Goal: Task Accomplishment & Management: Manage account settings

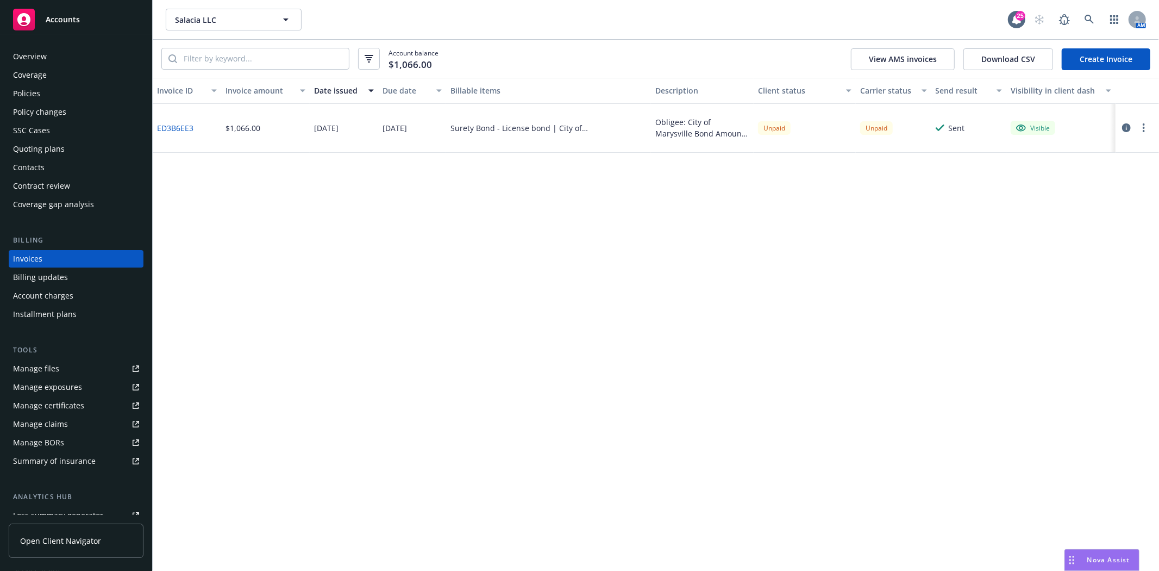
drag, startPoint x: 212, startPoint y: 8, endPoint x: 214, endPoint y: 17, distance: 9.4
click at [212, 8] on div "Salacia LLC Salacia LLC 25 AM" at bounding box center [656, 19] width 1006 height 39
click at [220, 24] on span "Salacia LLC" at bounding box center [222, 19] width 94 height 11
type input "Spiess"
click at [245, 59] on div "Spiess Construction Co., Inc. Type Commercial FEIN 95-3119974" at bounding box center [234, 56] width 134 height 40
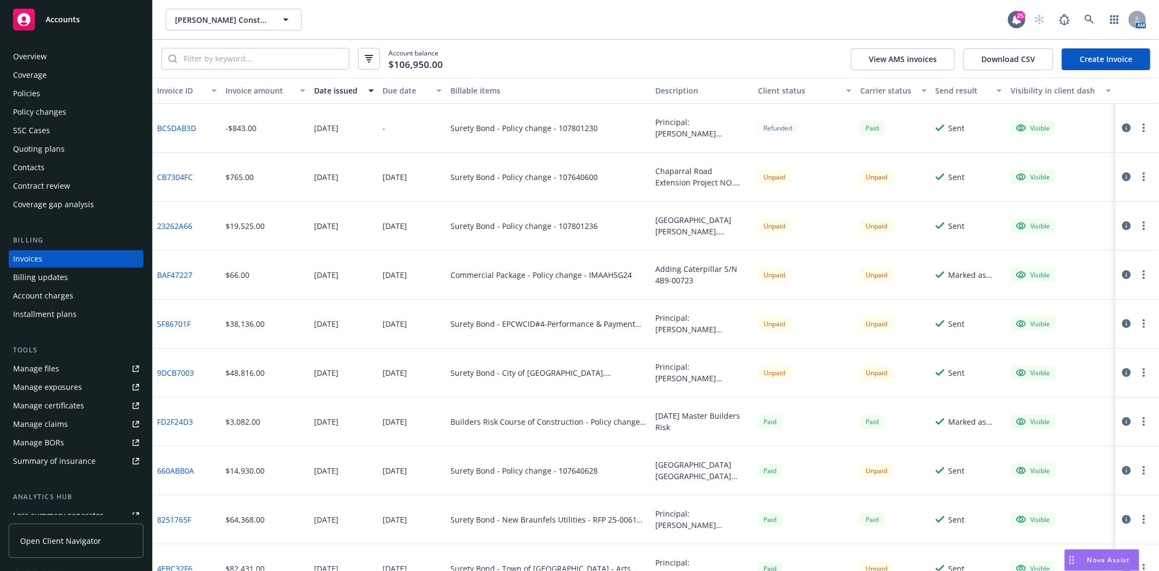
click at [58, 92] on div "Policies" at bounding box center [76, 93] width 126 height 17
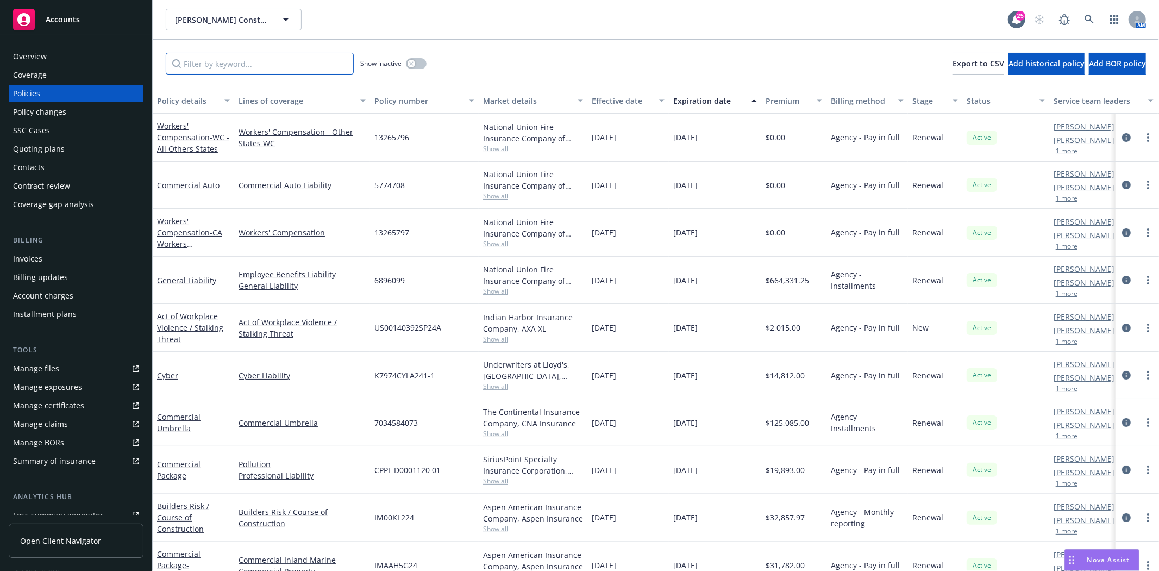
click at [272, 62] on input "Filter by keyword..." at bounding box center [260, 64] width 188 height 22
drag, startPoint x: 192, startPoint y: 74, endPoint x: 202, endPoint y: 64, distance: 13.9
click at [192, 74] on div "Show inactive Export to CSV Add historical policy Add BOR policy" at bounding box center [656, 64] width 1006 height 48
paste input "106785927"
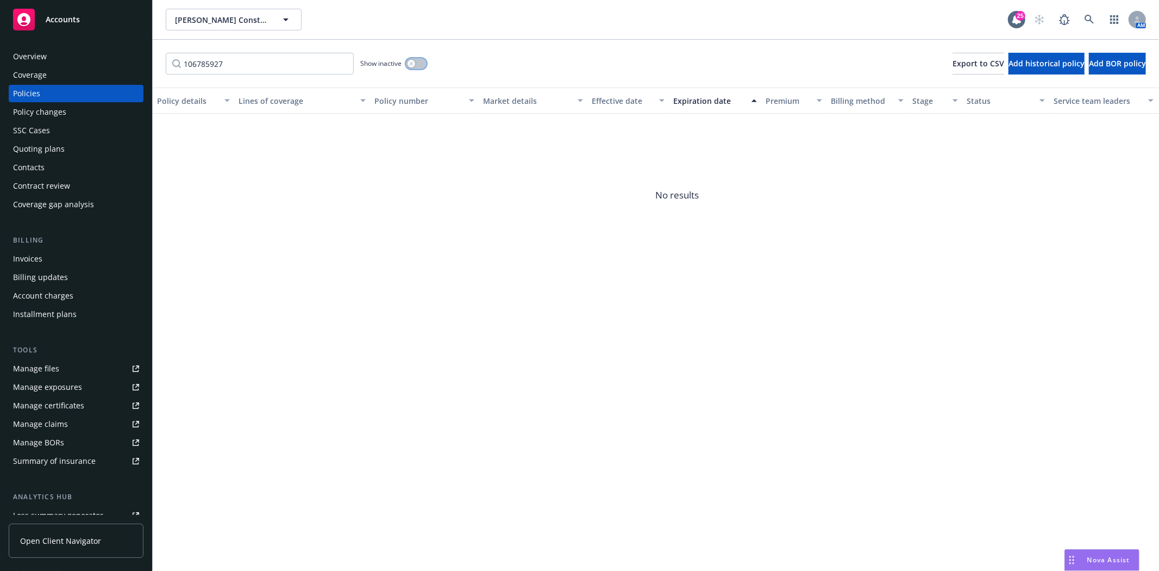
click at [408, 64] on div "button" at bounding box center [412, 64] width 8 height 8
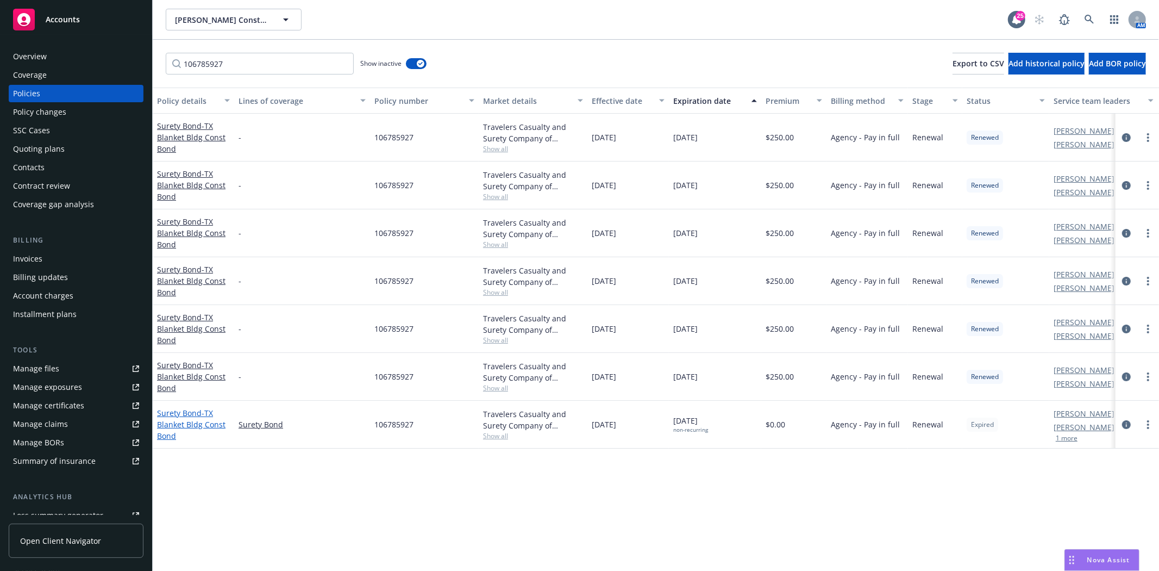
click at [181, 422] on span "- TX Blanket Bldg Const Bond" at bounding box center [191, 424] width 68 height 33
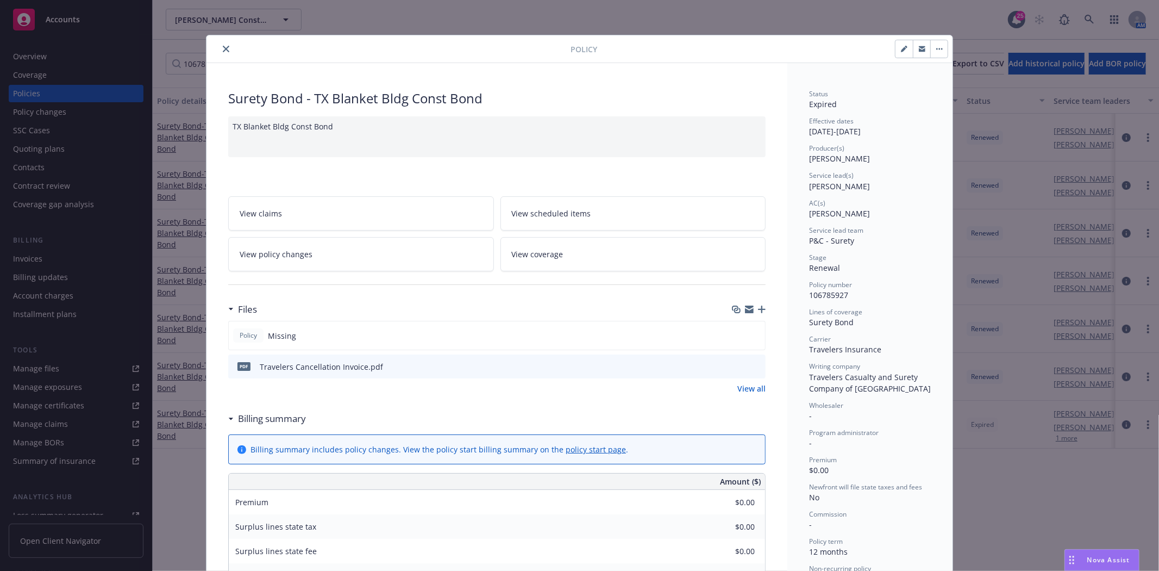
click at [214, 47] on div at bounding box center [391, 48] width 360 height 13
click at [231, 48] on div at bounding box center [391, 48] width 360 height 13
click at [224, 51] on icon "close" at bounding box center [226, 49] width 7 height 7
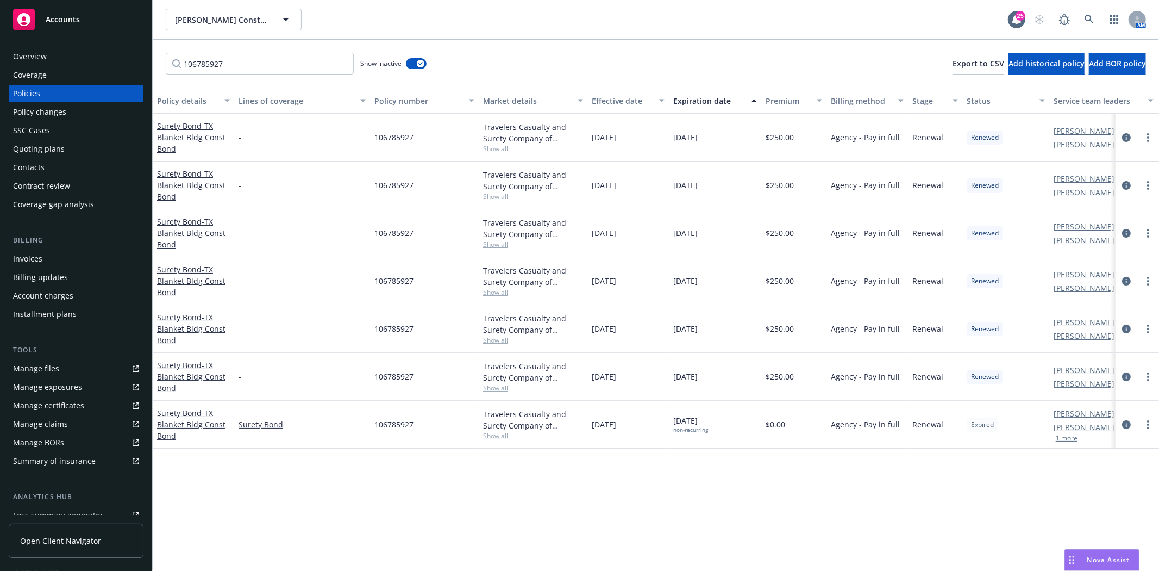
click at [270, 46] on div "106785927 Show inactive Export to CSV Add historical policy Add BOR policy" at bounding box center [656, 64] width 1006 height 48
click at [266, 67] on input "106785927" at bounding box center [260, 64] width 188 height 22
paste input "8151624"
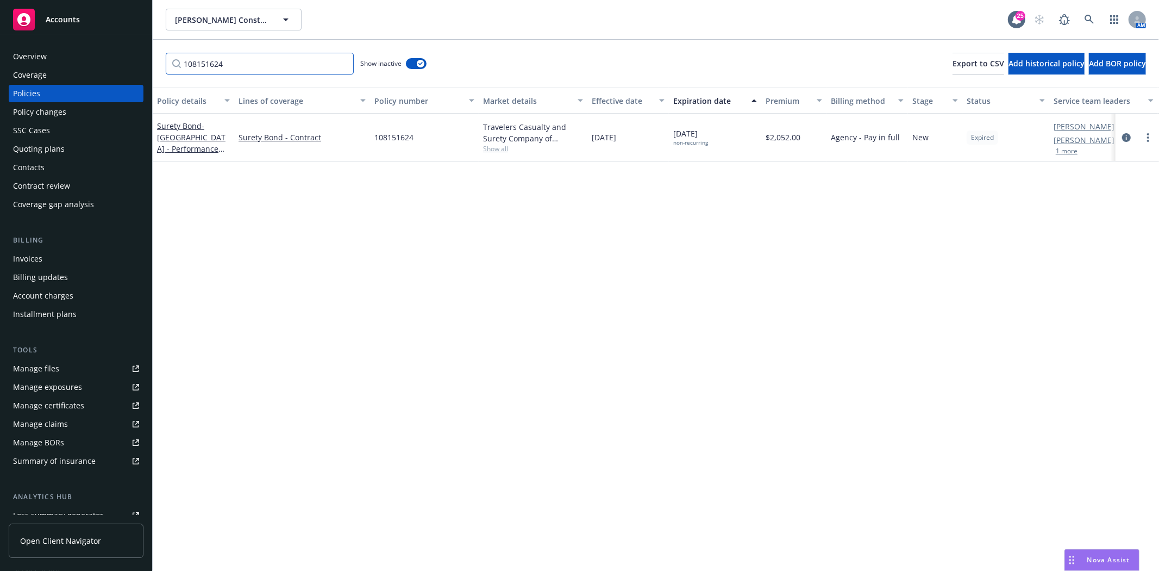
click at [265, 60] on input "108151624" at bounding box center [260, 64] width 188 height 22
paste input "07960"
click at [272, 53] on input "108079604" at bounding box center [260, 64] width 188 height 22
click at [265, 68] on input "108079604" at bounding box center [260, 64] width 188 height 22
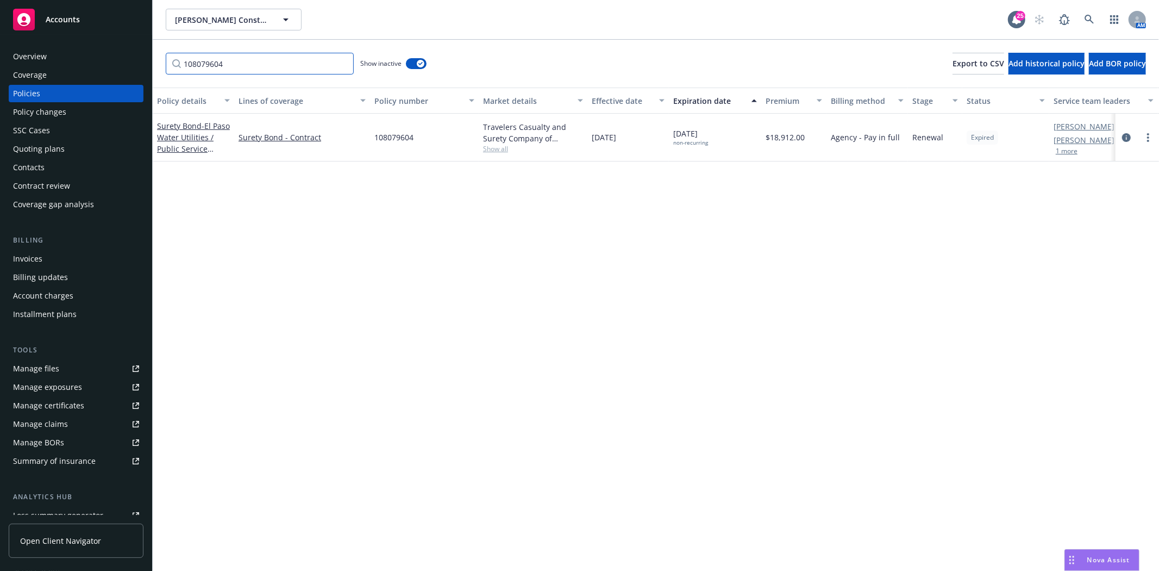
click at [265, 68] on input "108079604" at bounding box center [260, 64] width 188 height 22
paste input "7963942"
click at [262, 63] on input "107963942" at bounding box center [260, 64] width 188 height 22
paste input "60"
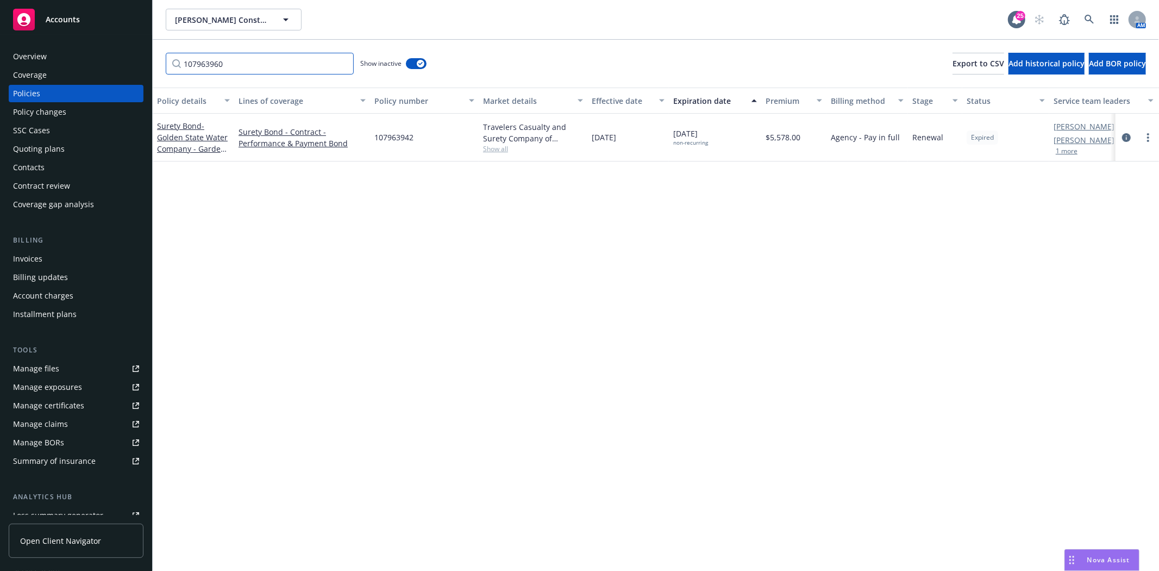
type input "107963960"
click at [206, 25] on button "Spiess Construction Co., Inc." at bounding box center [234, 20] width 136 height 22
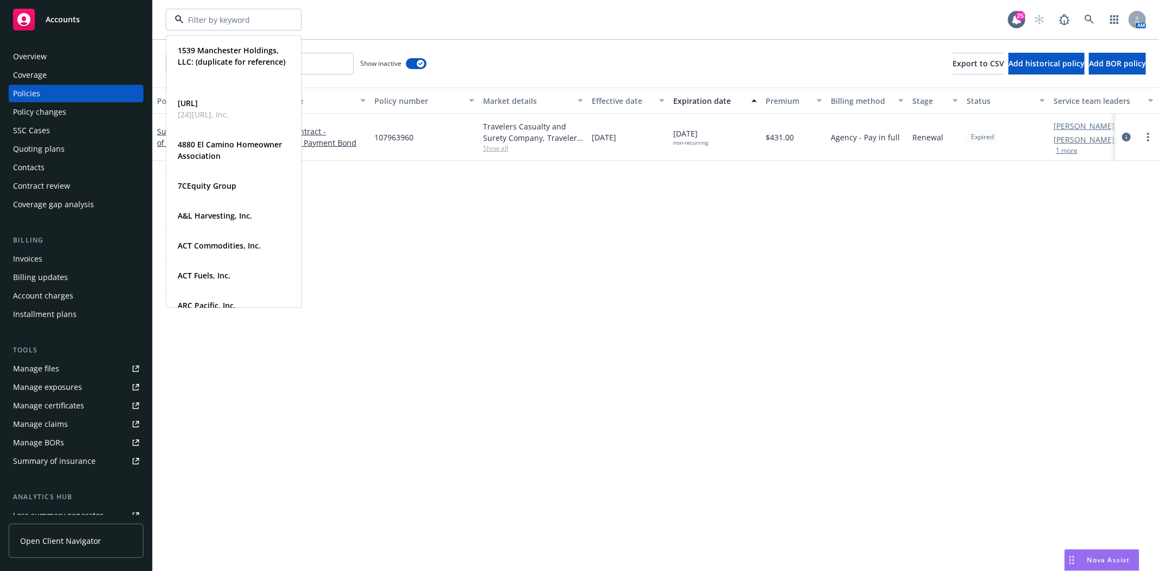
type input "S"
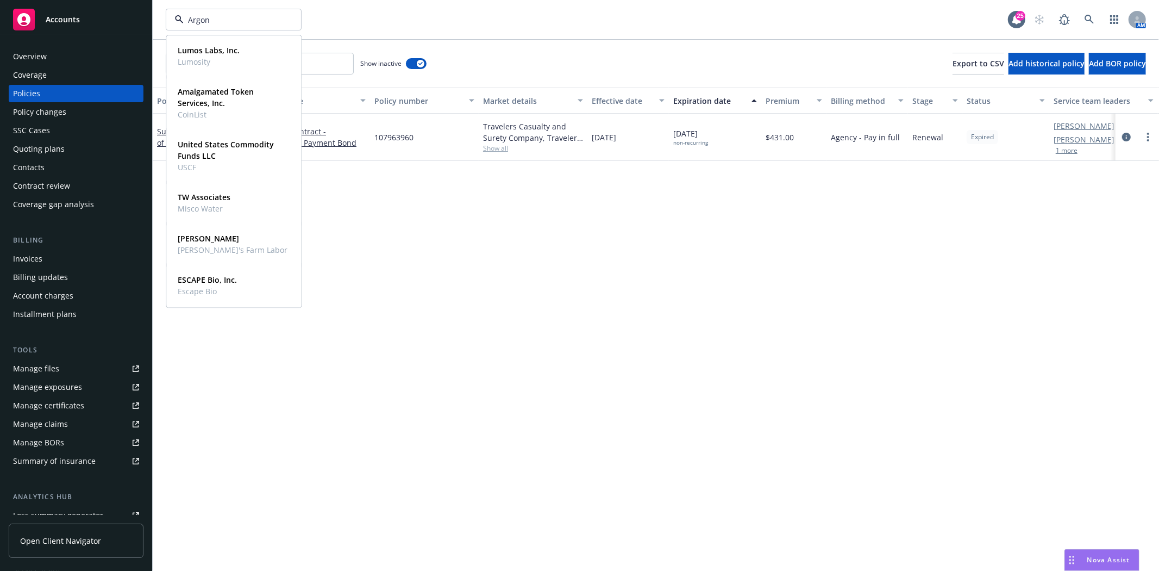
type input "Argona"
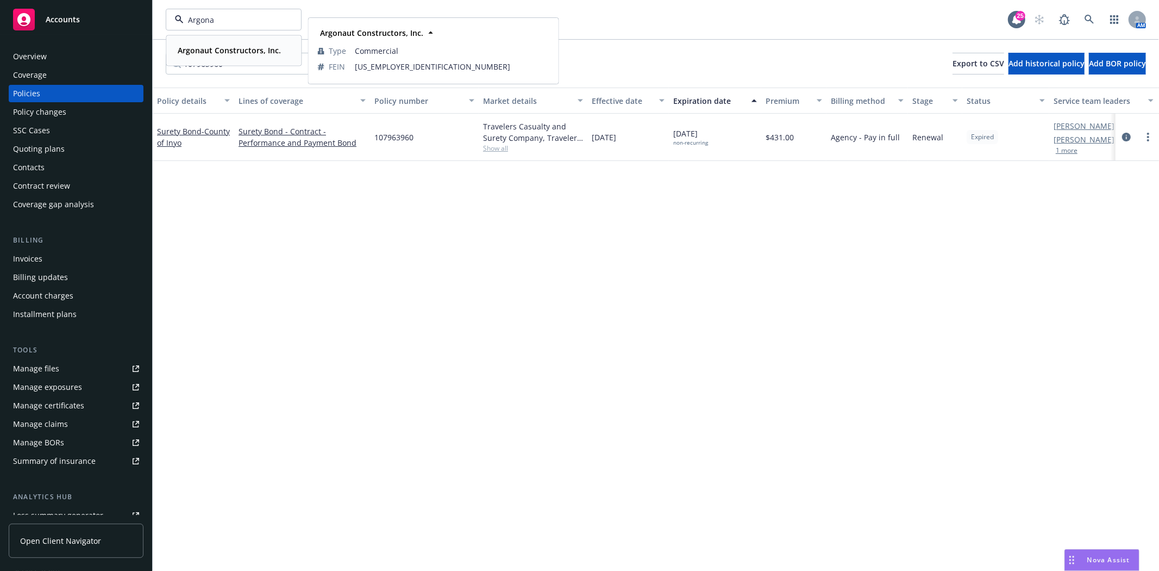
click at [205, 58] on div "Argonaut Constructors, Inc." at bounding box center [228, 50] width 110 height 16
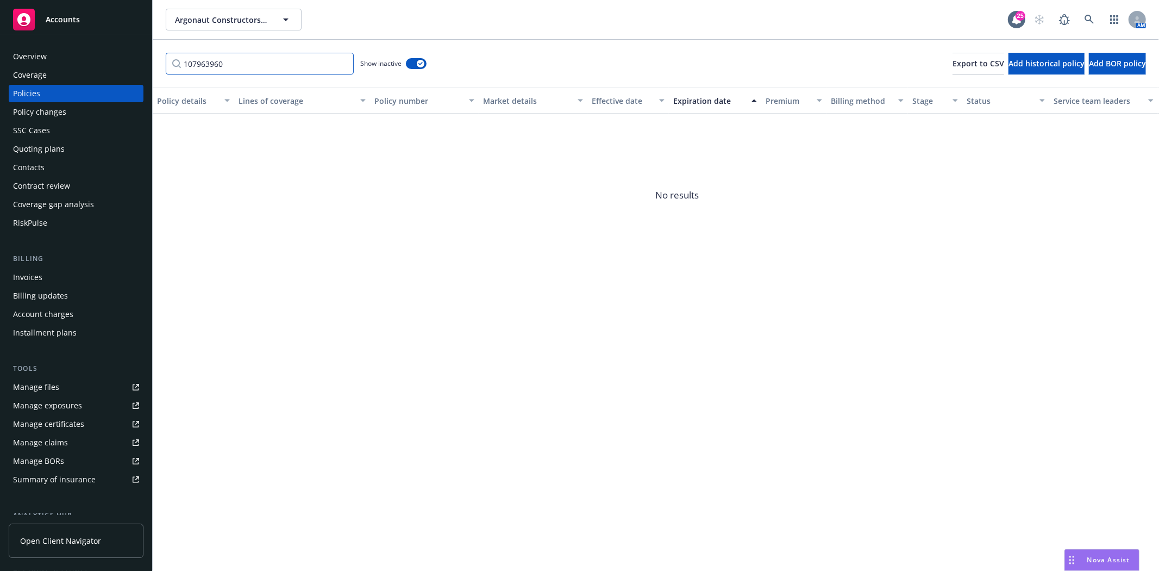
click at [225, 66] on input "107963960" at bounding box center [260, 64] width 188 height 22
paste input "49"
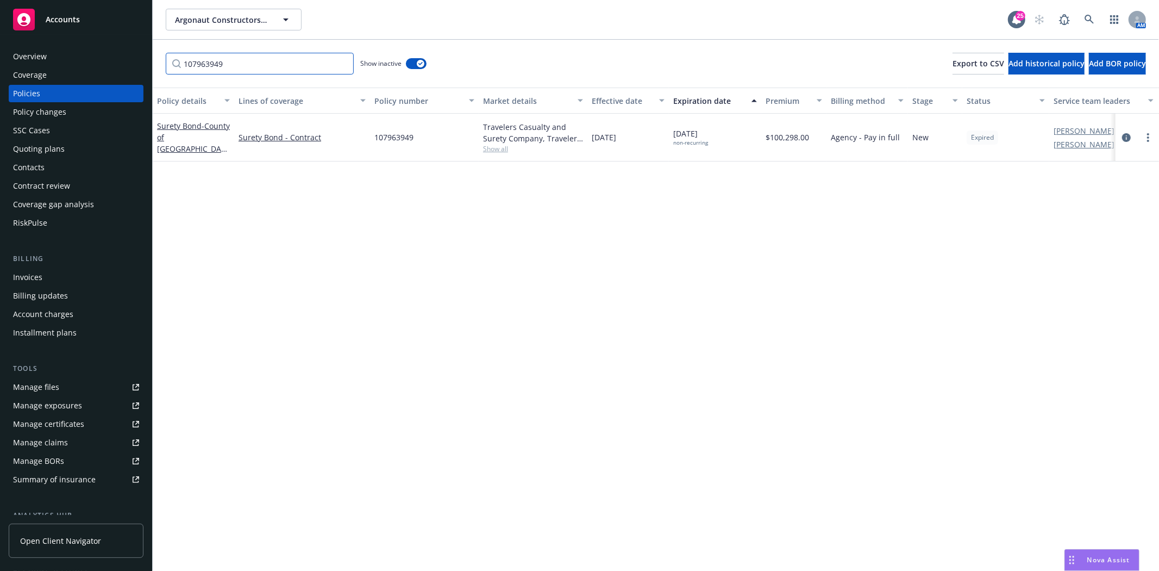
click at [321, 68] on input "107963949" at bounding box center [260, 64] width 188 height 22
paste input "5"
click at [311, 72] on input "107963959" at bounding box center [260, 64] width 188 height 22
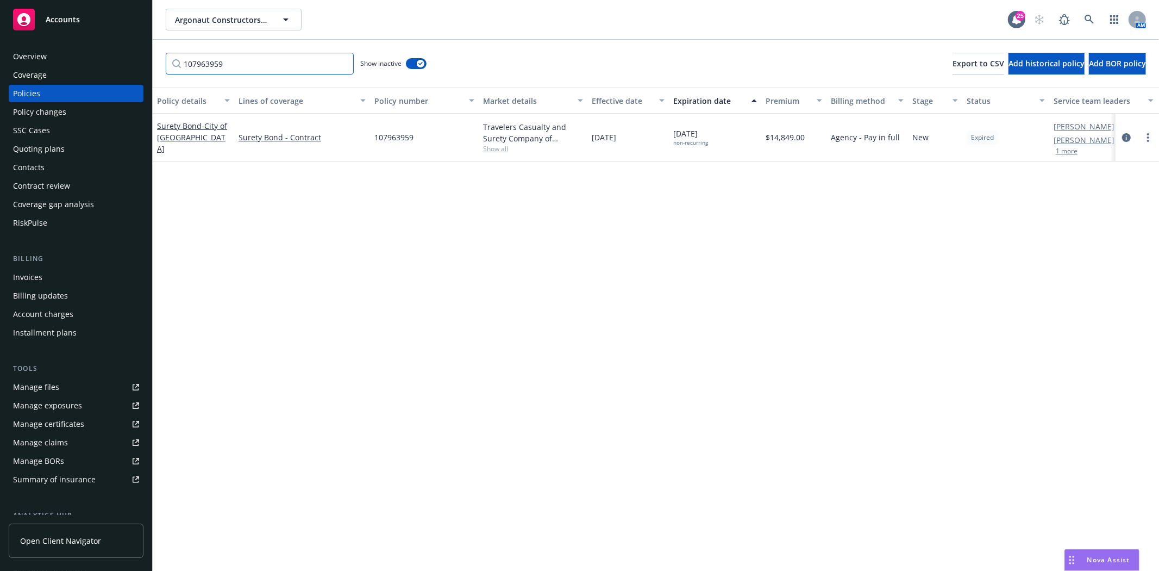
paste input "70"
click at [231, 64] on input "107963970" at bounding box center [260, 64] width 188 height 22
paste input "801233"
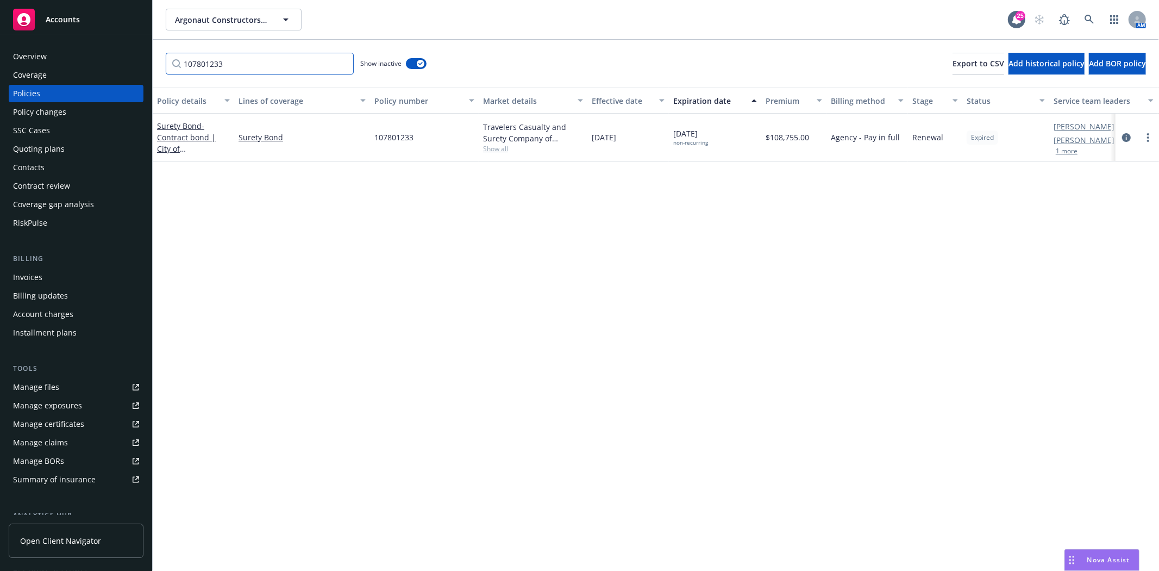
click at [268, 71] on input "107801233" at bounding box center [260, 64] width 188 height 22
paste input "8079607"
click at [225, 60] on input "108079607" at bounding box center [260, 64] width 188 height 22
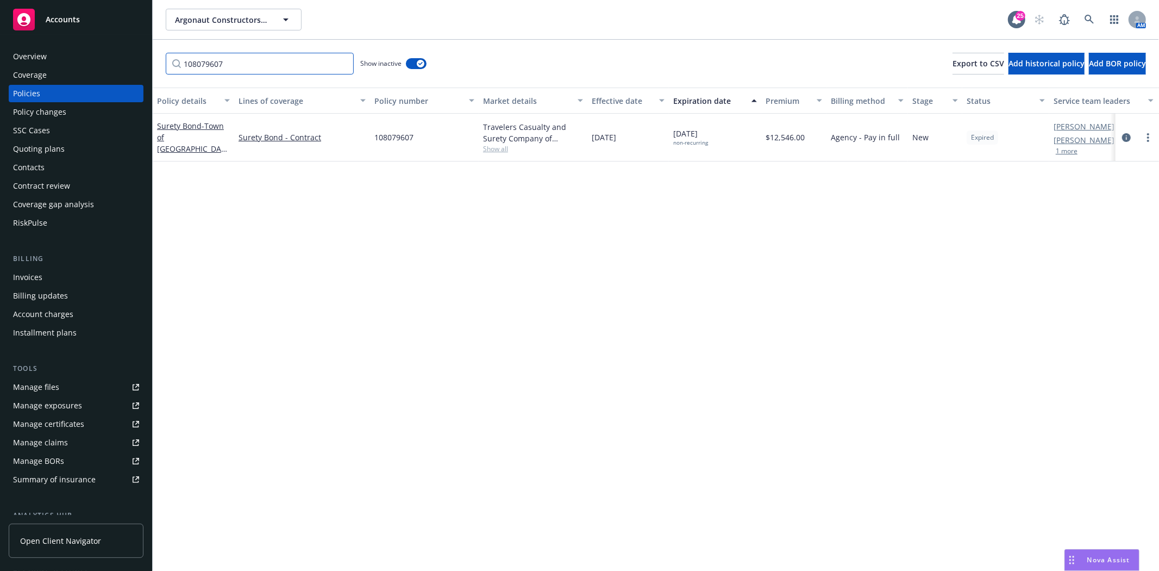
paste input "7963951"
click at [280, 62] on input "107963951" at bounding box center [260, 64] width 188 height 22
paste input "8079612"
drag, startPoint x: 280, startPoint y: 59, endPoint x: 67, endPoint y: 60, distance: 213.0
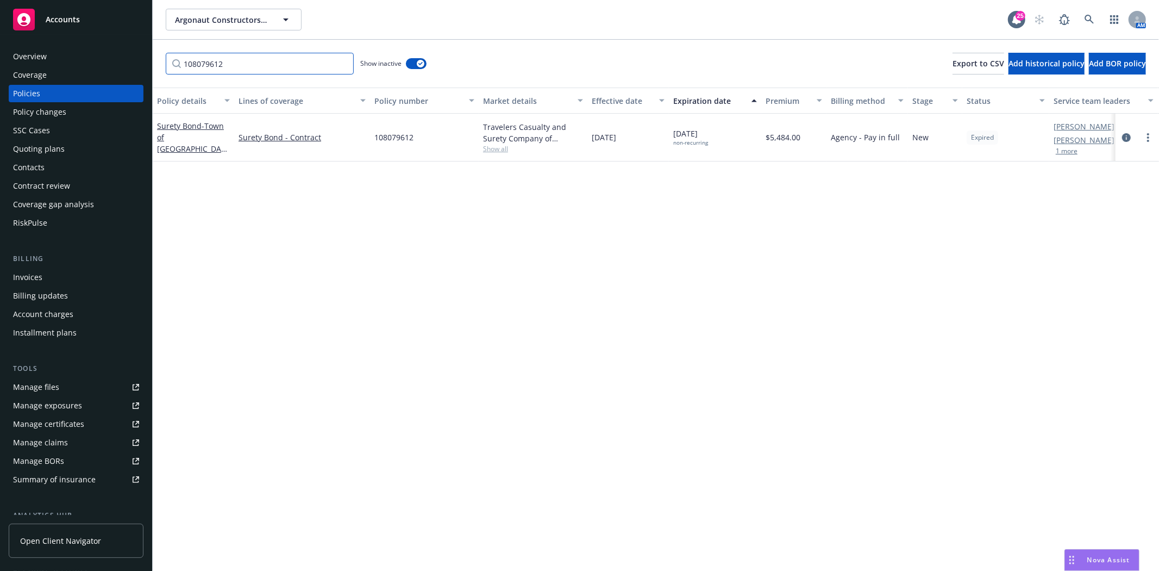
click at [67, 60] on div "Accounts Overview Coverage Policies Policy changes SSC Cases Quoting plans Cont…" at bounding box center [579, 285] width 1159 height 571
paste input "7801235"
click at [231, 63] on input "107801235" at bounding box center [260, 64] width 188 height 22
paste input "8"
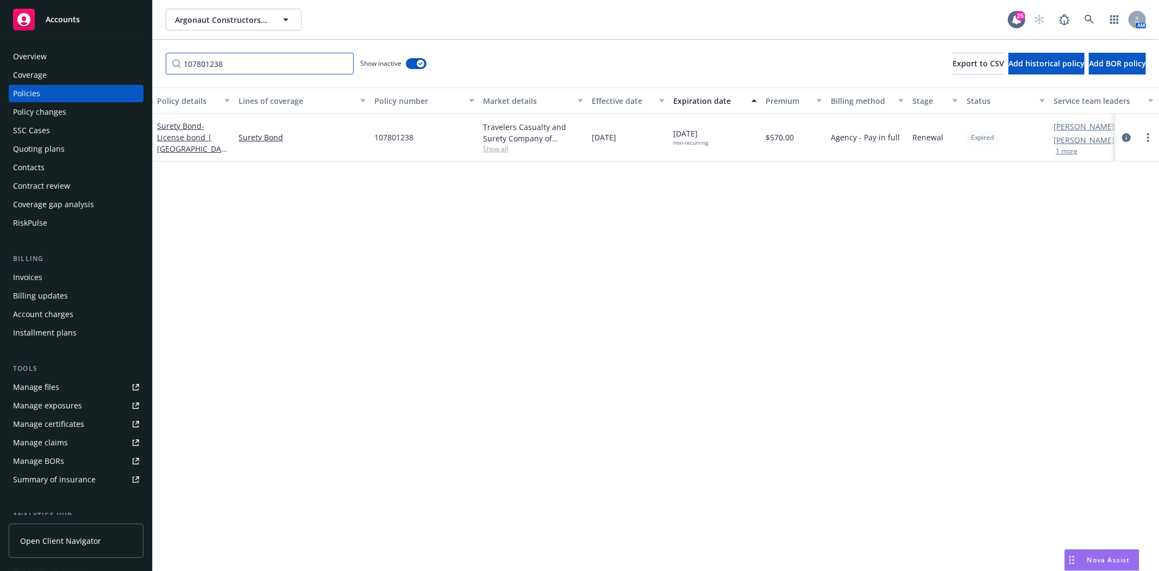
click at [272, 73] on input "107801238" at bounding box center [260, 64] width 188 height 22
paste input "24"
click at [247, 68] on input "107801224" at bounding box center [260, 64] width 188 height 22
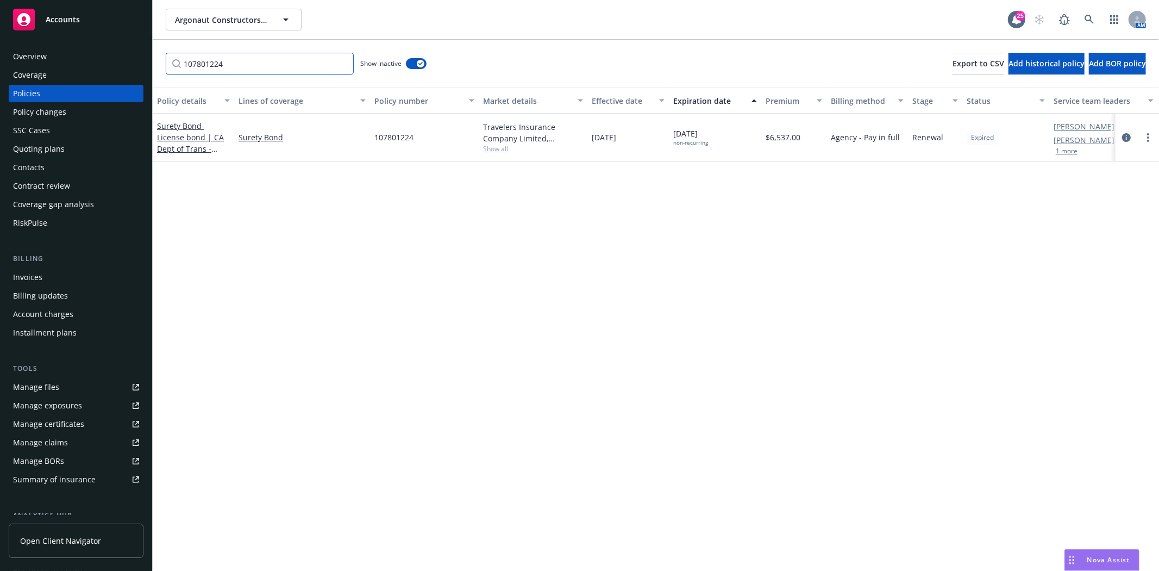
paste input "8079608"
click at [312, 72] on input "108079608" at bounding box center [260, 64] width 188 height 22
paste input "13"
click at [237, 58] on input "108079613" at bounding box center [260, 64] width 188 height 22
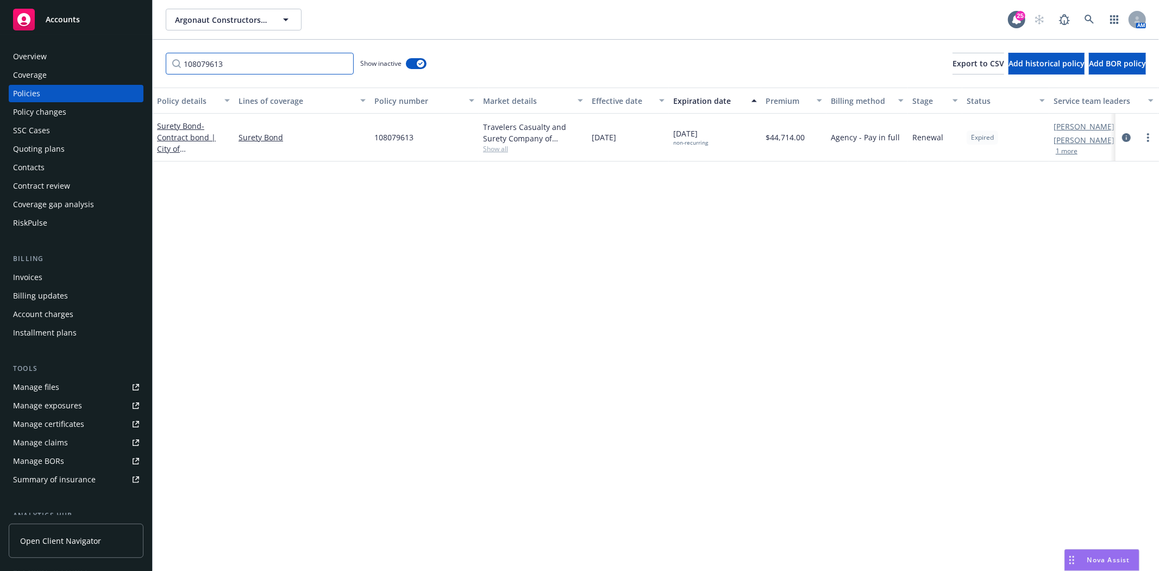
click at [237, 58] on input "108079613" at bounding box center [260, 64] width 188 height 22
paste input "7963936"
click at [259, 64] on input "107963936" at bounding box center [260, 64] width 188 height 22
paste input "815164"
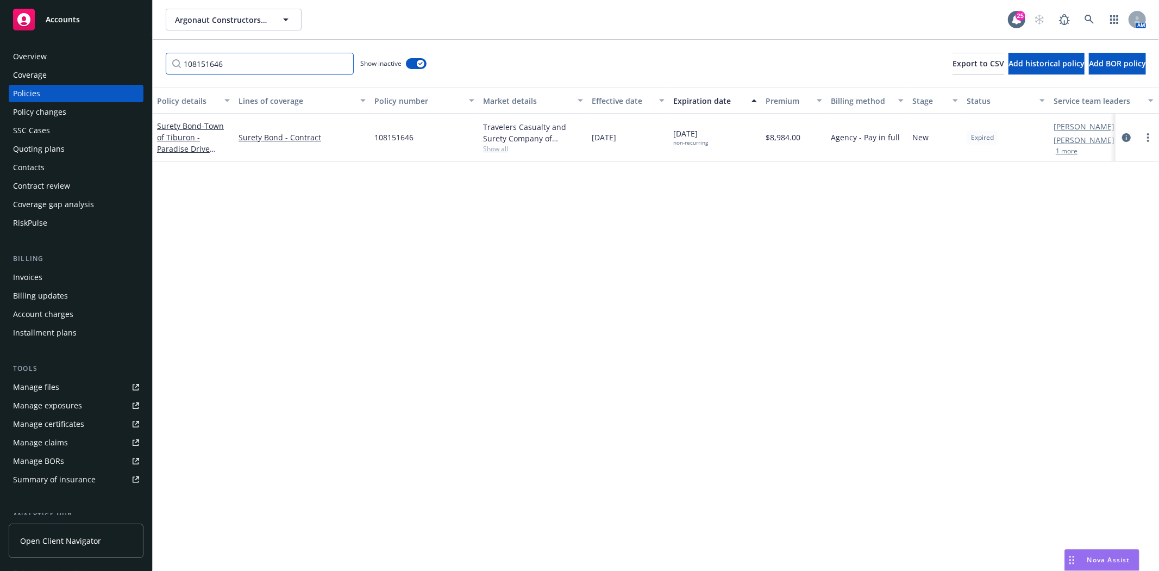
click at [285, 61] on input "108151646" at bounding box center [260, 64] width 188 height 22
paste input "7"
click at [225, 65] on input "108151647" at bounding box center [260, 64] width 188 height 22
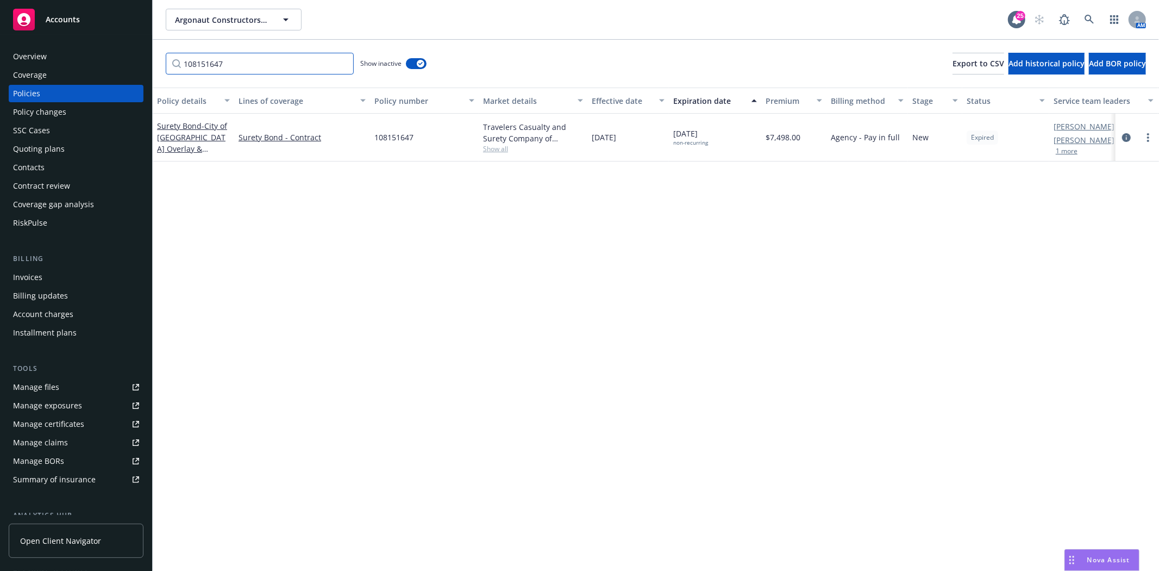
click at [225, 65] on input "108151647" at bounding box center [260, 64] width 188 height 22
paste input "2"
type input "108151642"
click at [103, 20] on div "Accounts" at bounding box center [76, 20] width 126 height 22
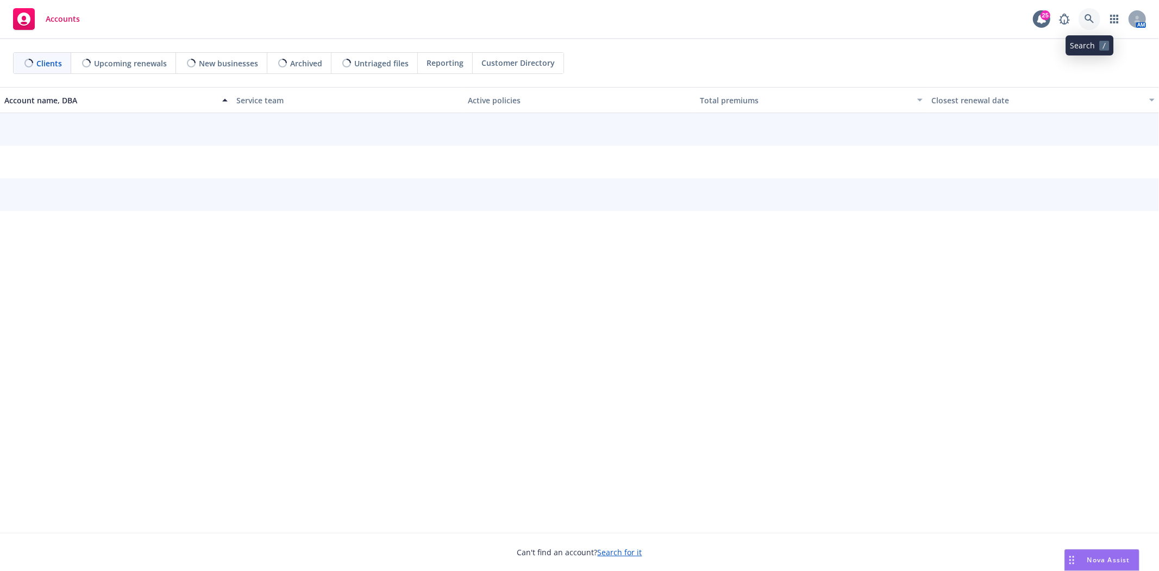
click at [1083, 15] on link at bounding box center [1090, 19] width 22 height 22
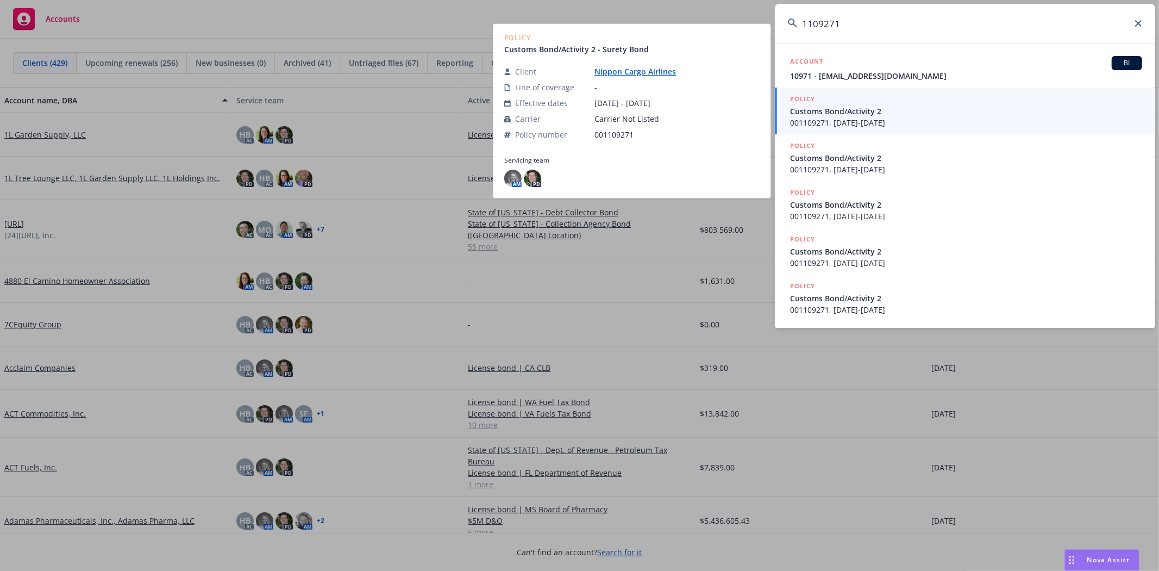
type input "1109271"
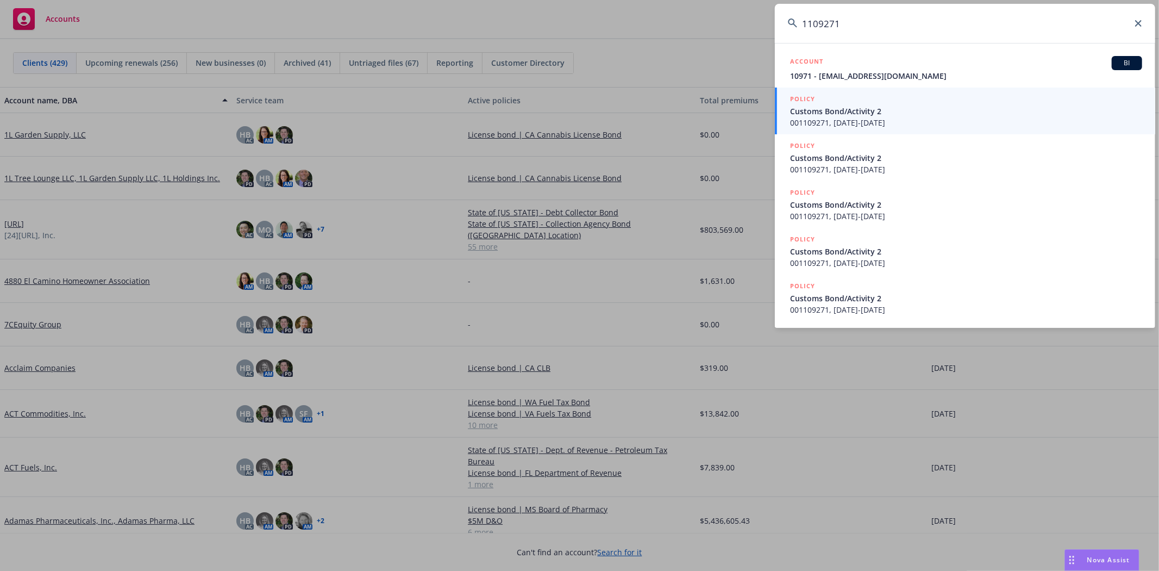
click at [859, 117] on span "001109271, 03/31/2018-03/31/2019" at bounding box center [966, 122] width 352 height 11
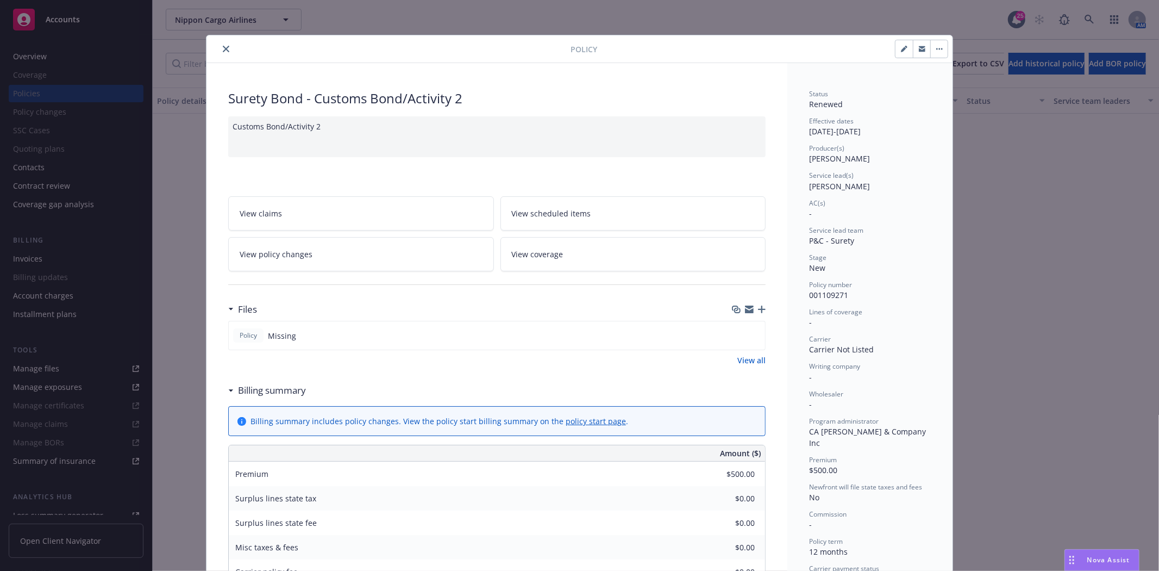
click at [223, 48] on icon "close" at bounding box center [226, 49] width 7 height 7
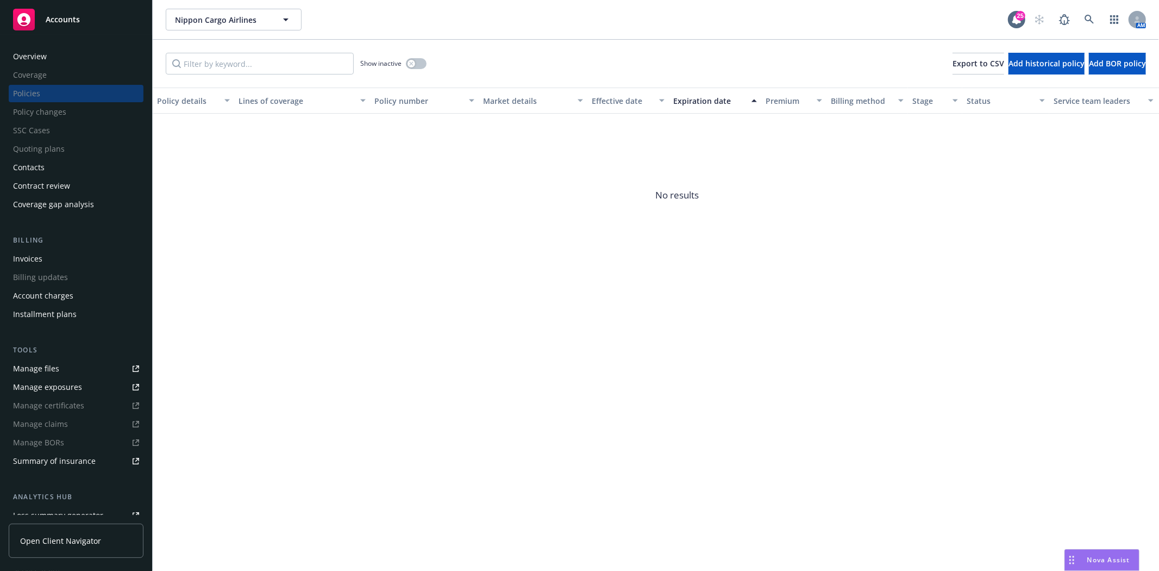
click at [416, 57] on div "Show inactive" at bounding box center [393, 64] width 66 height 22
click at [409, 66] on div "button" at bounding box center [412, 64] width 8 height 8
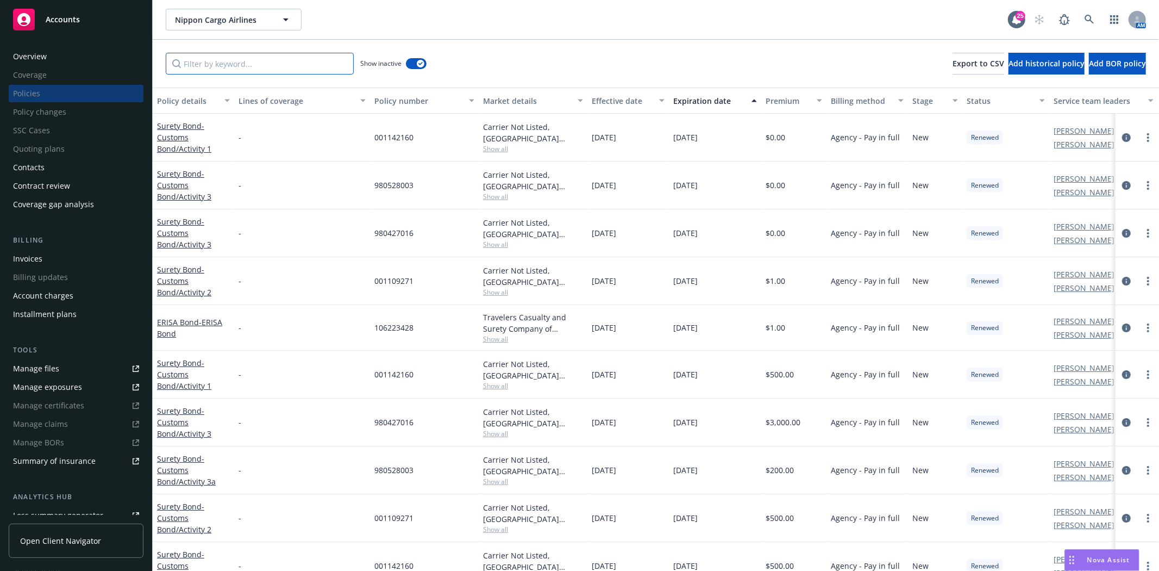
click at [230, 65] on input "Filter by keyword..." at bounding box center [260, 64] width 188 height 22
paste input "1109271"
type input "1109271"
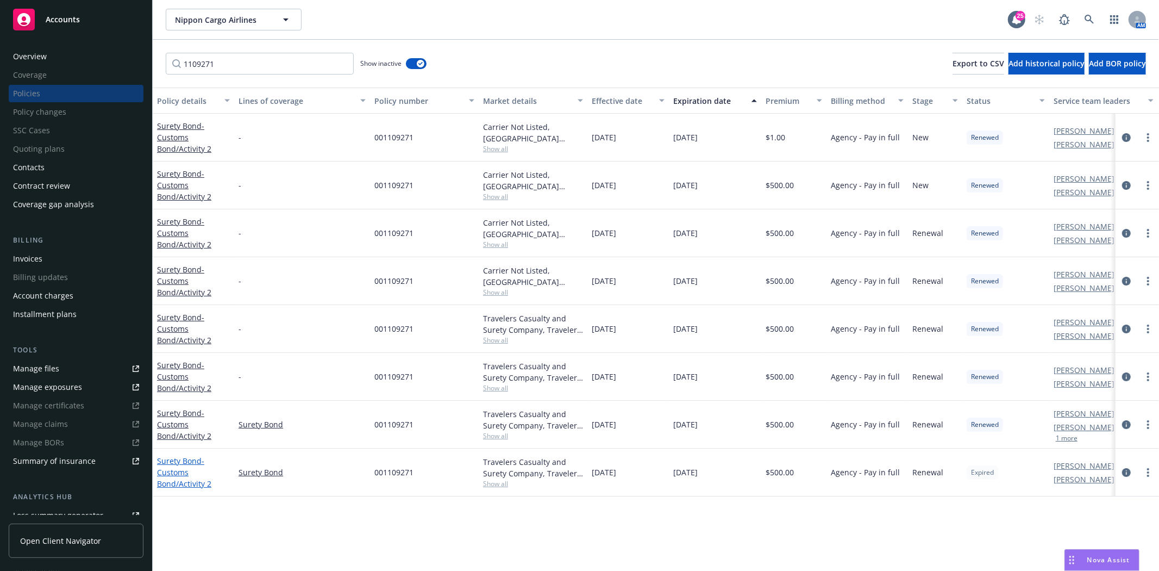
click at [177, 468] on span "- Customs Bond/Activity 2" at bounding box center [184, 471] width 54 height 33
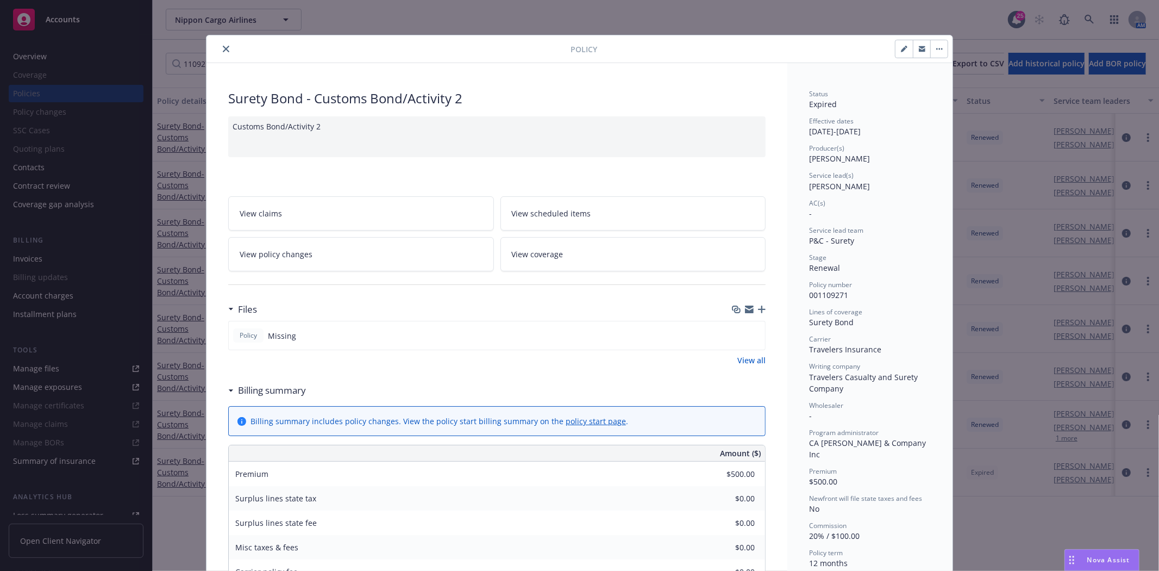
click at [895, 49] on button "button" at bounding box center [903, 48] width 17 height 17
select select "RENEWAL"
select select "12"
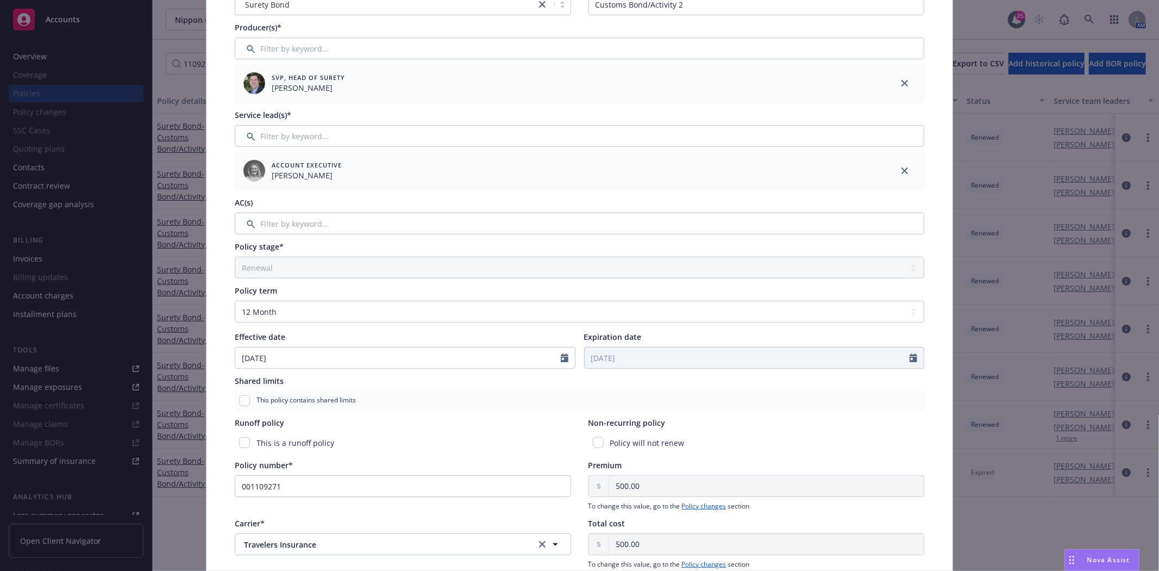
scroll to position [181, 0]
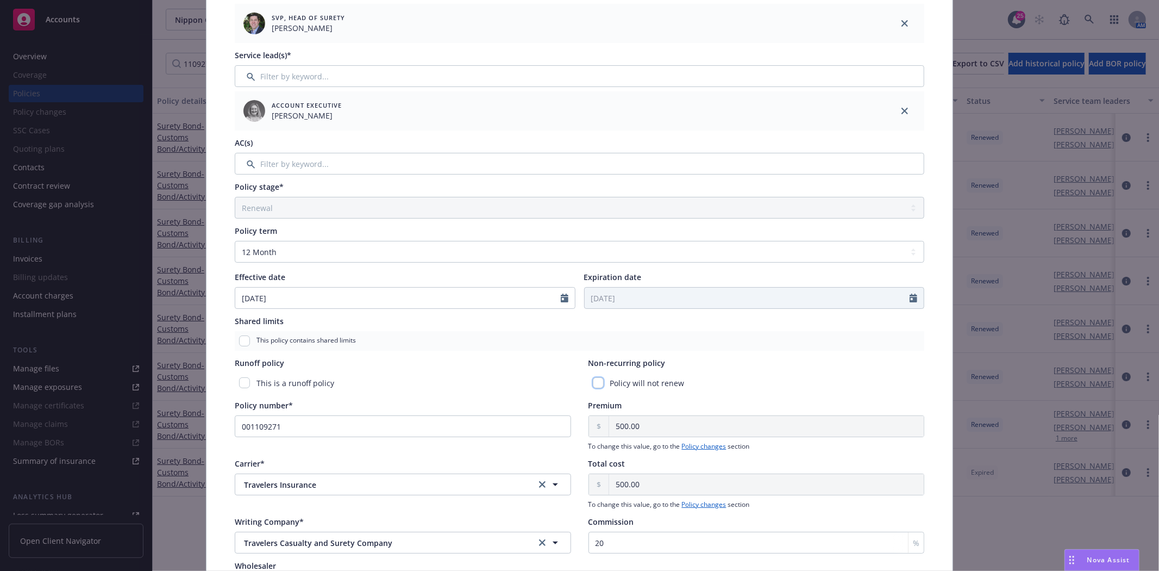
click at [593, 382] on input "checkbox" at bounding box center [598, 382] width 11 height 11
checkbox input "true"
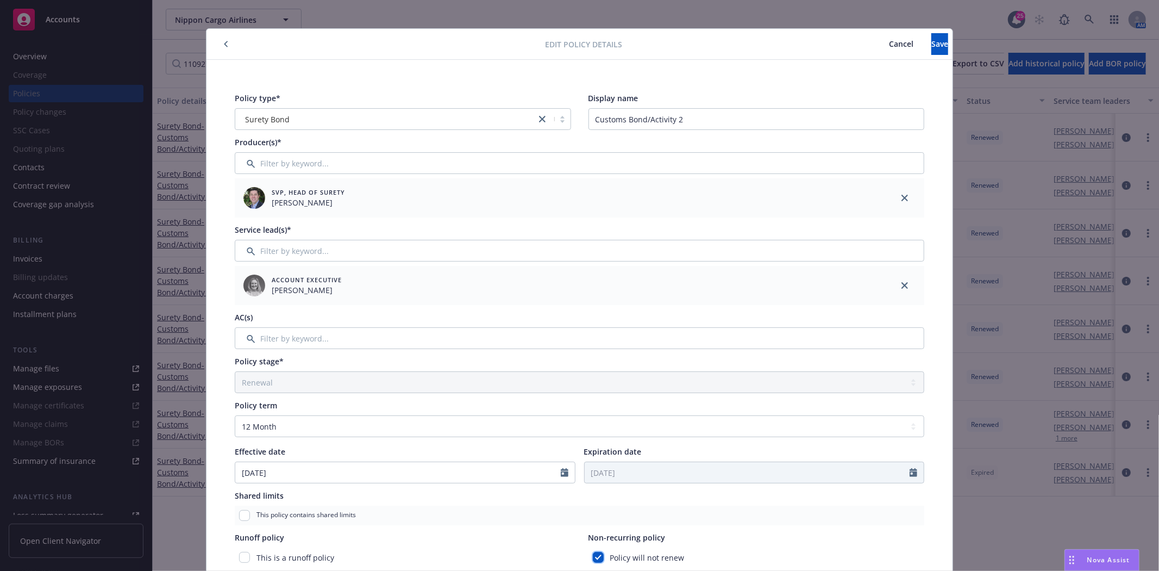
scroll to position [0, 0]
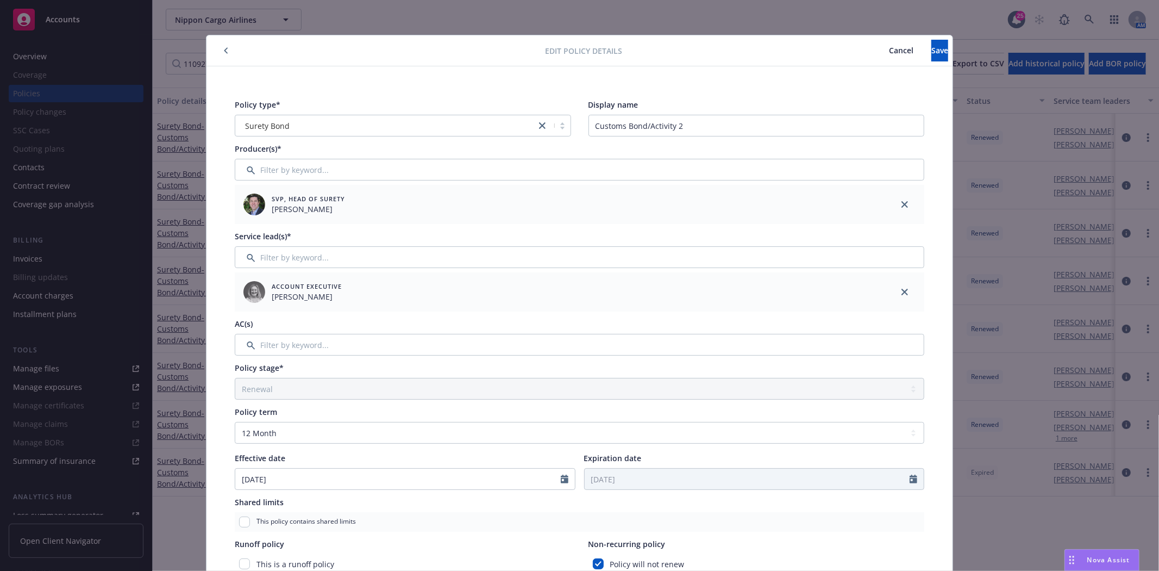
click at [224, 52] on icon "button" at bounding box center [225, 51] width 3 height 6
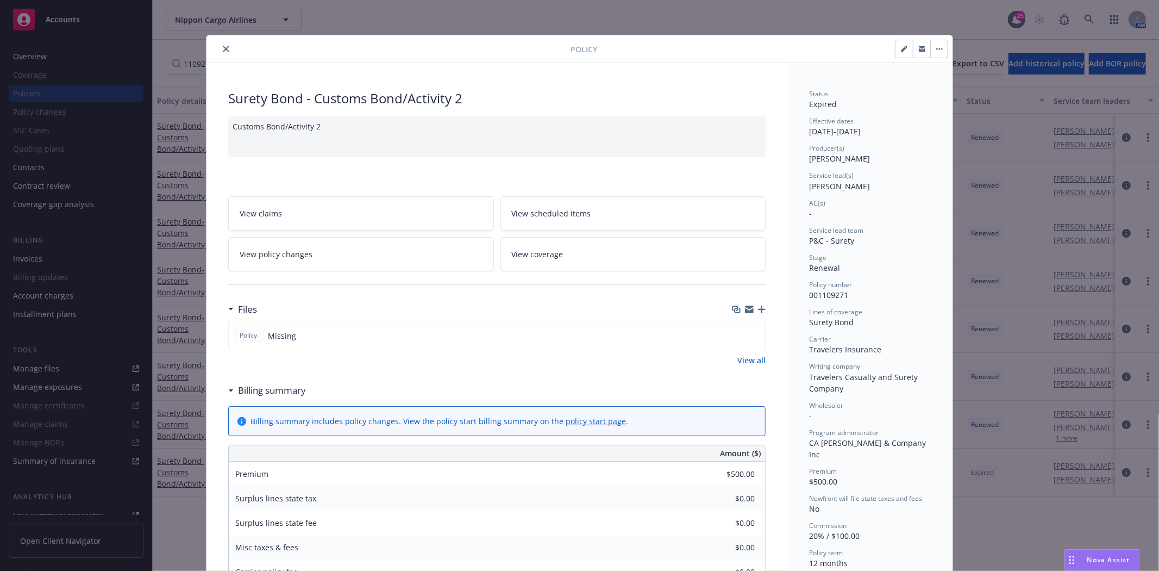
click at [223, 49] on icon "close" at bounding box center [226, 49] width 7 height 7
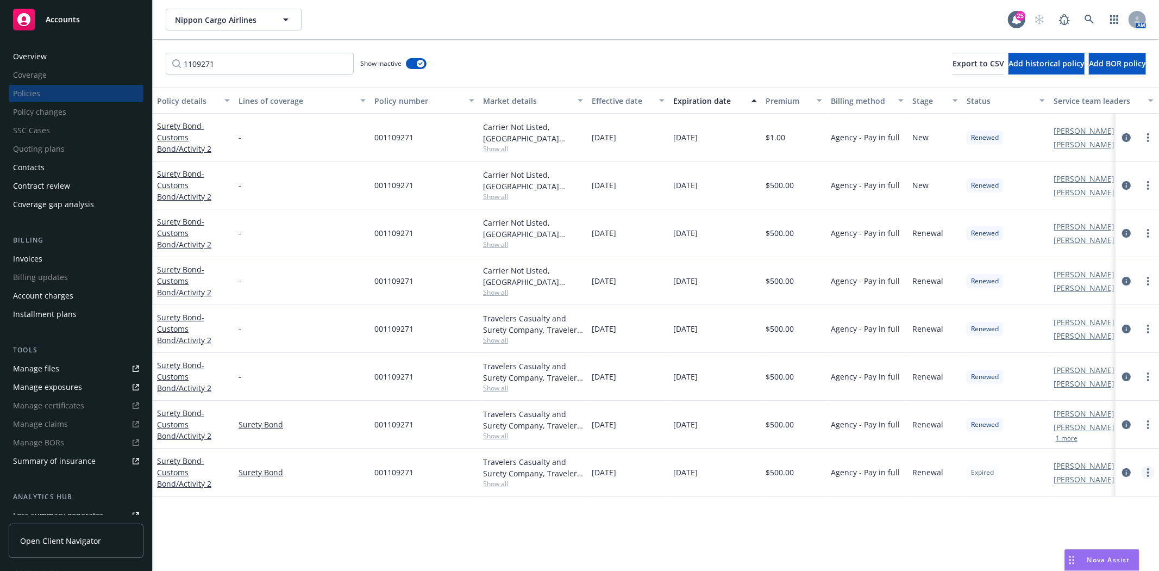
click at [1149, 471] on icon "more" at bounding box center [1148, 472] width 2 height 9
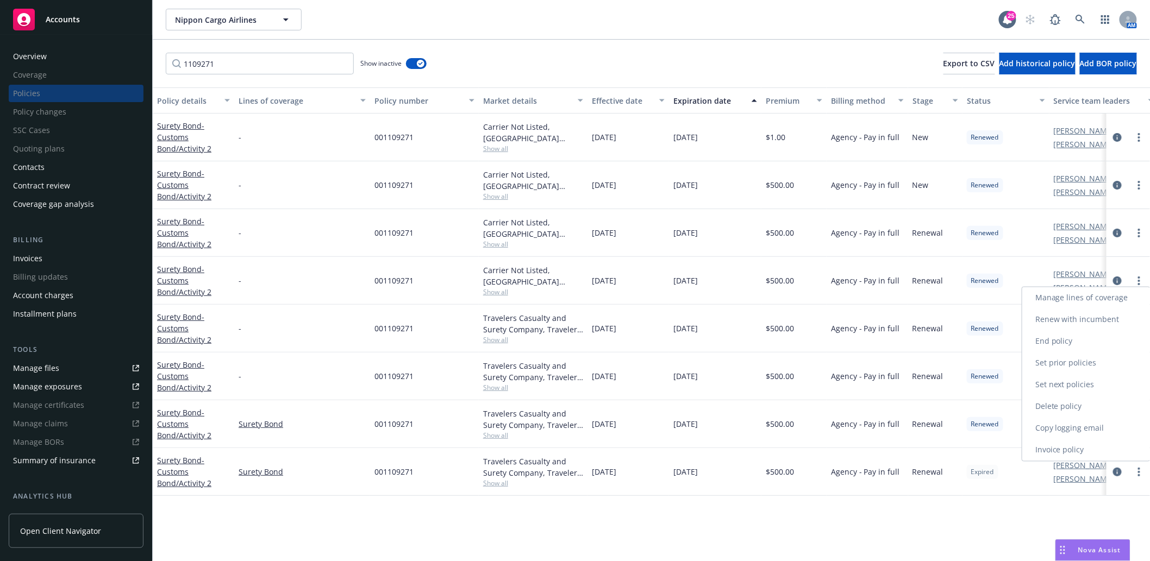
click at [1047, 344] on link "End policy" at bounding box center [1086, 342] width 128 height 22
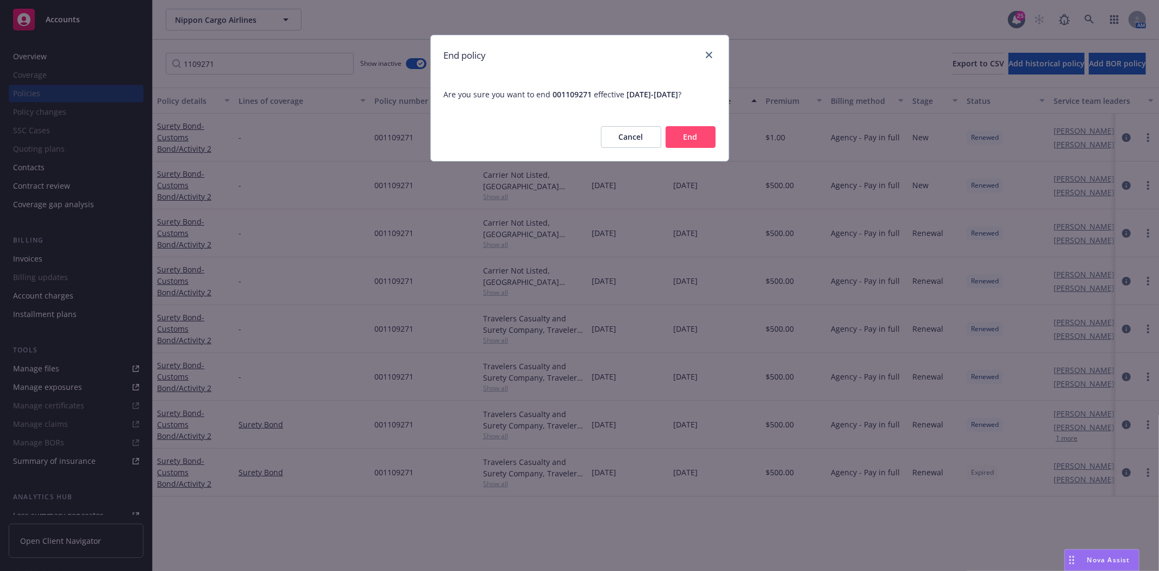
click at [686, 134] on button "End" at bounding box center [691, 137] width 50 height 22
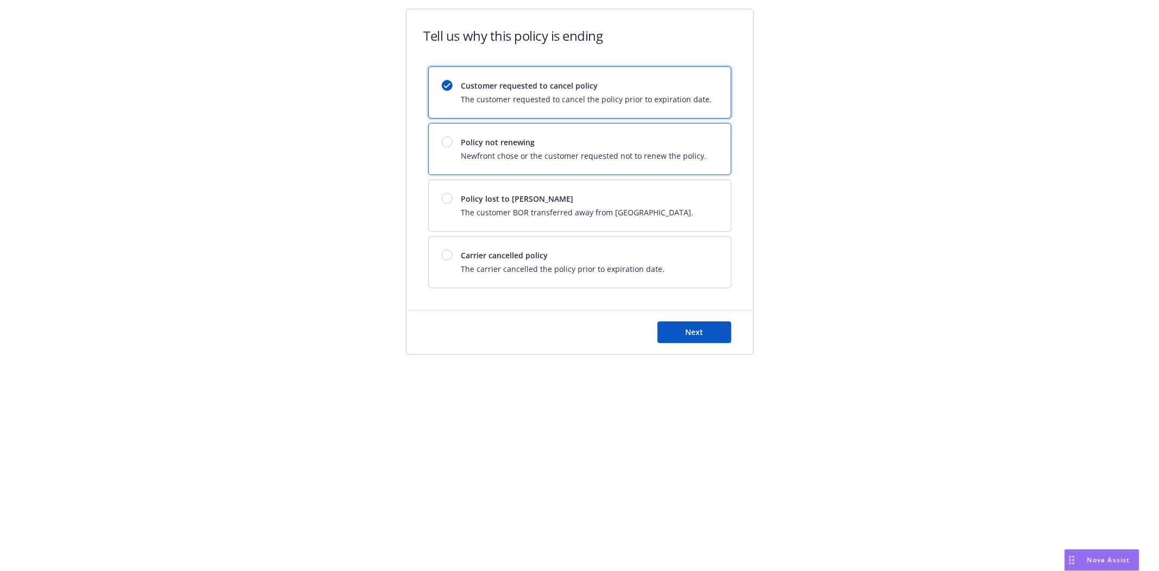
click at [528, 133] on div "Policy not renewing Newfront chose or the customer requested not to renew the p…" at bounding box center [580, 148] width 302 height 51
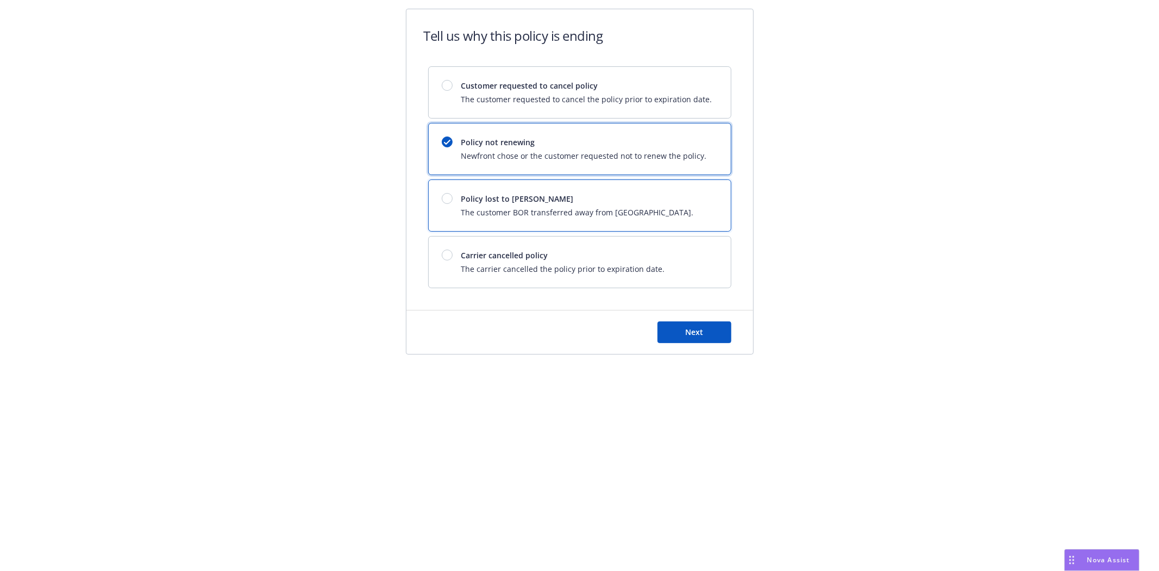
click at [606, 215] on span "The customer BOR transferred away from Newfront." at bounding box center [577, 211] width 233 height 11
click at [562, 147] on span "Policy not renewing" at bounding box center [584, 141] width 246 height 11
click at [550, 90] on span "Customer requested to cancel policy" at bounding box center [586, 85] width 251 height 11
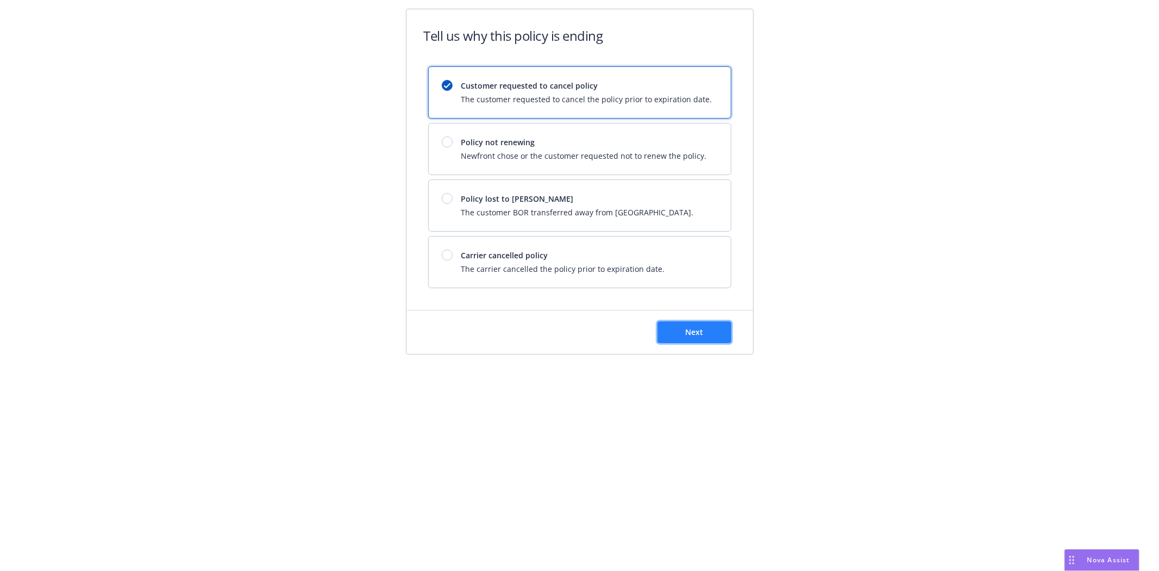
click at [705, 335] on button "Next" at bounding box center [694, 332] width 74 height 22
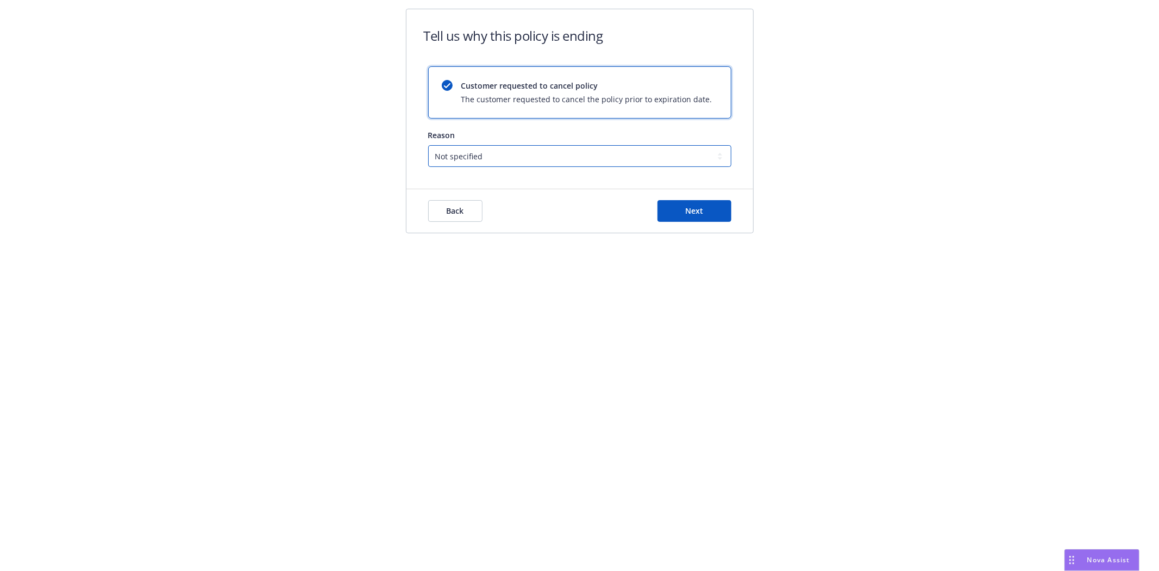
click at [471, 145] on select "Not specified Service Pricing Buyer change M&A, Bankruptcy, or Out of business …" at bounding box center [579, 156] width 303 height 22
select select "Producer left Newfront"
click at [428, 145] on select "Not specified Service Pricing Buyer change M&A, Bankruptcy, or Out of business …" at bounding box center [579, 156] width 303 height 22
click at [500, 161] on select "Not specified Service Pricing Buyer change M&A, Bankruptcy, or Out of business …" at bounding box center [579, 156] width 303 height 22
click at [428, 145] on select "Not specified Service Pricing Buyer change M&A, Bankruptcy, or Out of business …" at bounding box center [579, 156] width 303 height 22
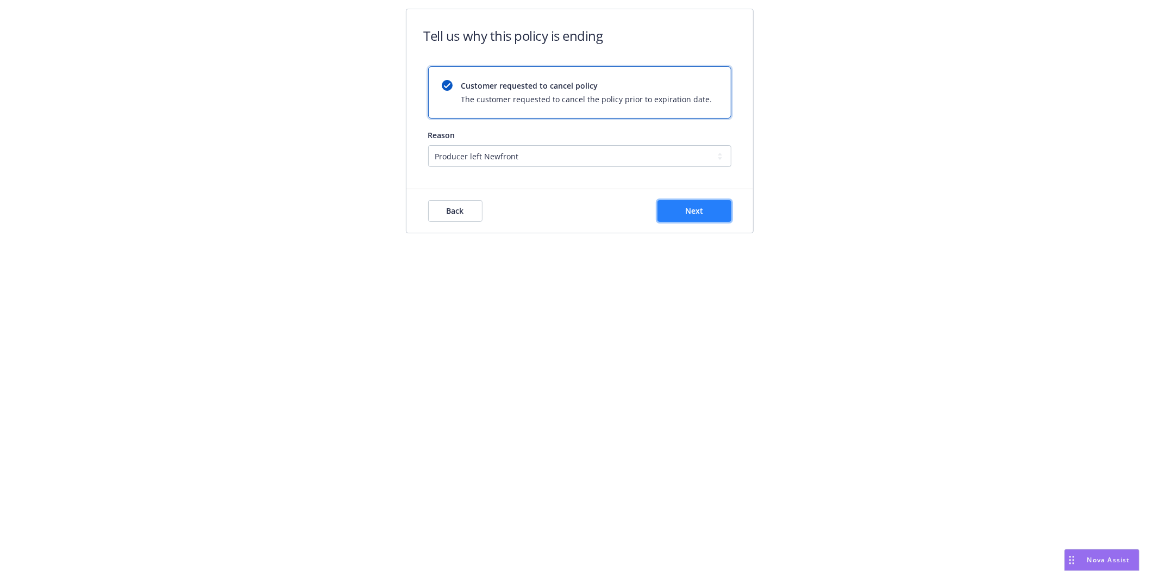
click at [685, 212] on span "Next" at bounding box center [694, 210] width 18 height 10
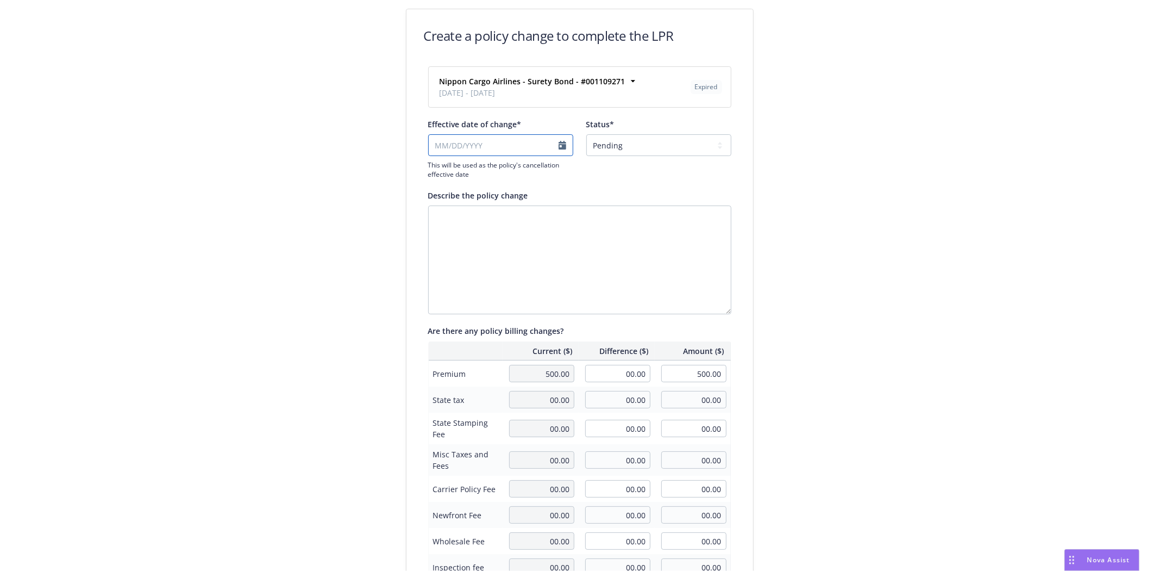
select select "August"
select select "2025"
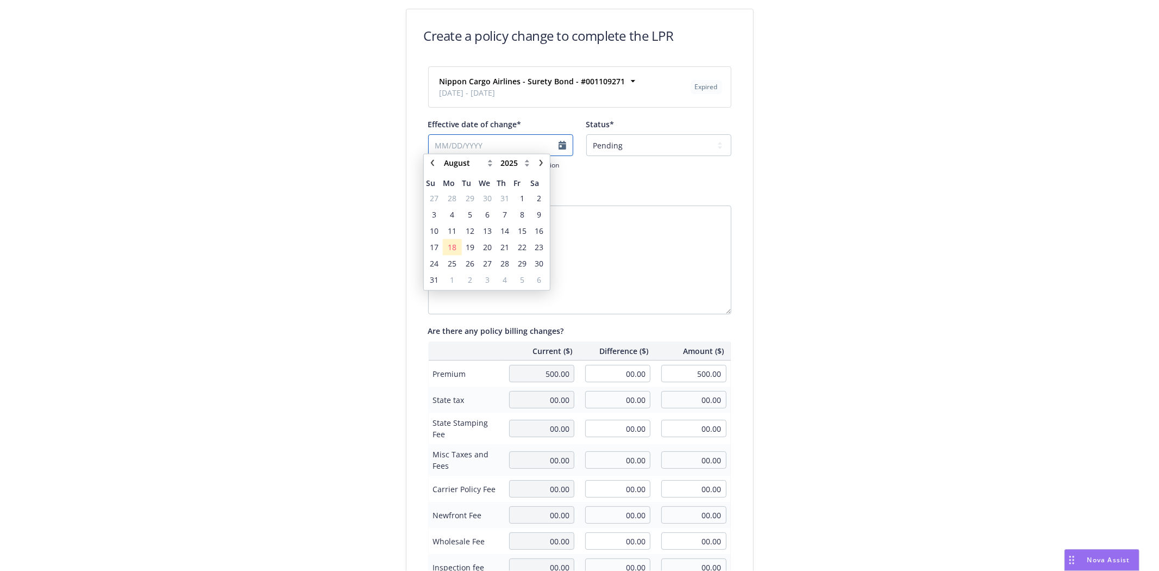
click at [551, 151] on input "Effective date of change*" at bounding box center [500, 145] width 145 height 22
type input "2025-03-31"
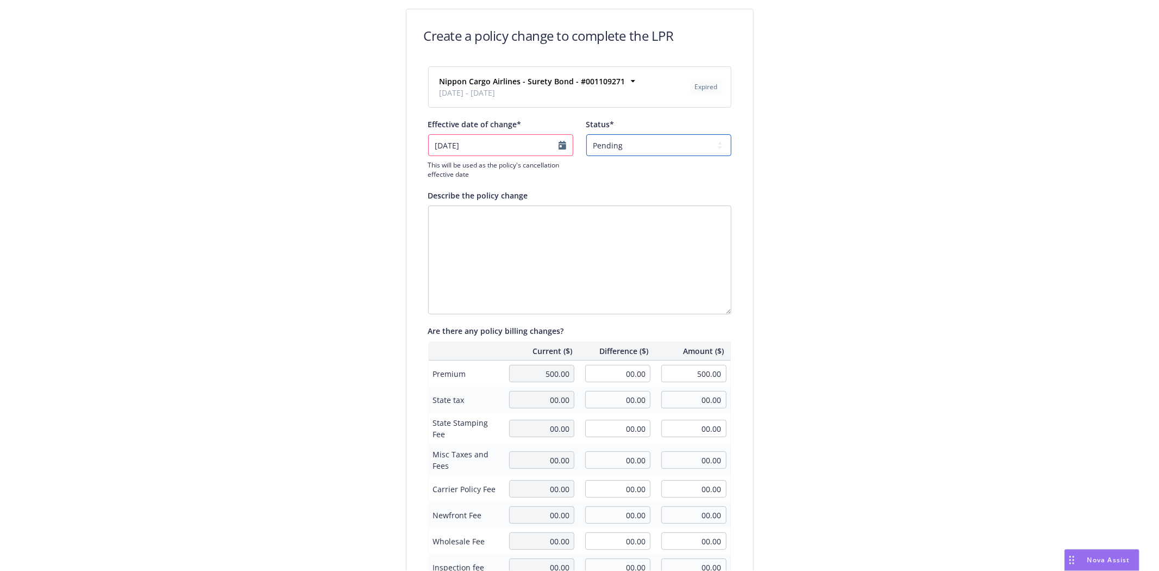
click at [648, 136] on select "Pending Confirmed" at bounding box center [658, 145] width 145 height 22
select select "Confirmed"
click at [586, 134] on select "Pending Confirmed" at bounding box center [658, 145] width 145 height 22
click at [534, 227] on textarea "Describe the policy change" at bounding box center [579, 259] width 303 height 109
type textarea "Taken Over By USI"
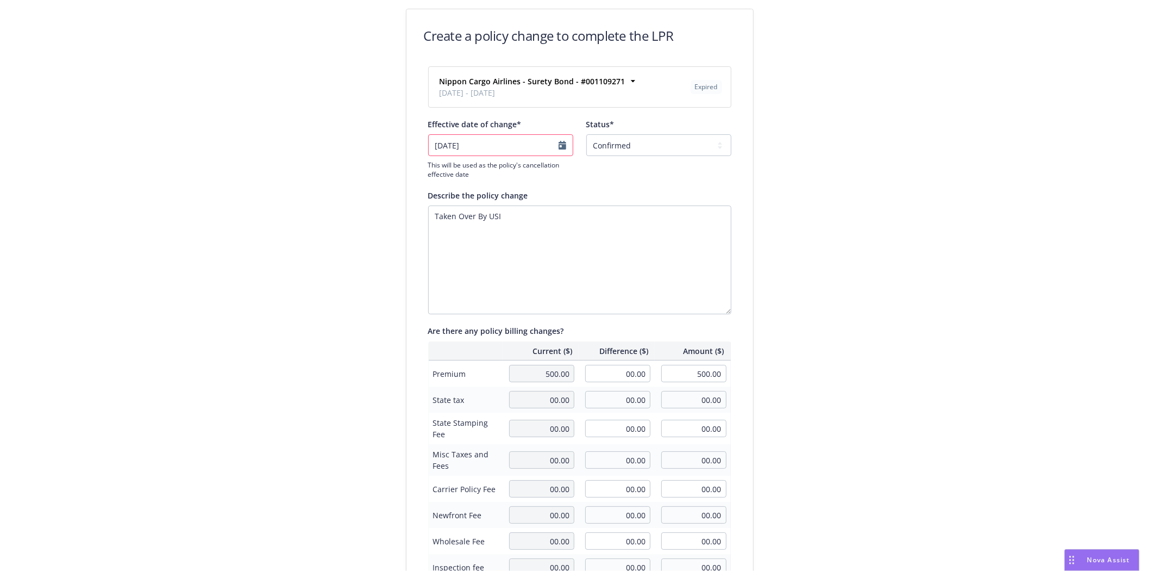
click at [838, 297] on div "Create a policy change to complete the LPR Nippon Cargo Airlines - Surety Bond …" at bounding box center [579, 373] width 1159 height 746
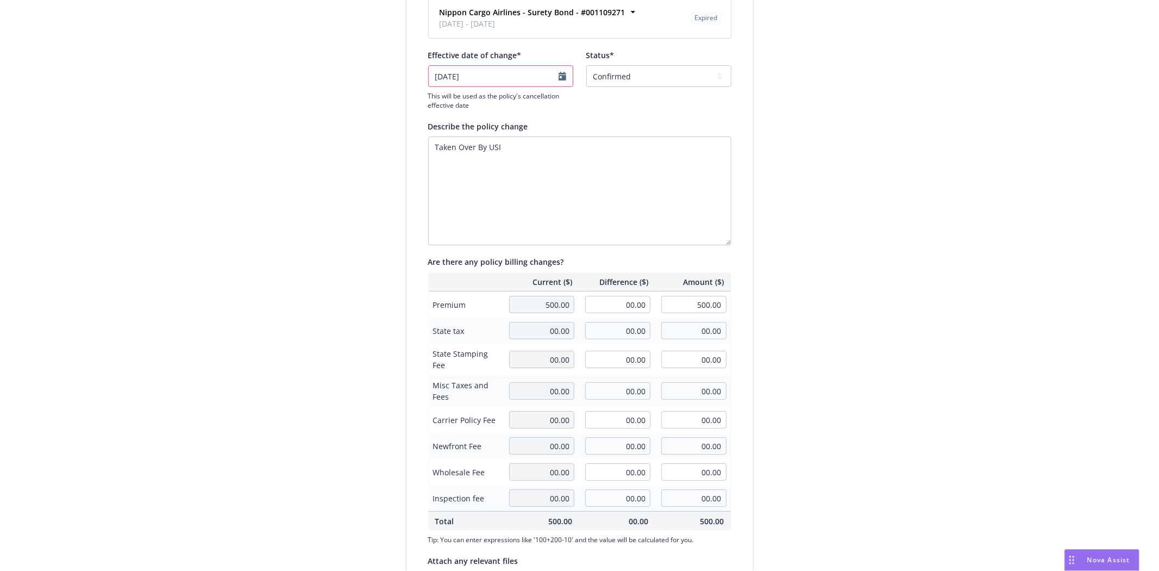
scroll to position [176, 0]
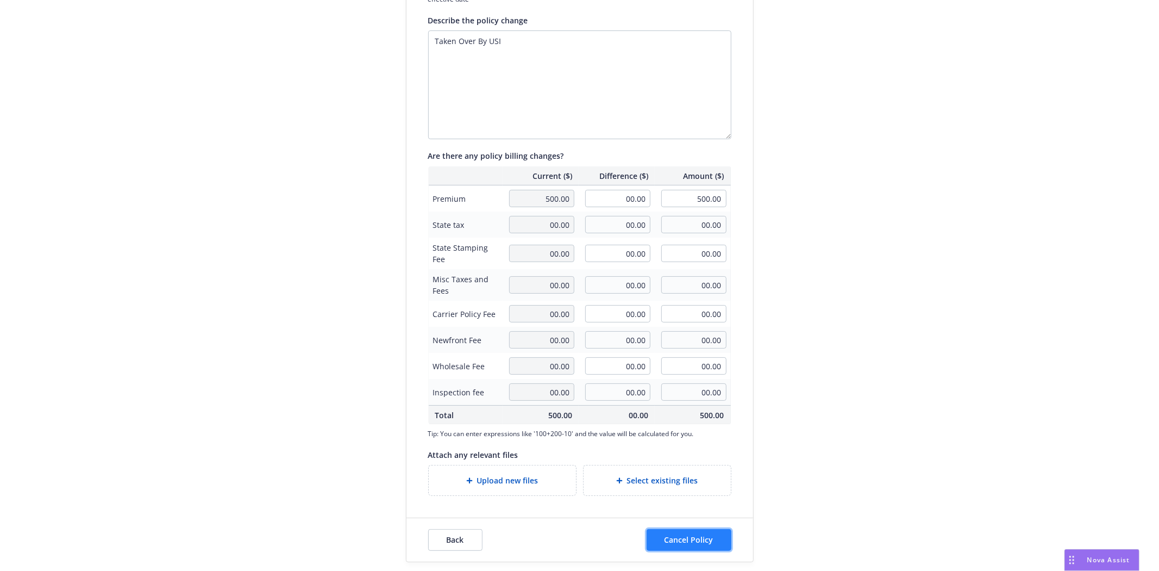
click at [694, 535] on span "Cancel Policy" at bounding box center [689, 539] width 49 height 10
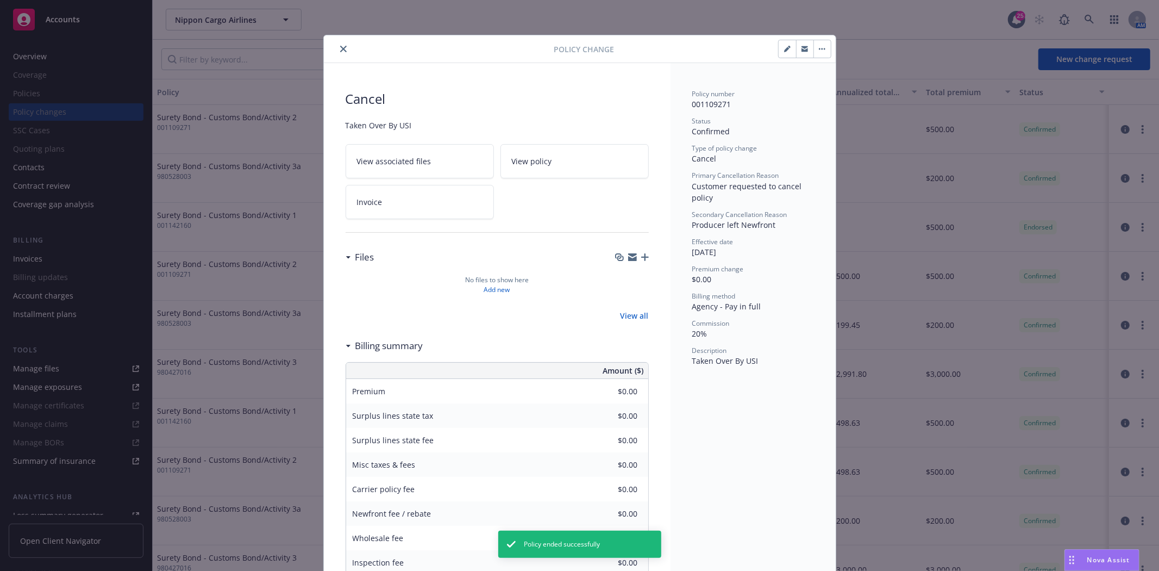
click at [340, 47] on icon "close" at bounding box center [343, 49] width 7 height 7
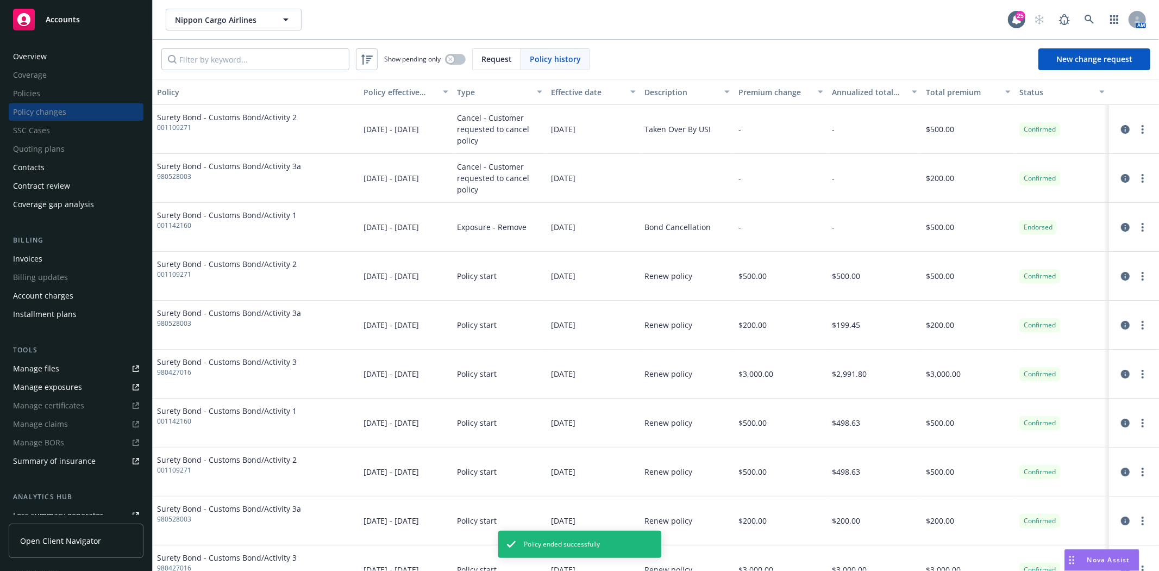
click at [83, 15] on div "Accounts" at bounding box center [76, 20] width 126 height 22
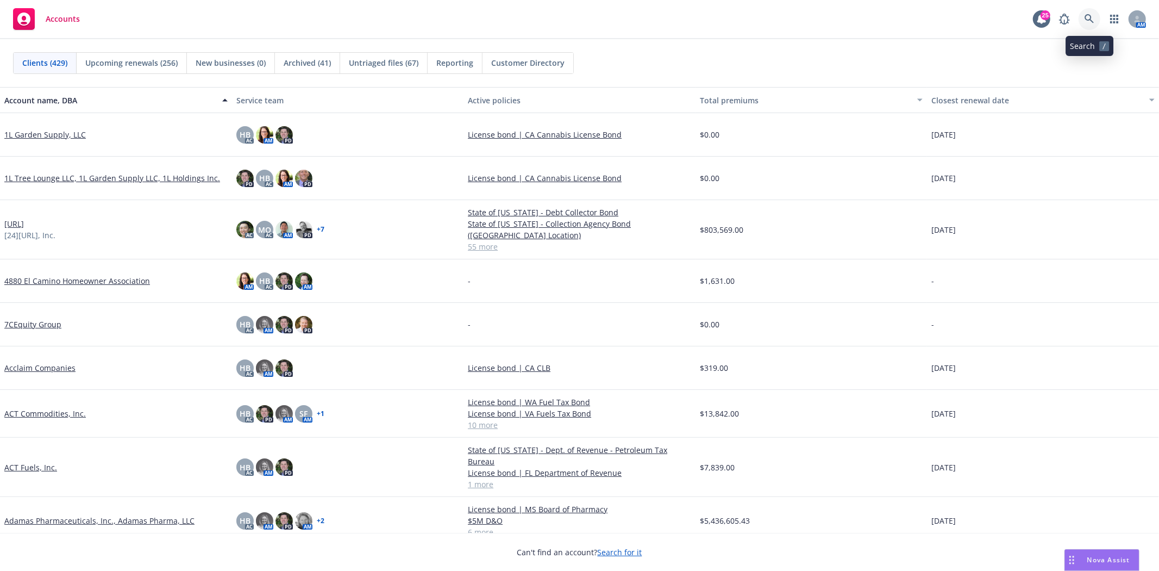
click at [1085, 22] on icon at bounding box center [1090, 19] width 10 height 10
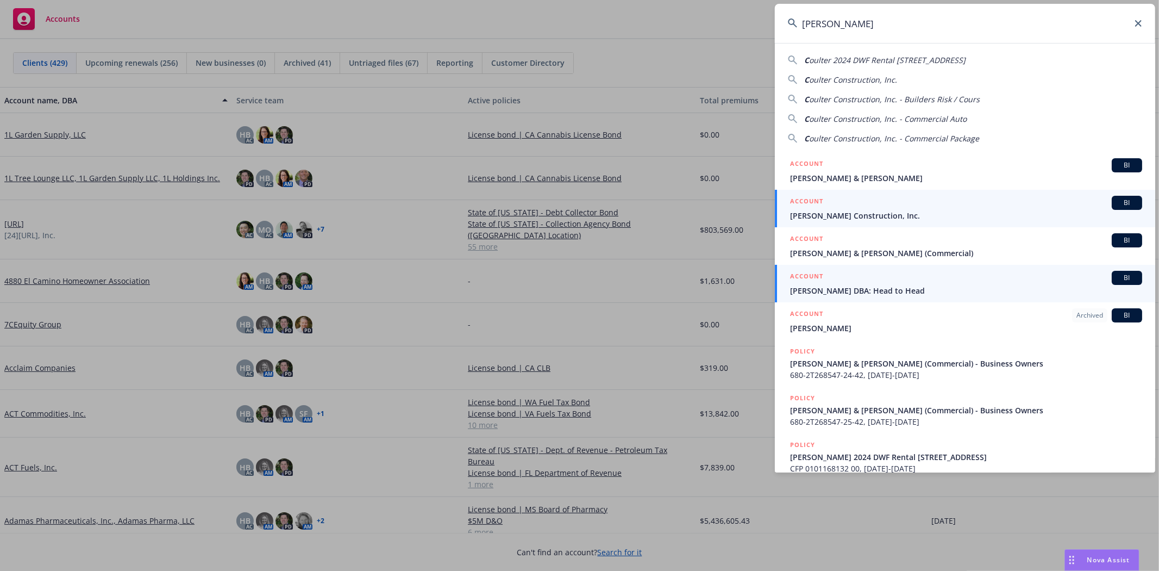
type input "COulter"
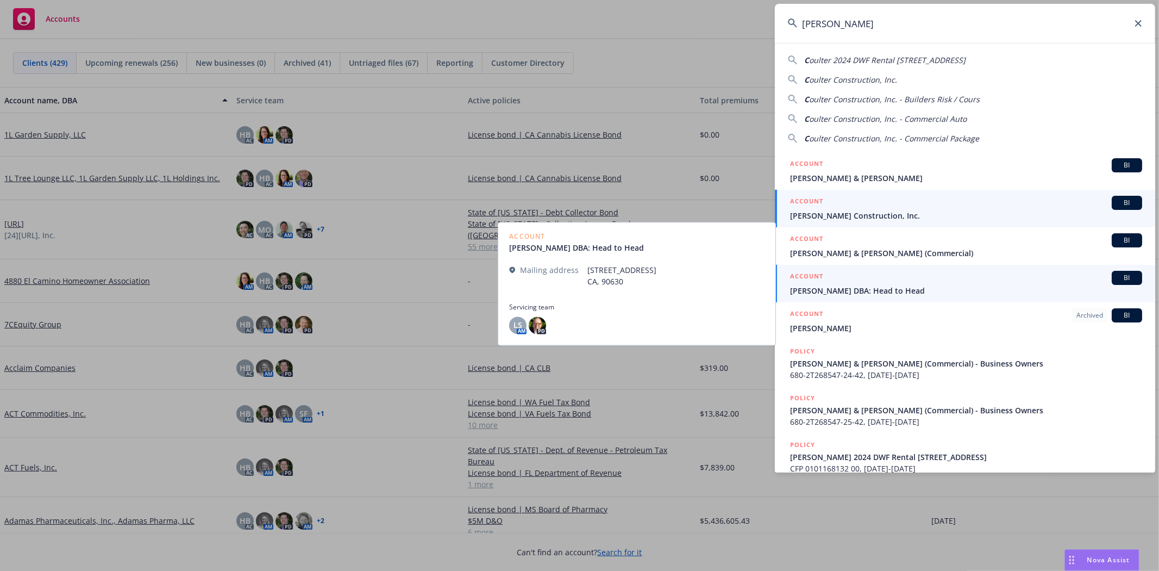
click at [839, 202] on div "ACCOUNT BI" at bounding box center [966, 203] width 352 height 14
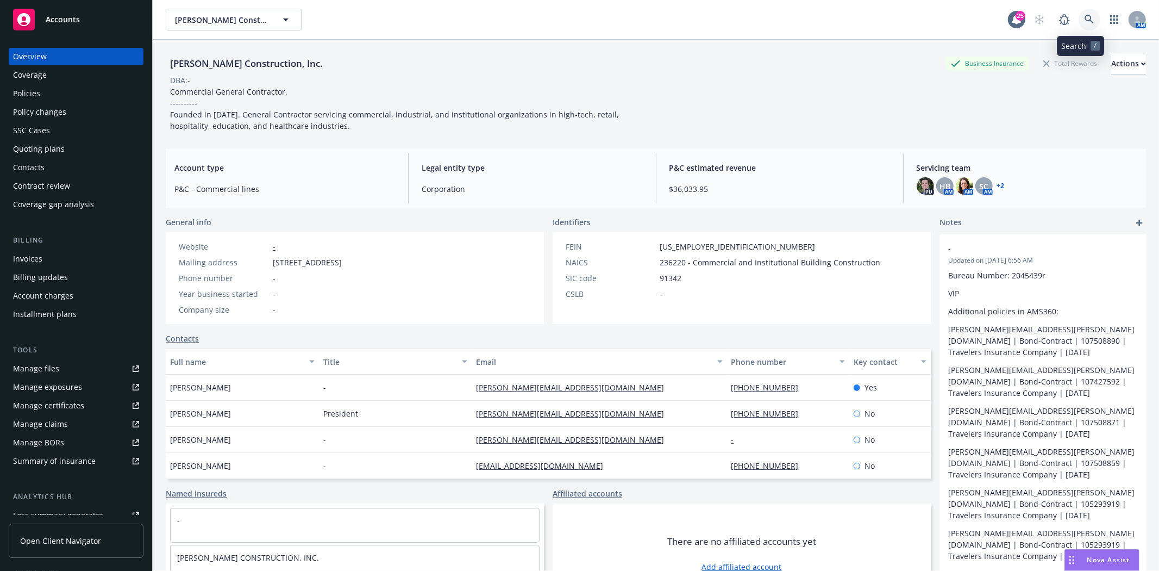
click at [1079, 18] on link at bounding box center [1090, 20] width 22 height 22
click at [75, 96] on div "Policies" at bounding box center [76, 93] width 126 height 17
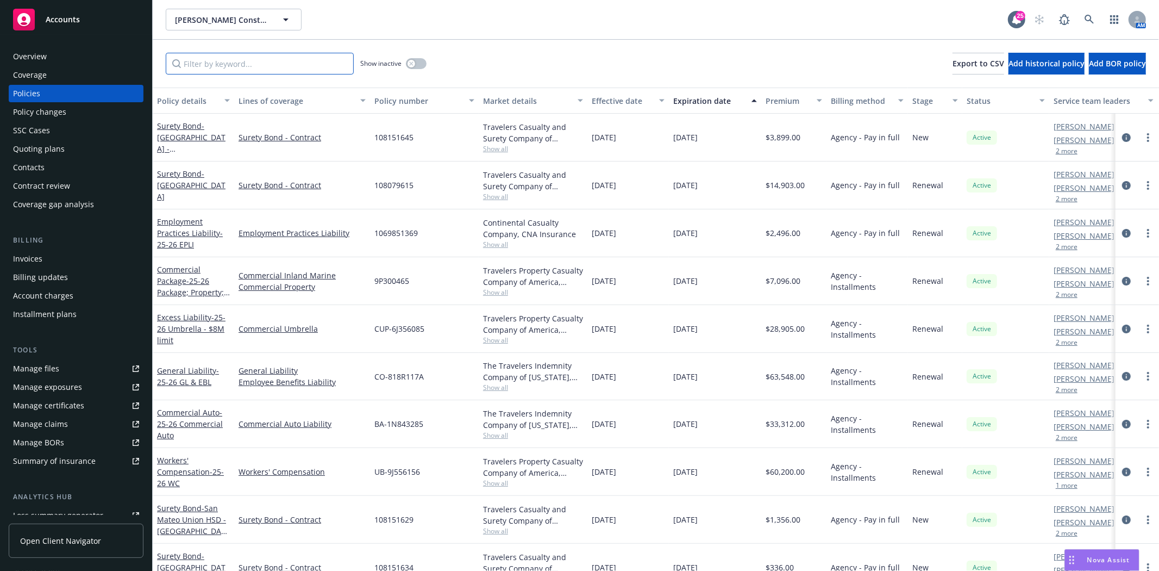
click at [229, 69] on input "Filter by keyword..." at bounding box center [260, 64] width 188 height 22
paste input "107963964"
type input "107963964"
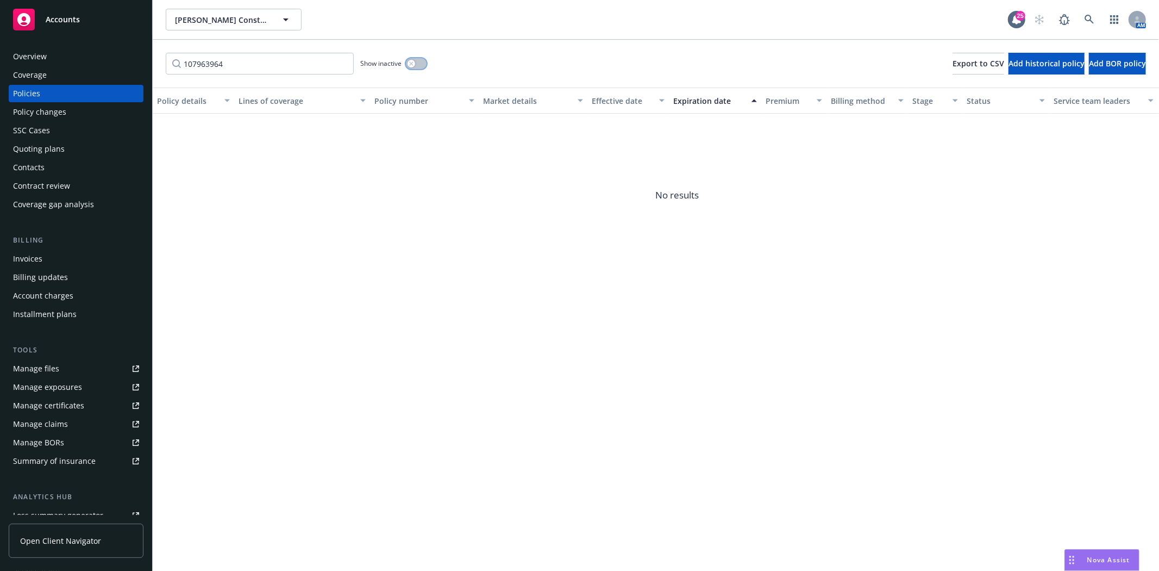
click at [410, 59] on button "button" at bounding box center [416, 63] width 21 height 11
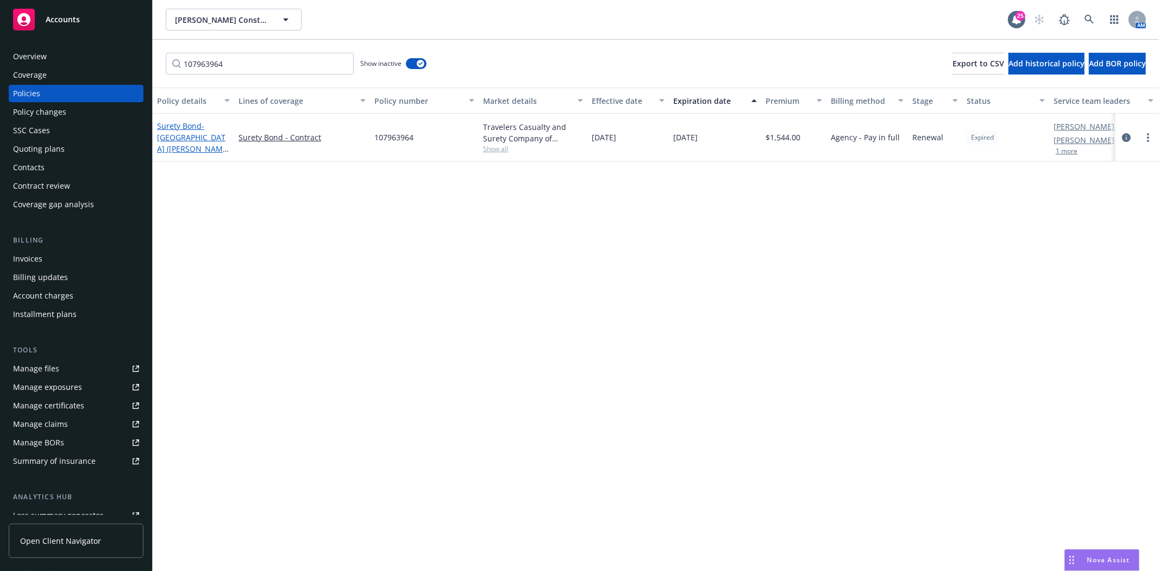
click at [189, 143] on span "- Palo Alto Unified School District (Walter Hays ES)" at bounding box center [193, 143] width 73 height 45
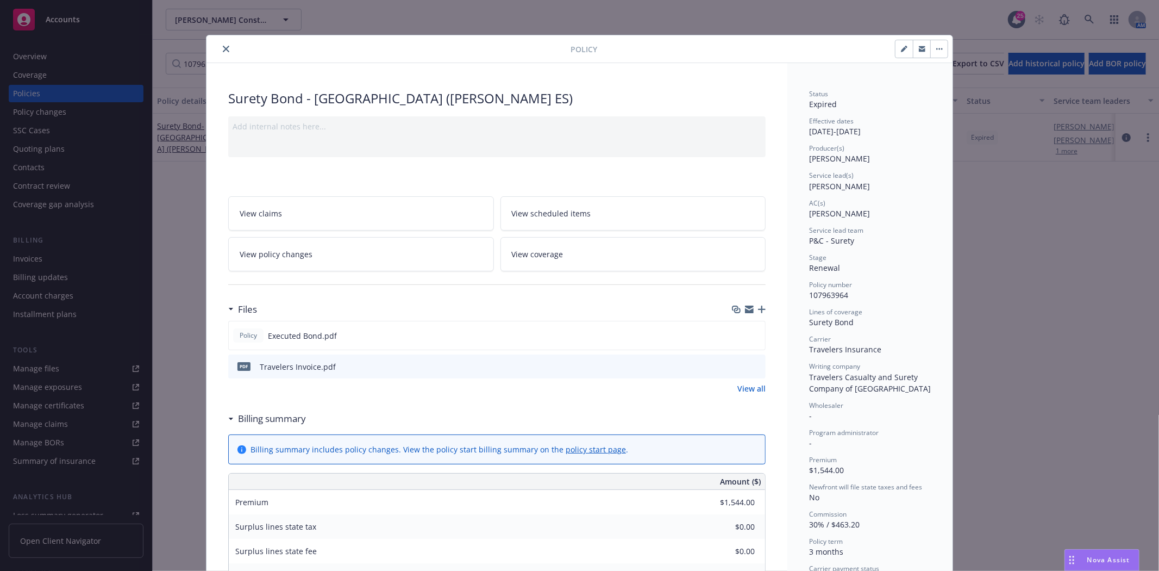
click at [901, 52] on icon "button" at bounding box center [904, 49] width 7 height 7
select select "RENEWAL"
select select "3"
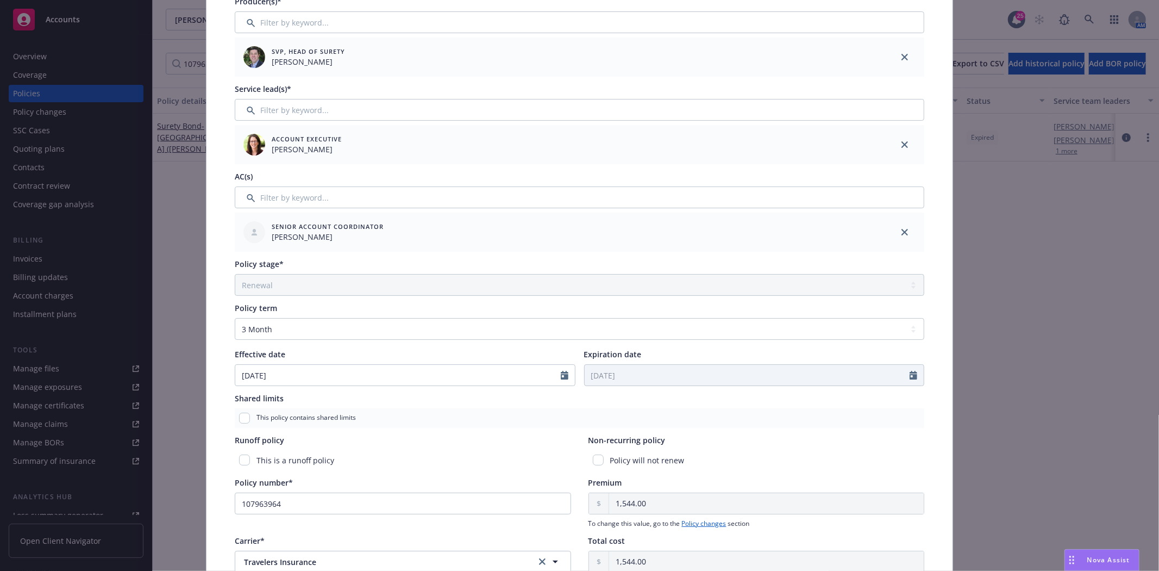
scroll to position [181, 0]
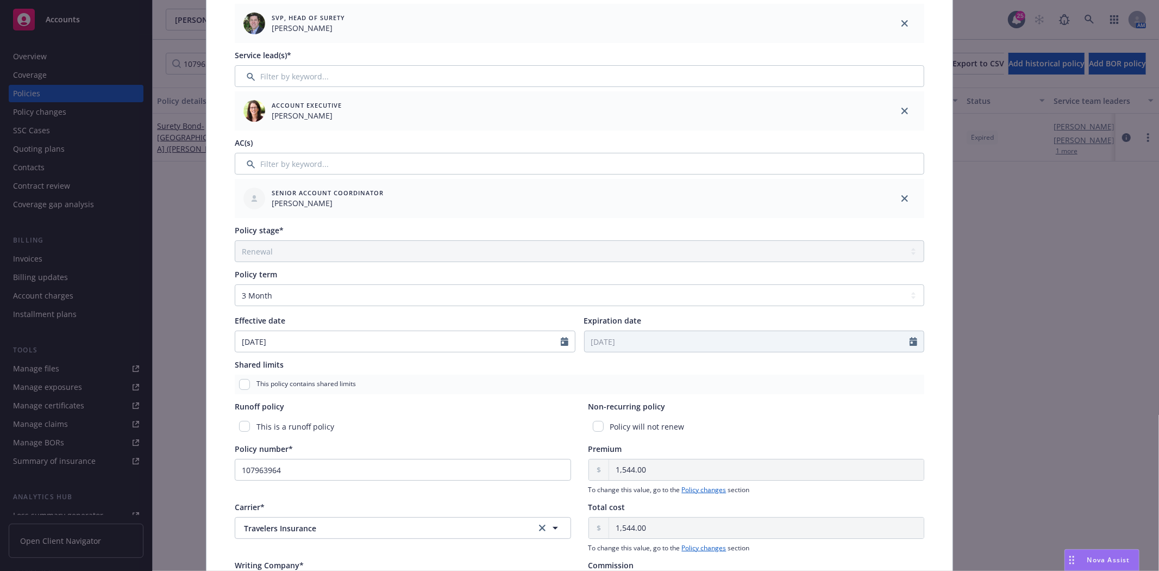
click at [591, 431] on div "Policy will not renew" at bounding box center [756, 426] width 336 height 20
click at [593, 428] on input "checkbox" at bounding box center [598, 426] width 11 height 11
checkbox input "true"
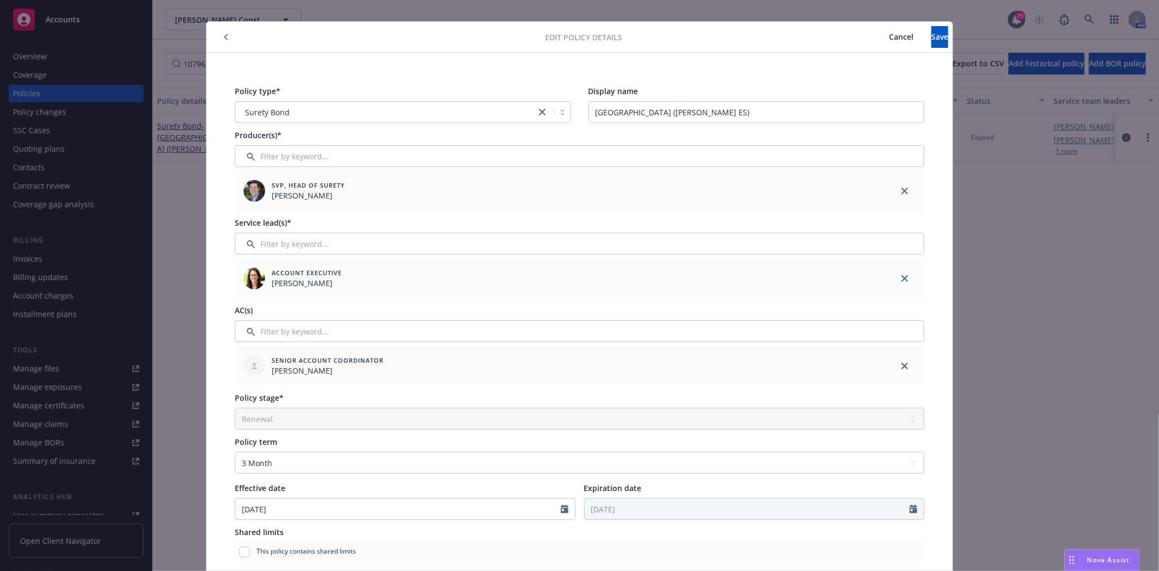
scroll to position [0, 0]
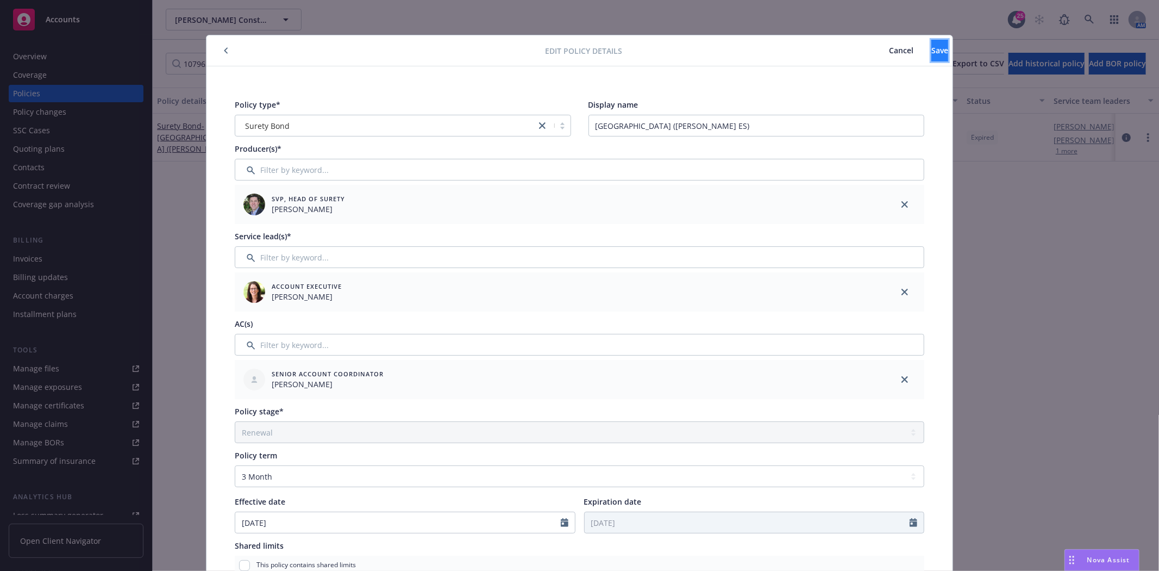
click at [931, 50] on button "Save" at bounding box center [939, 51] width 17 height 22
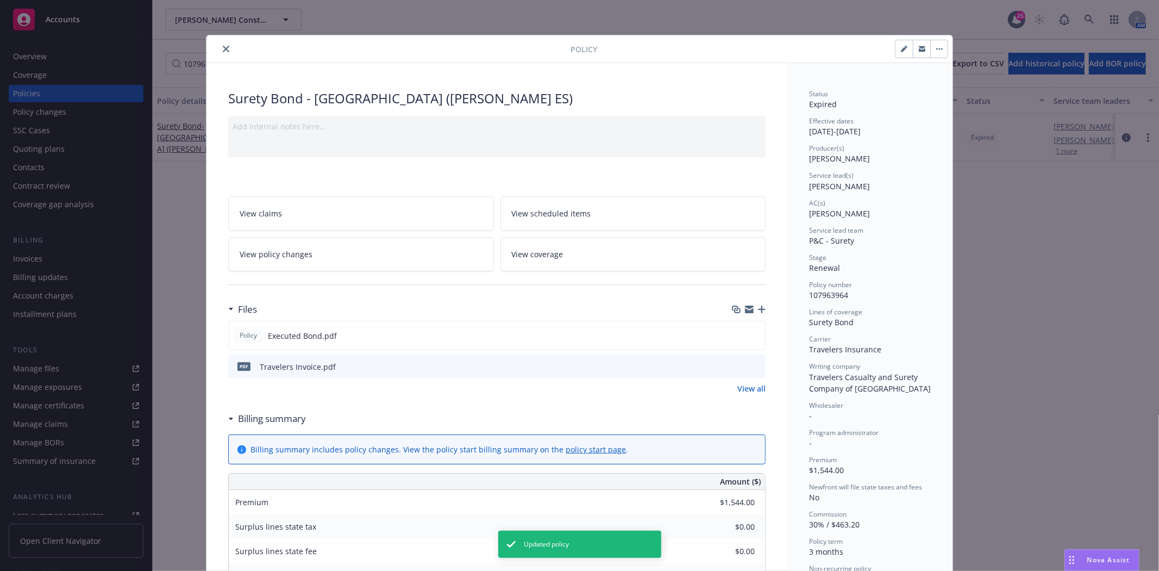
click at [225, 51] on button "close" at bounding box center [226, 48] width 13 height 13
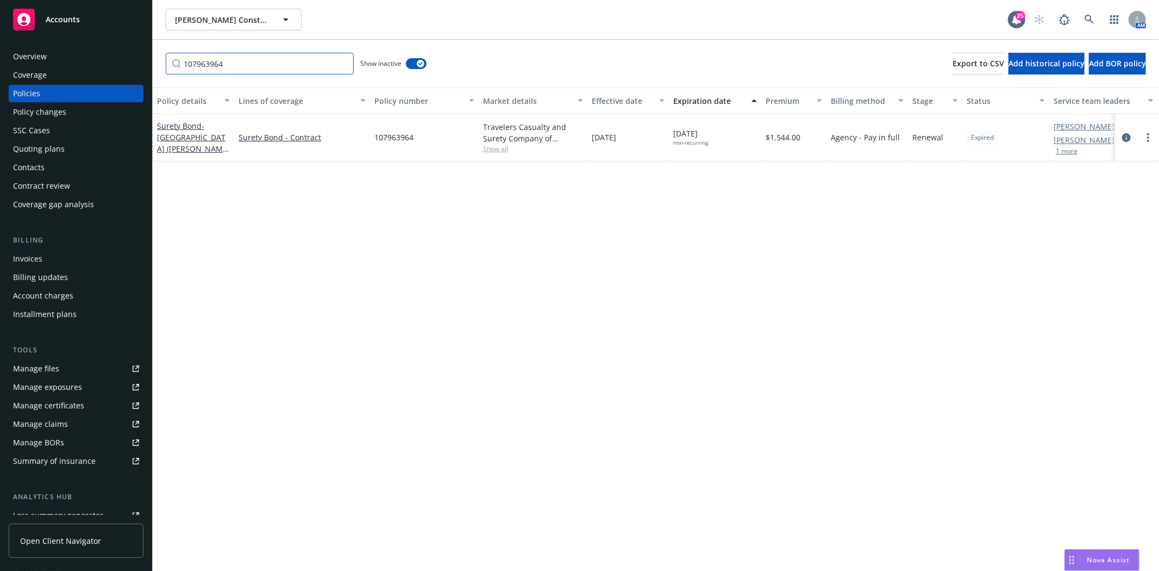
click at [334, 69] on input "107963964" at bounding box center [260, 64] width 188 height 22
paste input "2"
type input "107963962"
click at [183, 138] on span "- Palo Alto Unified School District (Duveneck ES)" at bounding box center [192, 149] width 71 height 56
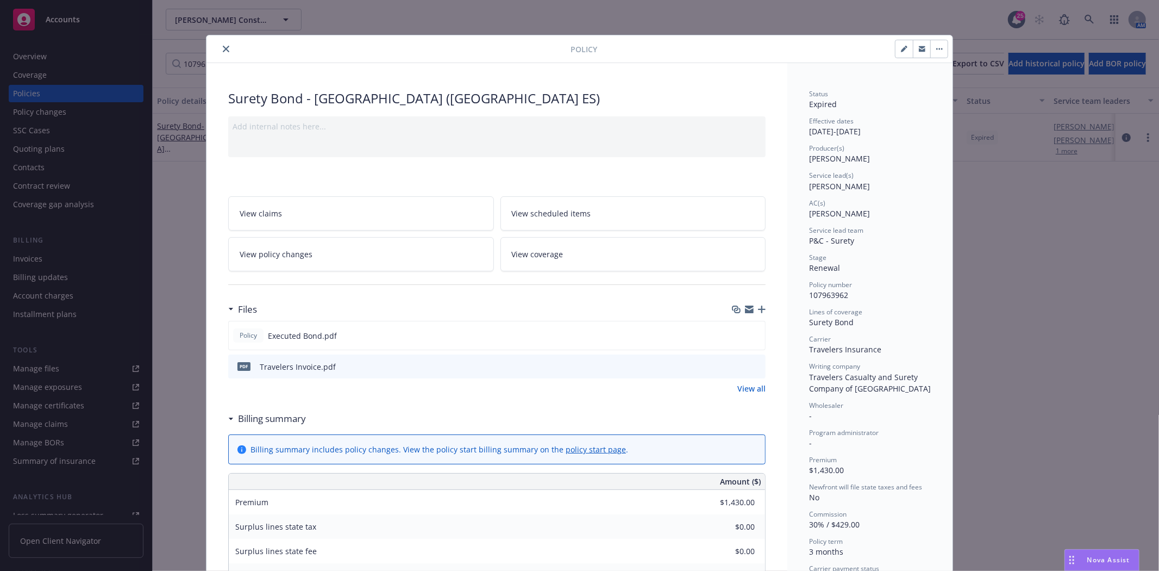
click at [904, 46] on button "button" at bounding box center [903, 48] width 17 height 17
select select "RENEWAL"
select select "3"
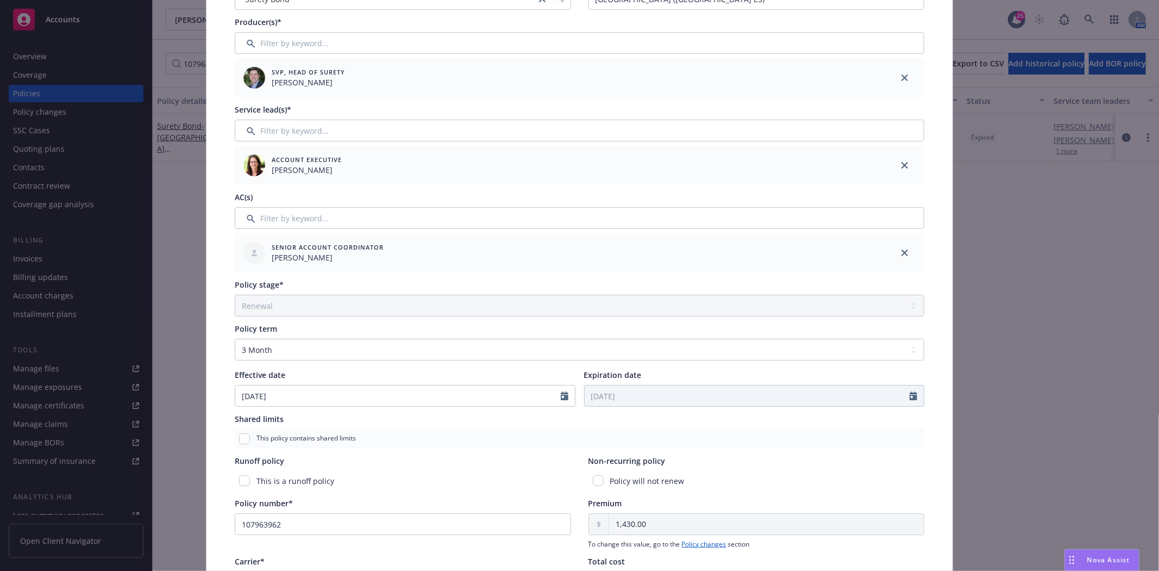
scroll to position [181, 0]
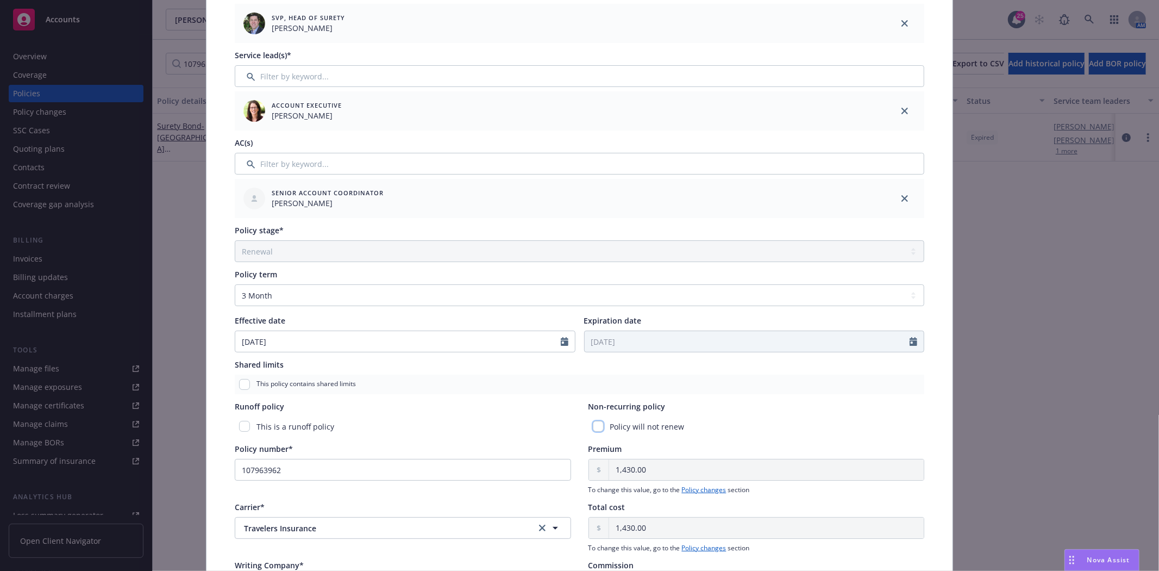
click at [594, 429] on input "checkbox" at bounding box center [598, 426] width 11 height 11
checkbox input "true"
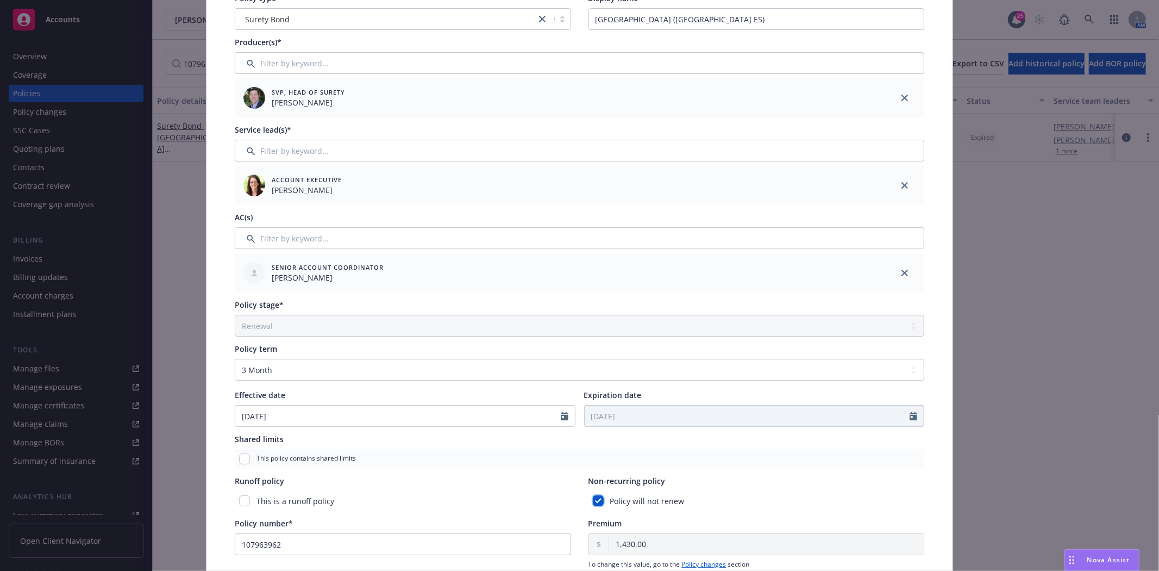
scroll to position [0, 0]
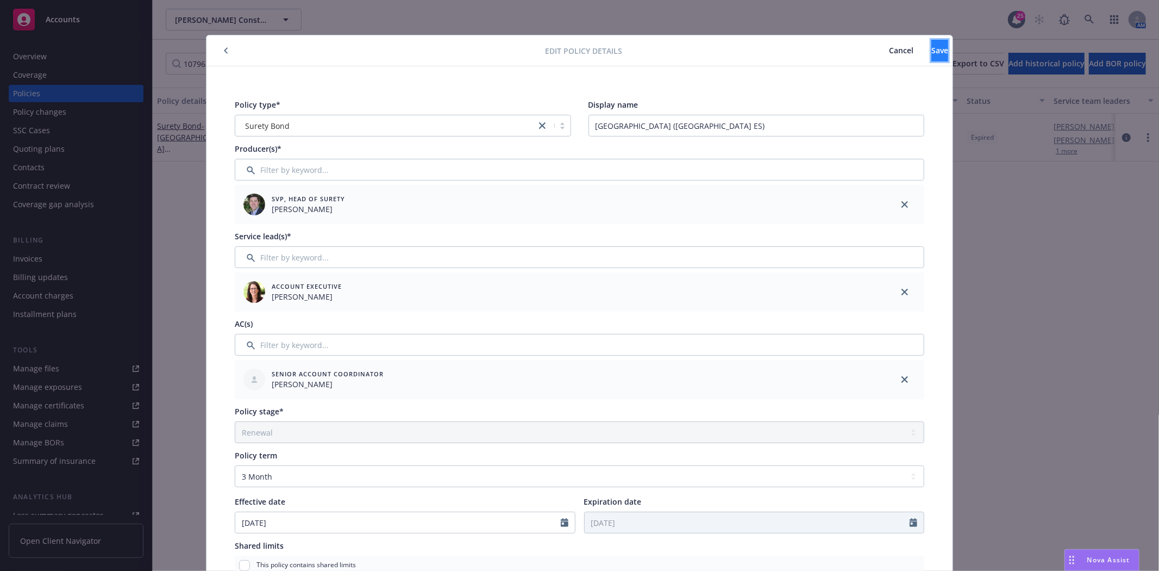
click at [937, 51] on button "Save" at bounding box center [939, 51] width 17 height 22
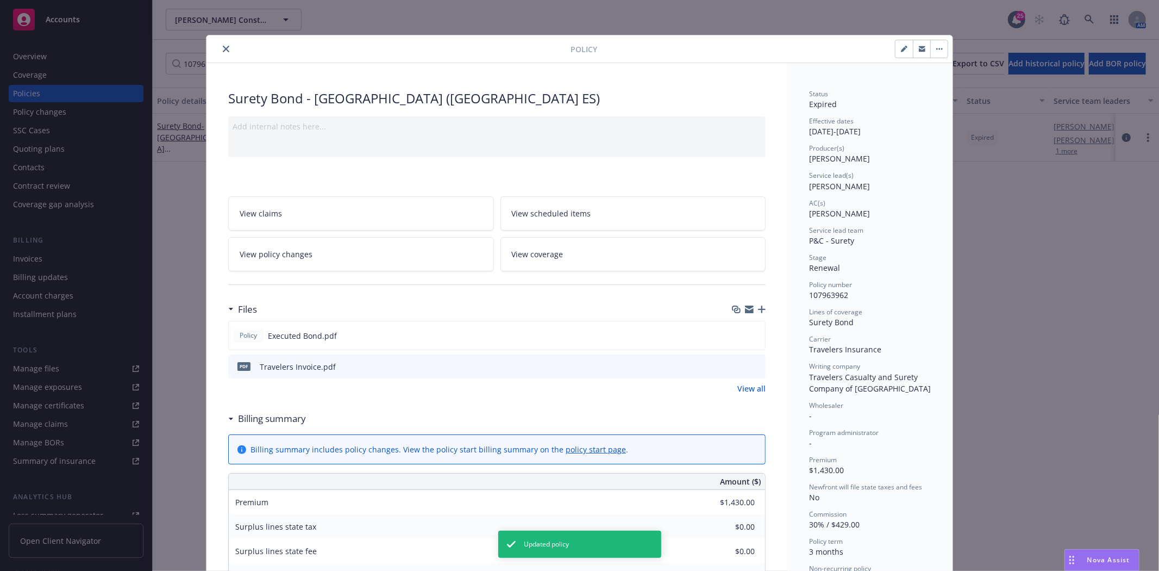
click at [220, 47] on button "close" at bounding box center [226, 48] width 13 height 13
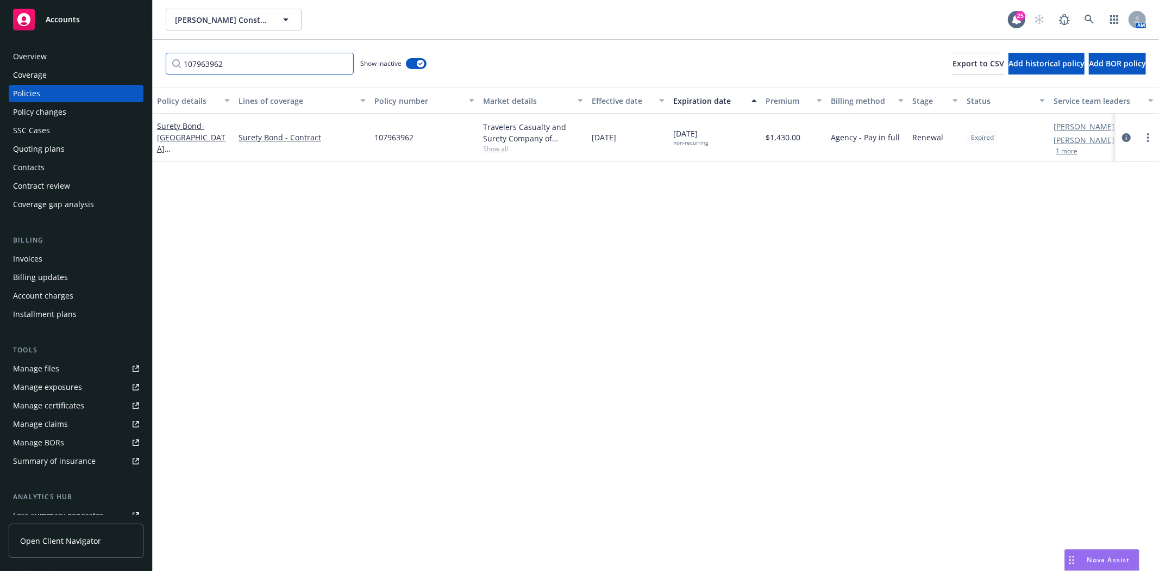
click at [223, 68] on input "107963962" at bounding box center [260, 64] width 188 height 22
paste input "6"
type input "107963966"
click at [174, 136] on span "- Palo Alto Unified School District" at bounding box center [191, 137] width 68 height 33
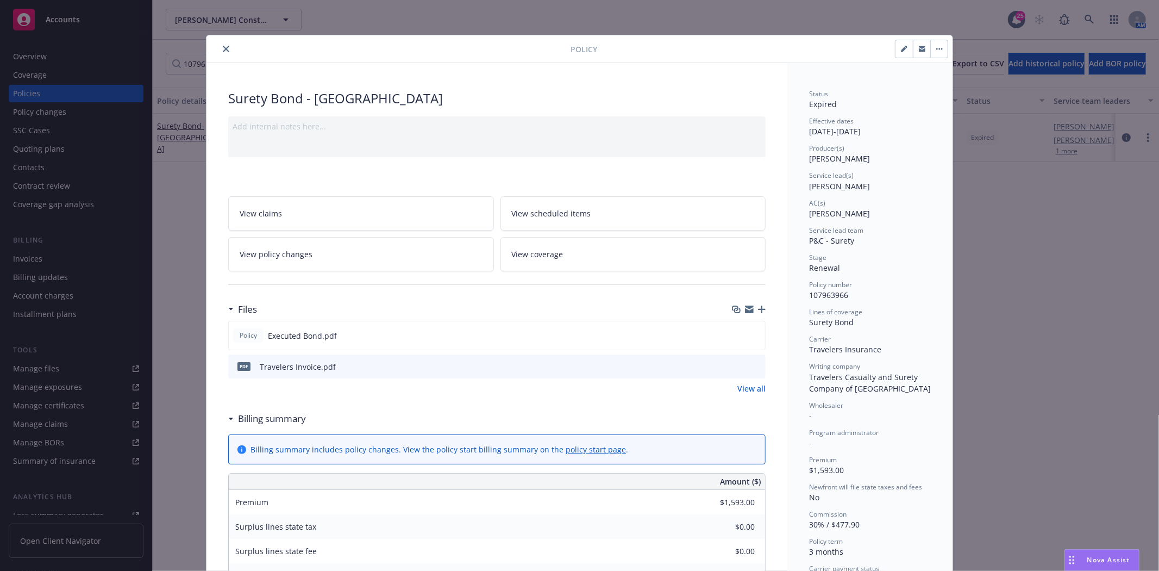
click at [895, 47] on button "button" at bounding box center [903, 48] width 17 height 17
select select "RENEWAL"
select select "3"
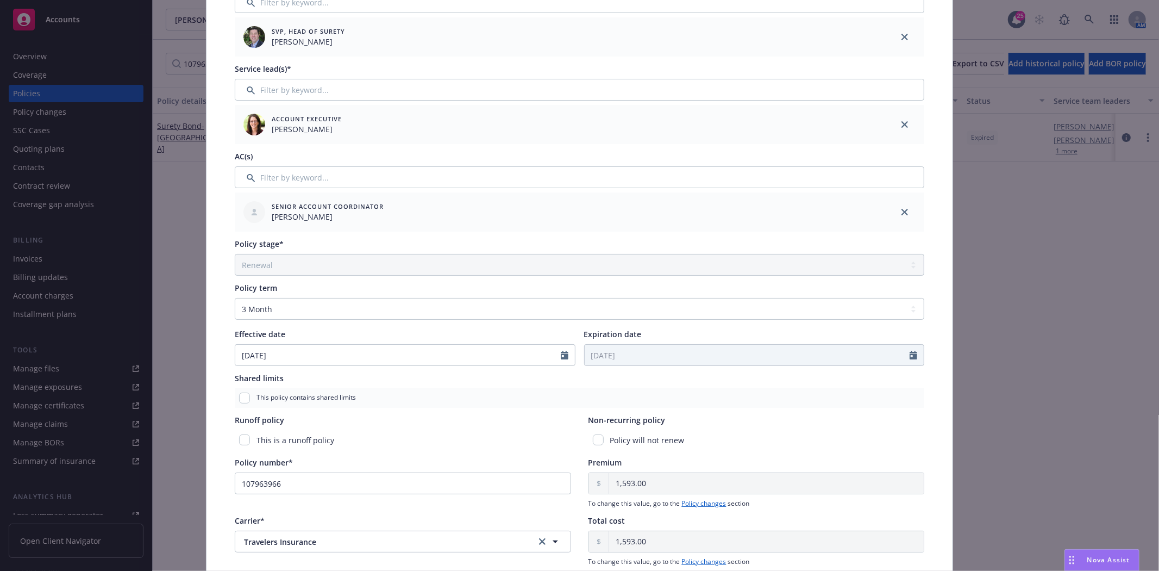
scroll to position [181, 0]
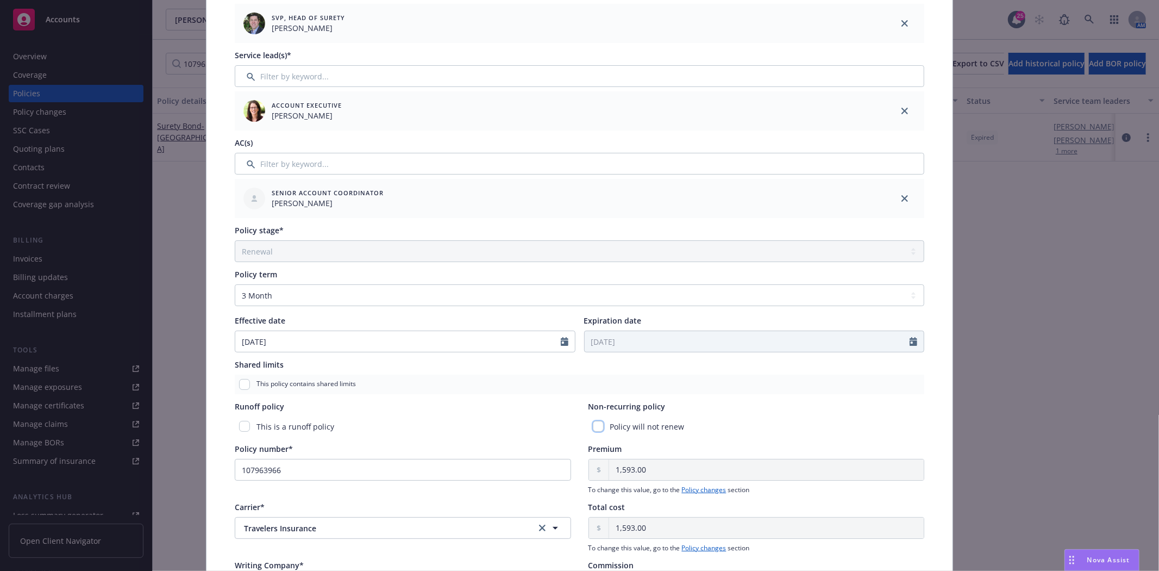
click at [594, 426] on input "checkbox" at bounding box center [598, 426] width 11 height 11
checkbox input "true"
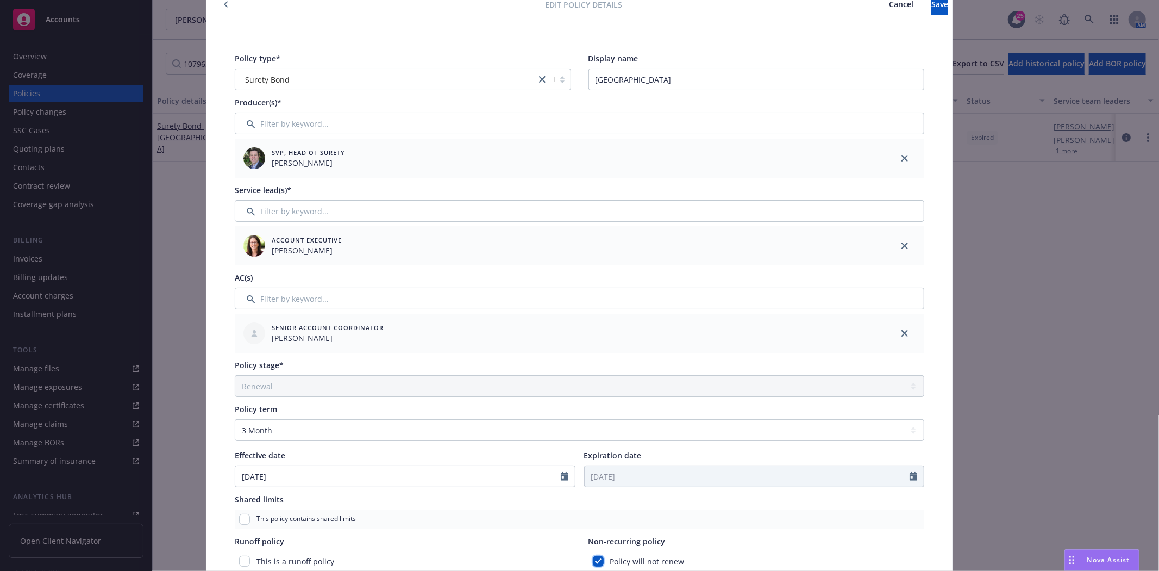
scroll to position [0, 0]
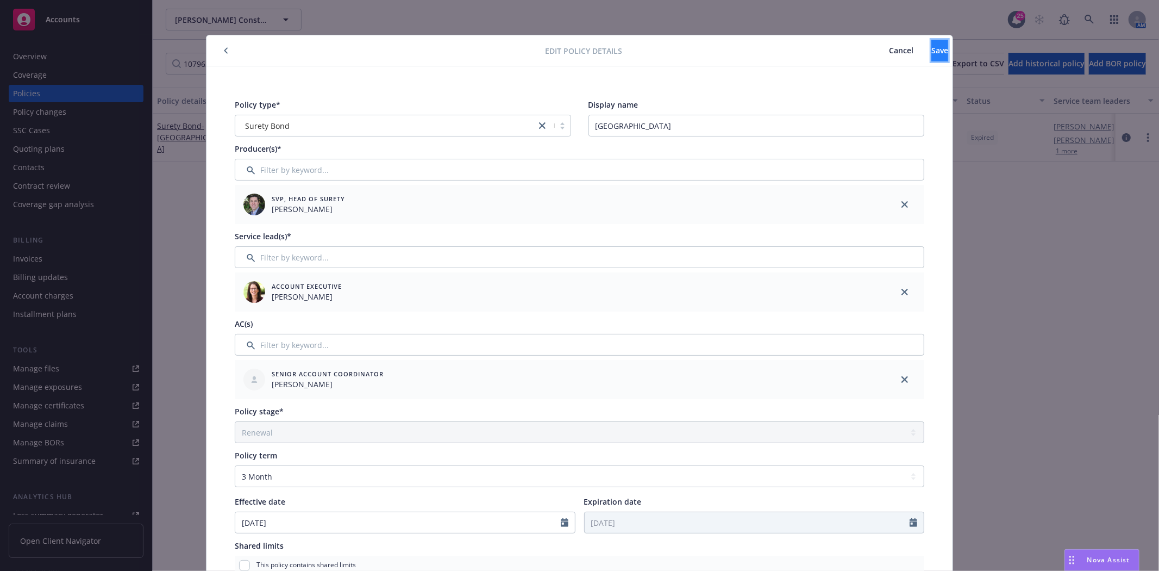
click at [931, 49] on button "Save" at bounding box center [939, 51] width 17 height 22
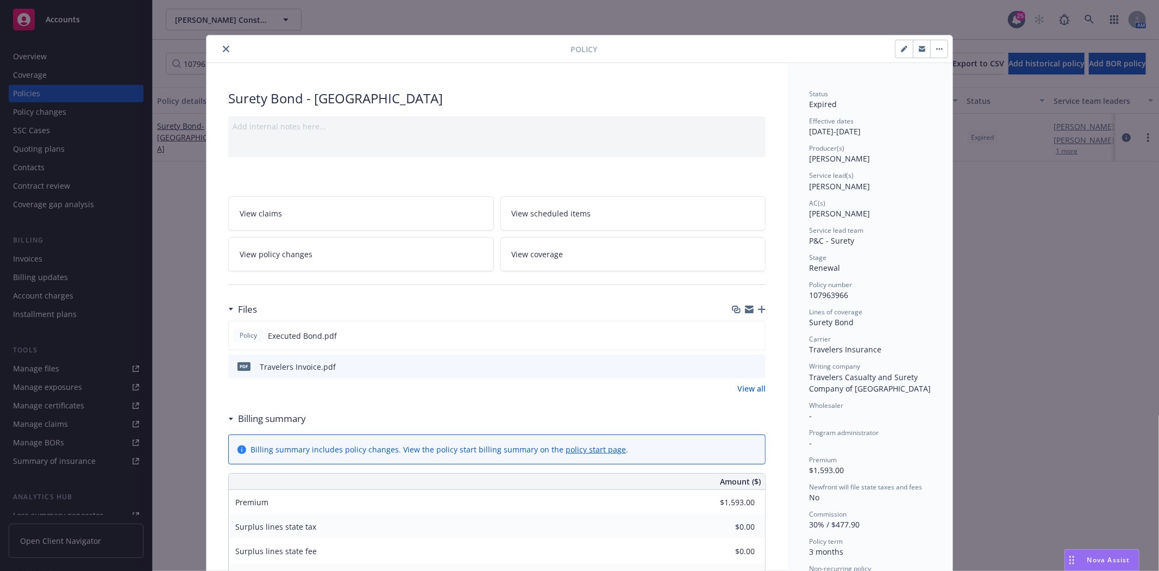
click at [223, 51] on icon "close" at bounding box center [226, 49] width 7 height 7
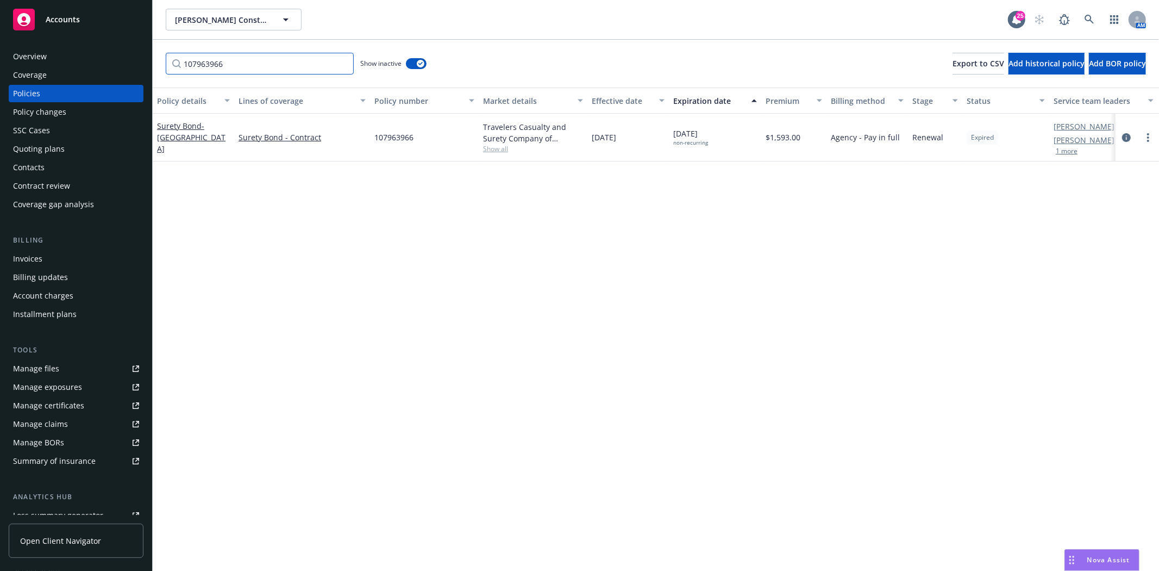
click at [283, 65] on input "107963966" at bounding box center [260, 64] width 188 height 22
paste input "5"
type input "107963965"
click at [197, 137] on span "- Palo Alto Unified School District (Ohlone ES)" at bounding box center [192, 149] width 71 height 56
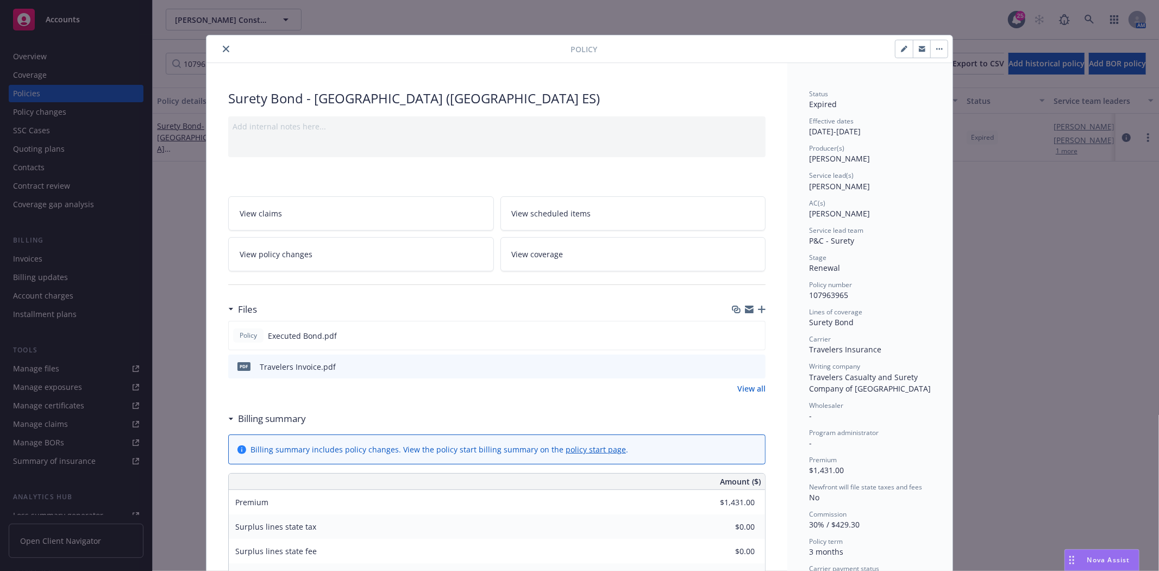
click at [897, 52] on button "button" at bounding box center [903, 48] width 17 height 17
select select "RENEWAL"
select select "3"
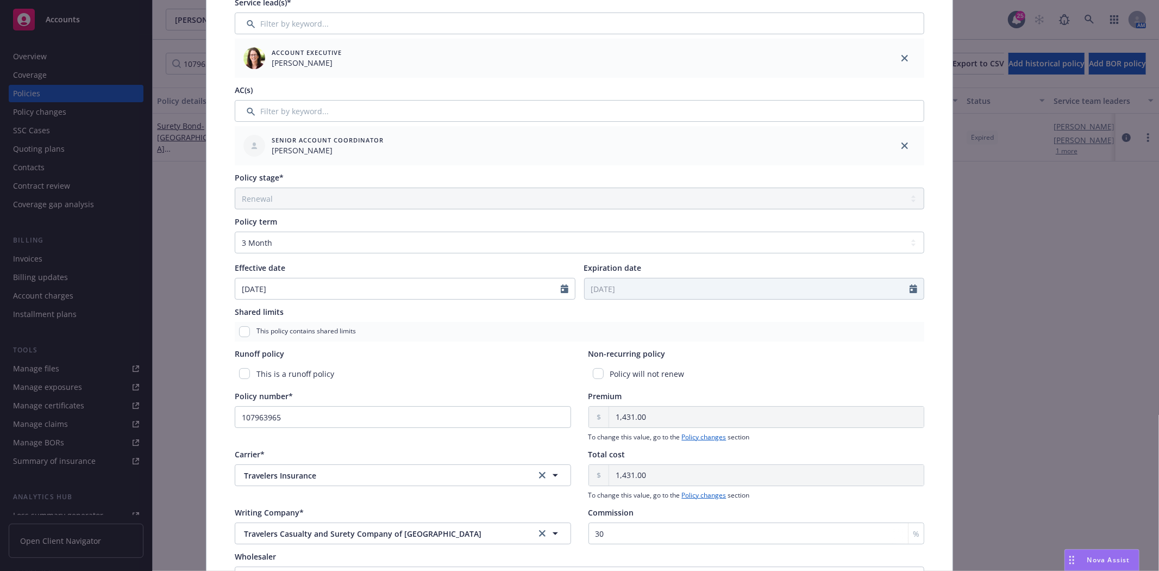
scroll to position [241, 0]
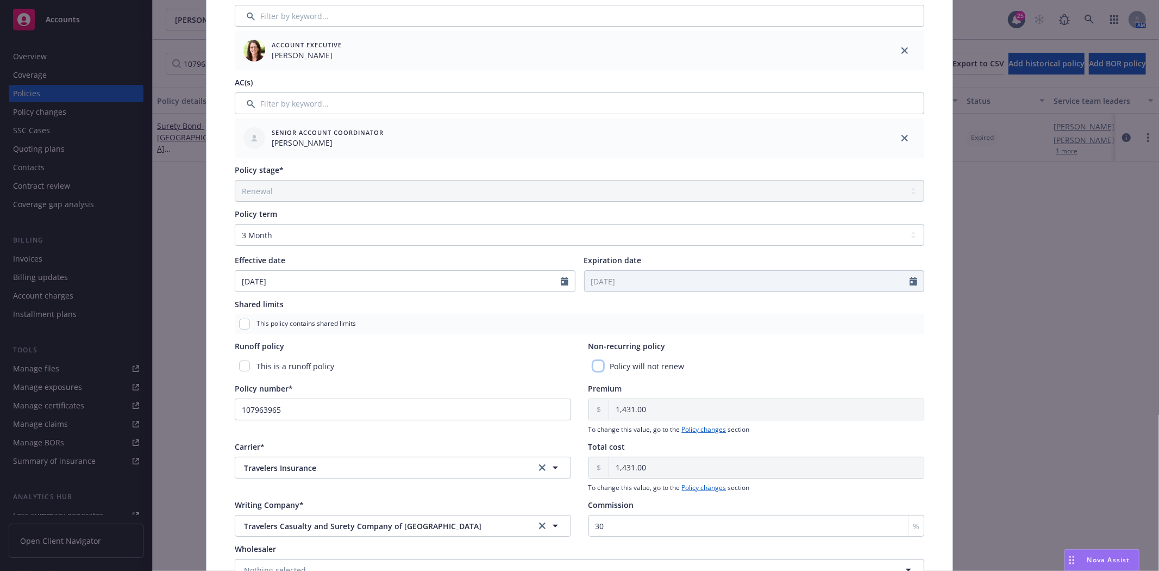
click at [594, 364] on input "checkbox" at bounding box center [598, 365] width 11 height 11
checkbox input "true"
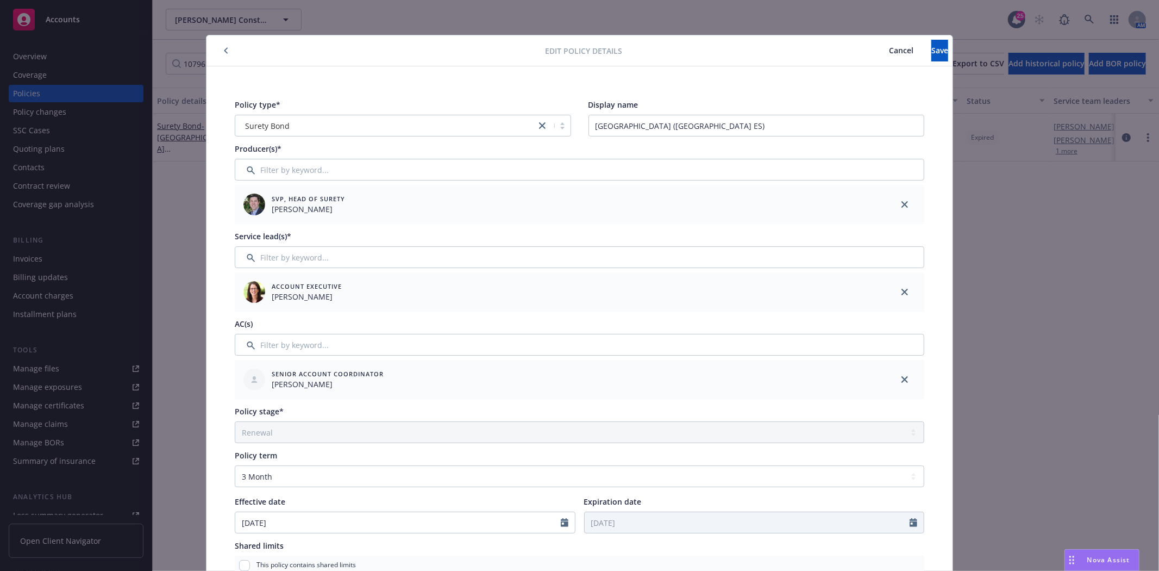
click at [919, 64] on div "Edit policy details Cancel Save" at bounding box center [579, 50] width 746 height 31
click at [931, 53] on span "Save" at bounding box center [939, 50] width 17 height 10
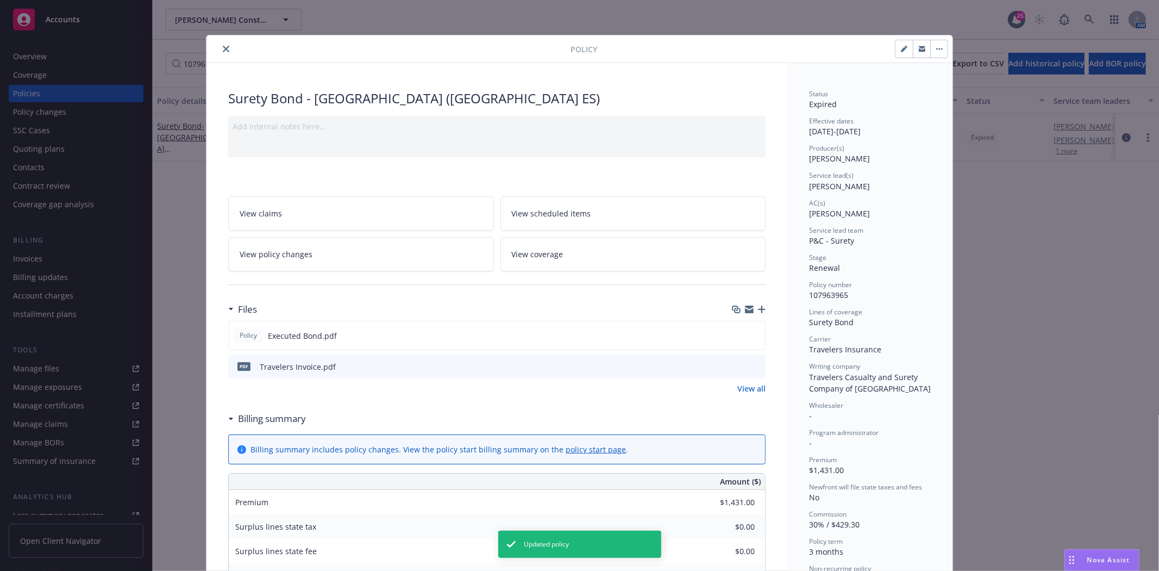
click at [223, 51] on icon "close" at bounding box center [226, 49] width 7 height 7
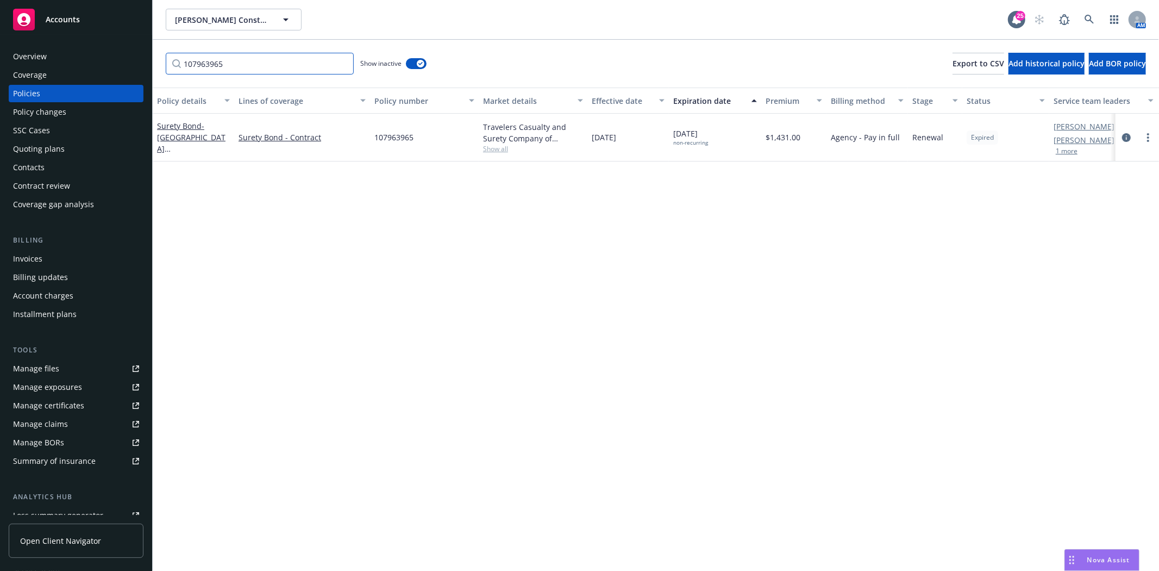
click at [254, 69] on input "107963965" at bounding box center [260, 64] width 188 height 22
paste input "3"
type input "107963963"
click at [205, 139] on span "- Palo Alto Unified School District (Barron Park ES)" at bounding box center [192, 149] width 71 height 56
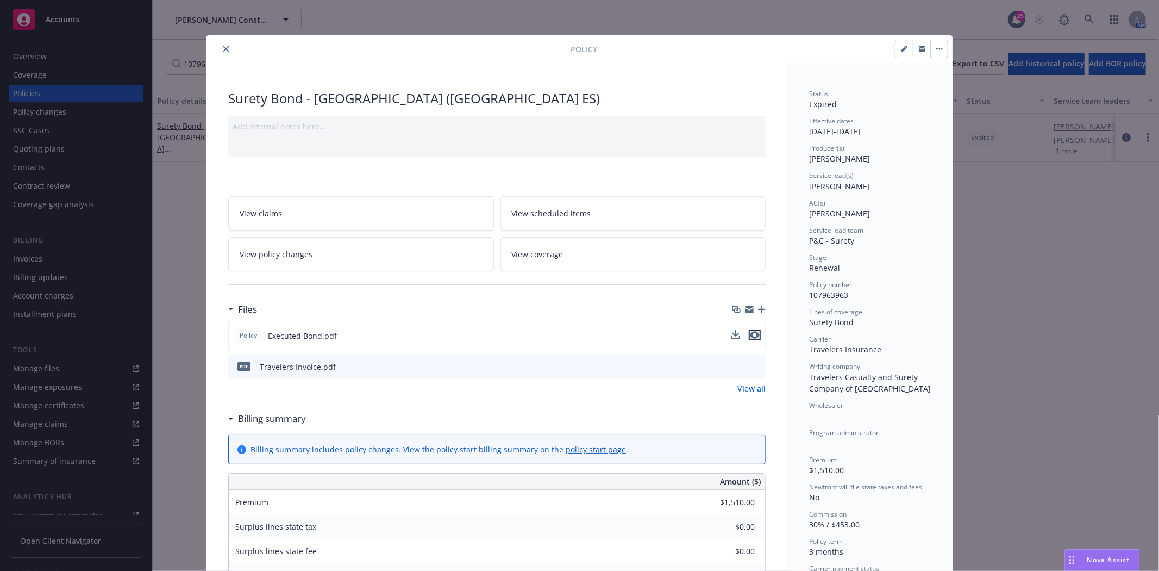
click at [750, 333] on icon "preview file" at bounding box center [755, 335] width 10 height 8
click at [901, 51] on icon "button" at bounding box center [904, 49] width 7 height 7
select select "RENEWAL"
select select "3"
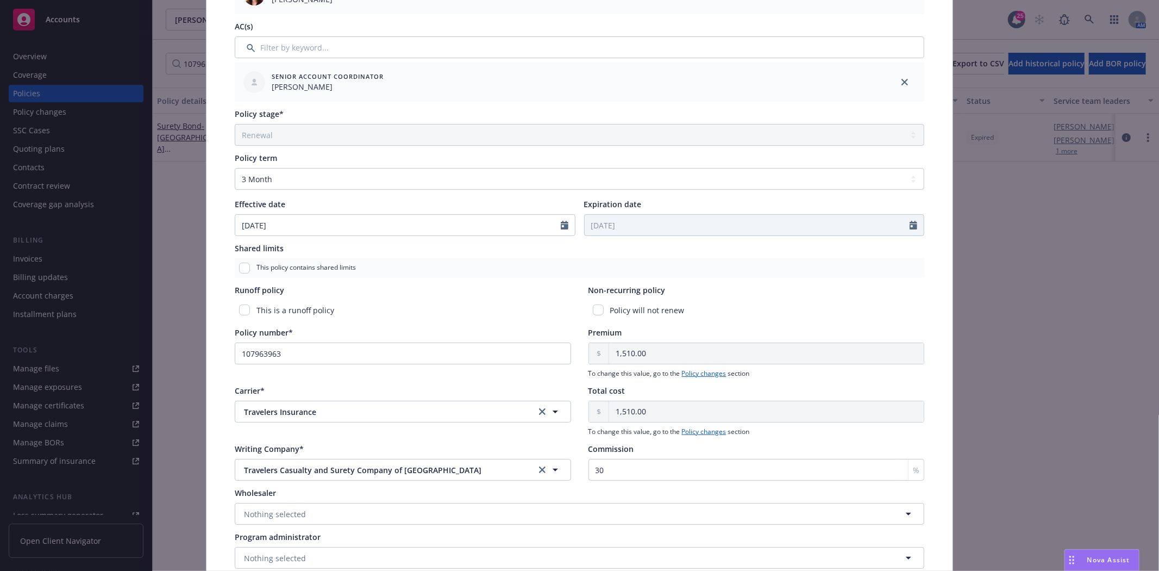
scroll to position [302, 0]
click at [594, 308] on input "checkbox" at bounding box center [598, 305] width 11 height 11
checkbox input "true"
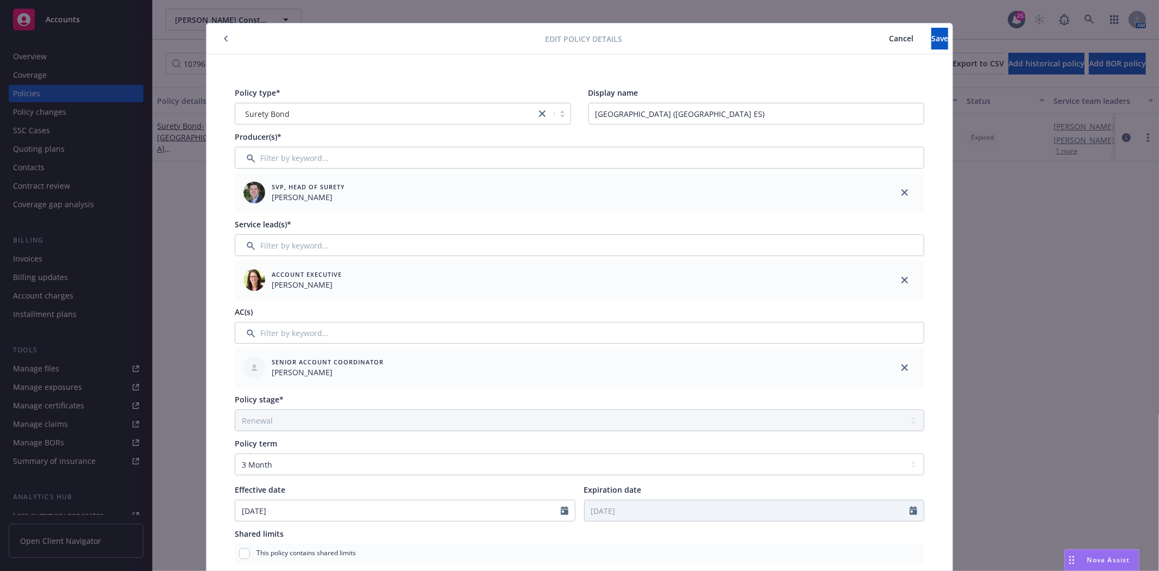
scroll to position [0, 0]
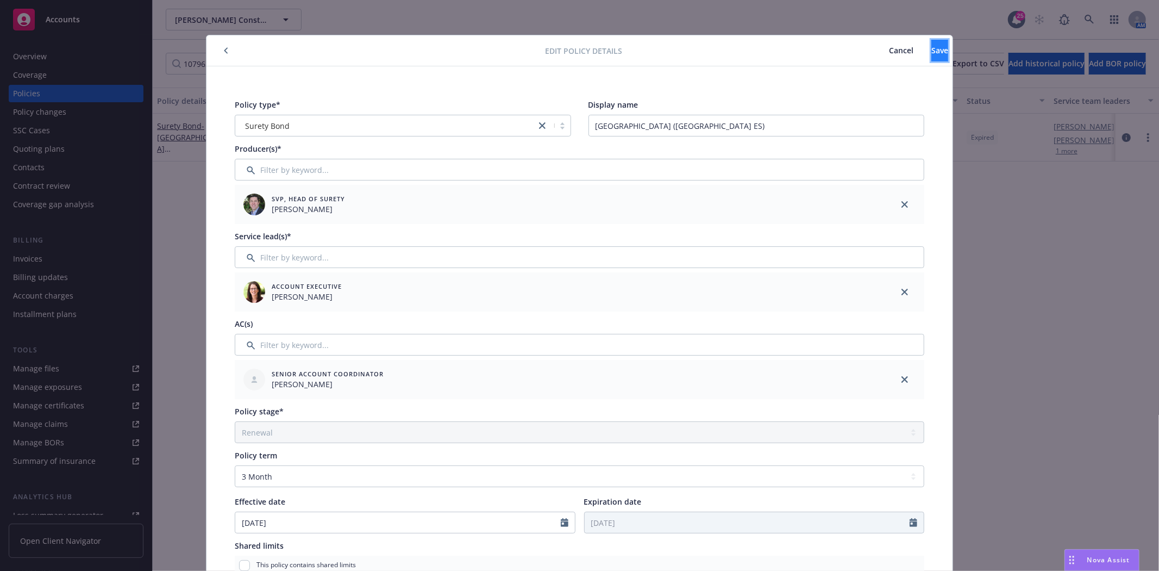
click at [936, 53] on button "Save" at bounding box center [939, 51] width 17 height 22
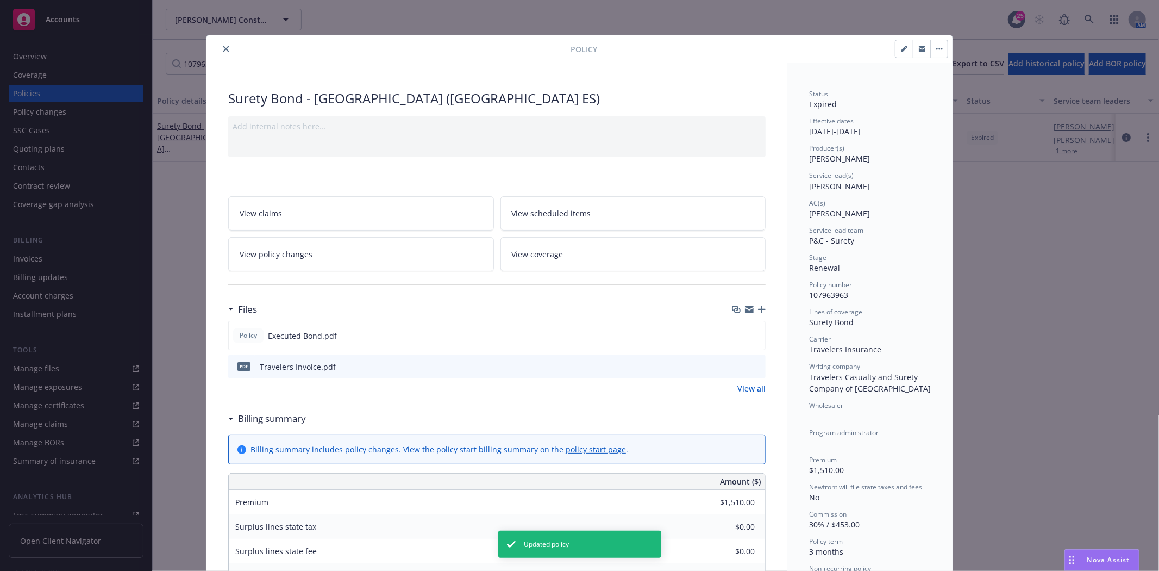
click at [220, 47] on button "close" at bounding box center [226, 48] width 13 height 13
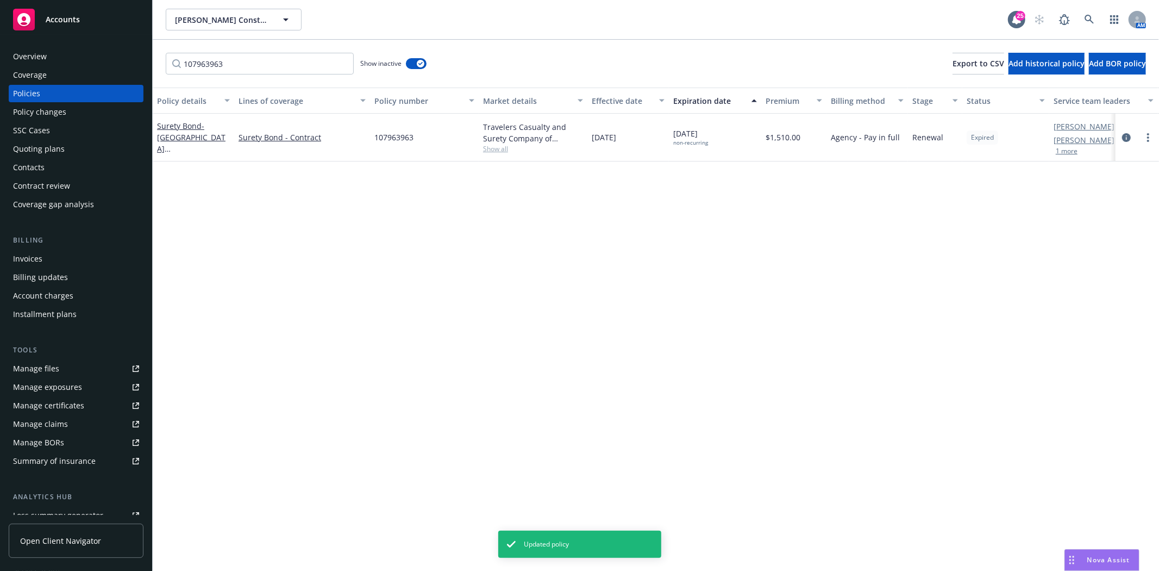
click at [274, 229] on div "Policy details Lines of coverage Policy number Market details Effective date Ex…" at bounding box center [656, 328] width 1006 height 483
click at [293, 66] on input "107963963" at bounding box center [260, 64] width 188 height 22
paste input "8079619"
type input "108079619"
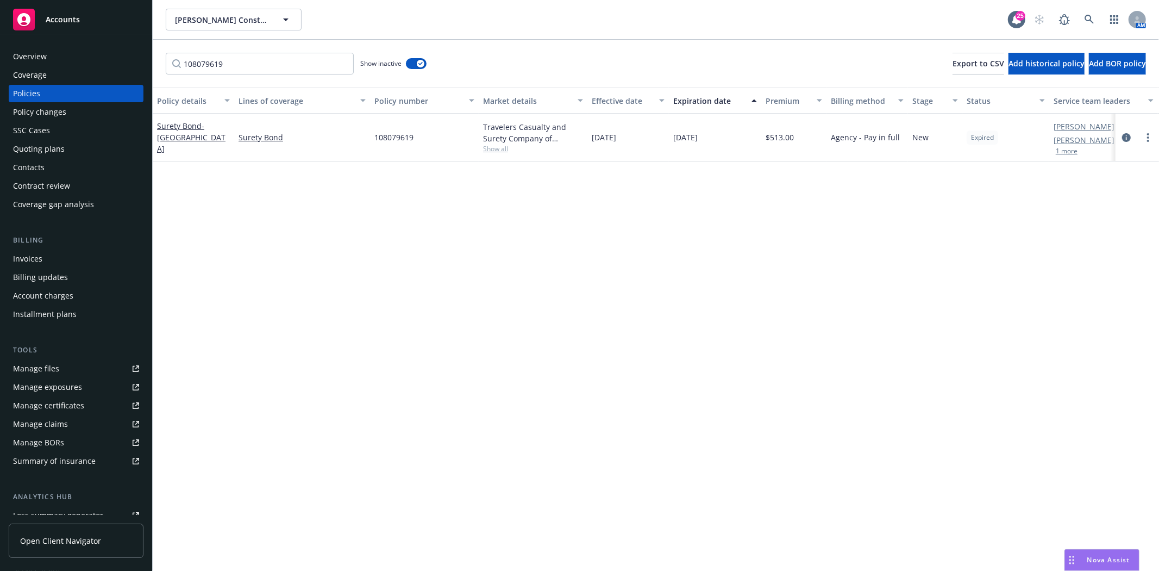
click at [219, 136] on div "Surety Bond - San Mateo County Community College District" at bounding box center [193, 137] width 73 height 34
click at [203, 140] on span "- San Mateo County Community College District" at bounding box center [191, 137] width 68 height 33
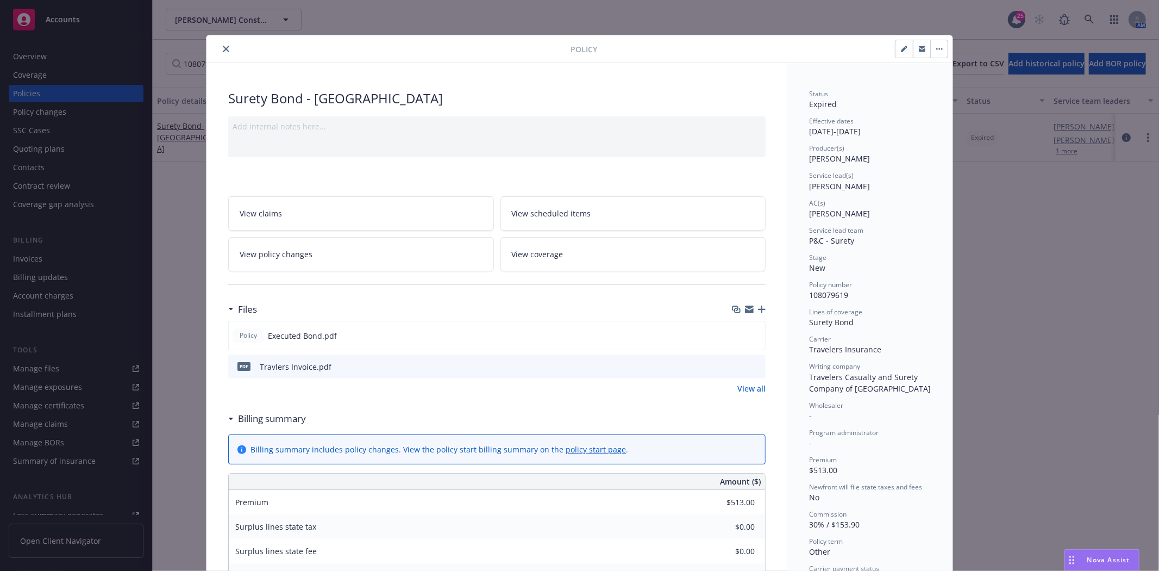
click at [895, 52] on button "button" at bounding box center [903, 48] width 17 height 17
select select "NEW"
select select "other"
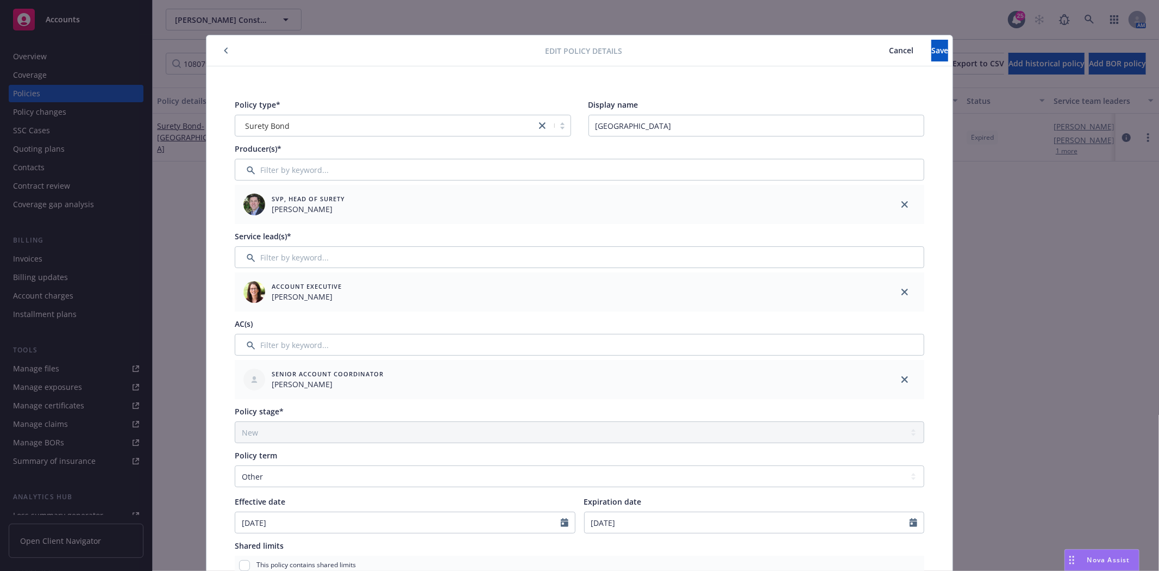
click at [224, 49] on icon "button" at bounding box center [226, 50] width 4 height 7
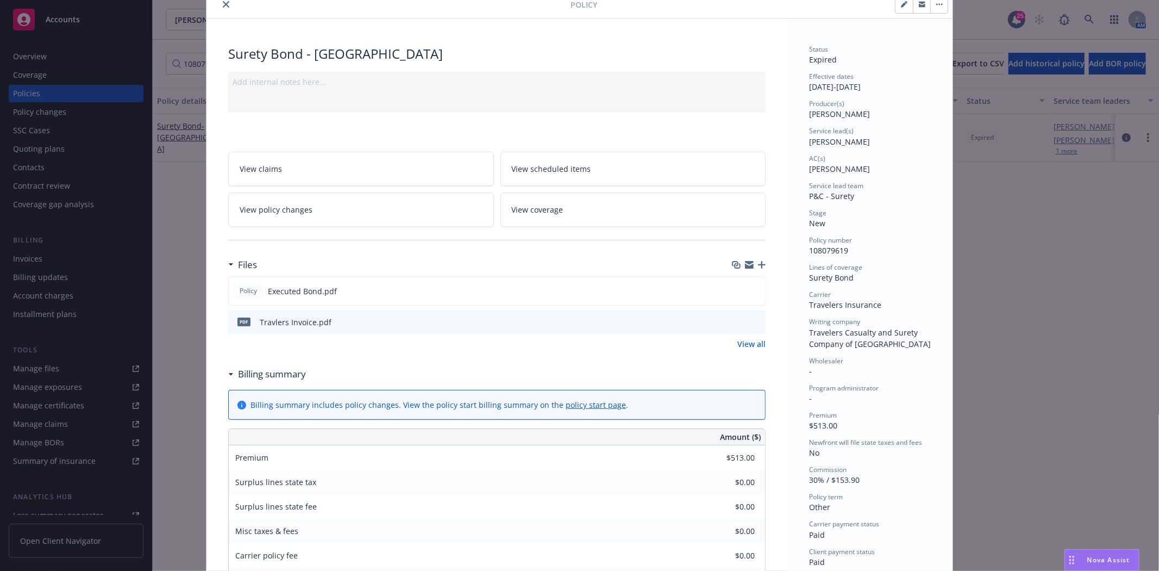
scroll to position [121, 0]
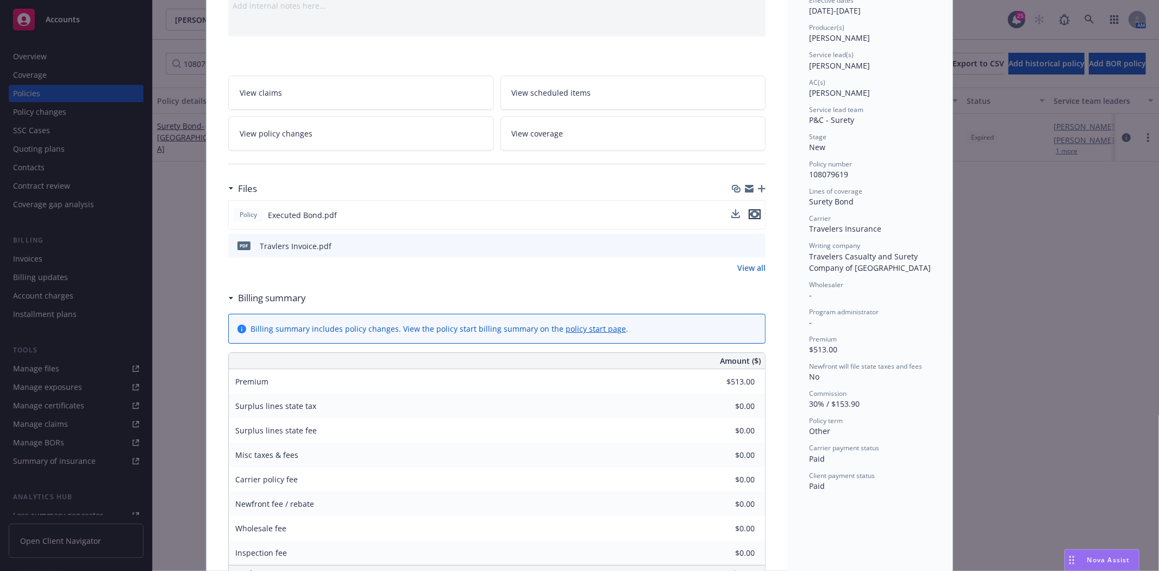
click at [750, 215] on icon "preview file" at bounding box center [755, 214] width 10 height 8
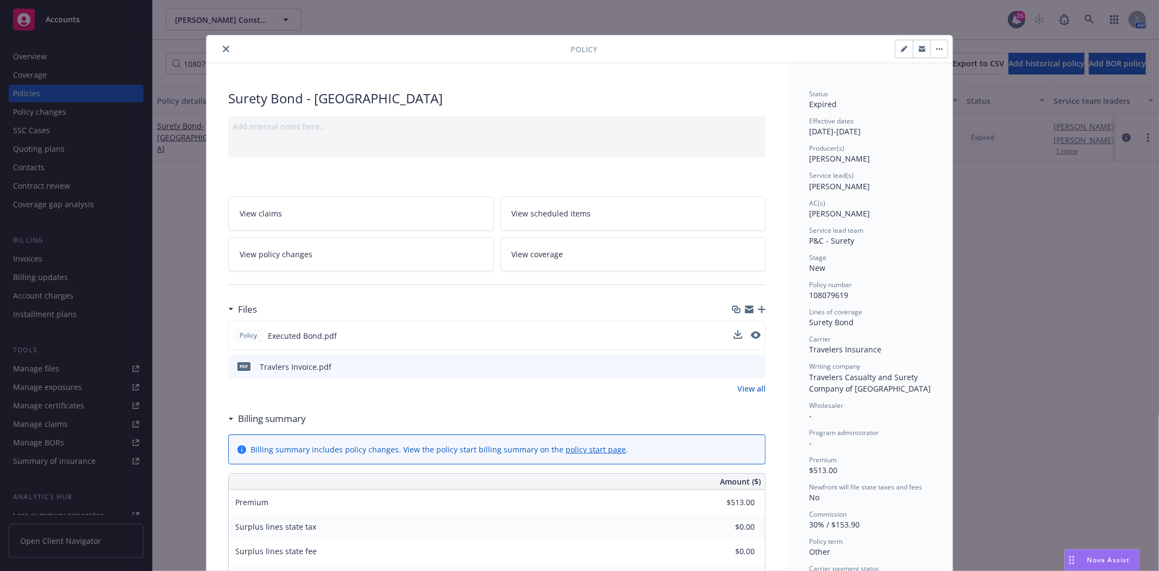
click at [904, 47] on button "button" at bounding box center [903, 48] width 17 height 17
select select "NEW"
select select "other"
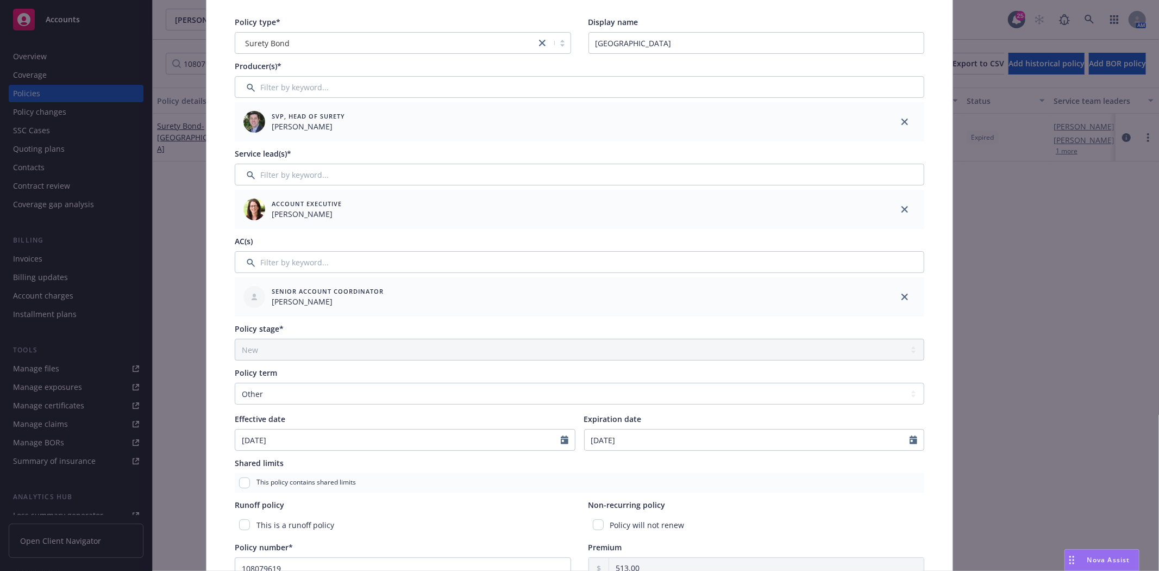
scroll to position [181, 0]
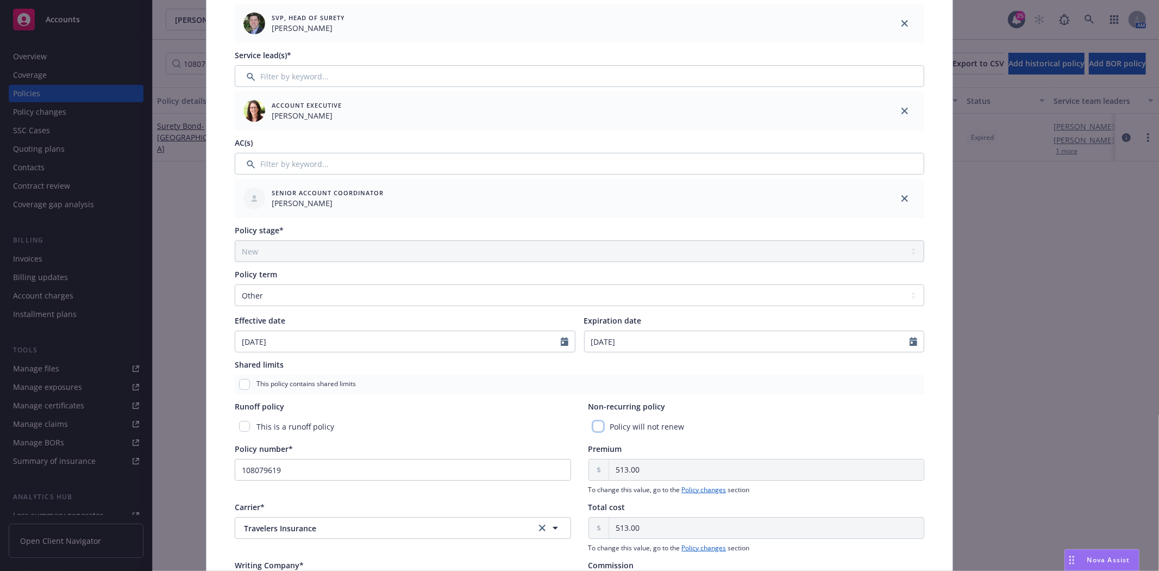
click at [593, 427] on input "checkbox" at bounding box center [598, 426] width 11 height 11
checkbox input "true"
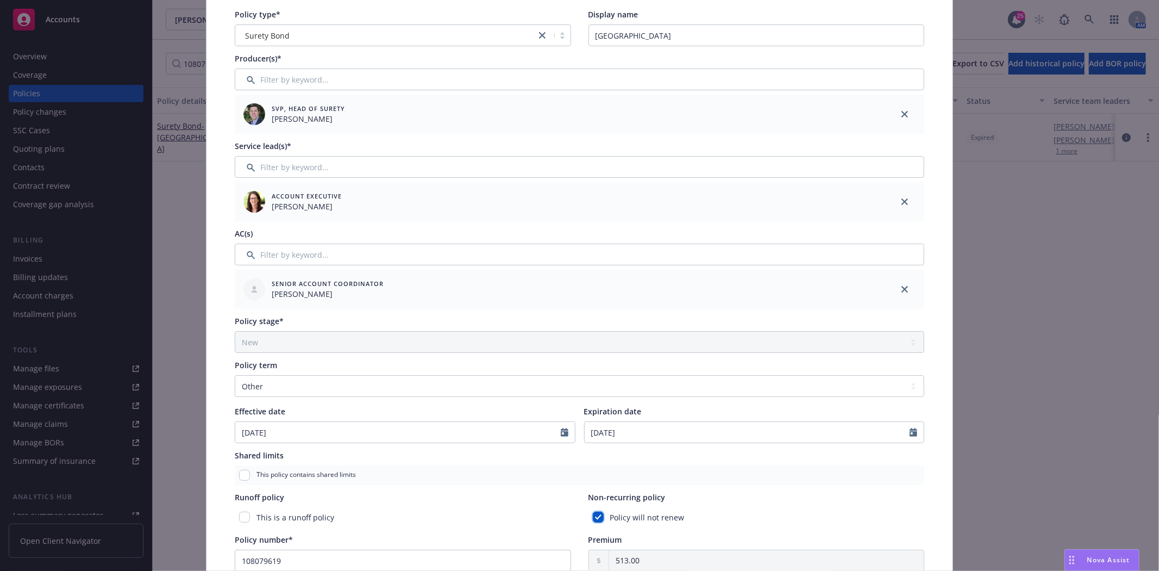
scroll to position [0, 0]
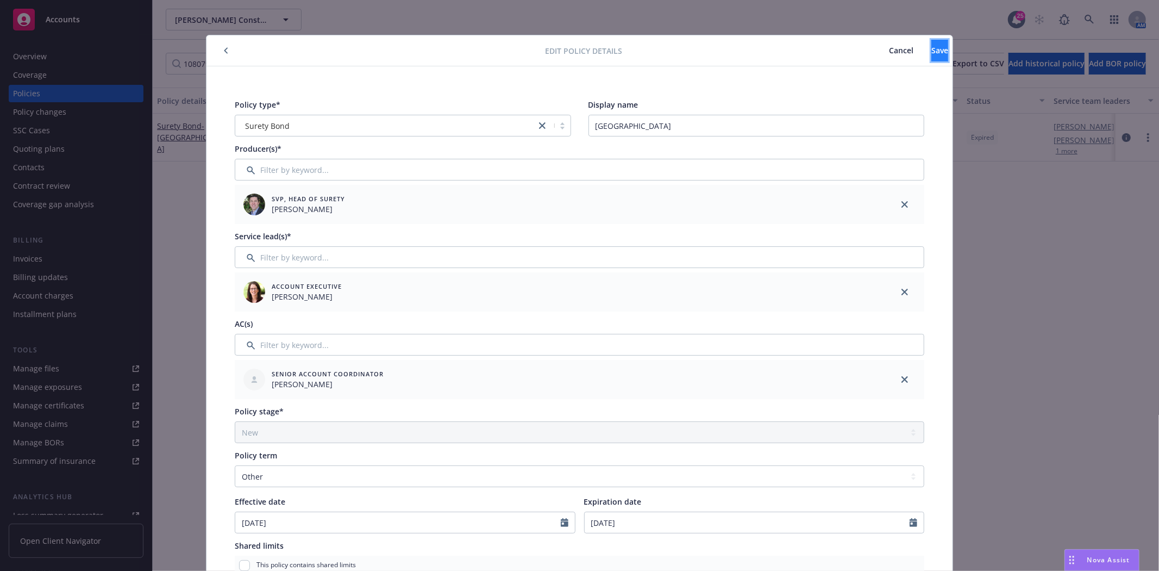
click at [931, 55] on button "Save" at bounding box center [939, 51] width 17 height 22
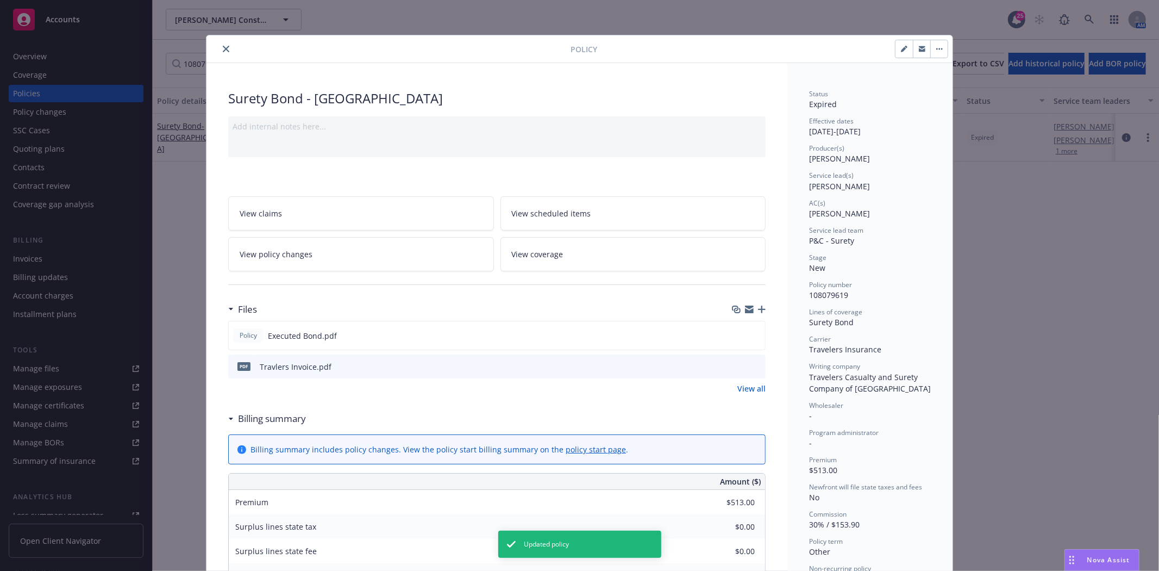
click at [223, 52] on icon "close" at bounding box center [226, 49] width 7 height 7
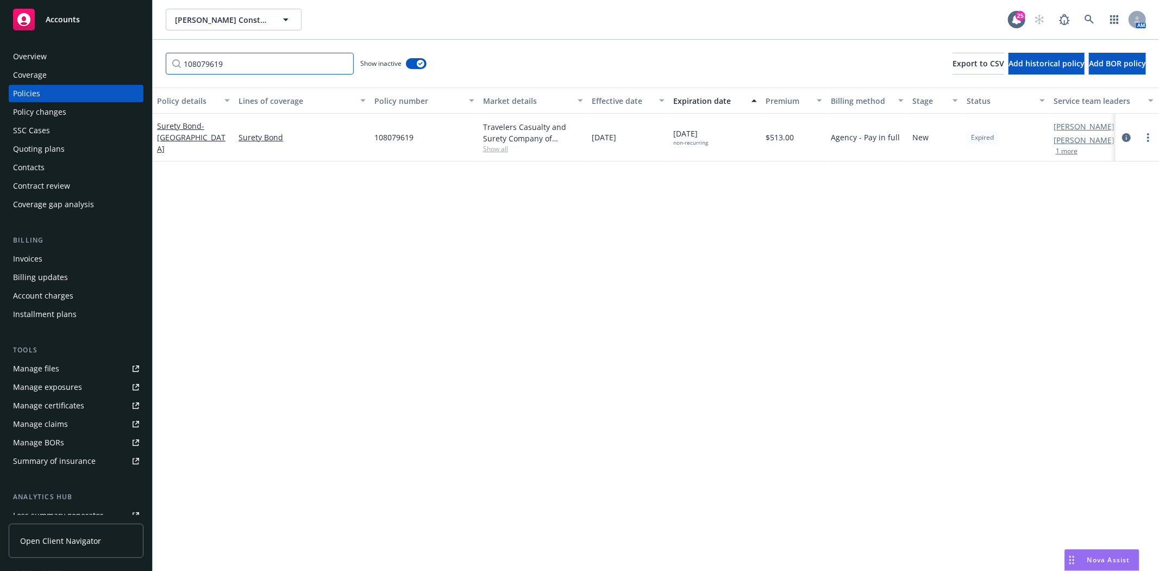
click at [246, 62] on input "108079619" at bounding box center [260, 64] width 188 height 22
paste input "7963955"
type input "107963955"
click at [183, 145] on span "- San Mateo Union High School District" at bounding box center [191, 137] width 68 height 33
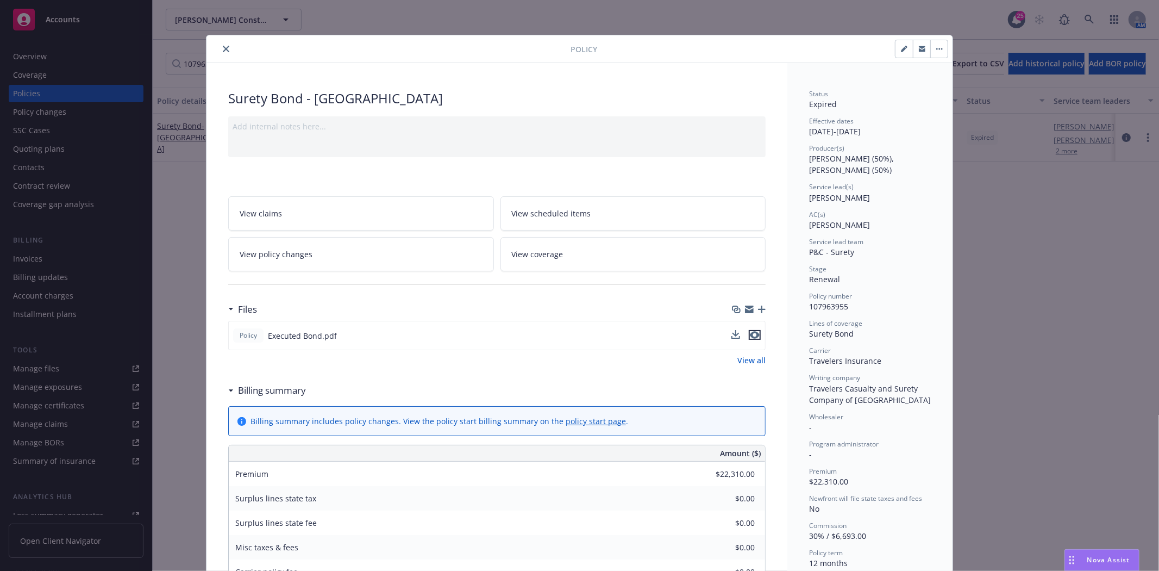
click at [751, 334] on icon "preview file" at bounding box center [755, 335] width 10 height 8
click at [901, 46] on icon "button" at bounding box center [904, 49] width 7 height 7
select select "RENEWAL"
select select "12"
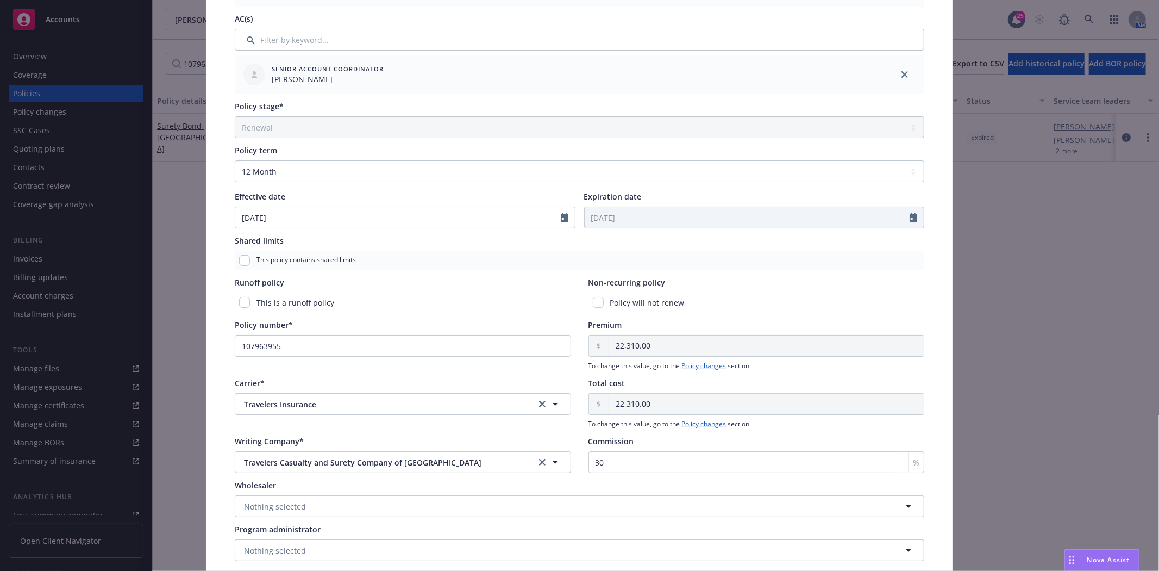
scroll to position [409, 0]
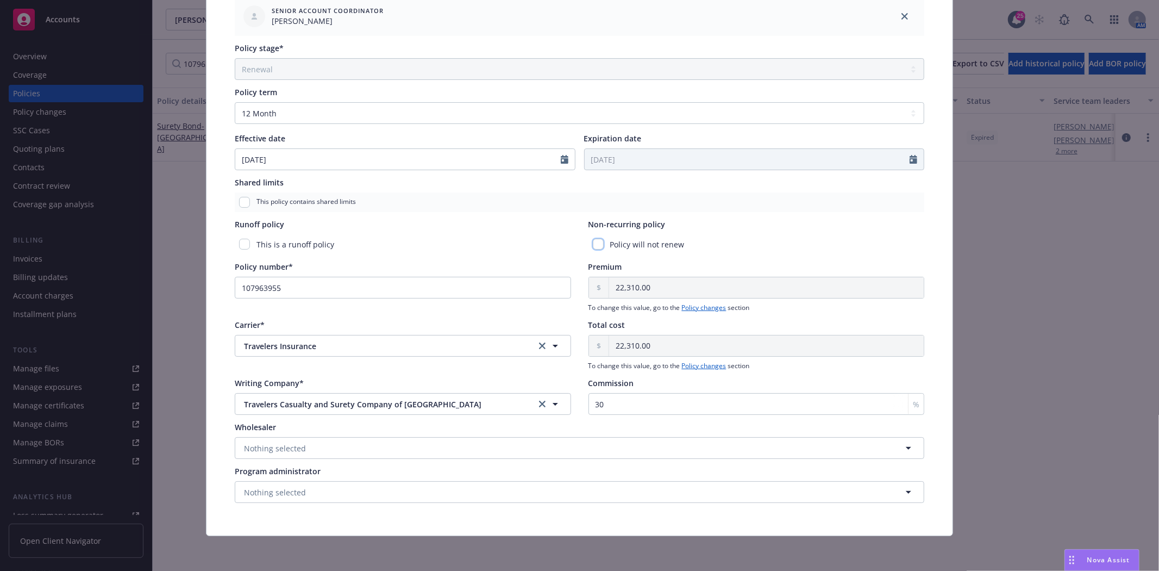
click at [593, 247] on input "checkbox" at bounding box center [598, 244] width 11 height 11
checkbox input "true"
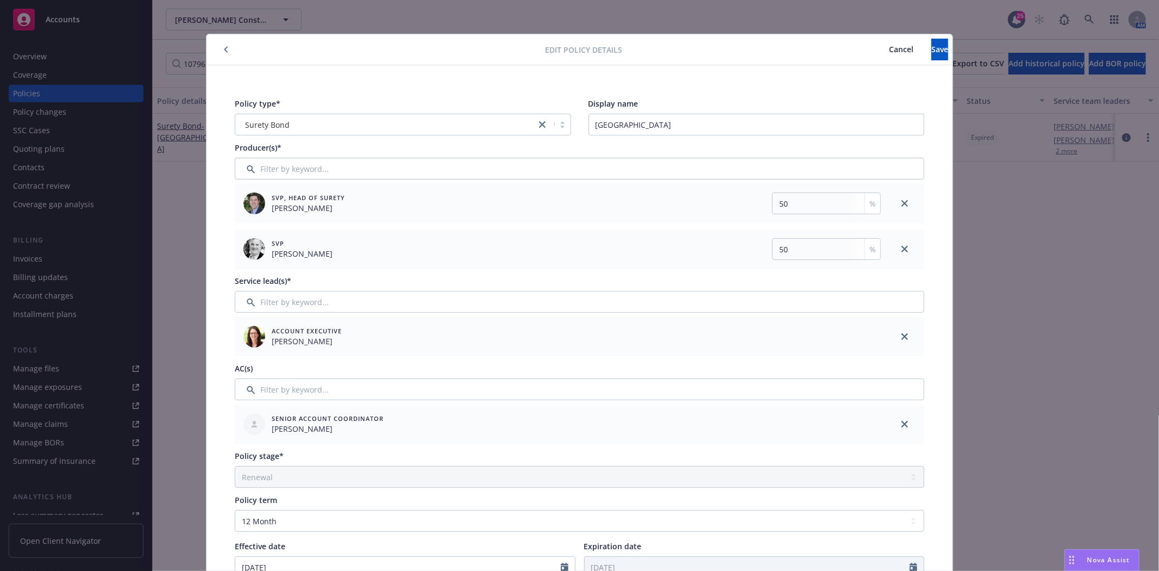
scroll to position [0, 0]
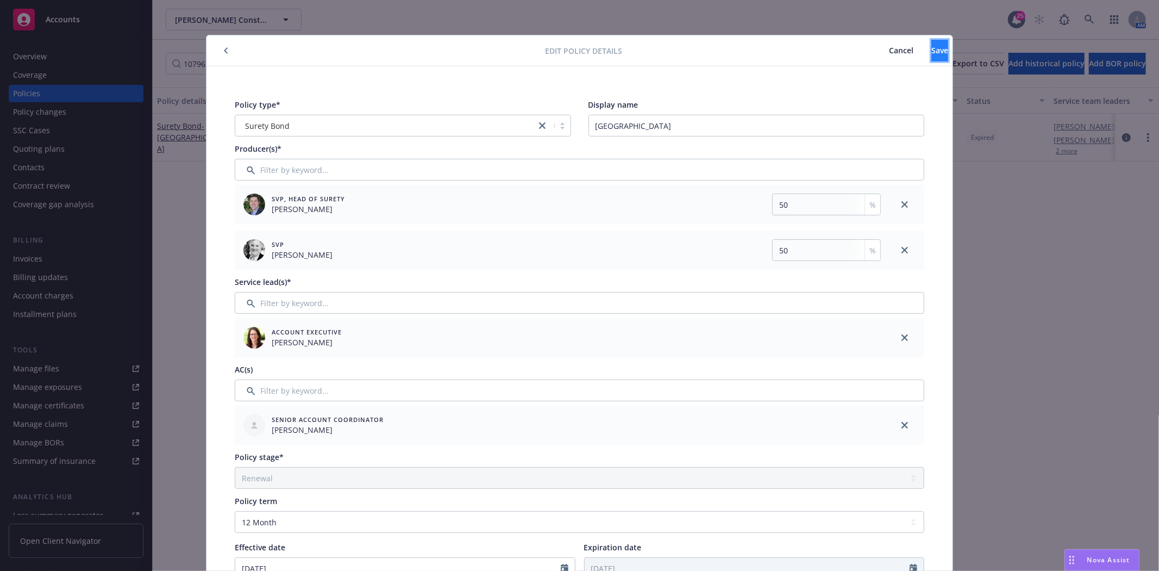
click at [931, 51] on span "Save" at bounding box center [939, 50] width 17 height 10
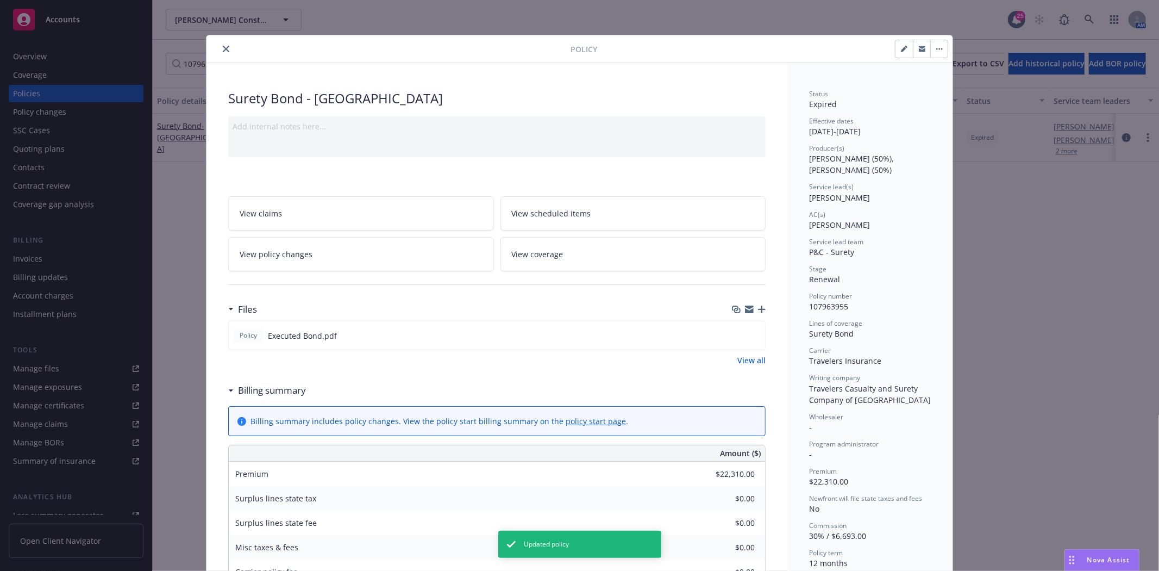
click at [224, 47] on icon "close" at bounding box center [226, 49] width 7 height 7
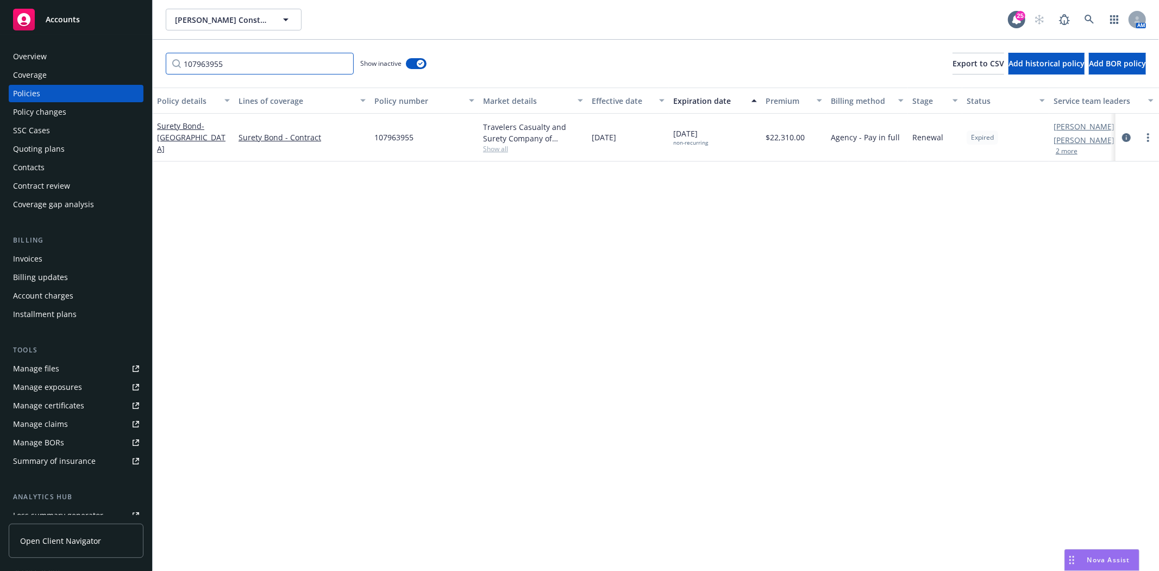
click at [236, 64] on input "107963955" at bounding box center [260, 64] width 188 height 22
paste input "67"
type input "107963967"
click at [193, 127] on link "Surety Bond - Palo Alto Unified School District" at bounding box center [191, 137] width 68 height 33
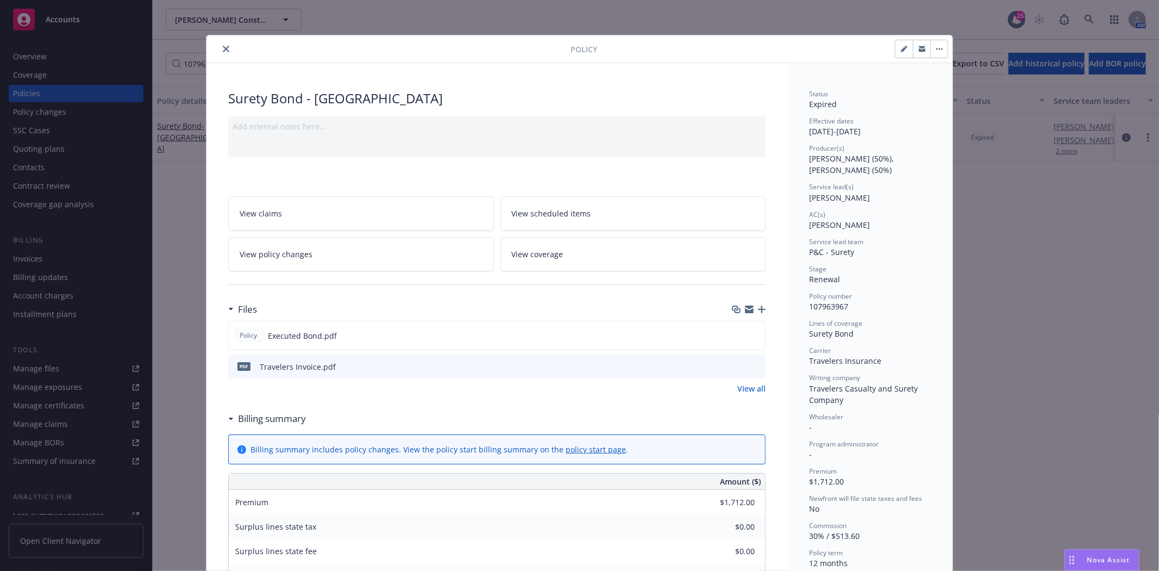
click at [901, 50] on icon "button" at bounding box center [904, 49] width 7 height 7
select select "RENEWAL"
select select "12"
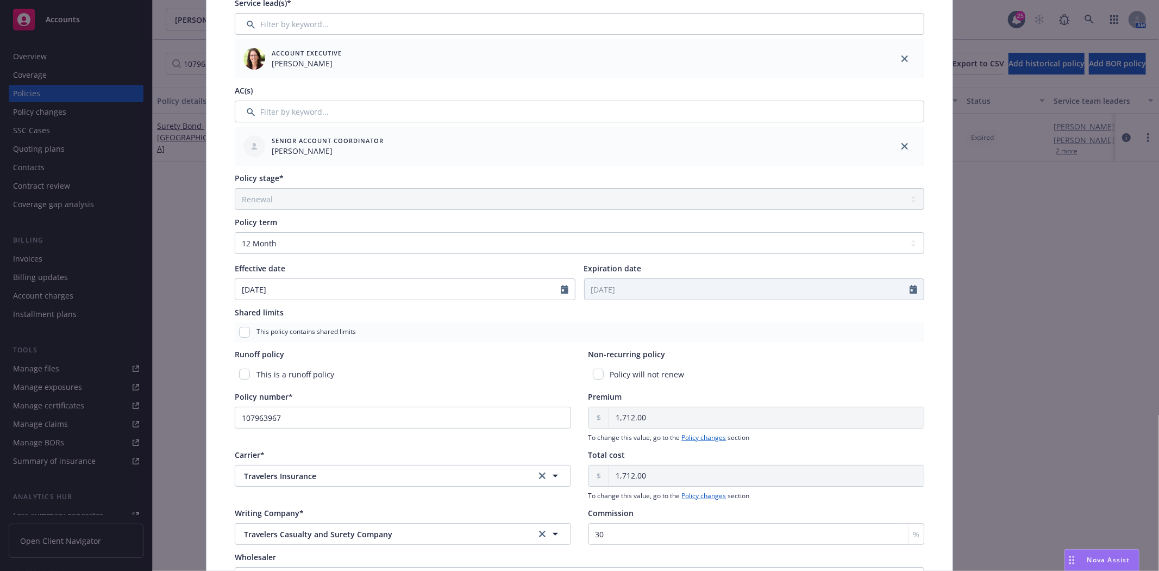
scroll to position [302, 0]
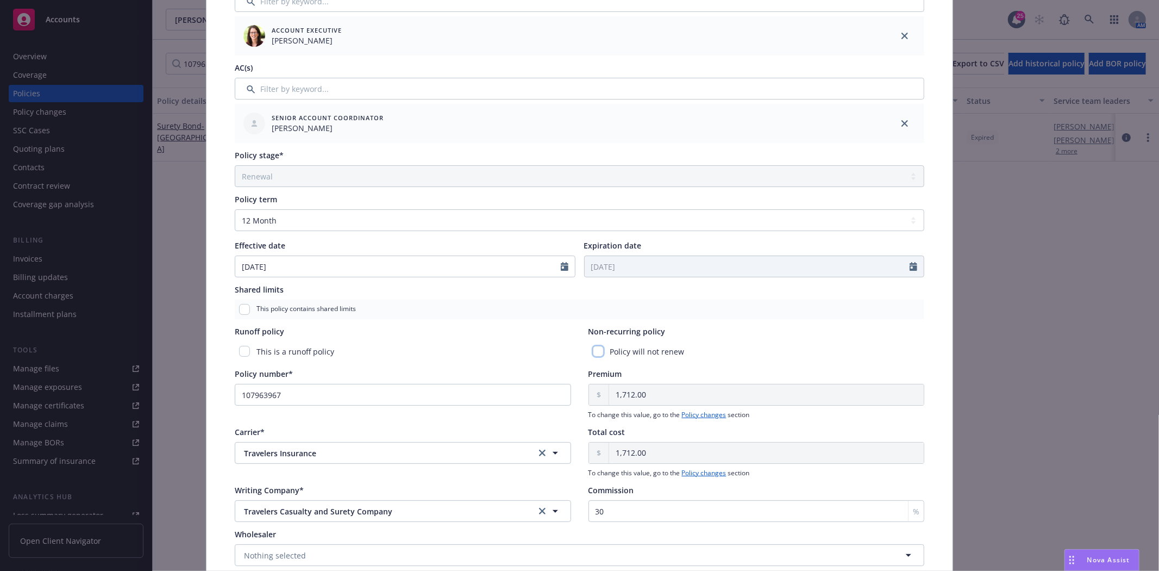
click at [594, 350] on input "checkbox" at bounding box center [598, 351] width 11 height 11
checkbox input "true"
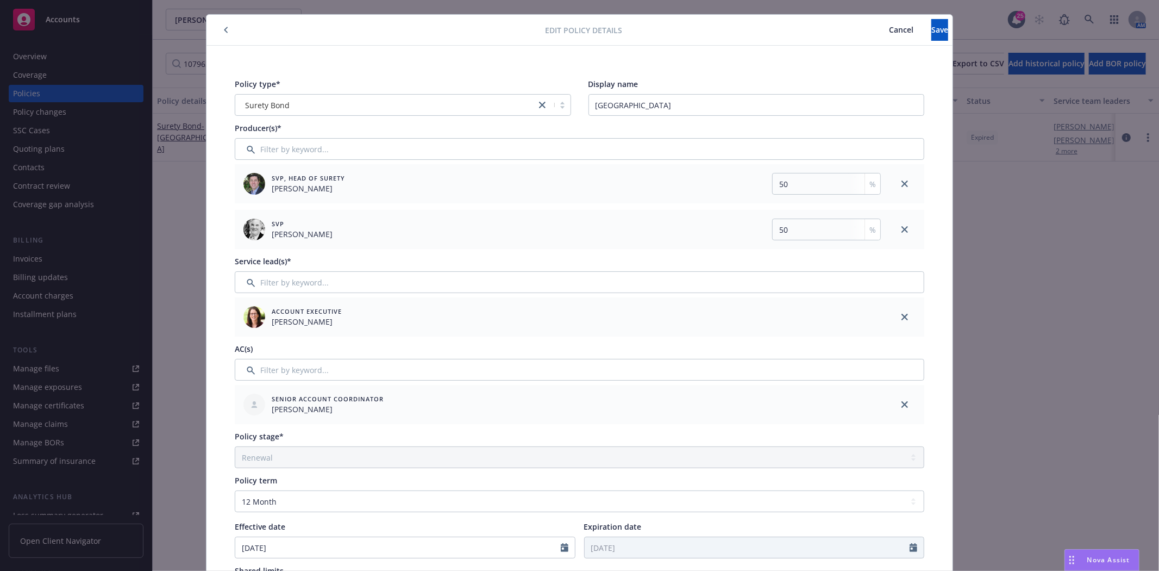
scroll to position [0, 0]
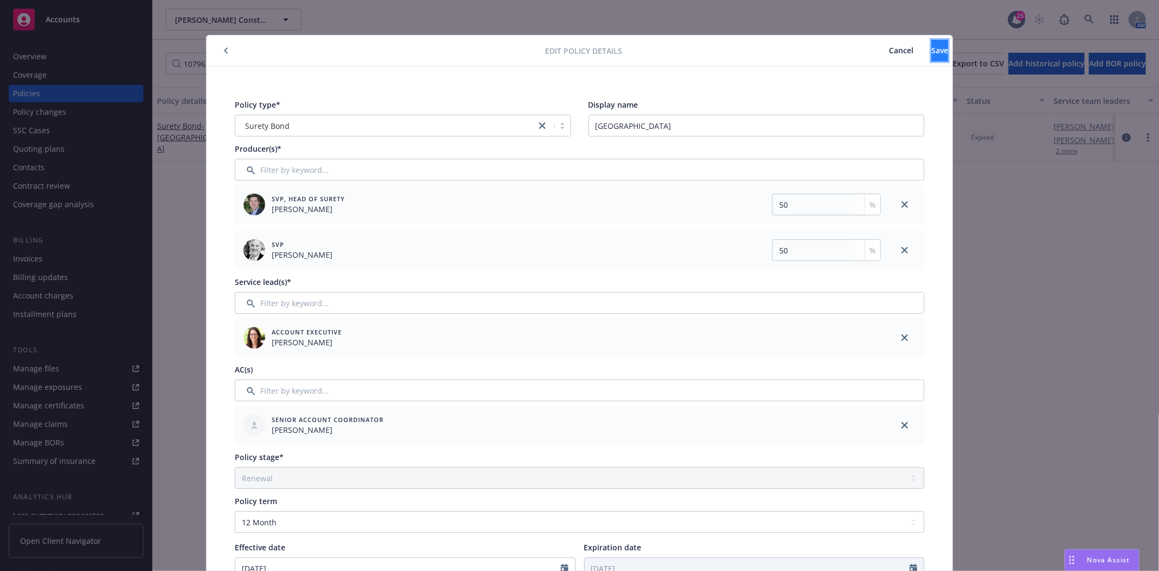
click at [931, 57] on button "Save" at bounding box center [939, 51] width 17 height 22
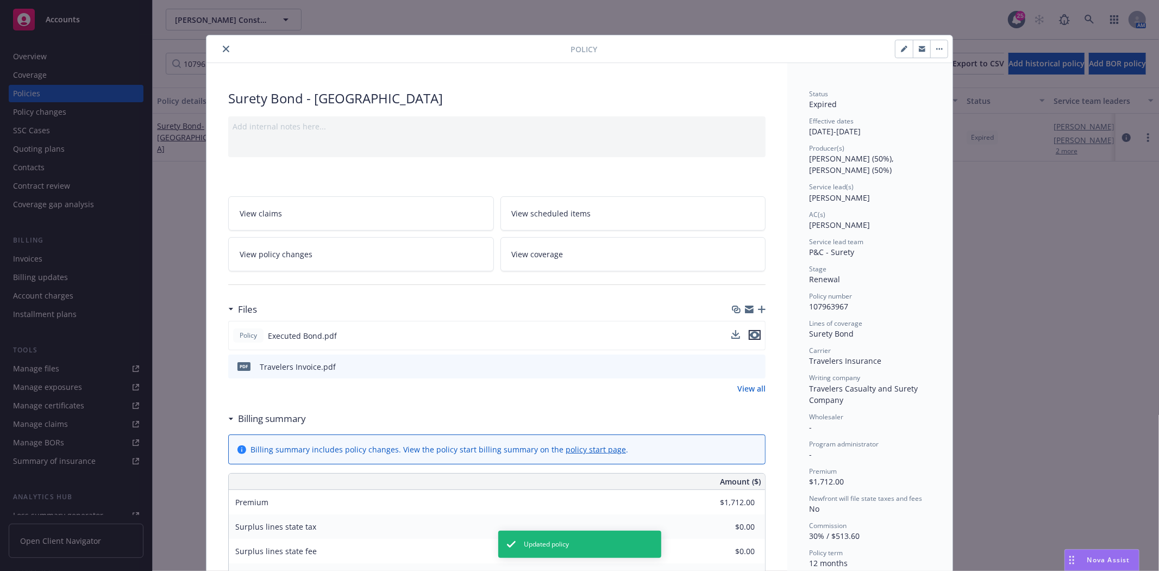
click at [750, 332] on icon "preview file" at bounding box center [755, 335] width 10 height 8
click at [224, 52] on icon "close" at bounding box center [226, 49] width 7 height 7
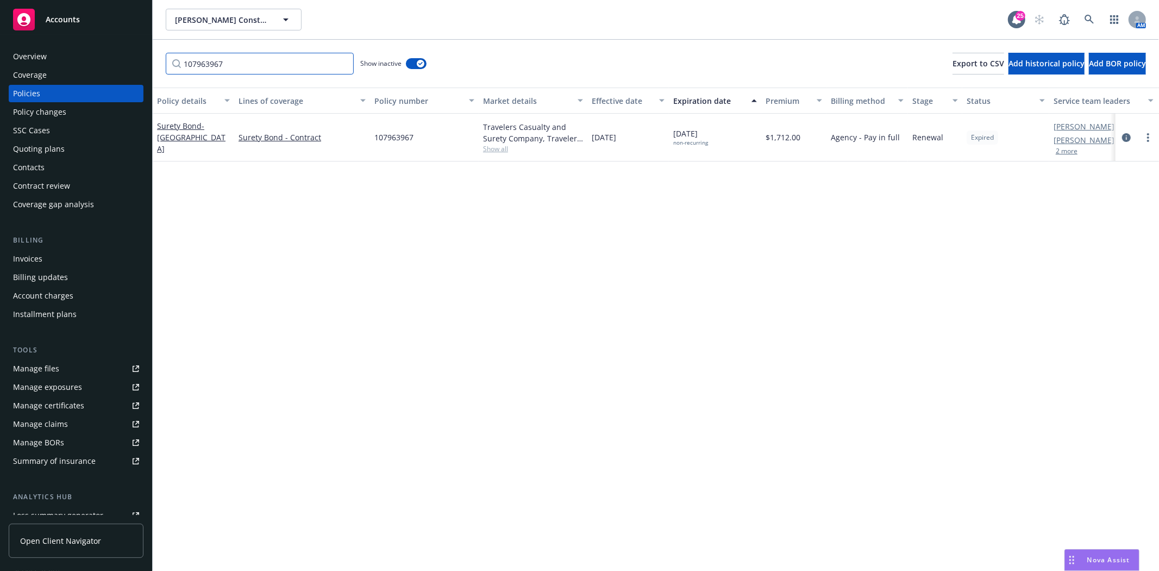
click at [221, 60] on input "107963967" at bounding box center [260, 64] width 188 height 22
type input "Surety"
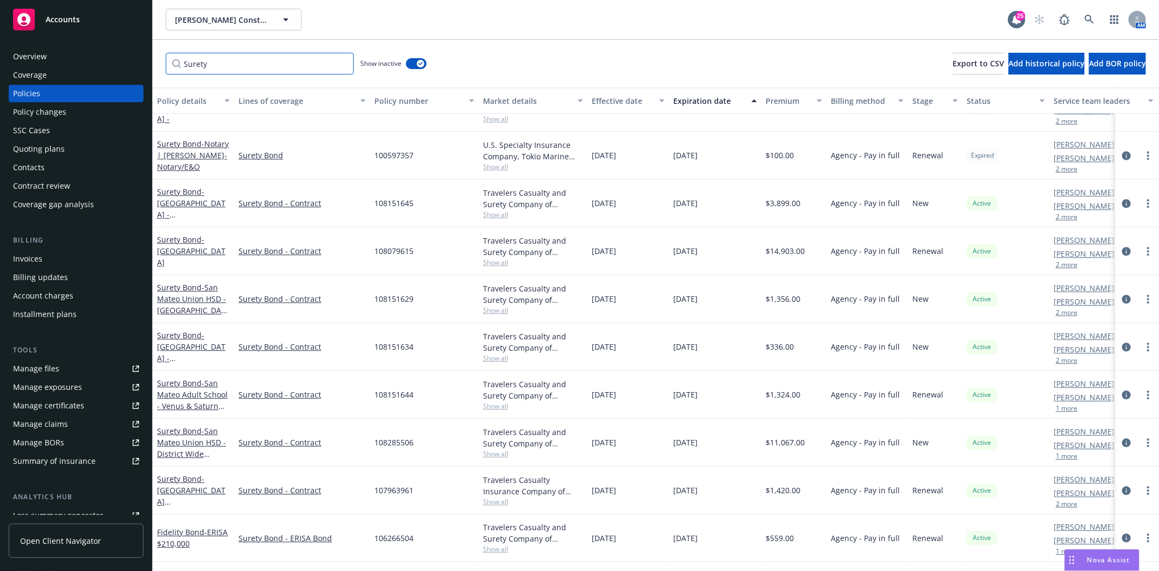
scroll to position [2556, 0]
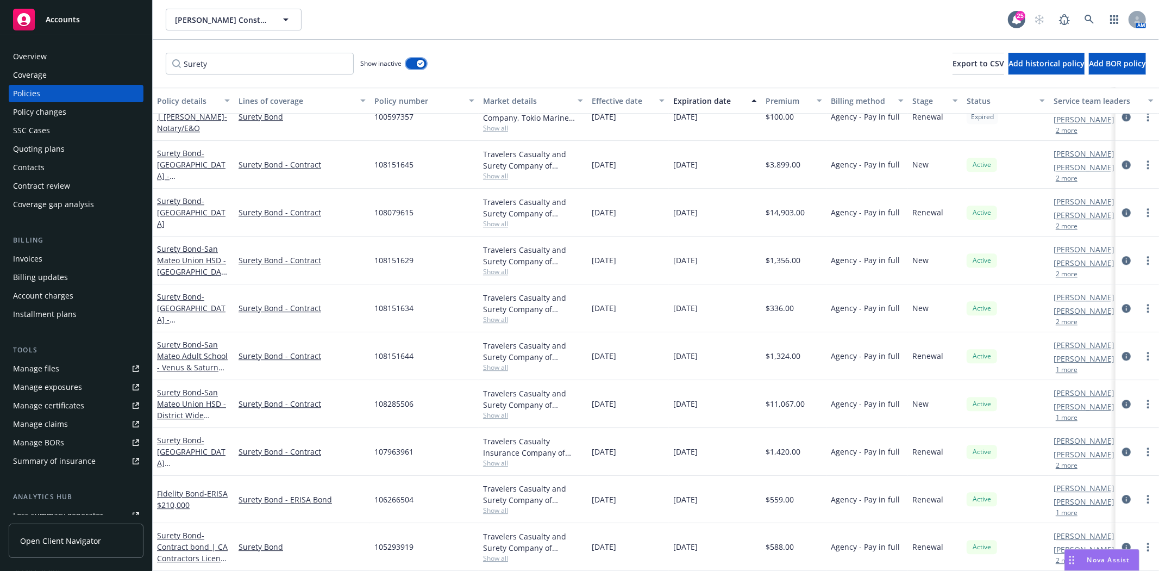
click at [411, 58] on button "button" at bounding box center [416, 63] width 21 height 11
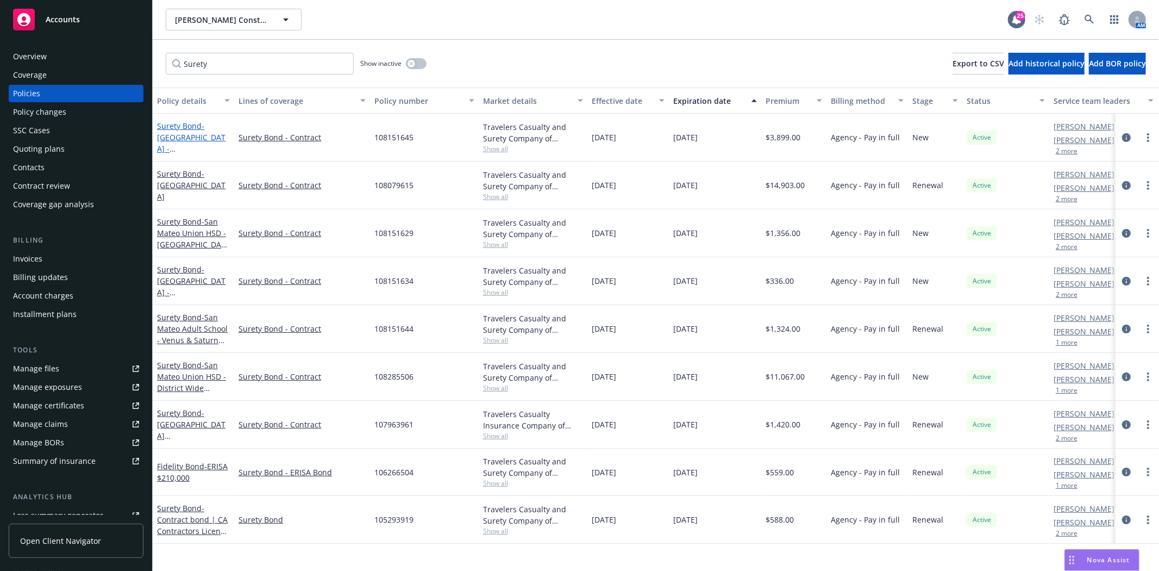
click at [205, 129] on span "- San Mateo Union High School District - Hillsdale High School Bldg K & K Chill…" at bounding box center [191, 160] width 68 height 79
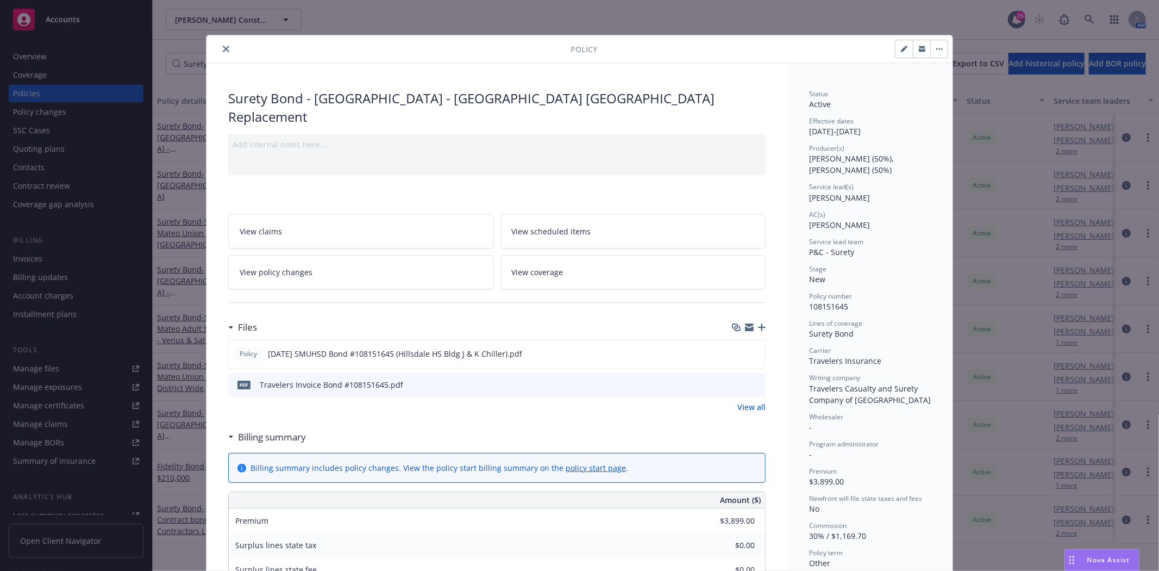
click at [899, 52] on button "button" at bounding box center [903, 48] width 17 height 17
select select "NEW"
select select "other"
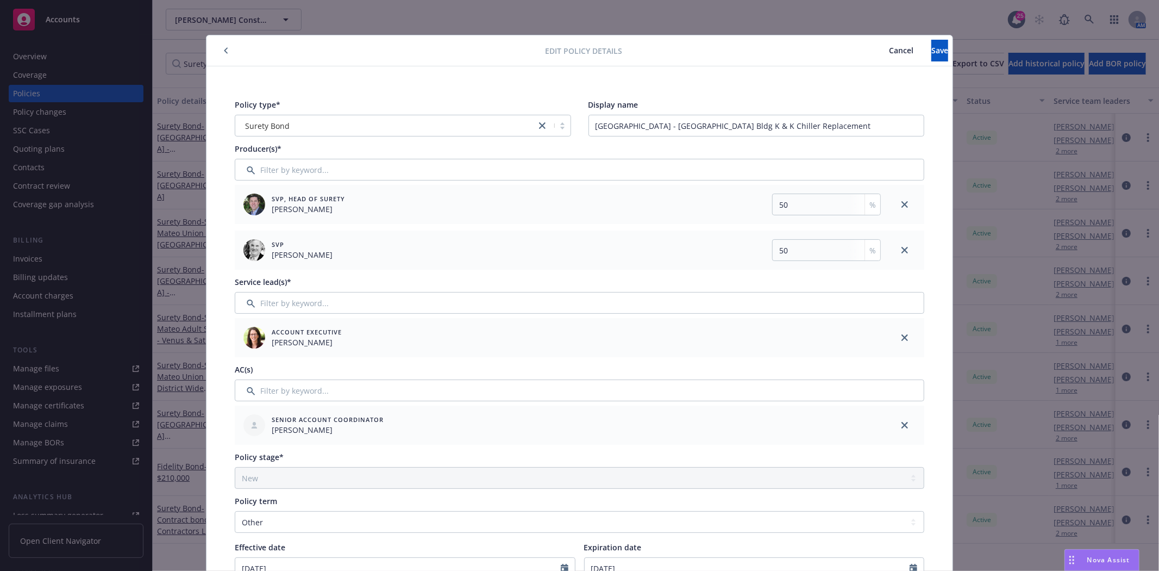
click at [224, 48] on icon "button" at bounding box center [226, 50] width 4 height 7
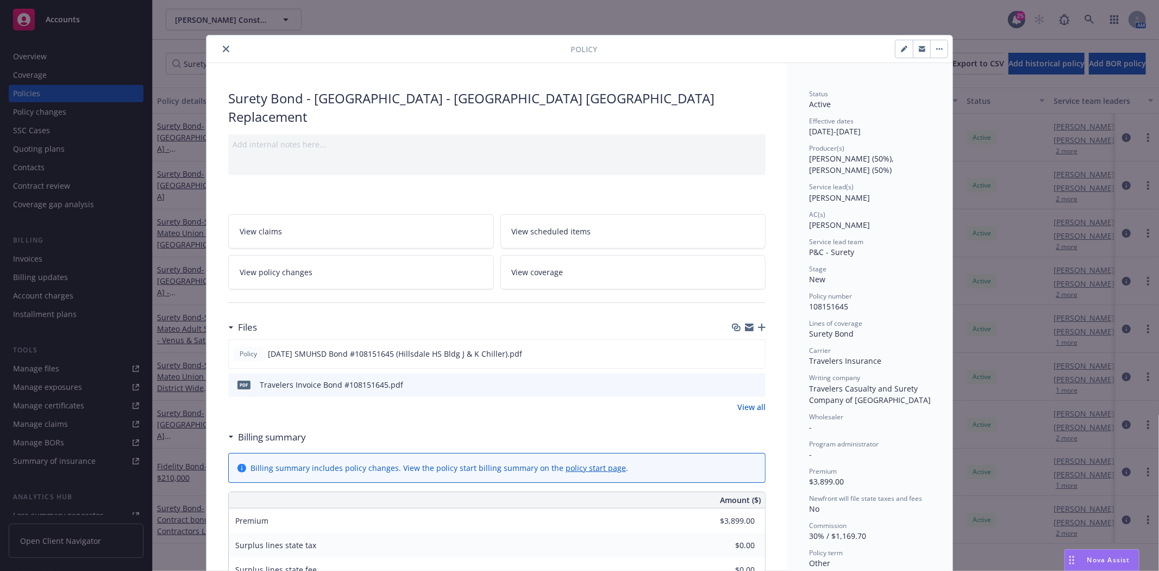
click at [223, 50] on icon "close" at bounding box center [226, 49] width 7 height 7
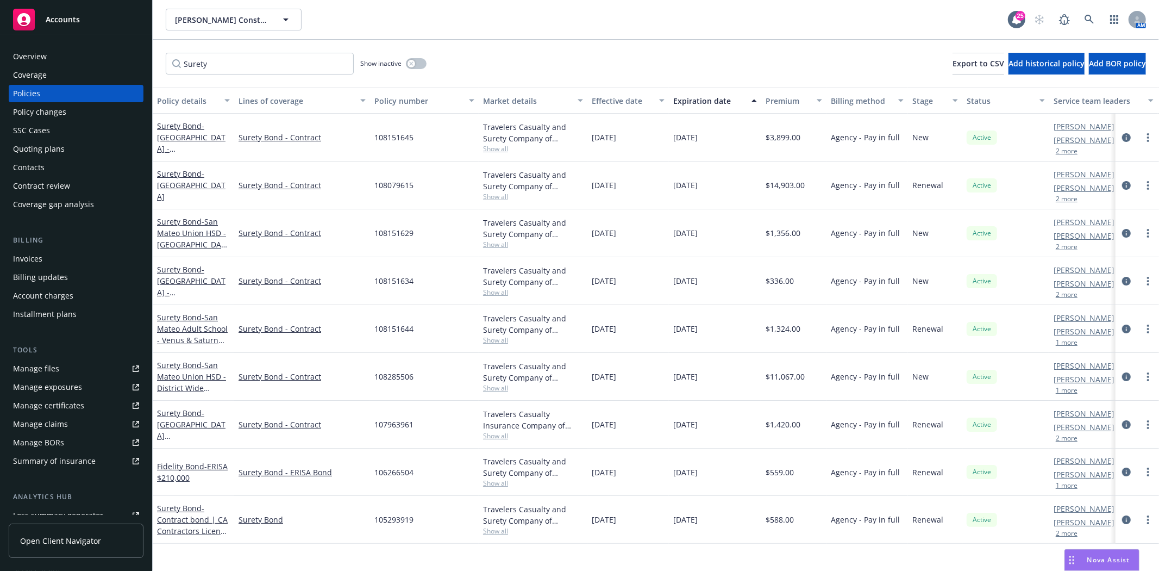
click at [173, 177] on link "Surety Bond - Jefferson Elementary School District" at bounding box center [191, 184] width 68 height 33
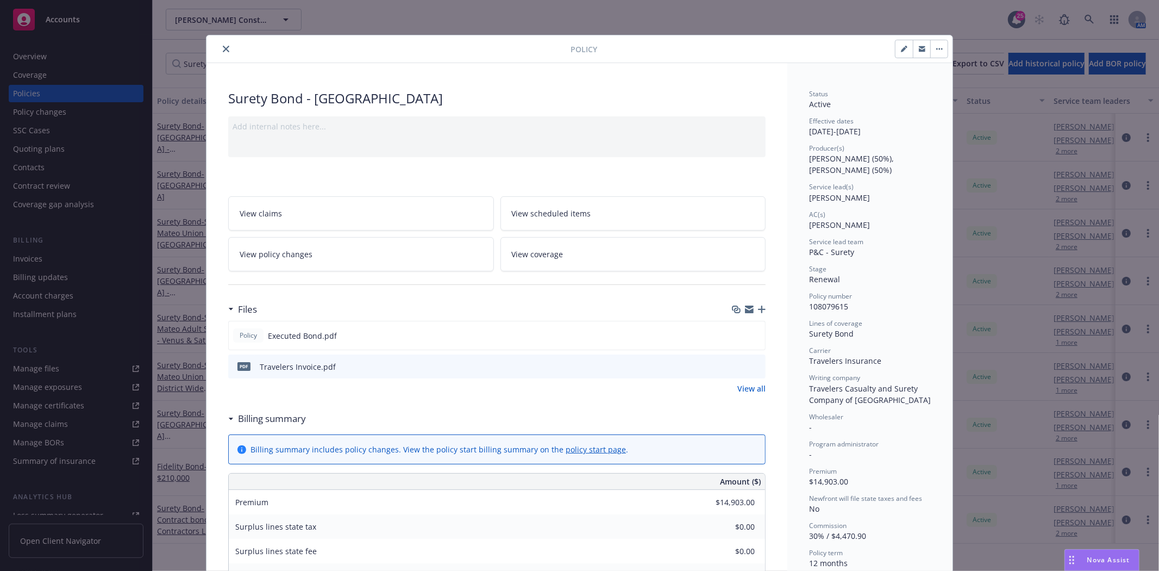
click at [220, 52] on button "close" at bounding box center [226, 48] width 13 height 13
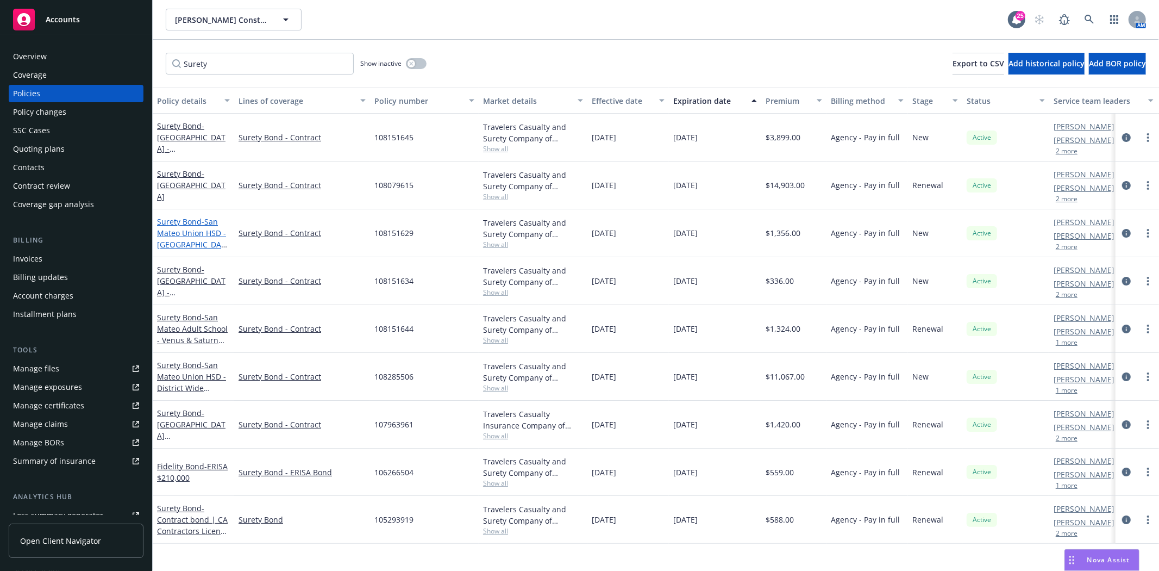
click at [189, 228] on span "- San Mateo Union HSD - Hillsdale HS Building J & K Chiller Replacement" at bounding box center [192, 244] width 70 height 56
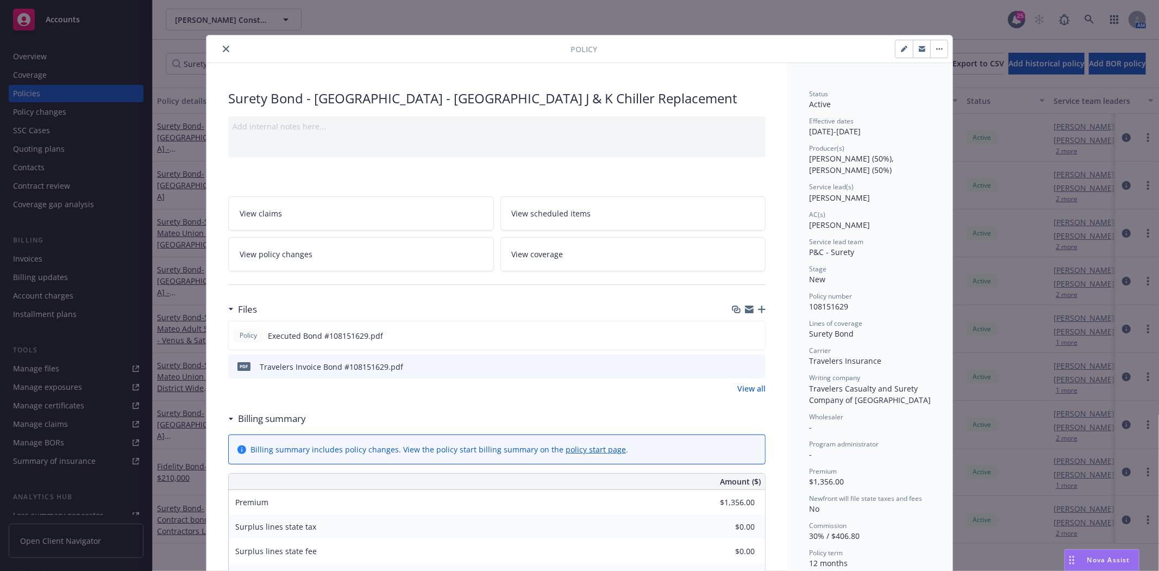
click at [223, 51] on icon "close" at bounding box center [226, 49] width 7 height 7
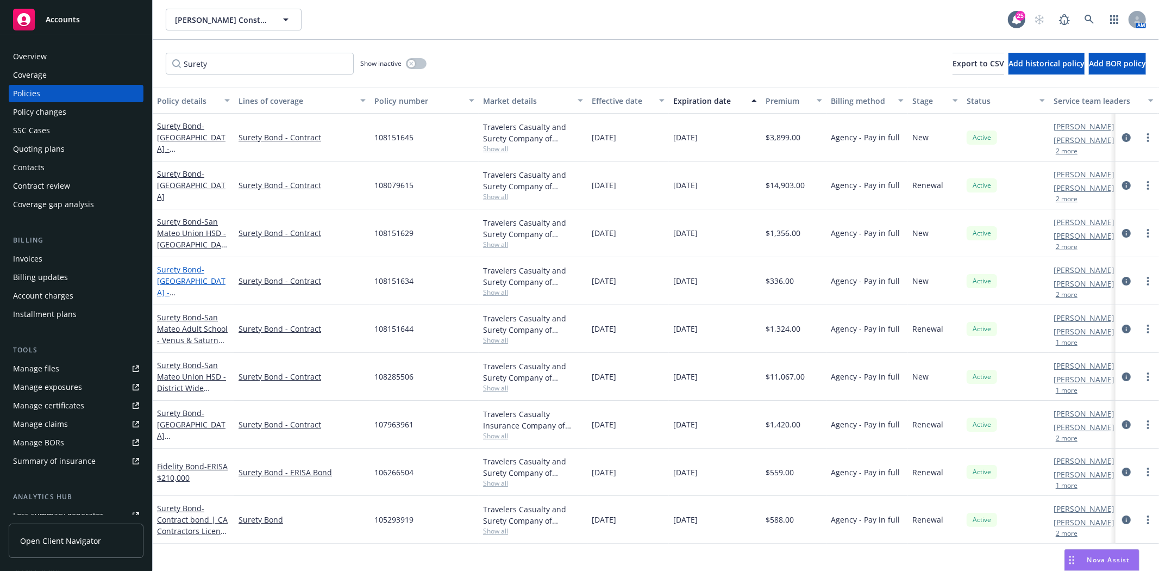
click at [199, 281] on span "- San Mateo Union District - Cappuccino HS Wellness Center R1" at bounding box center [191, 297] width 68 height 67
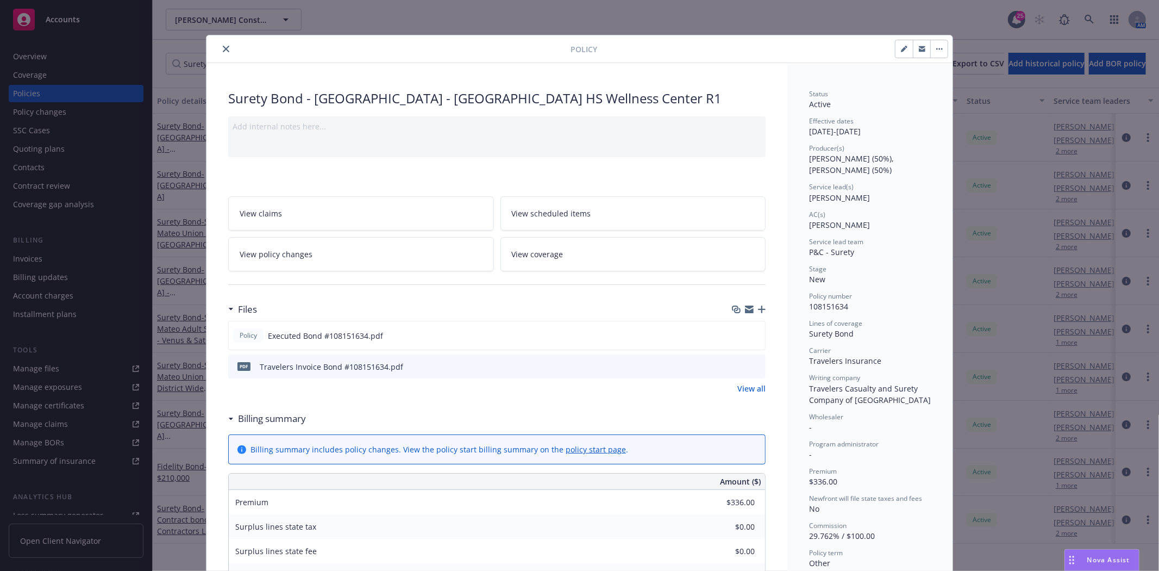
click at [223, 46] on icon "close" at bounding box center [226, 49] width 7 height 7
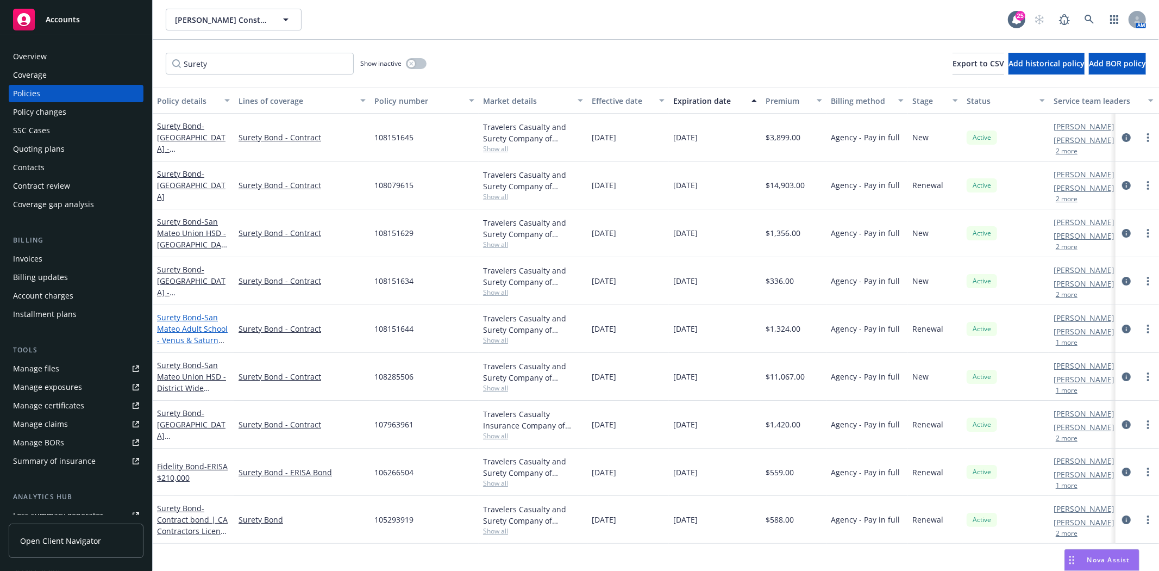
click at [197, 327] on span "- San Mateo Adult School - Venus & Saturn Modernization Project" at bounding box center [192, 340] width 71 height 56
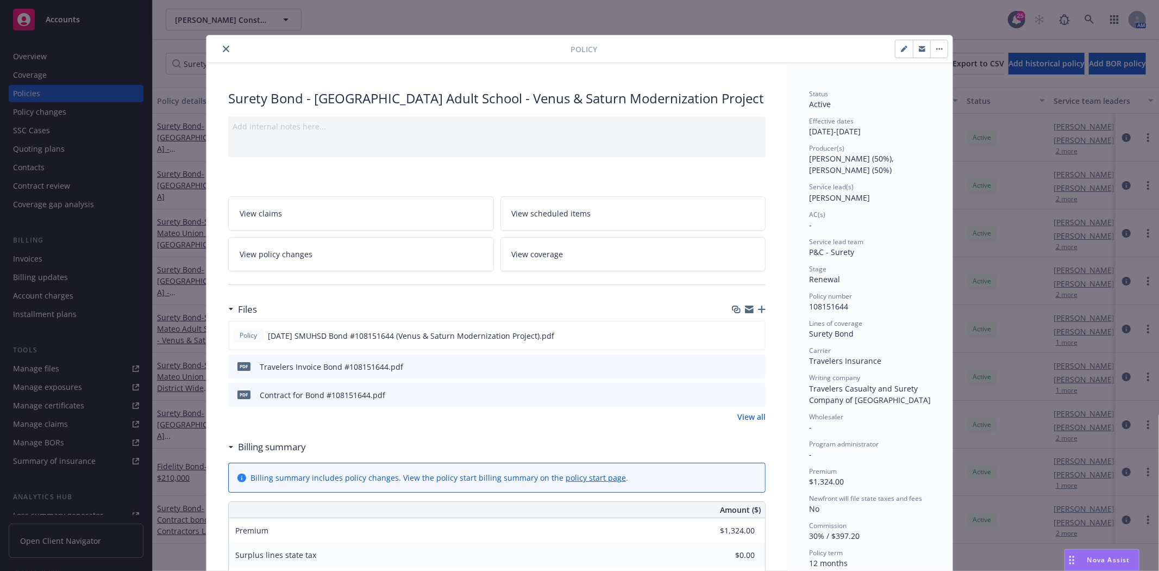
click at [223, 52] on icon "close" at bounding box center [226, 49] width 7 height 7
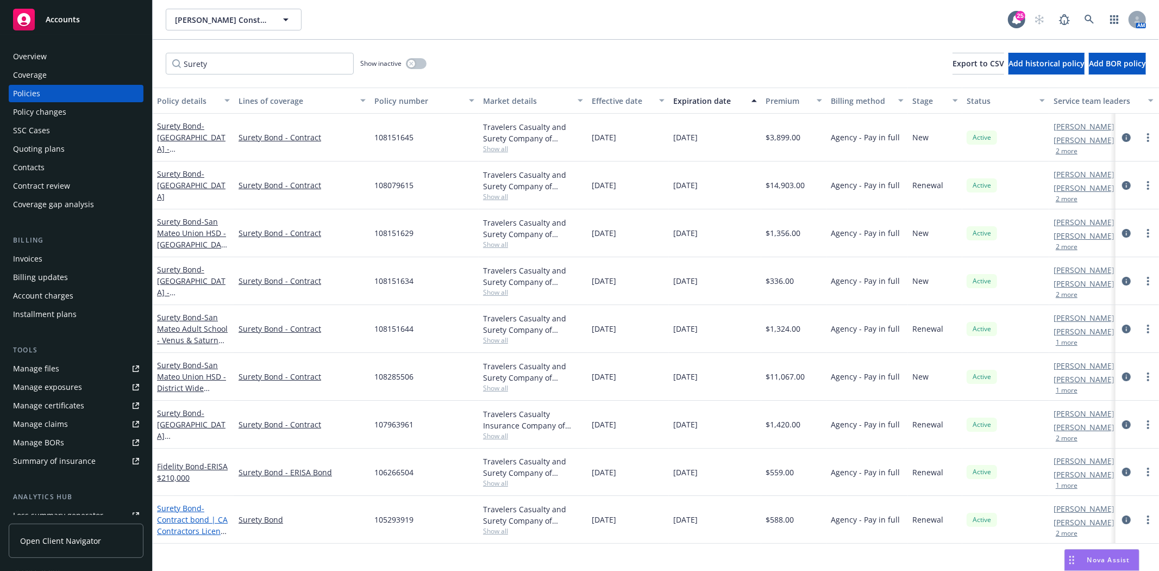
click at [174, 511] on link "Surety Bond - Contract bond | CA Contractors License Bond" at bounding box center [193, 525] width 72 height 45
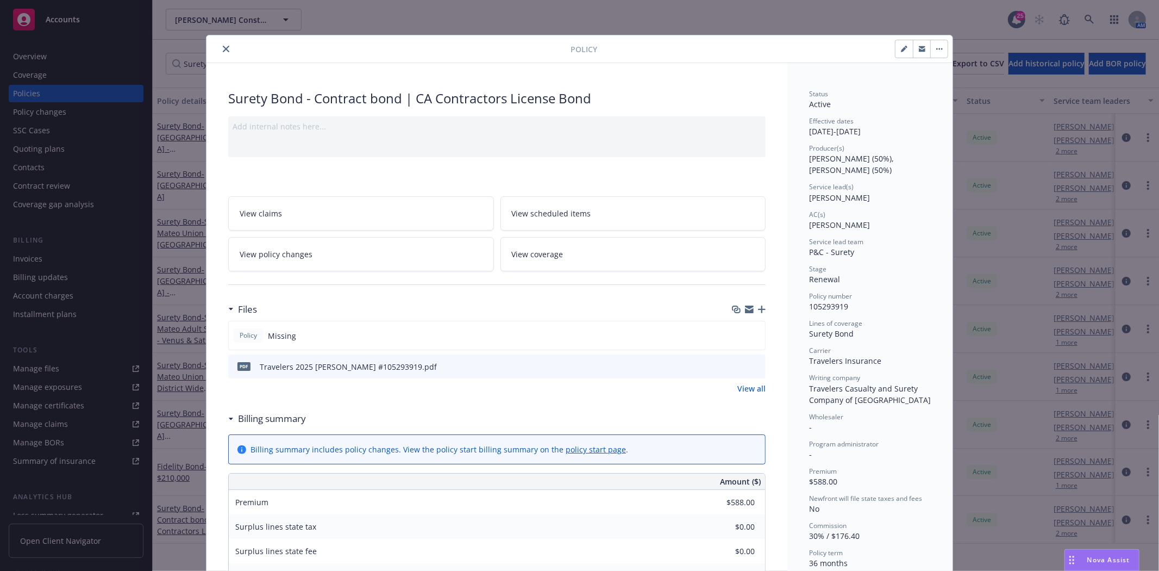
click at [223, 48] on icon "close" at bounding box center [226, 49] width 7 height 7
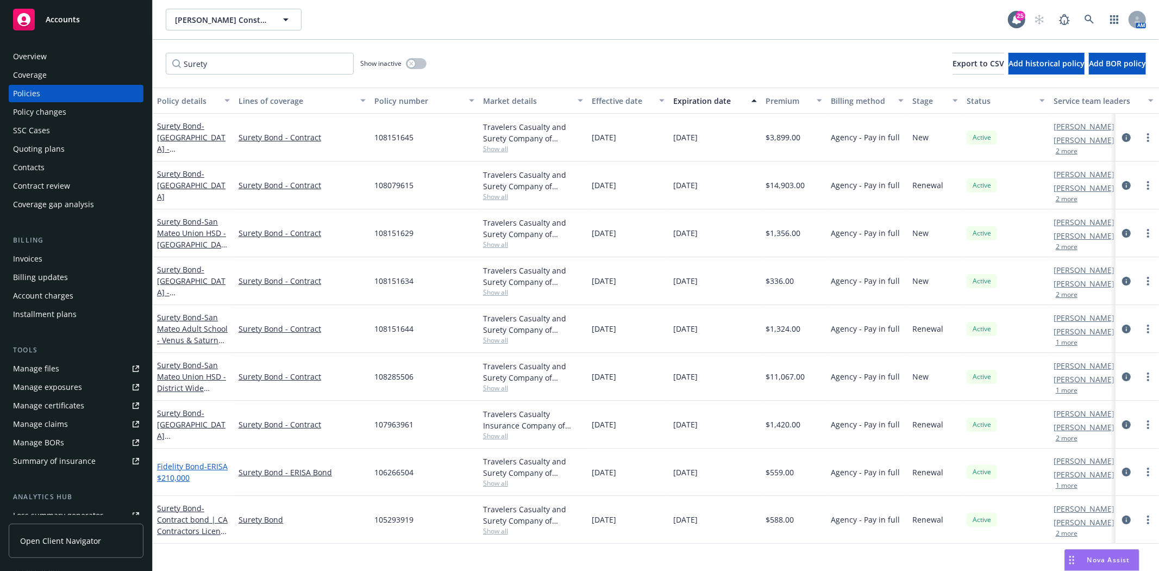
click at [167, 477] on span "- ERISA $210,000" at bounding box center [192, 472] width 71 height 22
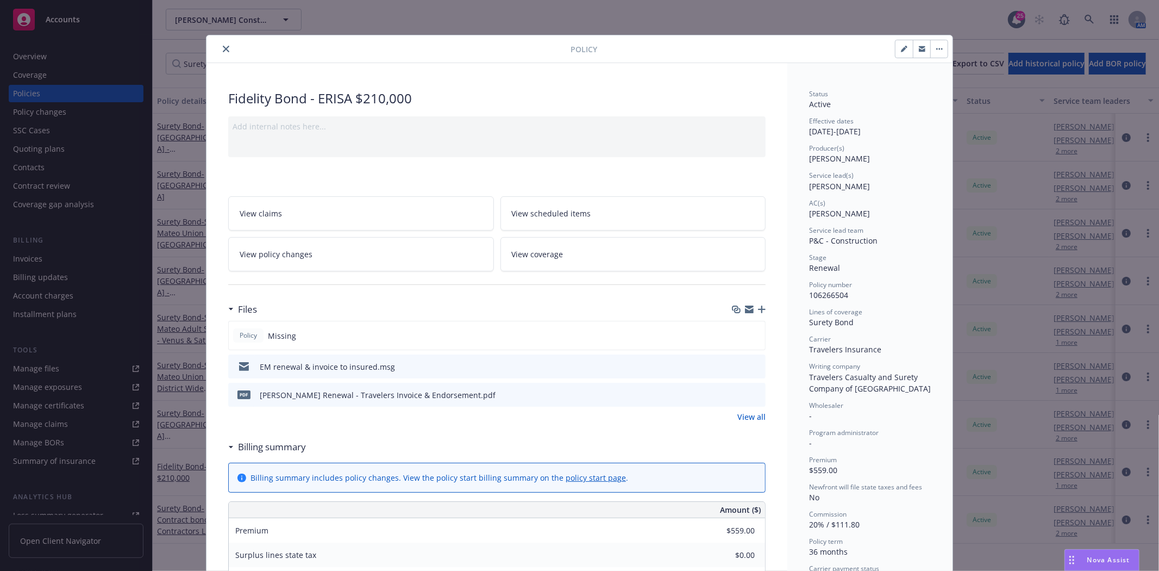
click at [220, 51] on button "close" at bounding box center [226, 48] width 13 height 13
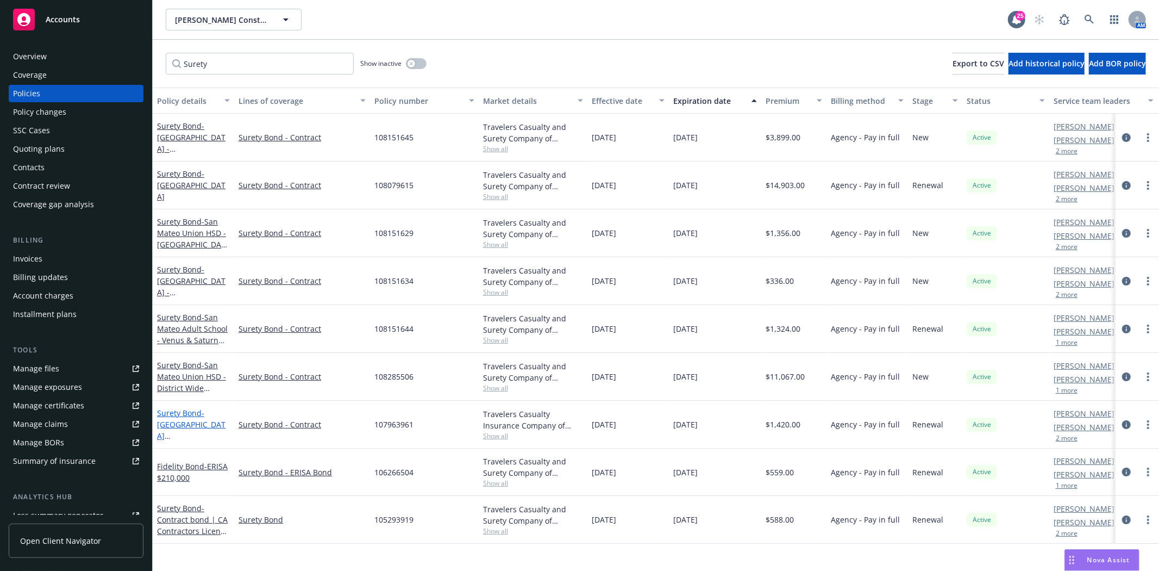
click at [178, 433] on span "- Hillsborogh City School District (West Marquee Sign Replacement)" at bounding box center [192, 441] width 71 height 67
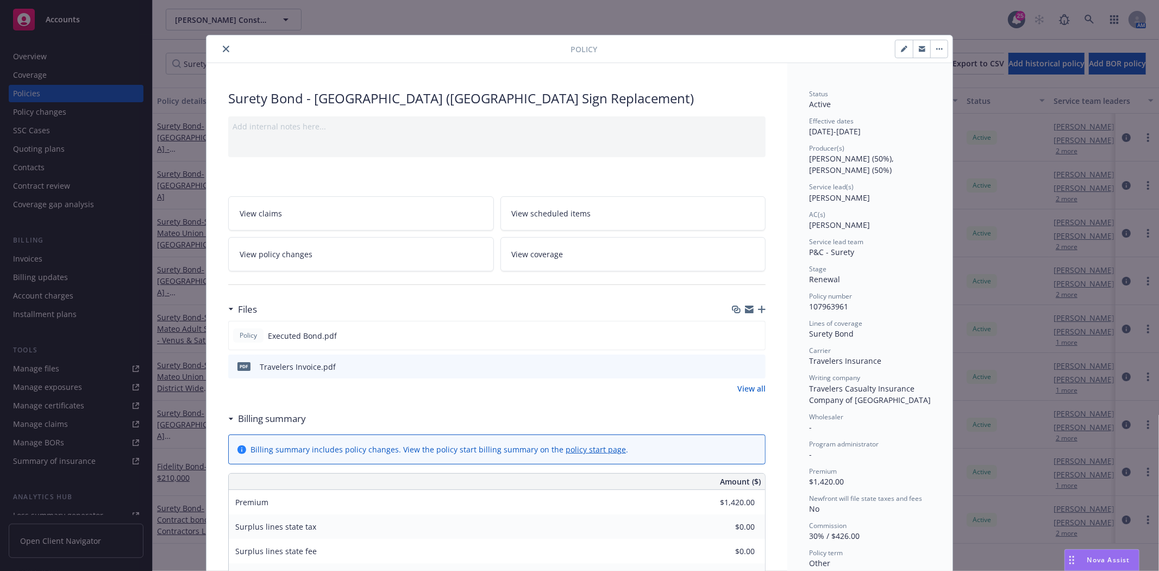
click at [223, 47] on icon "close" at bounding box center [226, 49] width 7 height 7
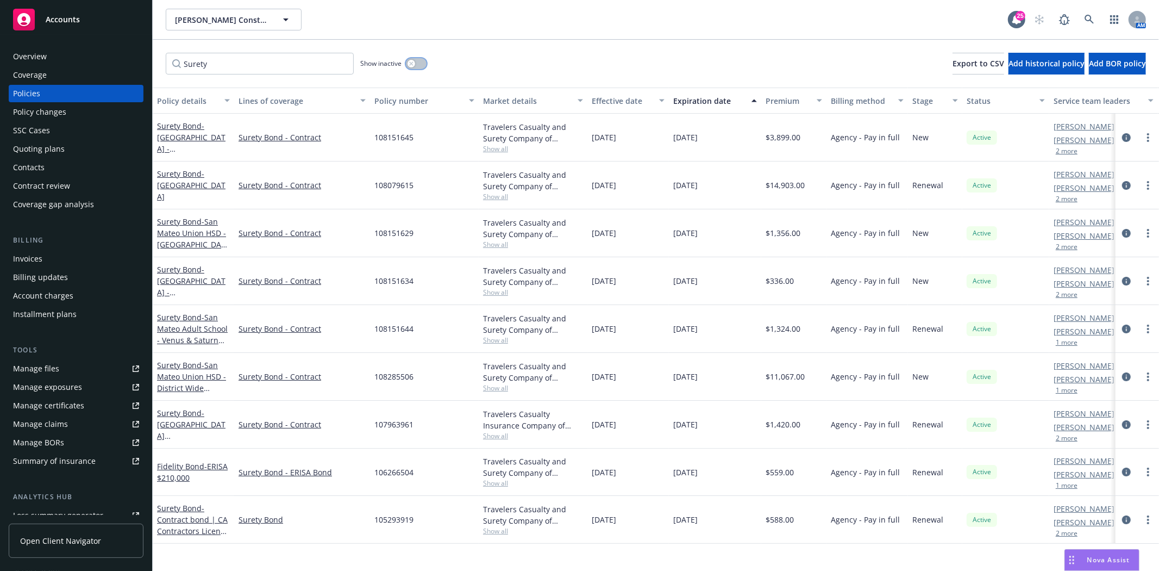
click at [410, 62] on icon "button" at bounding box center [411, 63] width 4 height 4
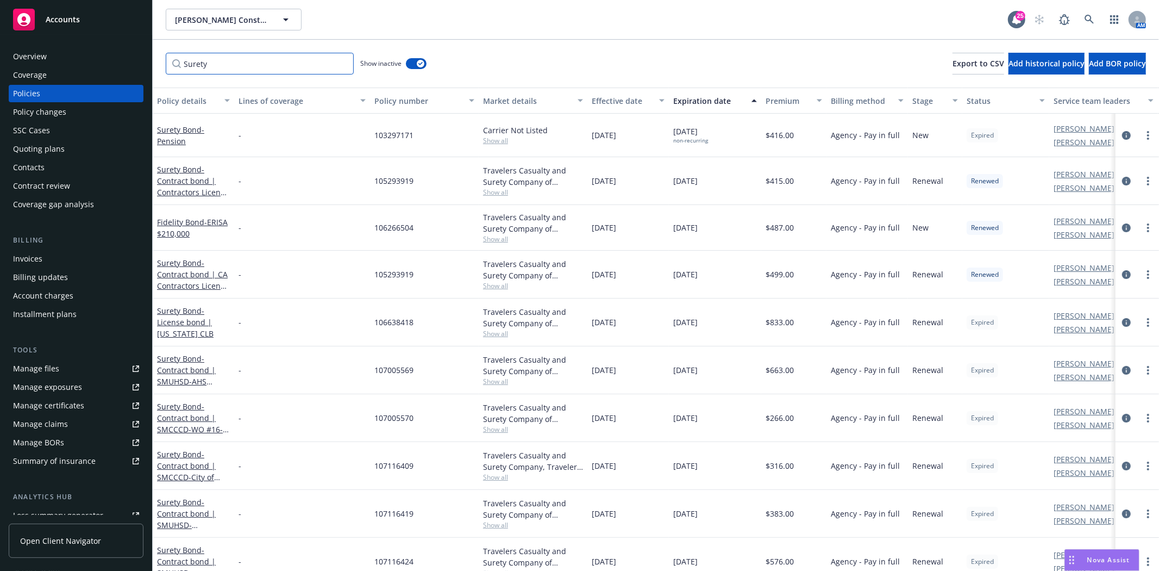
click at [240, 60] on input "Surety" at bounding box center [260, 64] width 188 height 22
paste input "107963967"
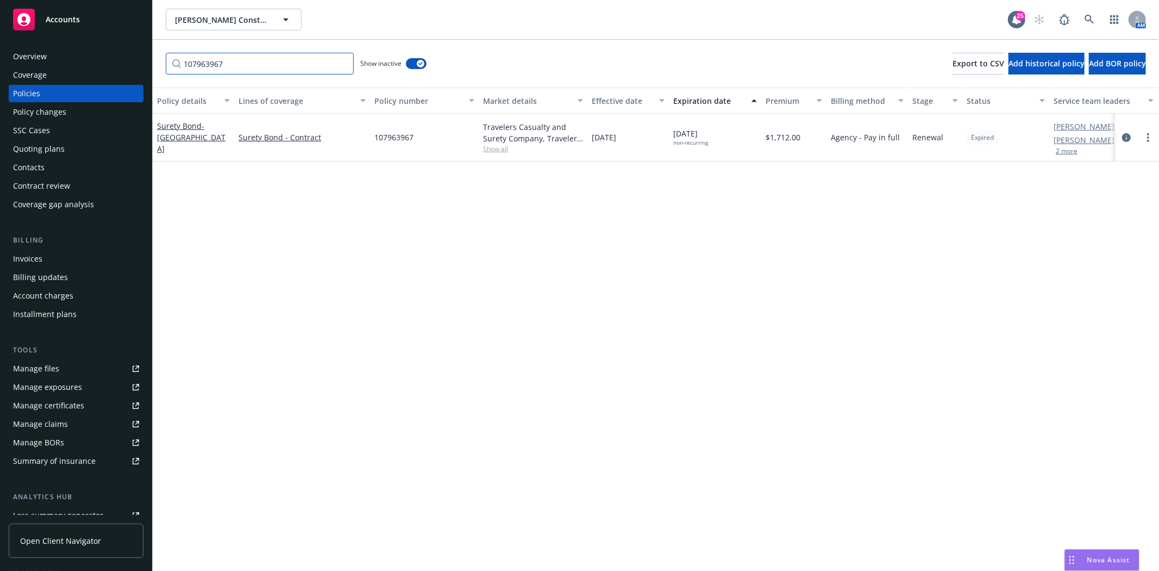
click at [212, 67] on input "107963967" at bounding box center [260, 64] width 188 height 22
paste input "8151643"
type input "108151643"
click at [181, 137] on span "- San Mateo Unified School District - The Bridge Academy Portable Bid Package "…" at bounding box center [191, 154] width 68 height 67
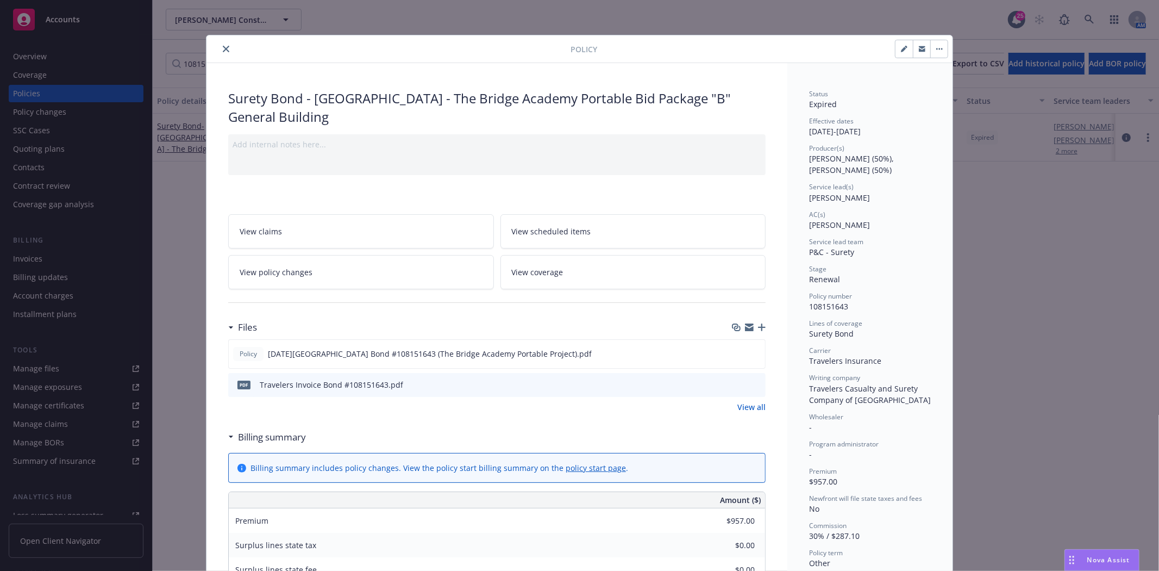
click at [223, 46] on icon "close" at bounding box center [226, 49] width 7 height 7
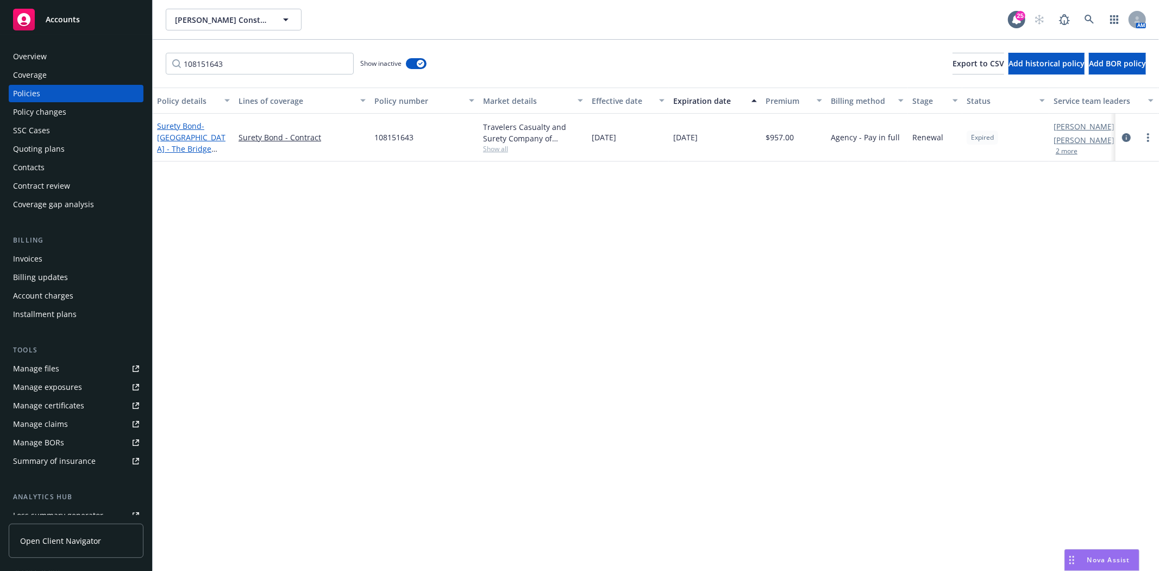
click at [165, 149] on span "- San Mateo Unified School District - The Bridge Academy Portable Bid Package "…" at bounding box center [191, 154] width 68 height 67
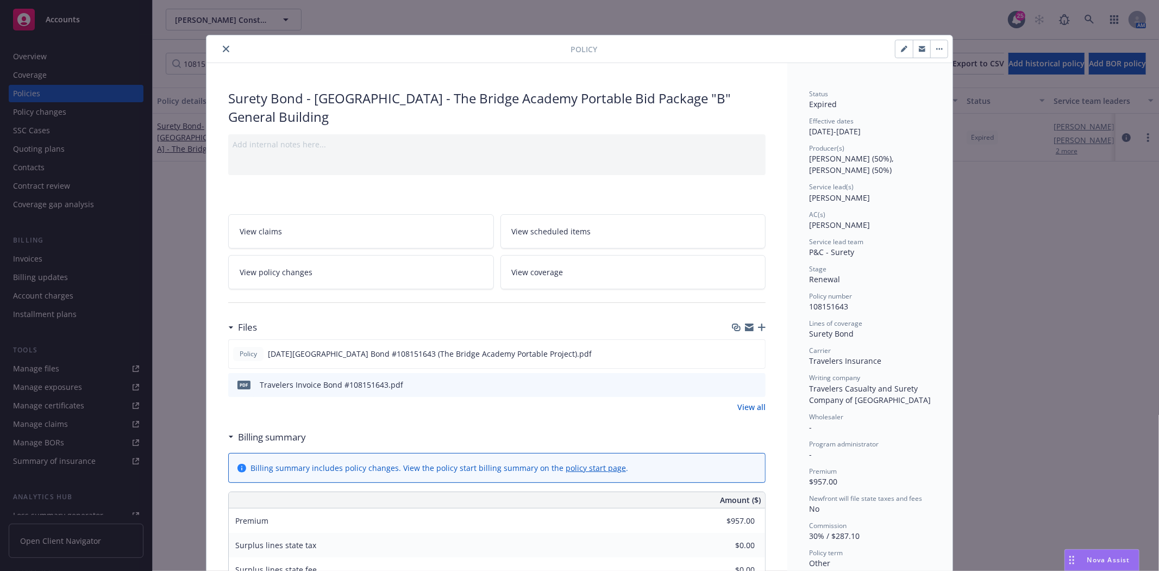
scroll to position [33, 0]
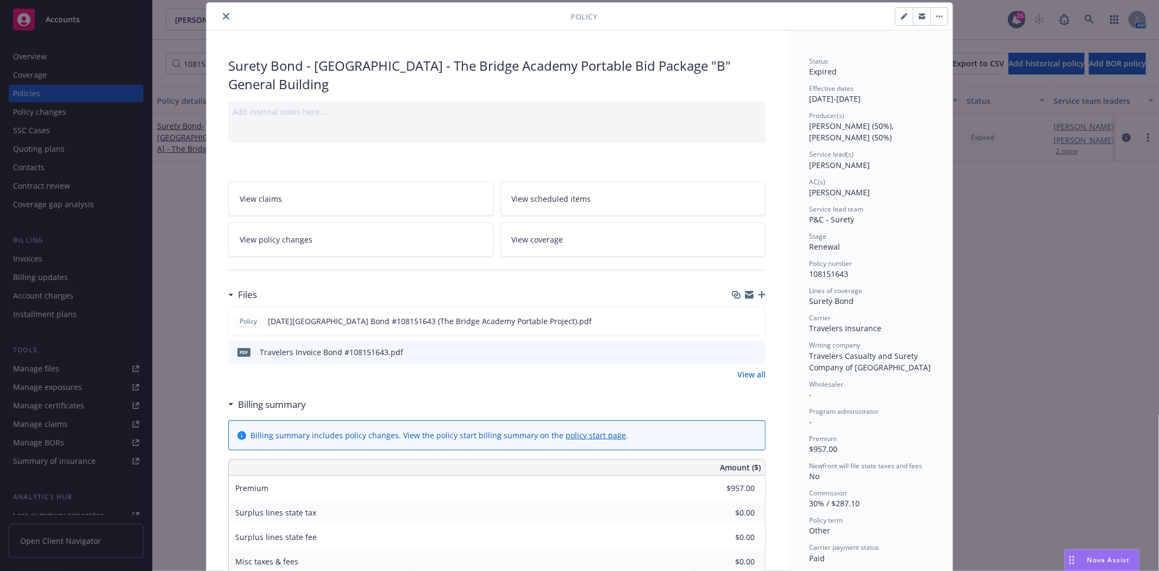
click at [895, 19] on button "button" at bounding box center [903, 16] width 17 height 17
select select "RENEWAL"
select select "other"
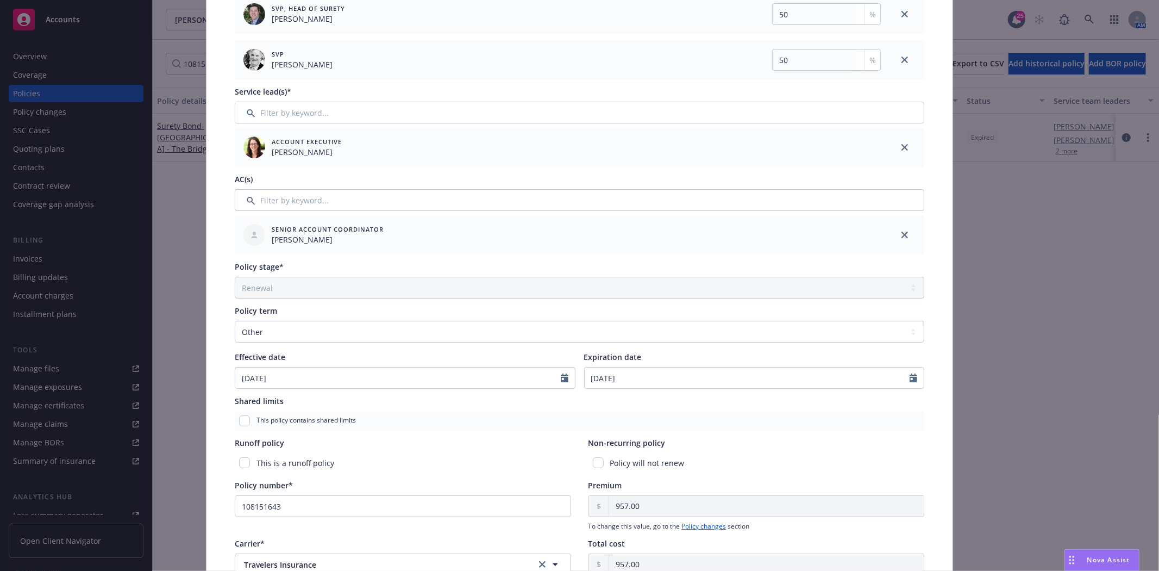
scroll to position [274, 0]
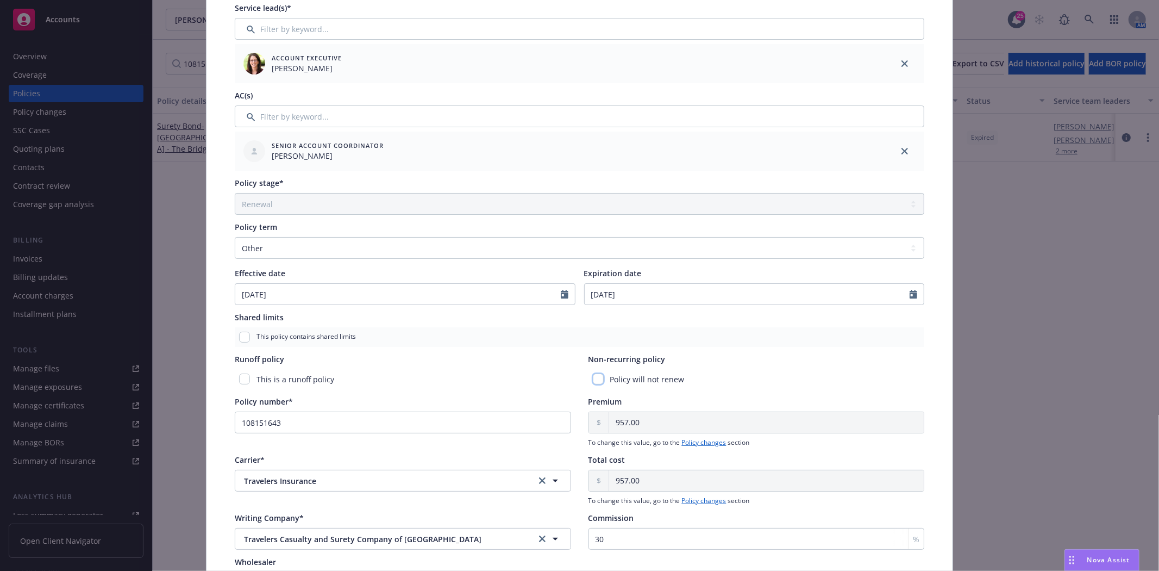
click at [593, 379] on input "checkbox" at bounding box center [598, 378] width 11 height 11
checkbox input "true"
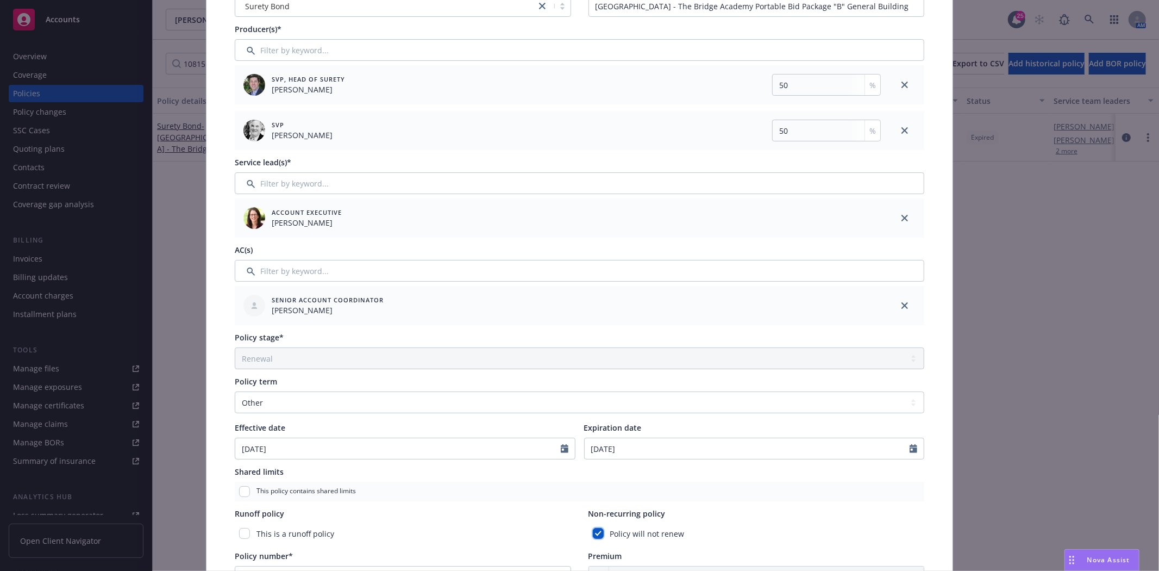
scroll to position [33, 0]
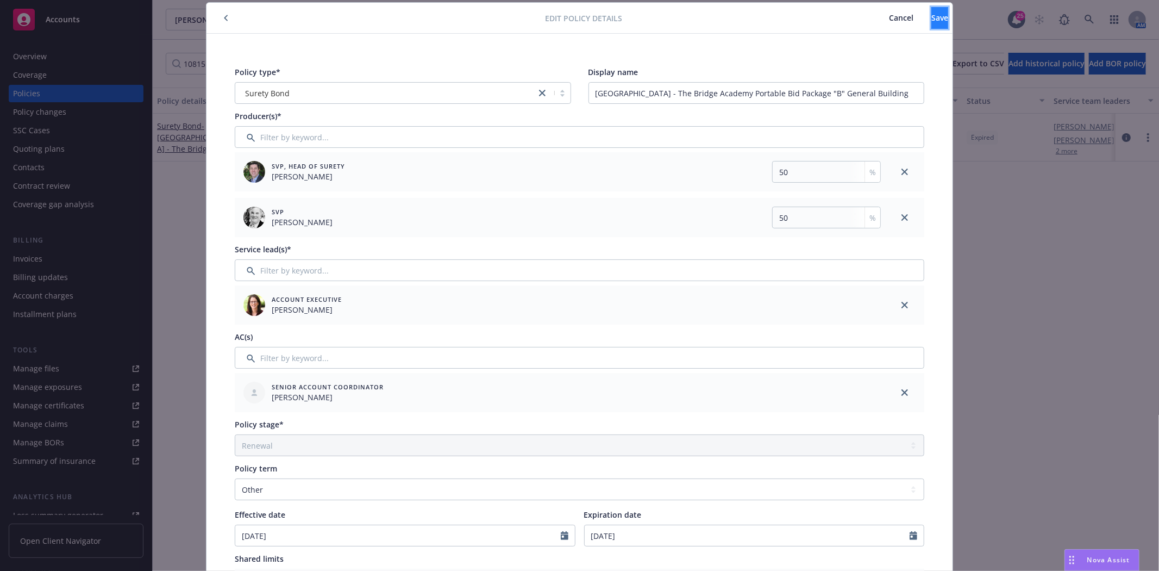
click at [931, 12] on span "Save" at bounding box center [939, 17] width 17 height 10
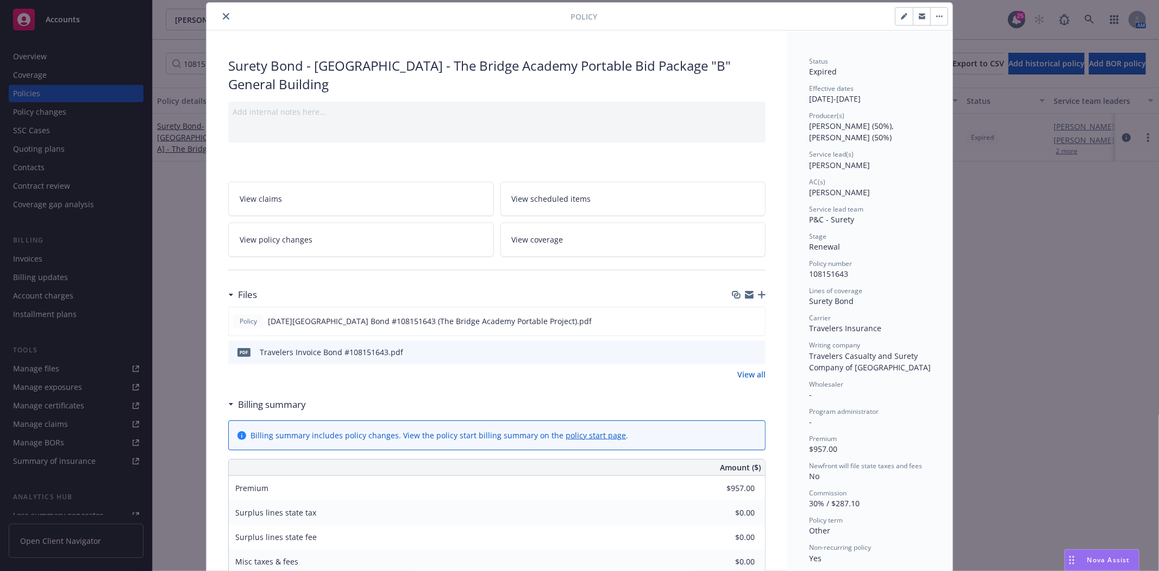
click at [227, 18] on button "close" at bounding box center [226, 16] width 13 height 13
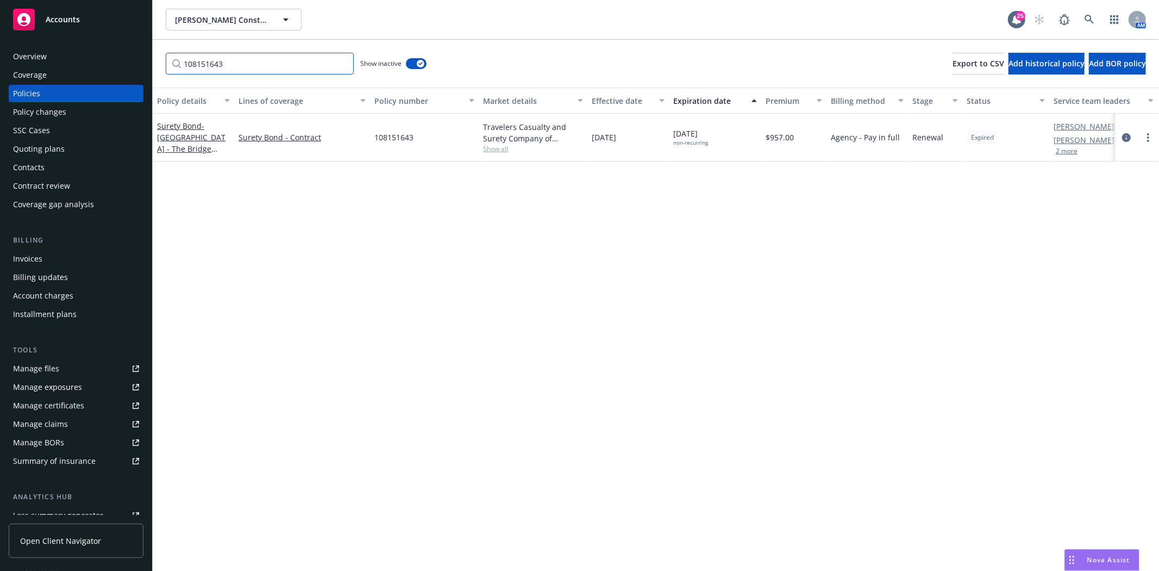
click at [262, 57] on input "108151643" at bounding box center [260, 64] width 188 height 22
paste input "35"
type input "108151635"
click at [182, 139] on span "- Fremont Unified School District -" at bounding box center [191, 137] width 68 height 33
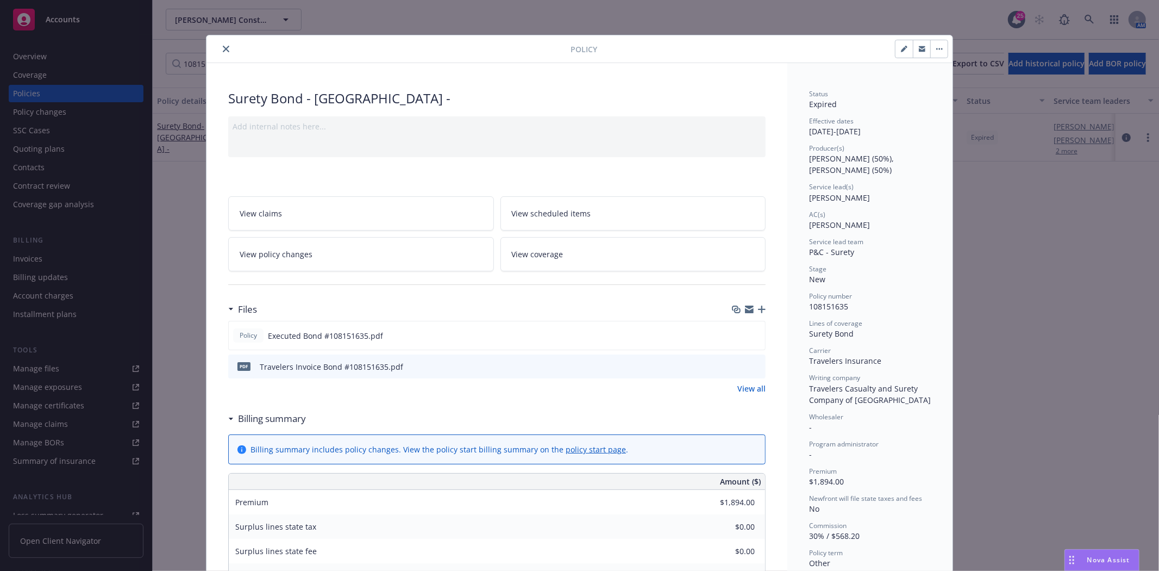
click at [895, 51] on button "button" at bounding box center [903, 48] width 17 height 17
select select "NEW"
select select "other"
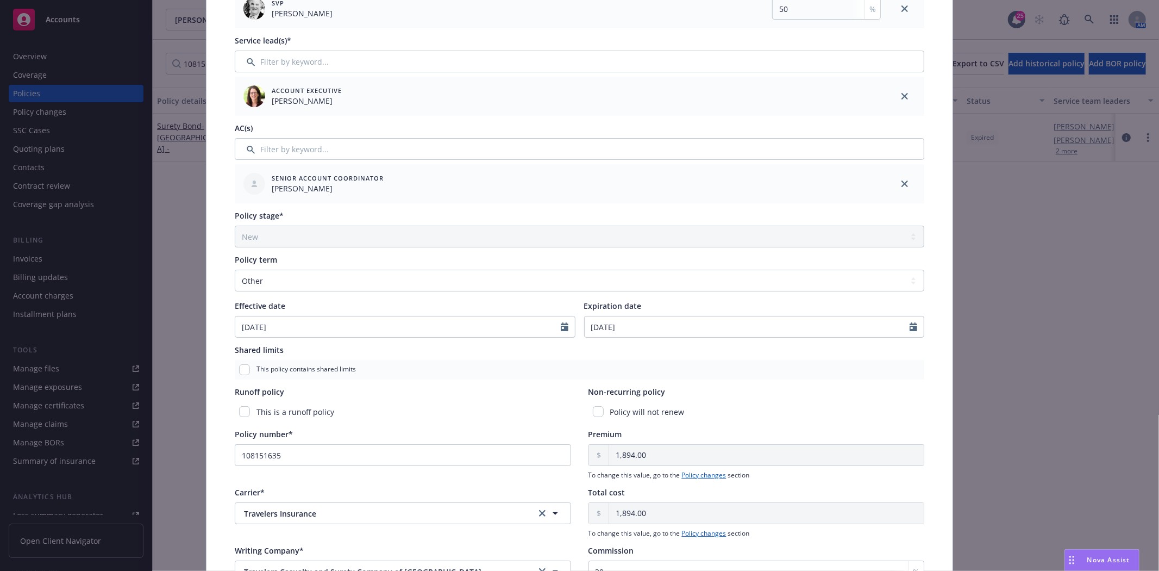
scroll to position [302, 0]
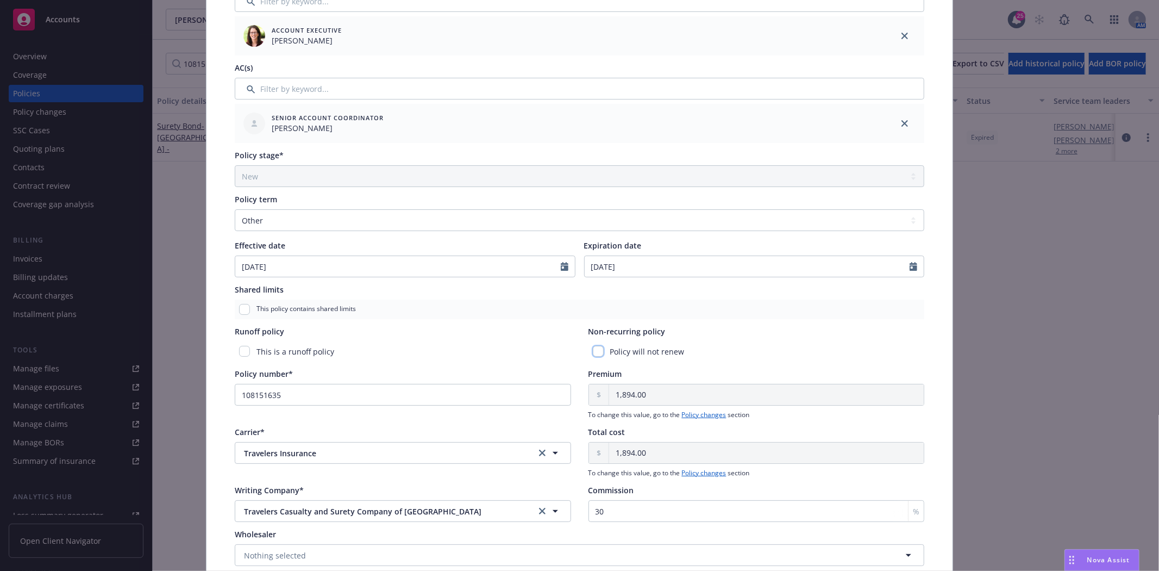
click at [596, 350] on input "checkbox" at bounding box center [598, 351] width 11 height 11
checkbox input "true"
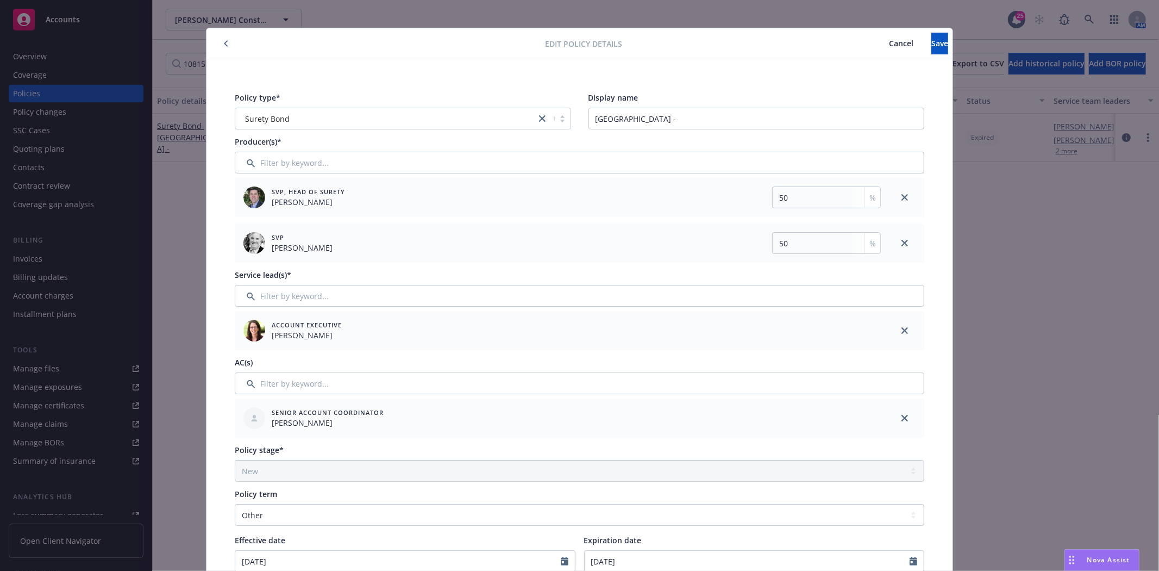
scroll to position [0, 0]
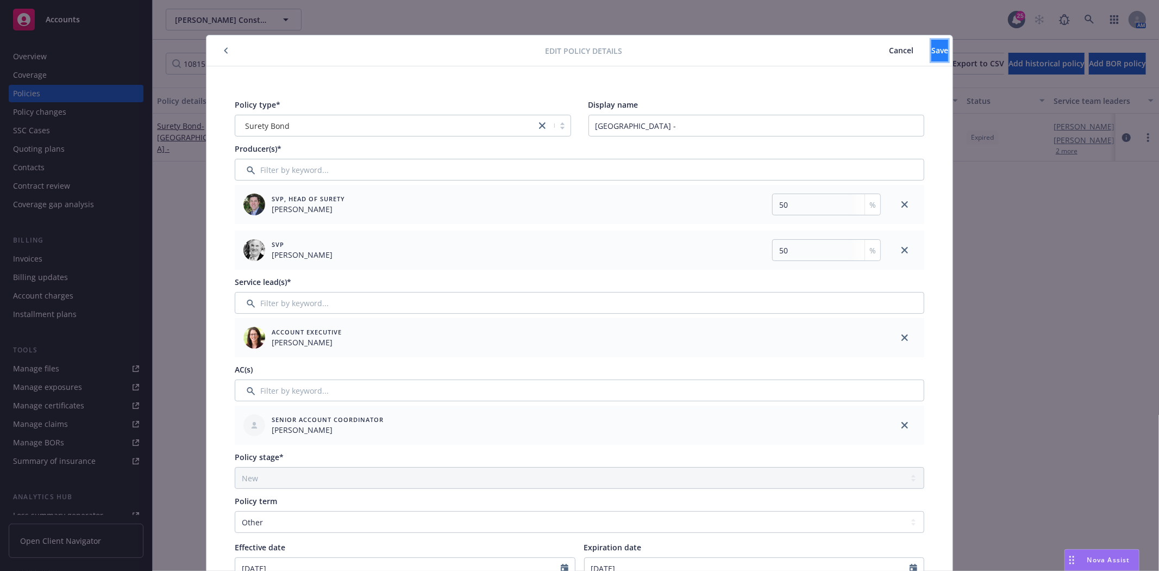
click at [931, 59] on button "Save" at bounding box center [939, 51] width 17 height 22
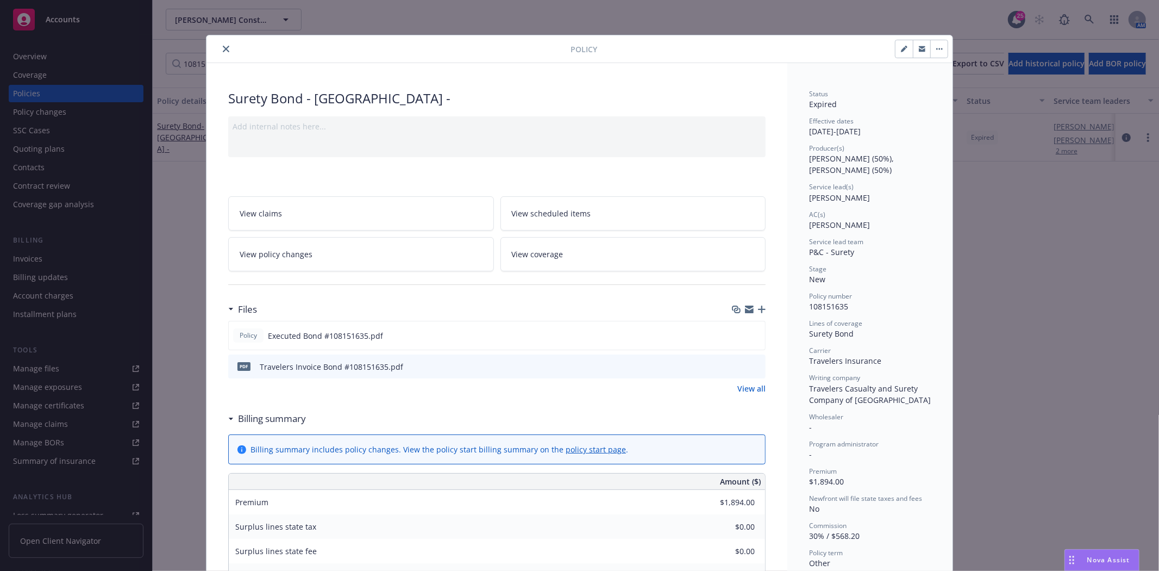
click at [223, 52] on icon "close" at bounding box center [226, 49] width 7 height 7
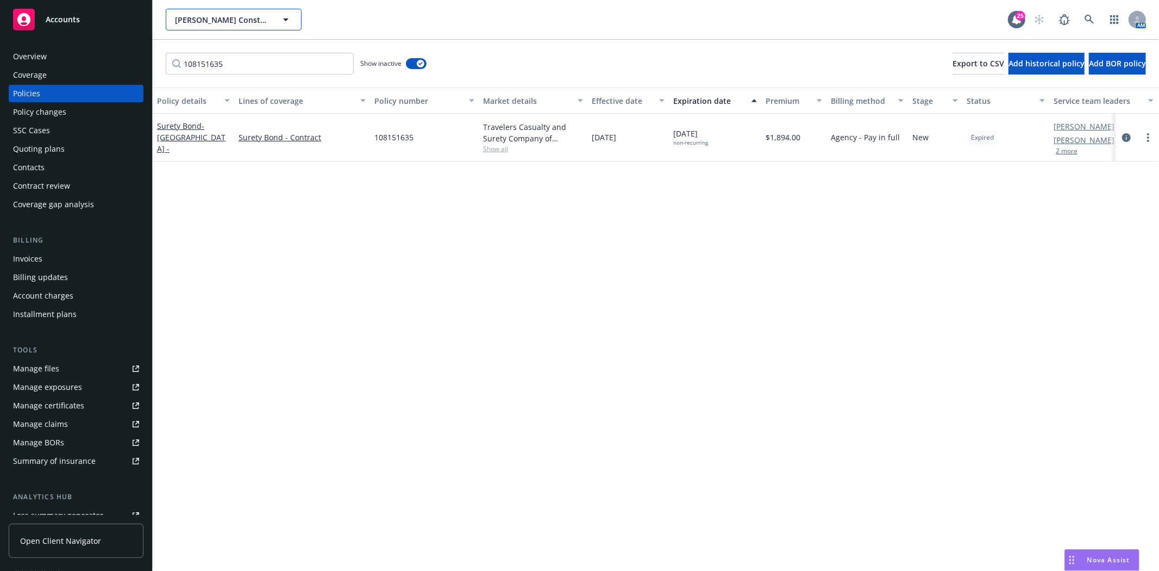
click at [222, 15] on span "Coulter Construction, Inc." at bounding box center [222, 19] width 94 height 11
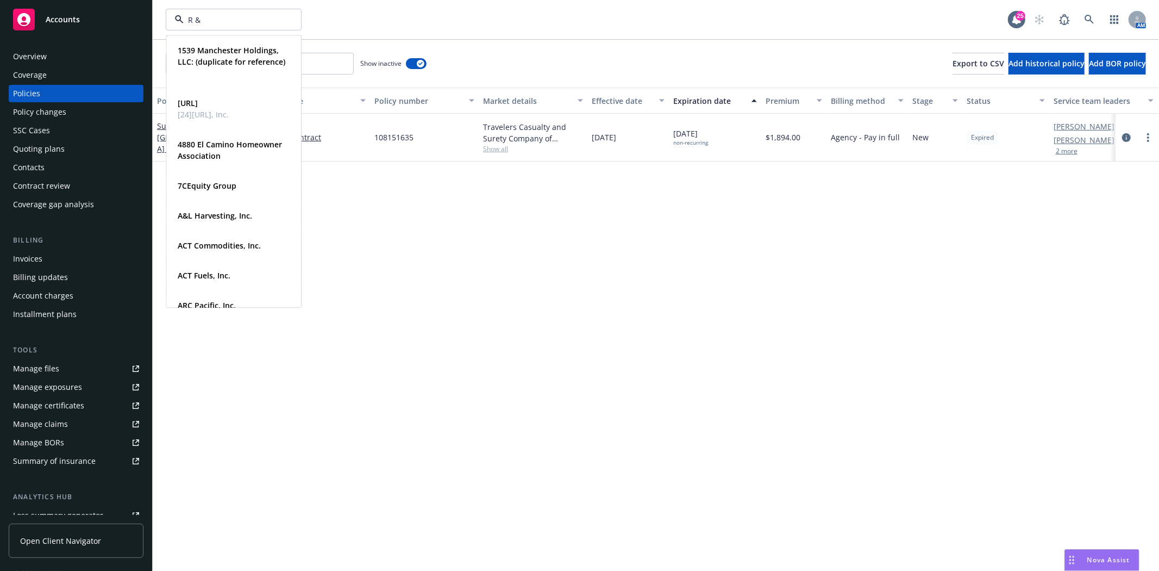
type input "R & M"
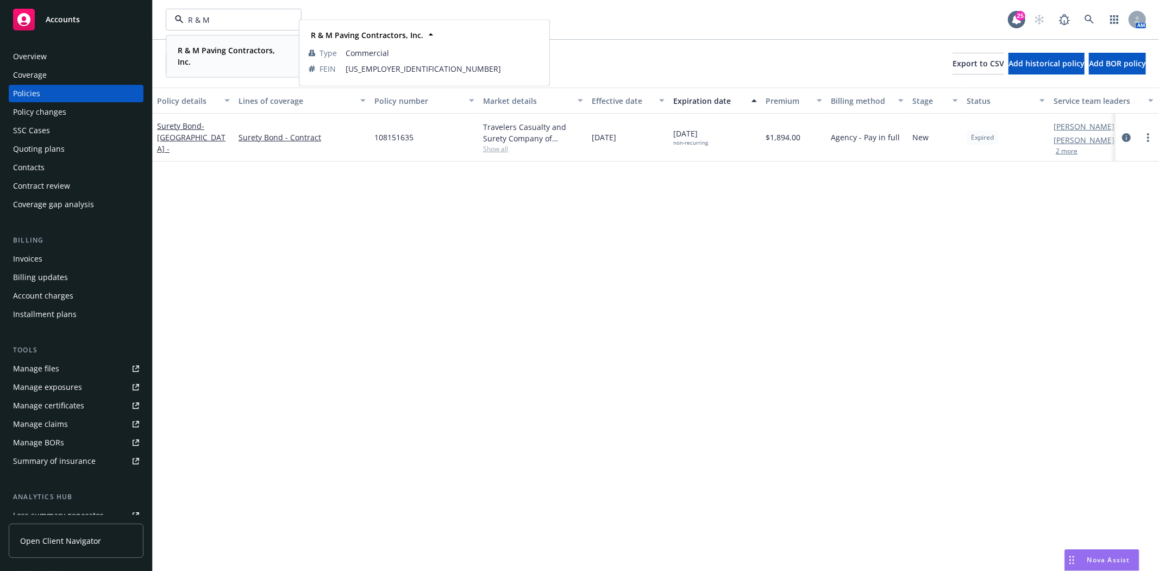
click at [211, 45] on strong "R & M Paving Contractors, Inc." at bounding box center [226, 56] width 97 height 22
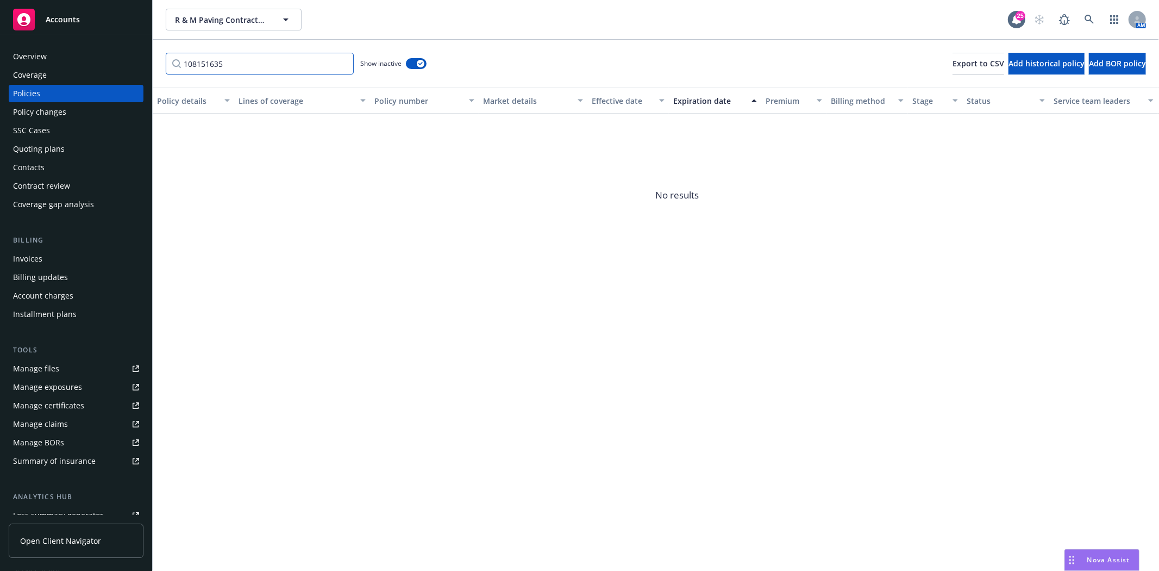
click at [265, 69] on input "108151635" at bounding box center [260, 64] width 188 height 22
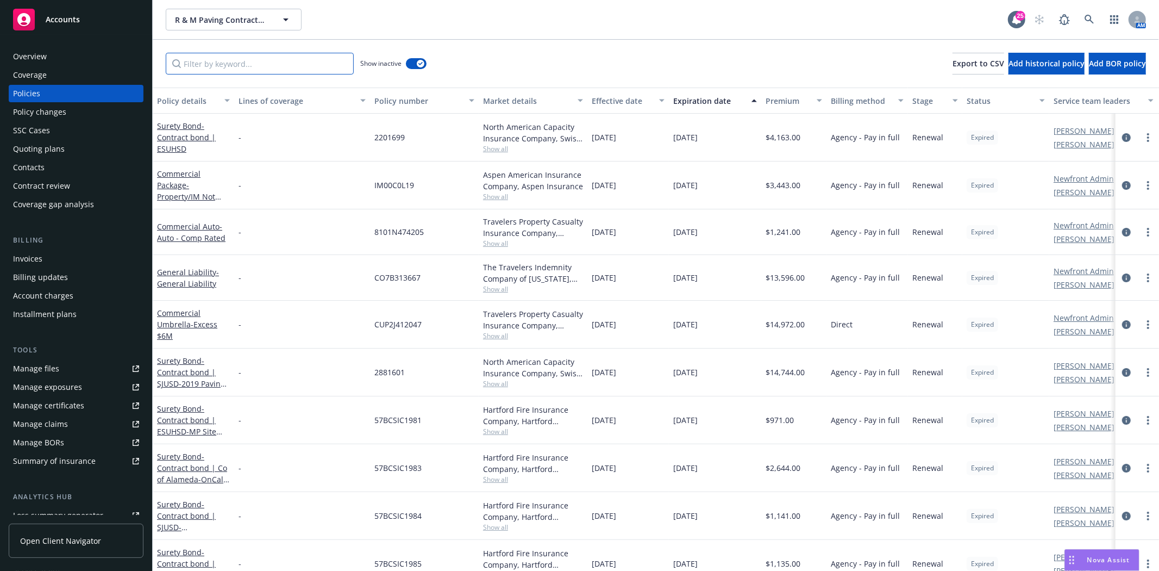
click at [245, 60] on input "Filter by keyword..." at bounding box center [260, 64] width 188 height 22
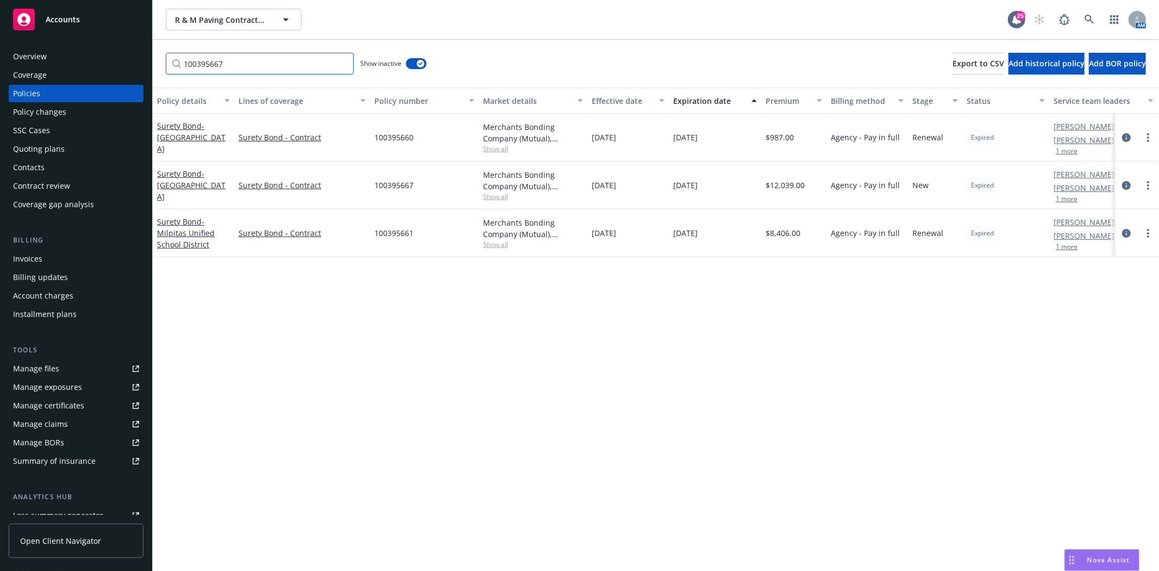
type input "100395667"
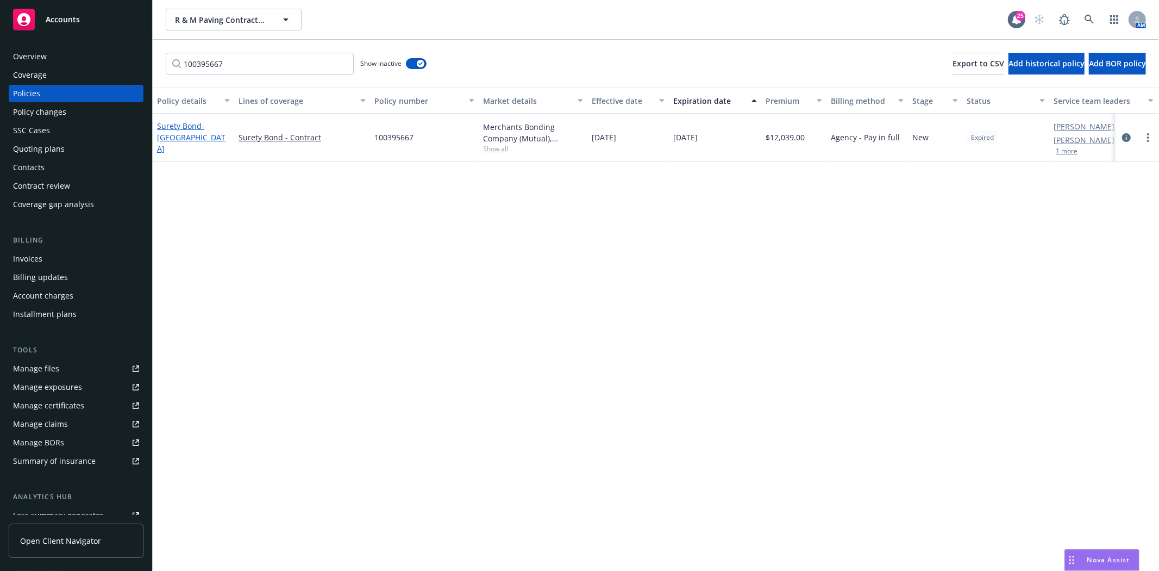
click at [196, 136] on span "- Hayward Area Recreation and Park District" at bounding box center [191, 137] width 68 height 33
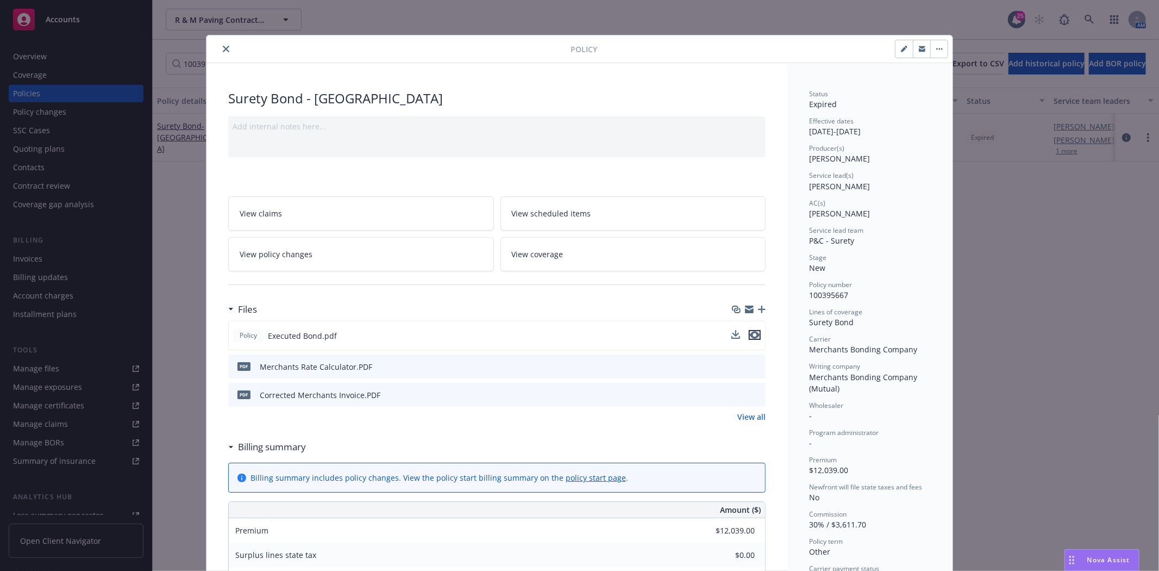
click at [750, 334] on icon "preview file" at bounding box center [755, 335] width 10 height 8
click at [895, 50] on button "button" at bounding box center [903, 48] width 17 height 17
select select "NEW"
select select "other"
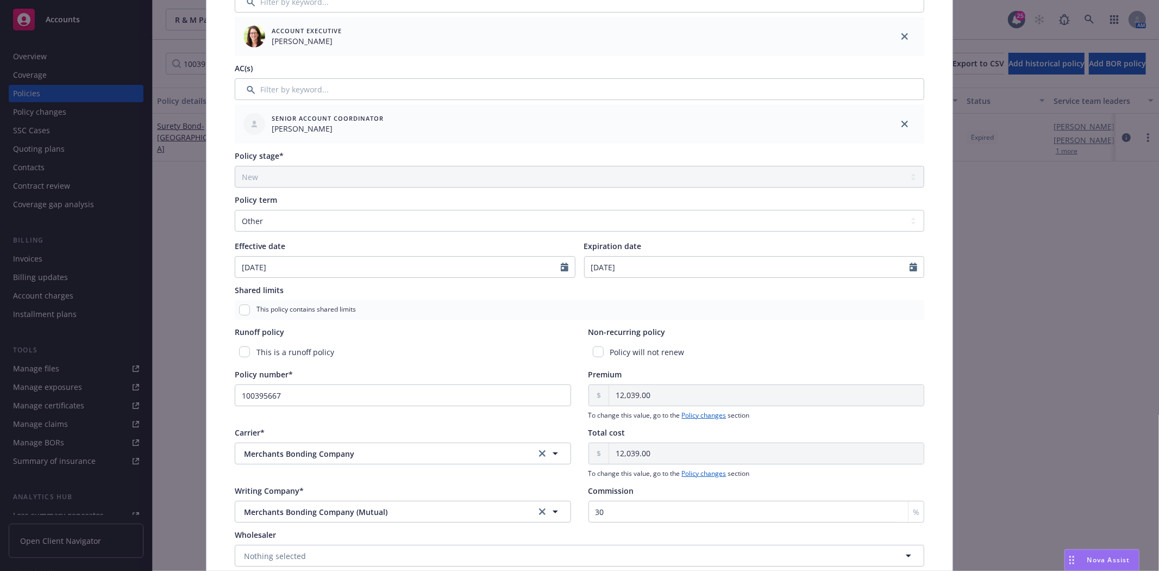
scroll to position [302, 0]
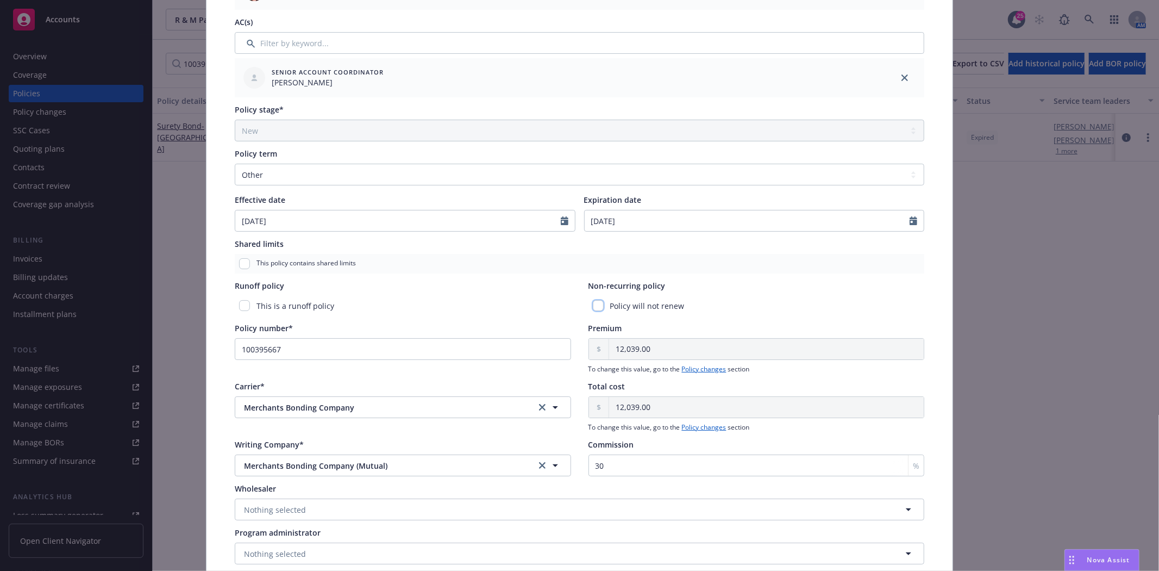
click at [593, 303] on input "checkbox" at bounding box center [598, 305] width 11 height 11
checkbox input "true"
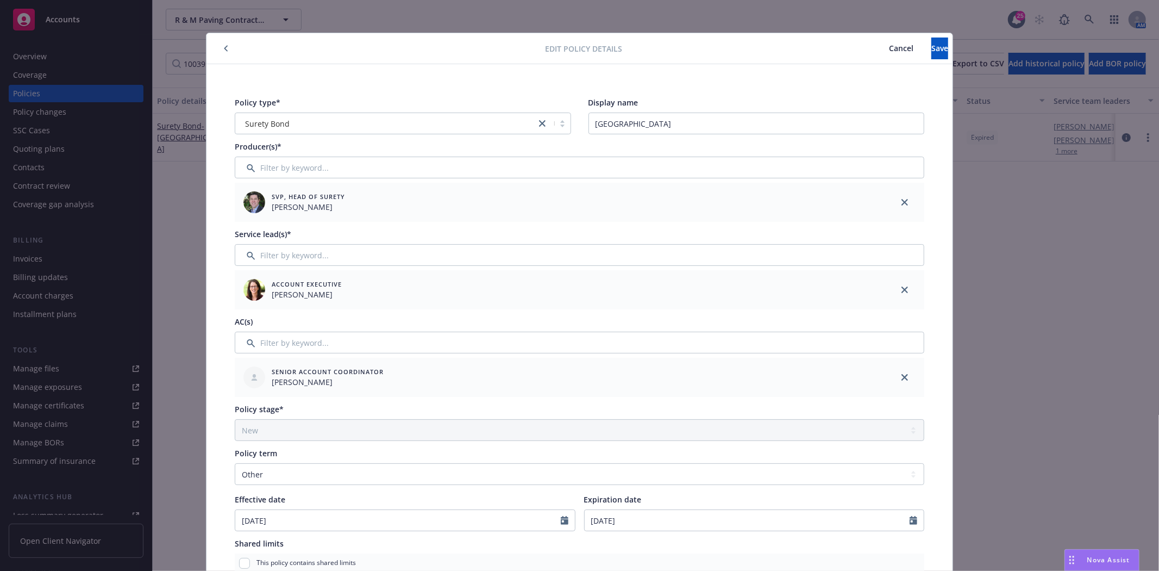
scroll to position [0, 0]
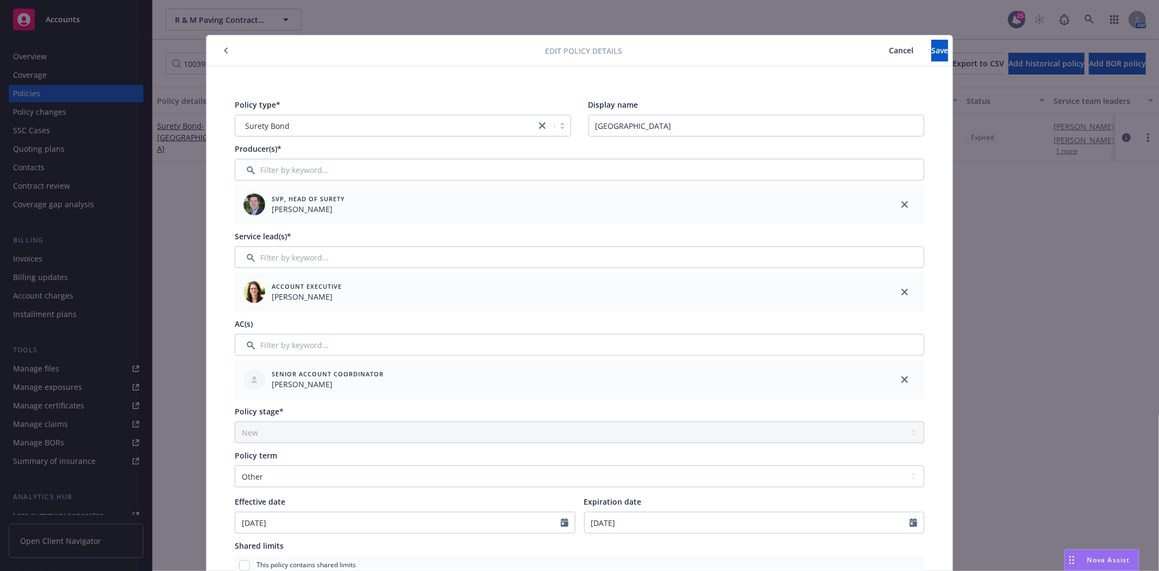
click at [928, 39] on div "Edit policy details Cancel Save" at bounding box center [579, 50] width 746 height 31
click at [931, 46] on button "Save" at bounding box center [939, 51] width 17 height 22
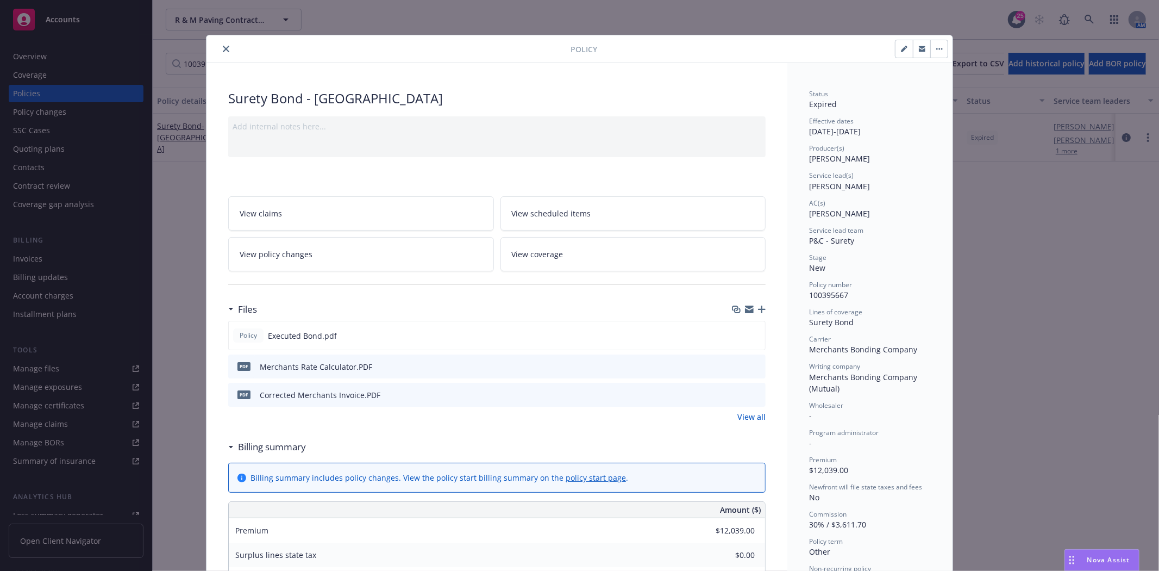
click at [223, 48] on icon "close" at bounding box center [226, 49] width 7 height 7
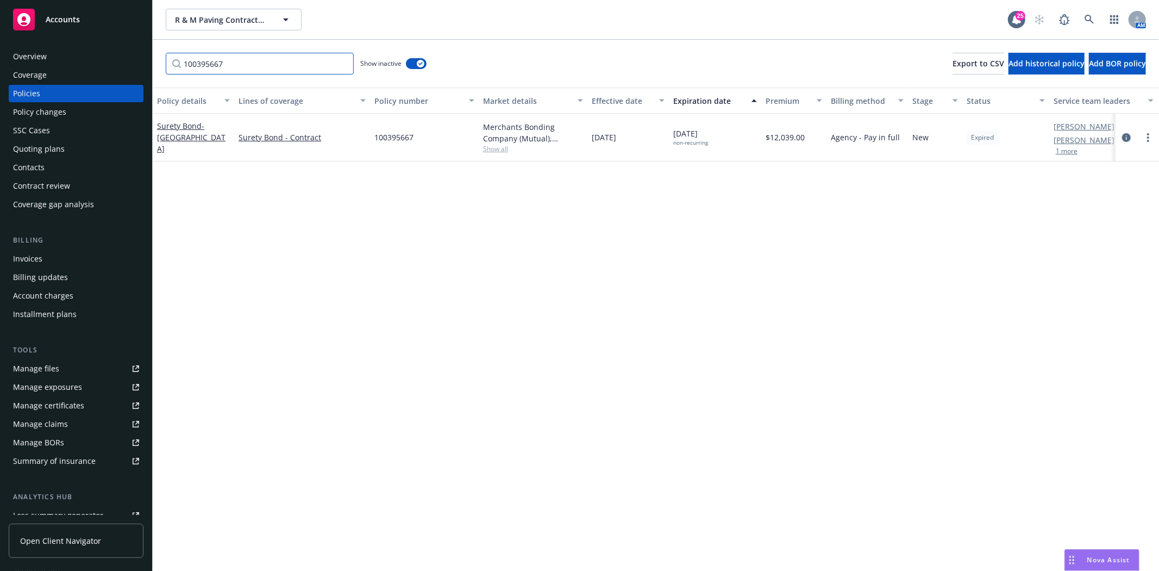
click at [222, 65] on input "100395667" at bounding box center [260, 64] width 188 height 22
paste input "1"
type input "100395661"
click at [177, 140] on span "- Milpitas Unified School District" at bounding box center [186, 137] width 58 height 33
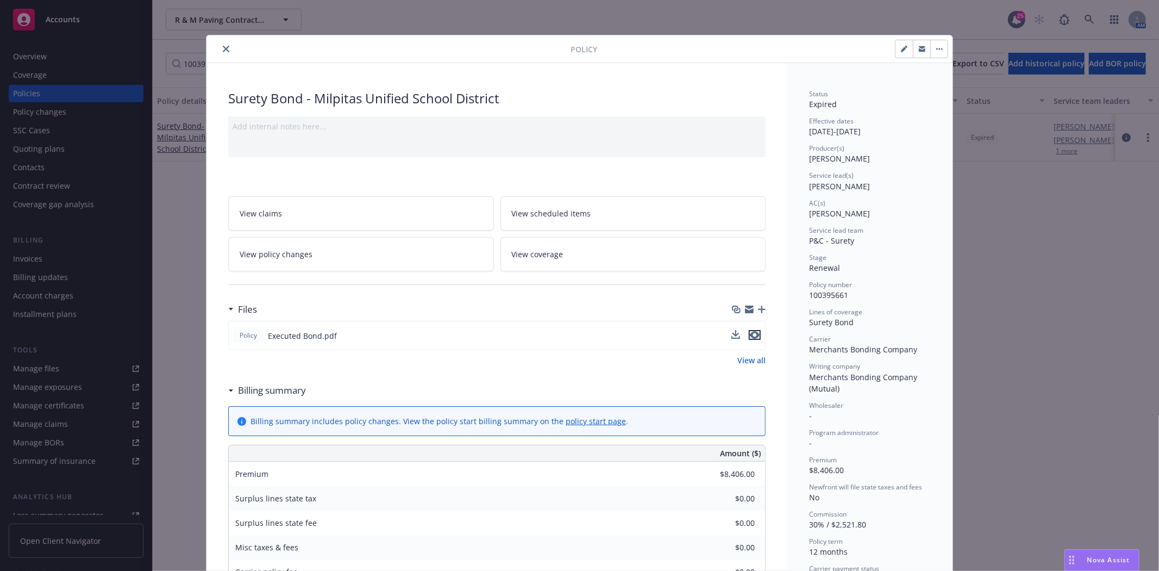
click at [750, 336] on icon "preview file" at bounding box center [755, 335] width 10 height 8
click at [895, 47] on button "button" at bounding box center [903, 48] width 17 height 17
select select "RENEWAL"
select select "12"
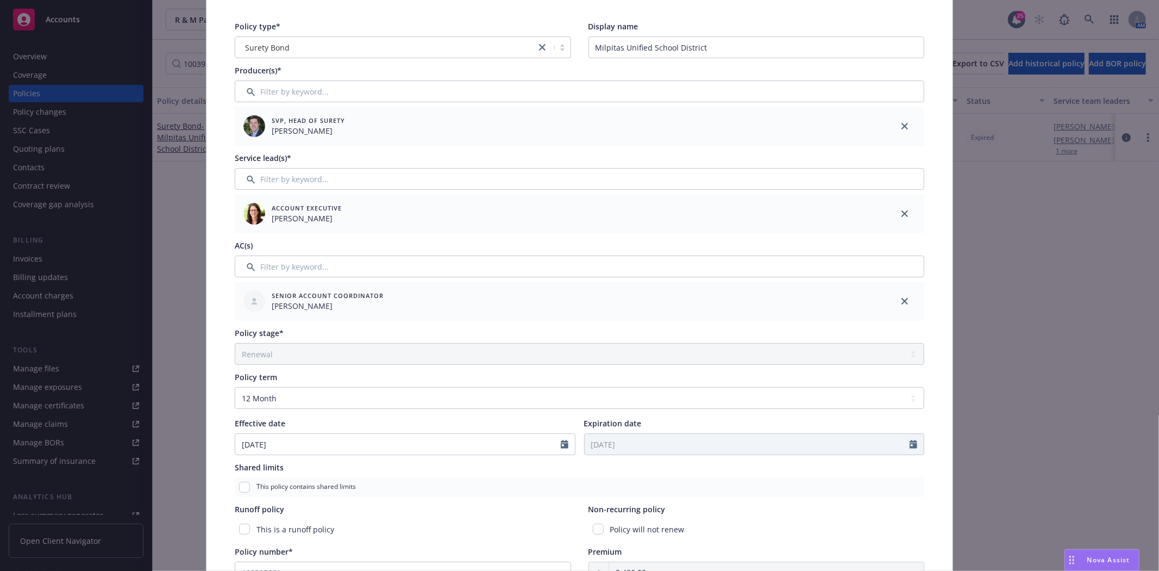
scroll to position [181, 0]
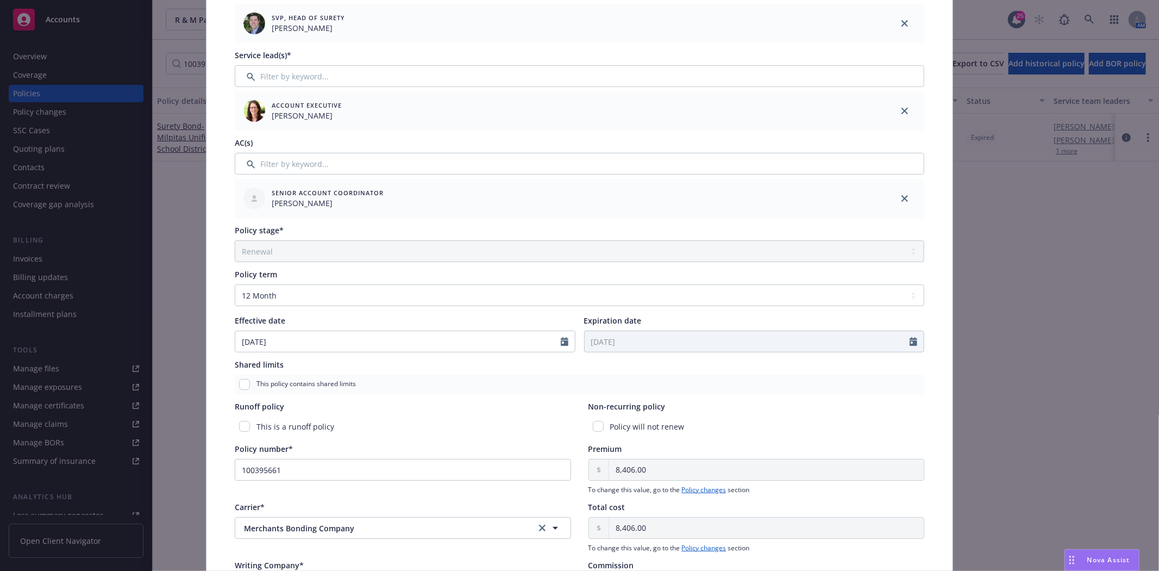
click at [600, 423] on div "Policy will not renew" at bounding box center [756, 426] width 336 height 20
click at [594, 424] on input "checkbox" at bounding box center [598, 426] width 11 height 11
checkbox input "true"
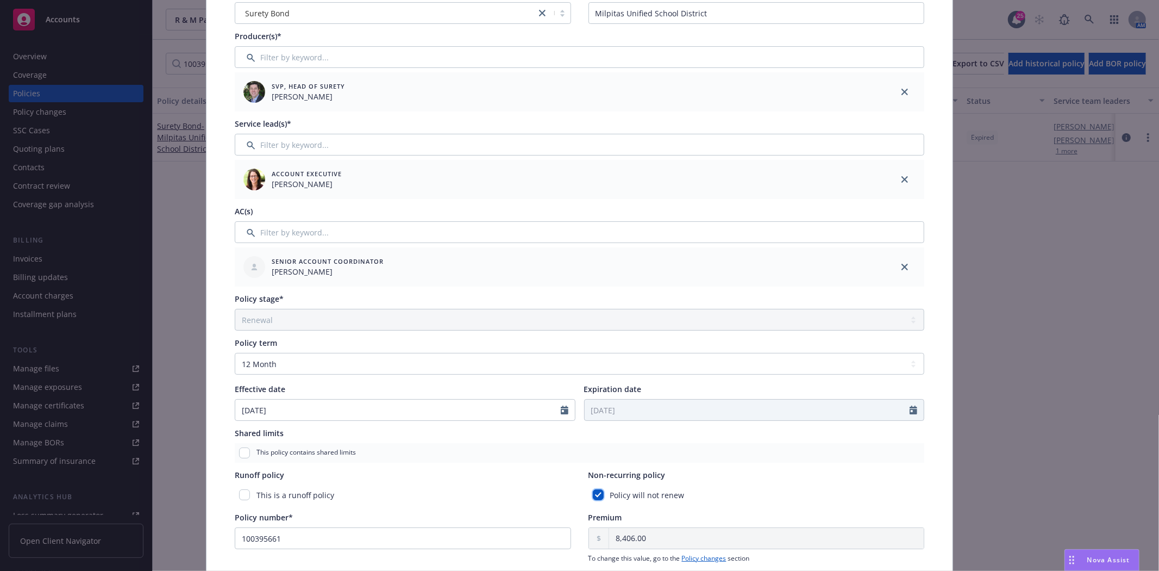
scroll to position [0, 0]
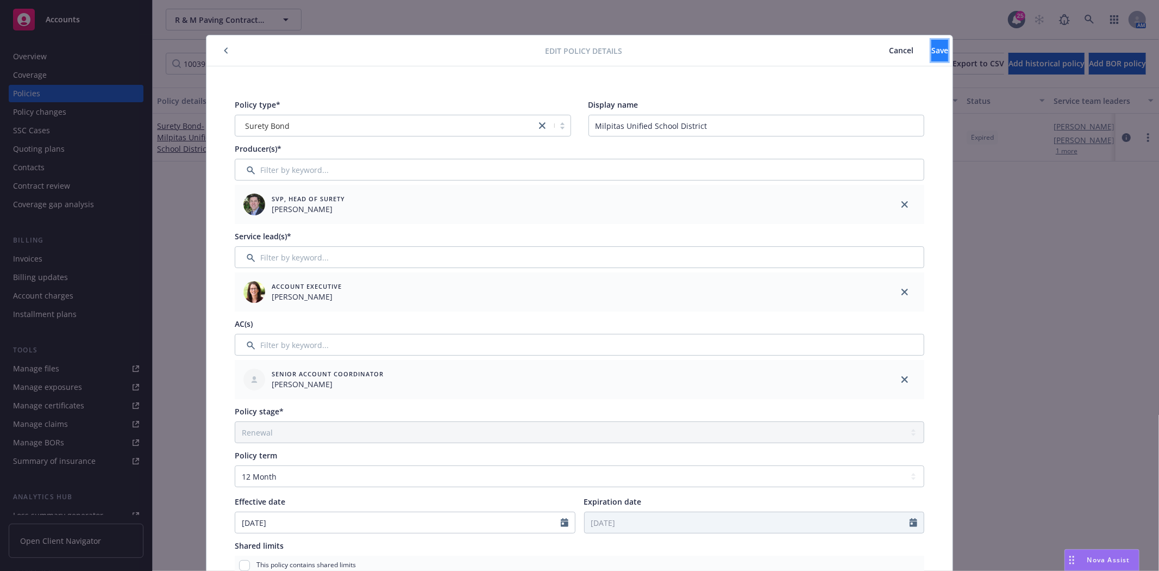
click at [931, 53] on button "Save" at bounding box center [939, 51] width 17 height 22
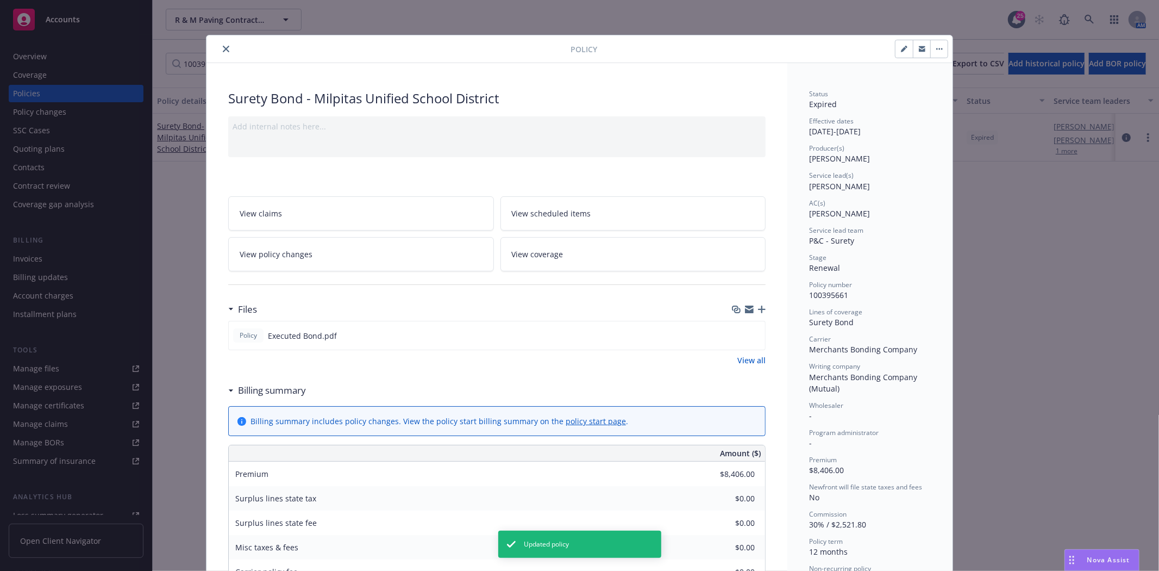
click at [224, 52] on icon "close" at bounding box center [226, 49] width 7 height 7
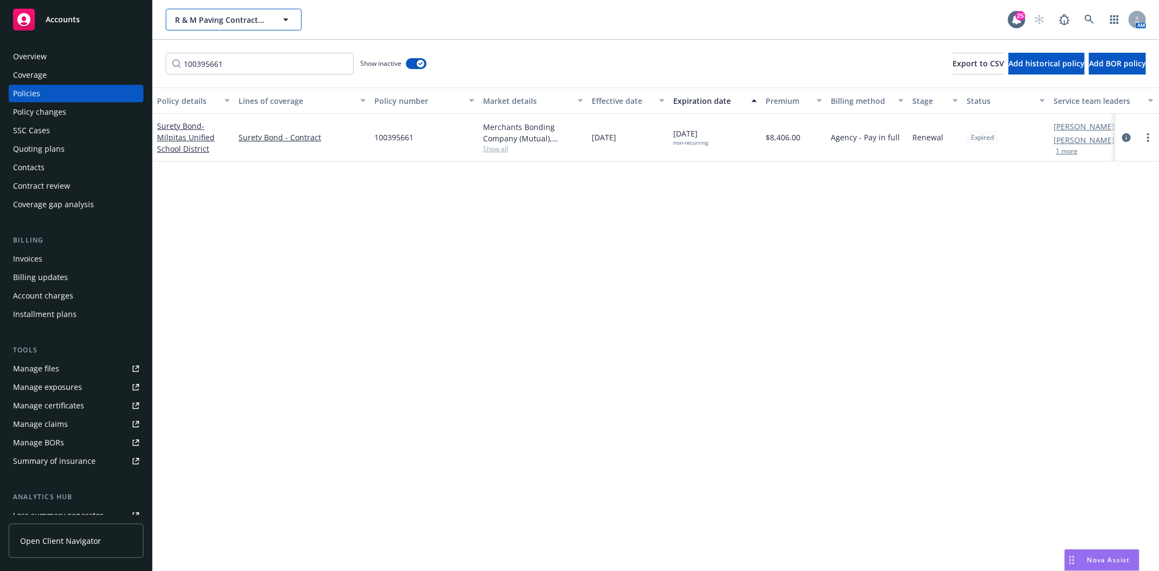
click at [219, 15] on span "R & M Paving Contractors, Inc." at bounding box center [222, 19] width 94 height 11
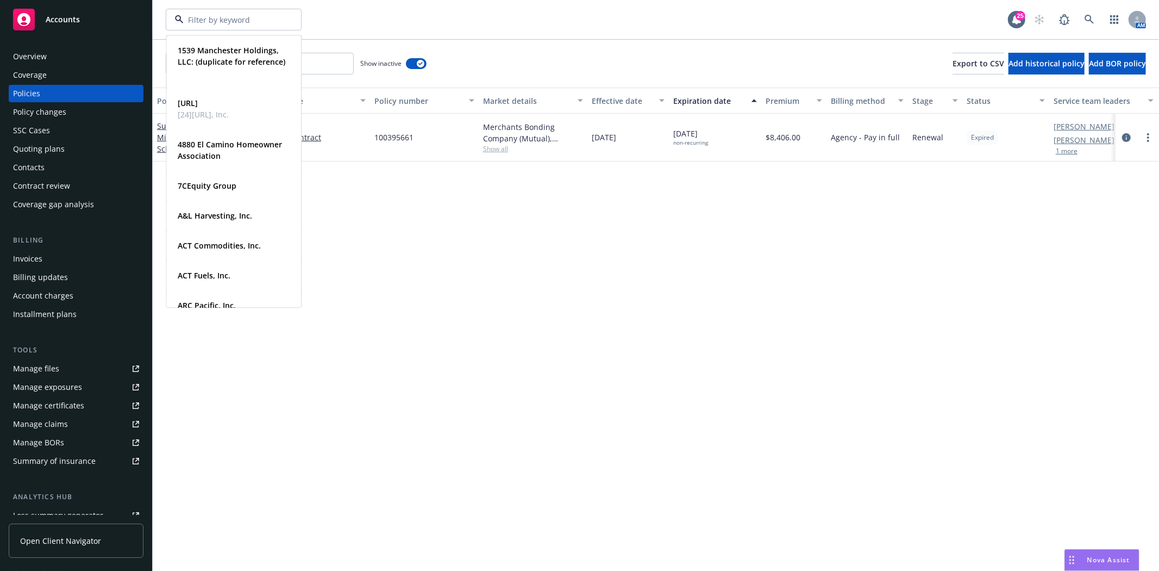
click at [57, 23] on span "Accounts" at bounding box center [63, 19] width 34 height 9
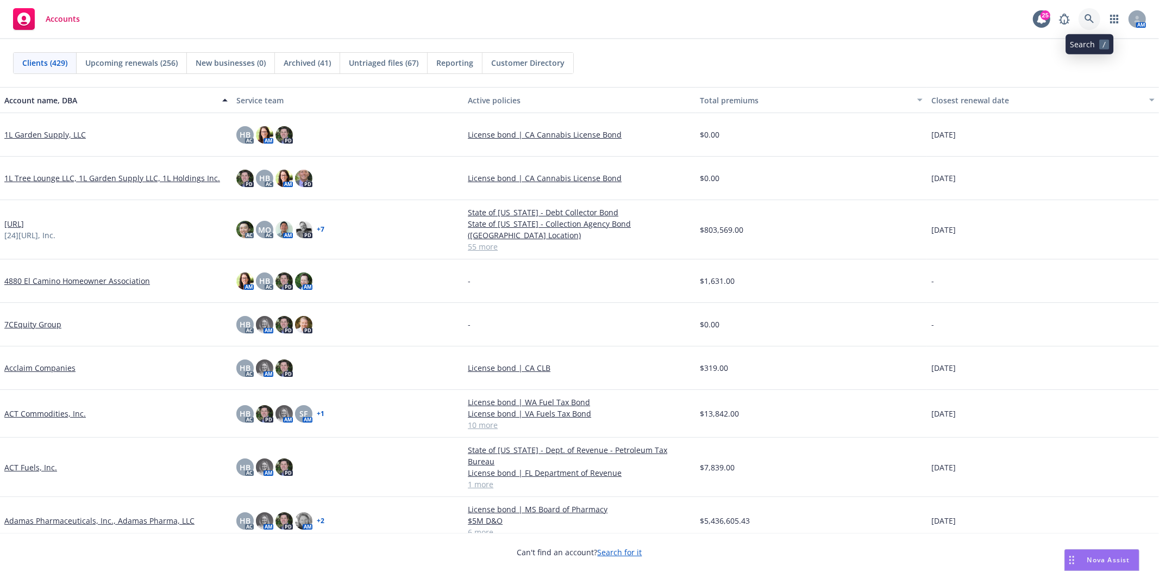
click at [1093, 11] on link at bounding box center [1090, 19] width 22 height 22
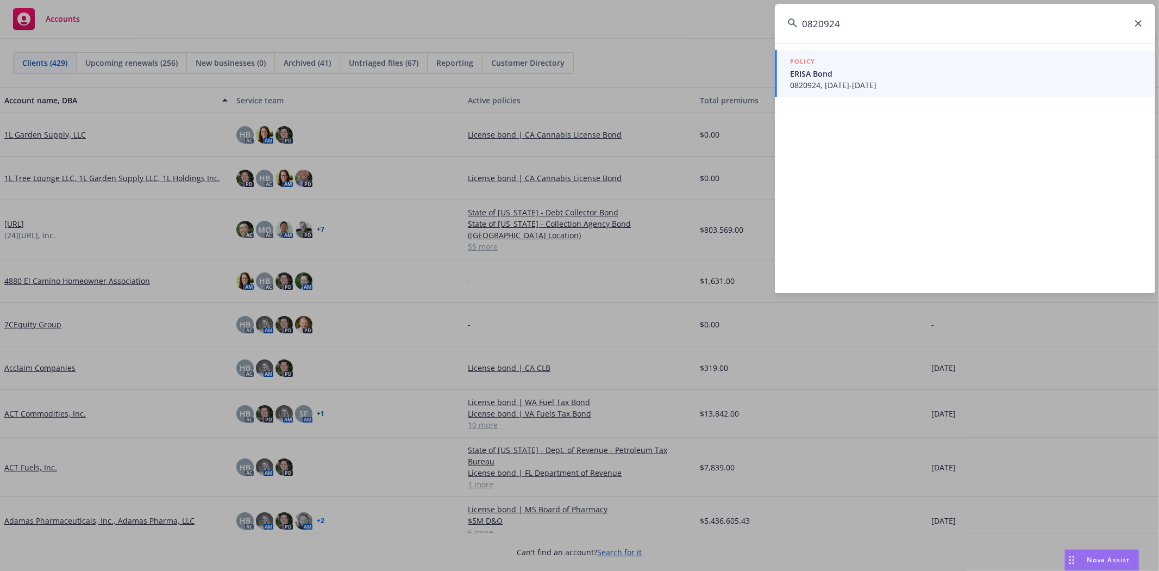
type input "0820924"
click at [1030, 82] on span "0820924, 07/13/2022-07/13/2025" at bounding box center [966, 84] width 352 height 11
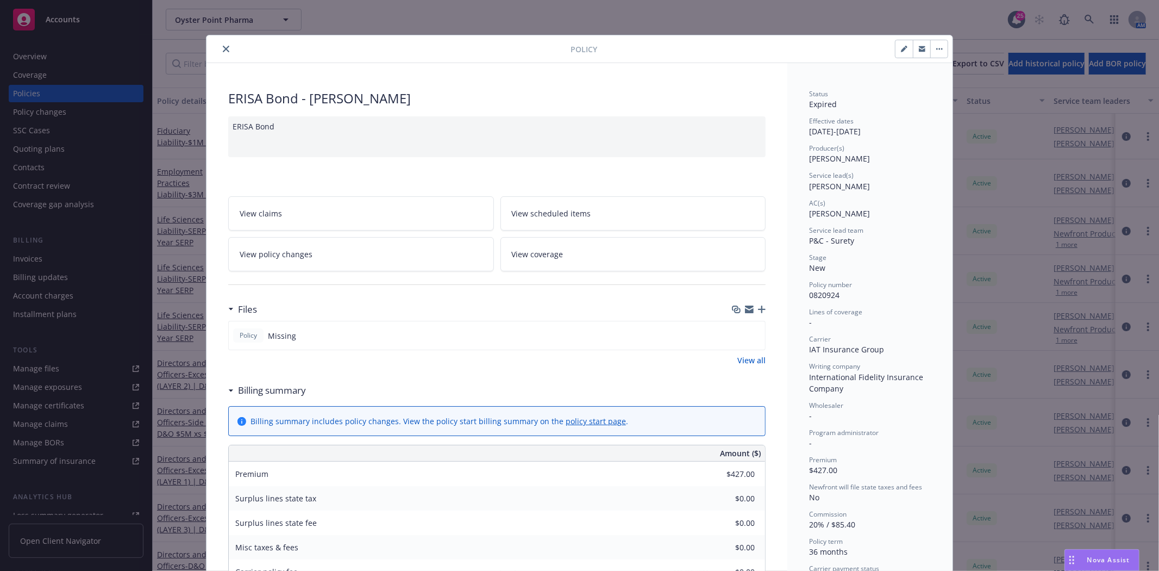
click at [901, 49] on icon "button" at bounding box center [904, 49] width 7 height 7
select select "NEW"
select select "36"
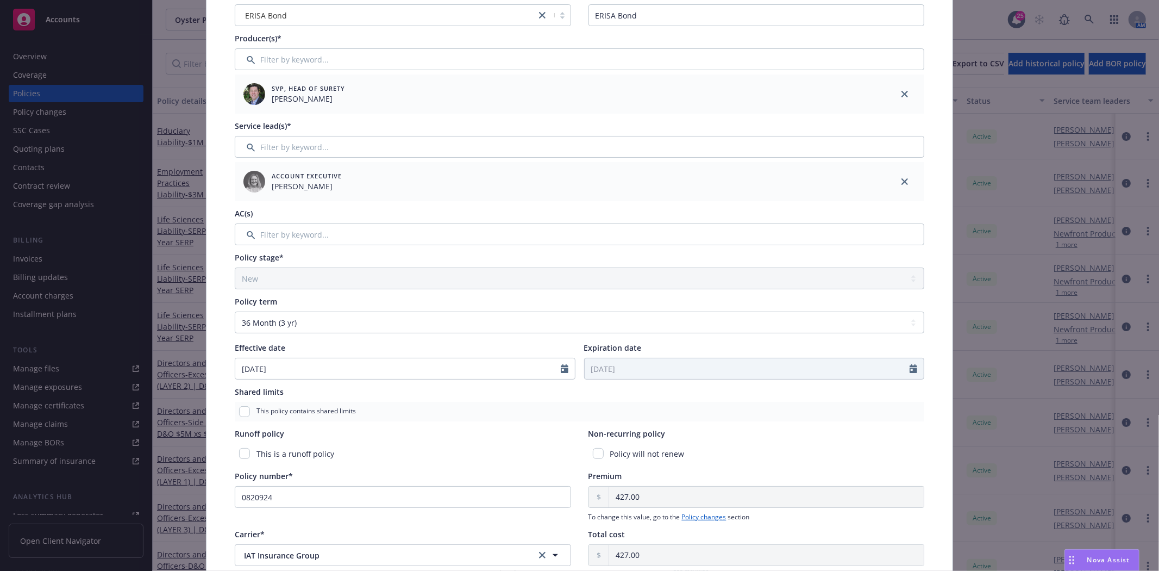
scroll to position [121, 0]
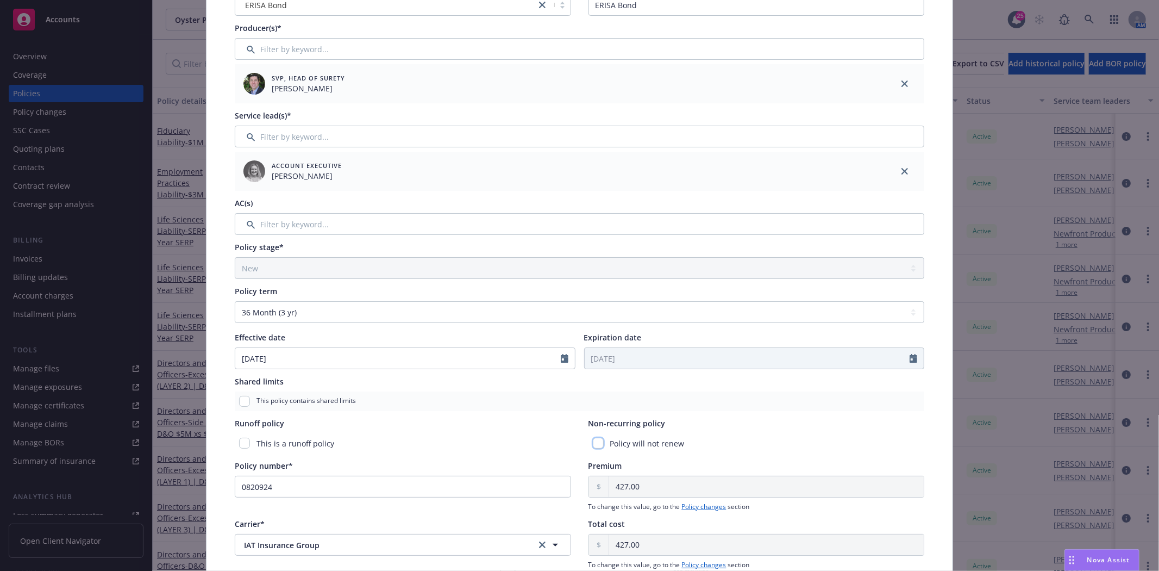
click at [593, 442] on input "checkbox" at bounding box center [598, 442] width 11 height 11
checkbox input "true"
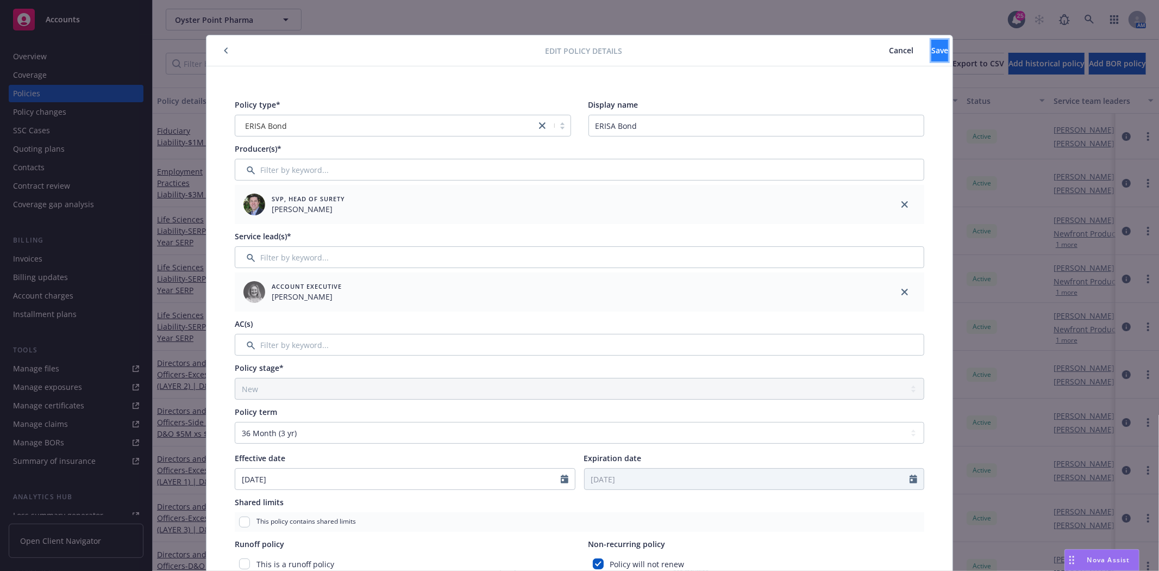
click at [931, 55] on span "Save" at bounding box center [939, 50] width 17 height 10
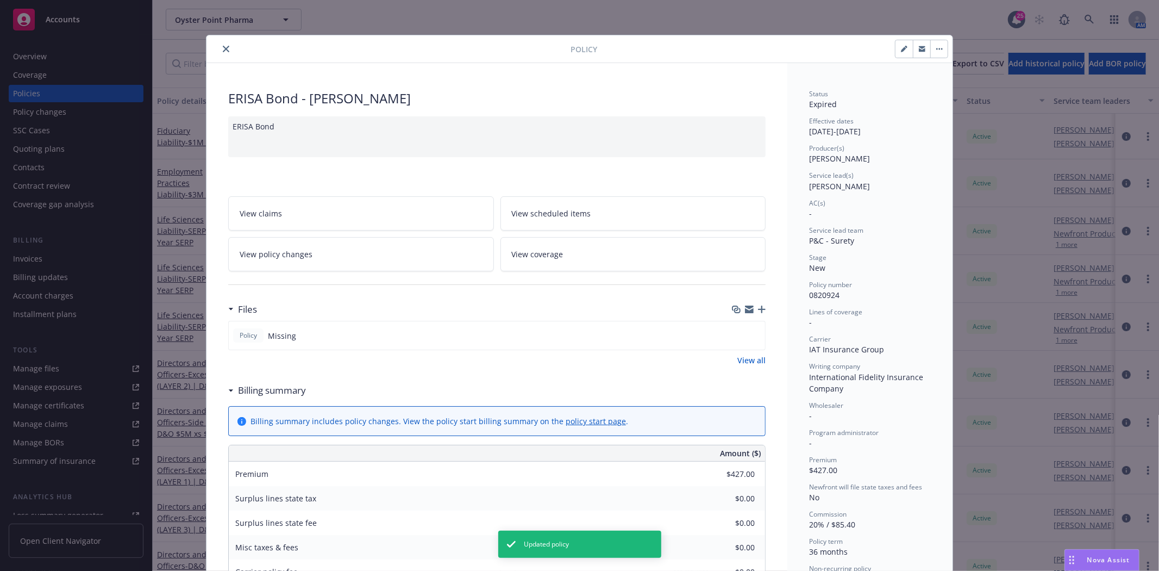
click at [223, 51] on icon "close" at bounding box center [226, 49] width 7 height 7
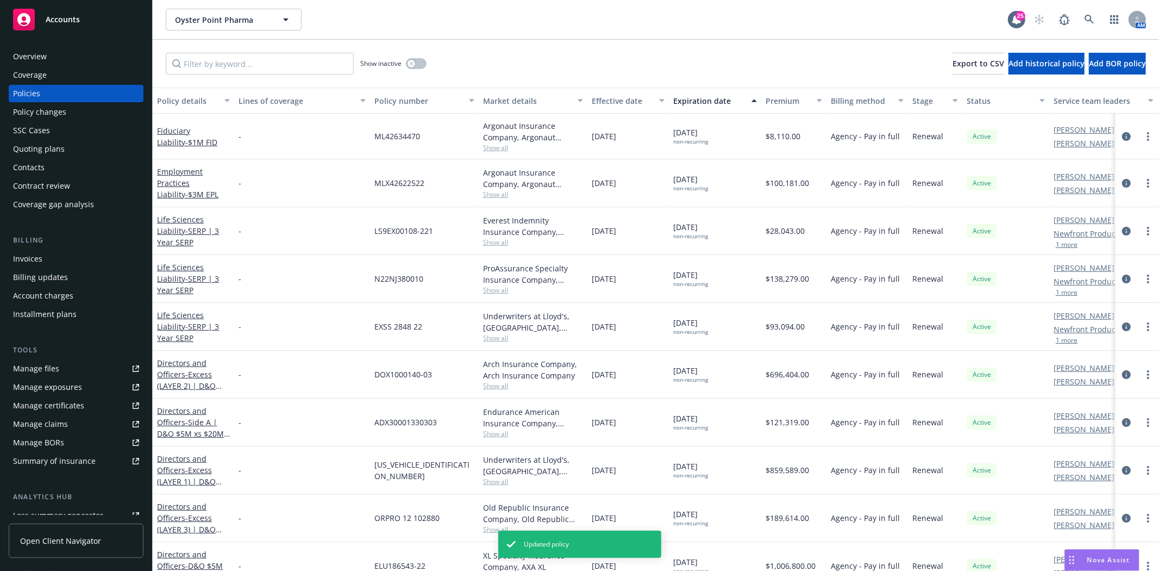
drag, startPoint x: 221, startPoint y: 51, endPoint x: 218, endPoint y: 66, distance: 15.5
click at [218, 66] on div "Show inactive Export to CSV Add historical policy Add BOR policy" at bounding box center [656, 64] width 1006 height 48
click at [218, 66] on input "Filter by keyword..." at bounding box center [260, 64] width 188 height 22
click at [220, 74] on input "Filter by keyword..." at bounding box center [260, 64] width 188 height 22
type input "erisa"
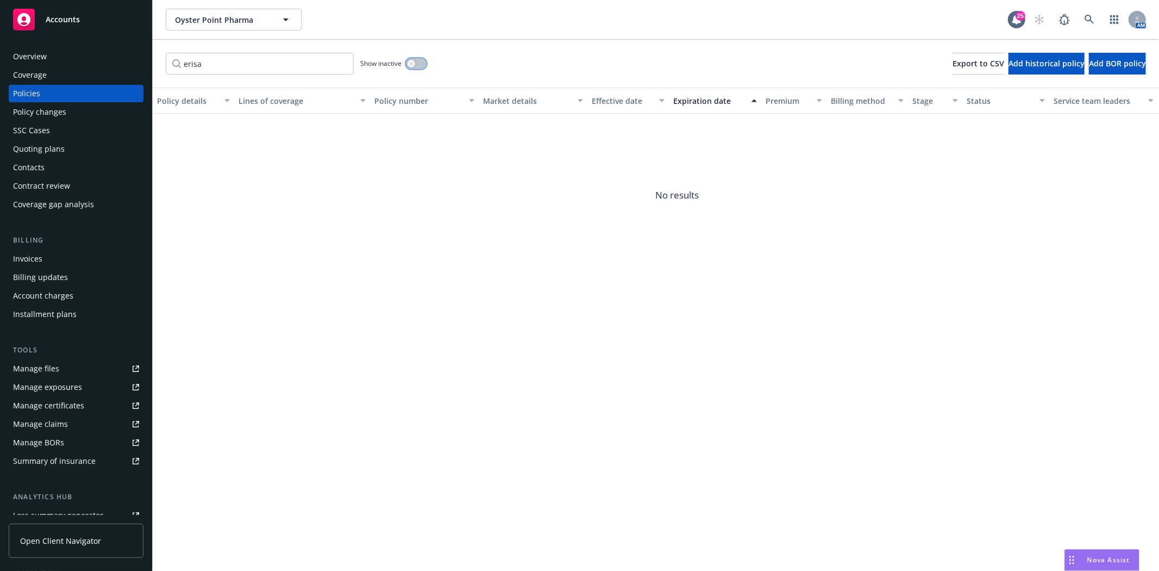
click at [415, 61] on div "button" at bounding box center [412, 64] width 8 height 8
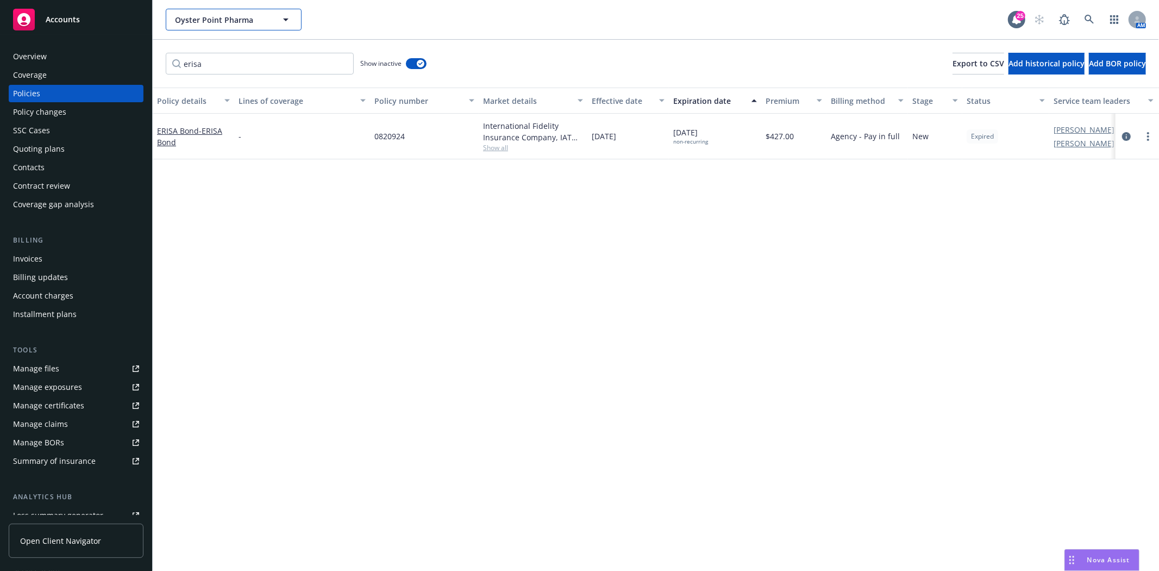
click at [237, 12] on button "Oyster Point Pharma" at bounding box center [234, 20] width 136 height 22
drag, startPoint x: 226, startPoint y: 11, endPoint x: 214, endPoint y: 17, distance: 13.1
click at [214, 17] on div "ERIsa" at bounding box center [234, 20] width 136 height 22
drag, startPoint x: 214, startPoint y: 20, endPoint x: 165, endPoint y: 14, distance: 48.7
click at [166, 14] on div "ERIsa" at bounding box center [234, 20] width 136 height 22
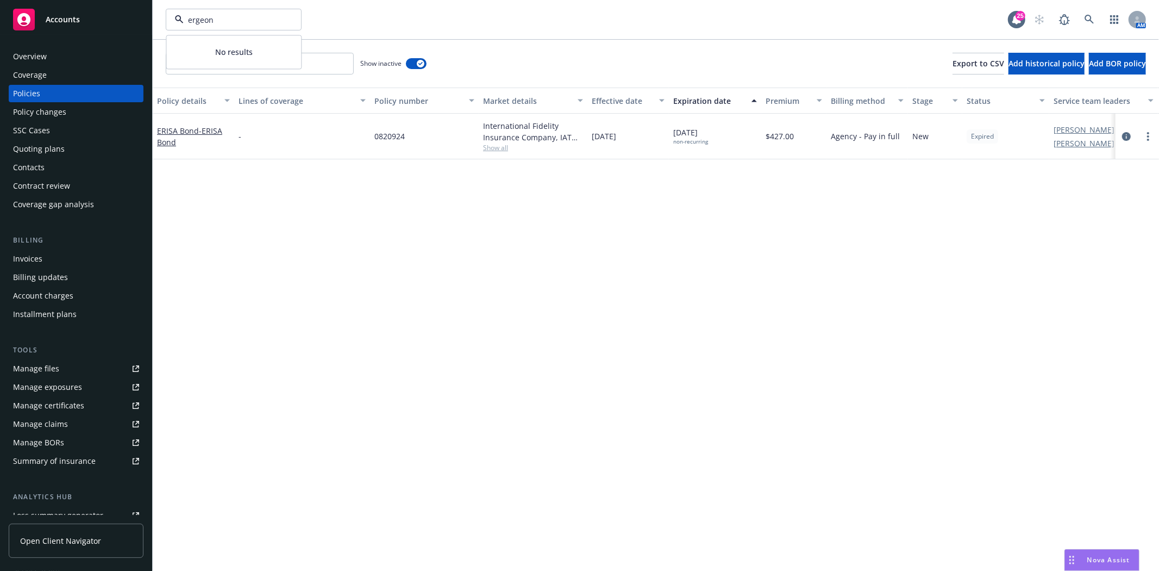
type input "ergeon"
click at [40, 22] on div "Accounts" at bounding box center [76, 20] width 126 height 22
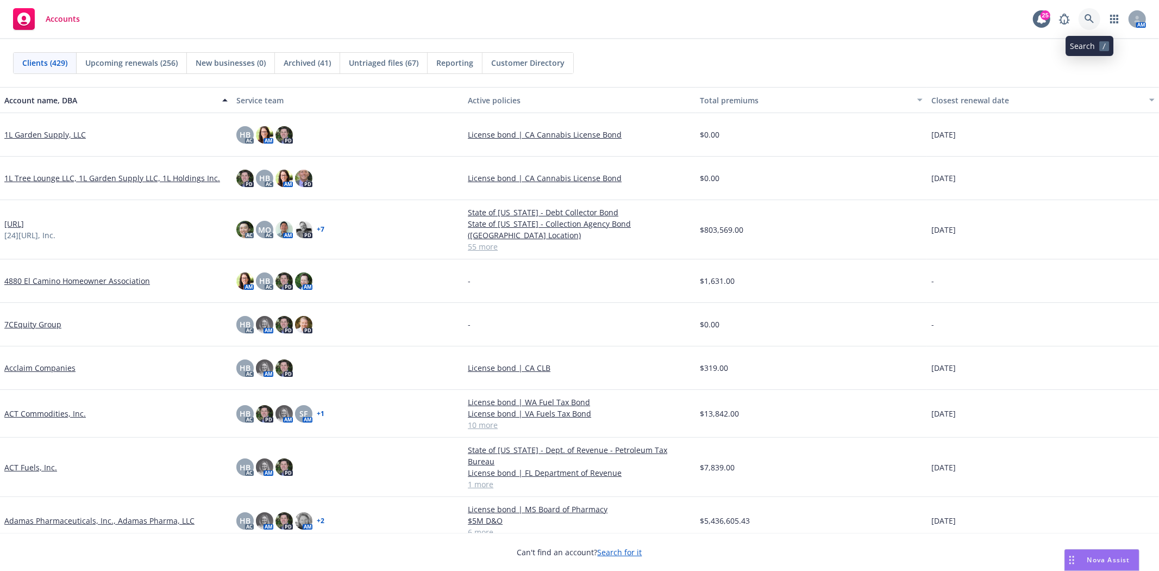
click at [1099, 16] on link at bounding box center [1090, 19] width 22 height 22
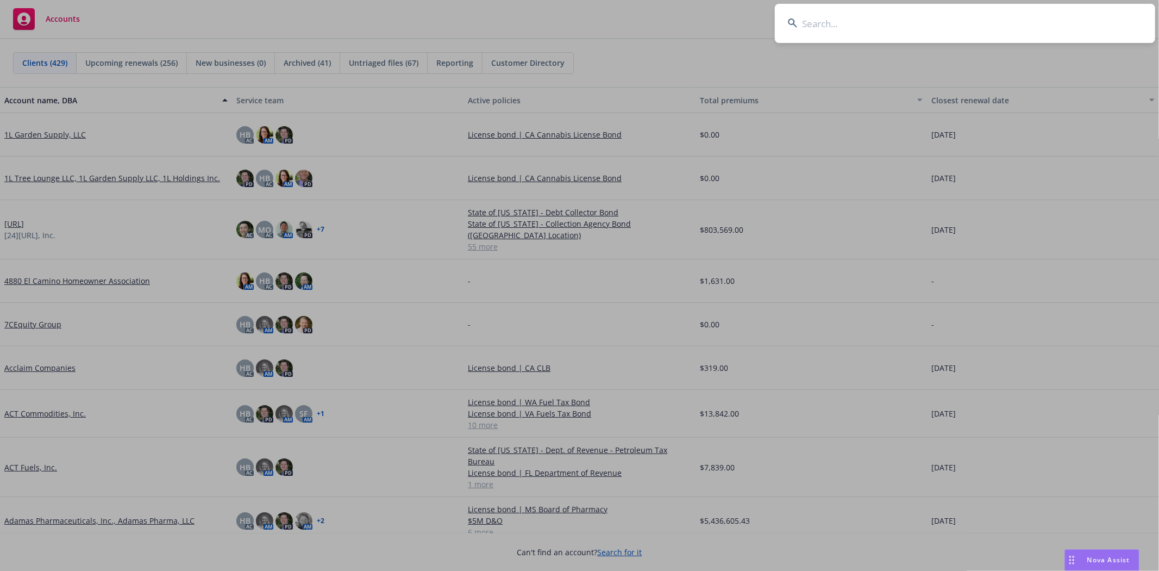
type input "100395661"
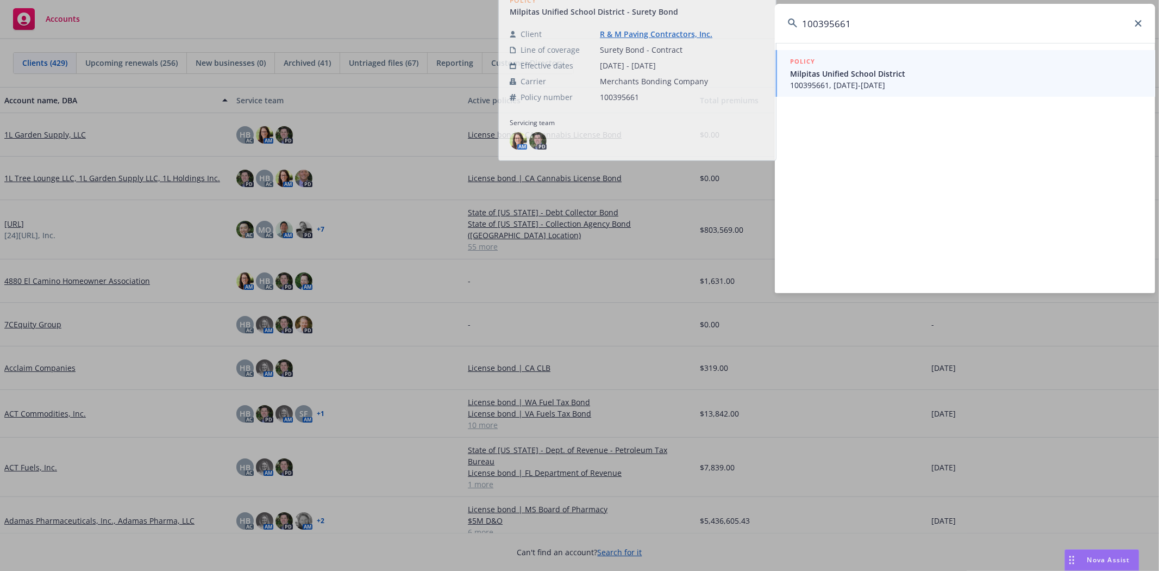
drag, startPoint x: 907, startPoint y: 34, endPoint x: 515, endPoint y: 51, distance: 393.2
click at [515, 51] on div "100395661 POLICY Milpitas Unified School District 100395661, 06/07/2024-06/07/2…" at bounding box center [579, 285] width 1159 height 571
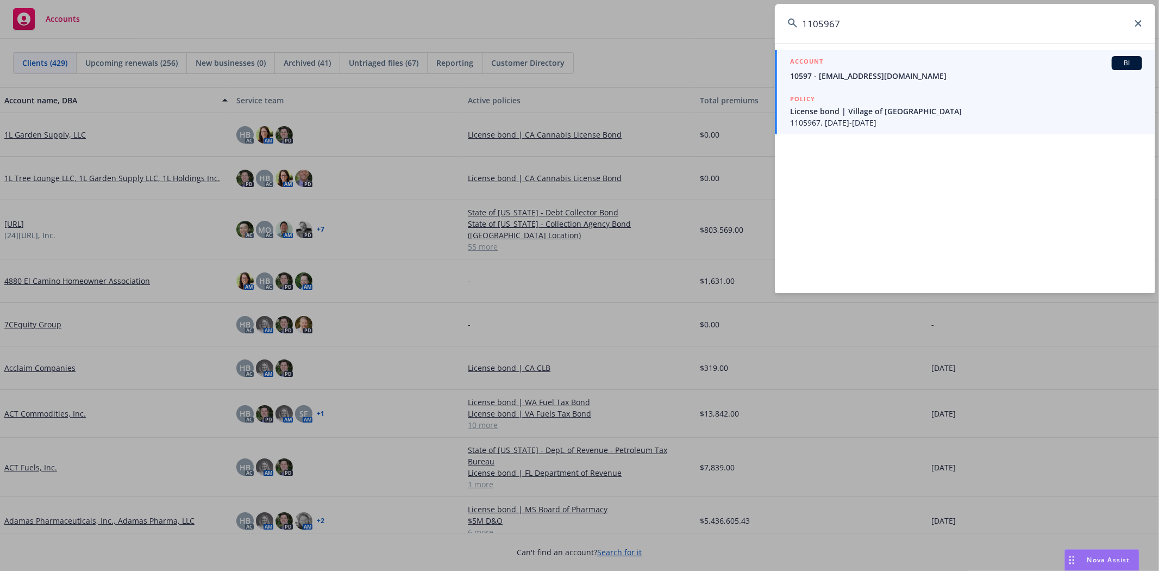
type input "1105967"
click at [940, 121] on span "1105967, 08/30/2023-08/30/2024" at bounding box center [966, 122] width 352 height 11
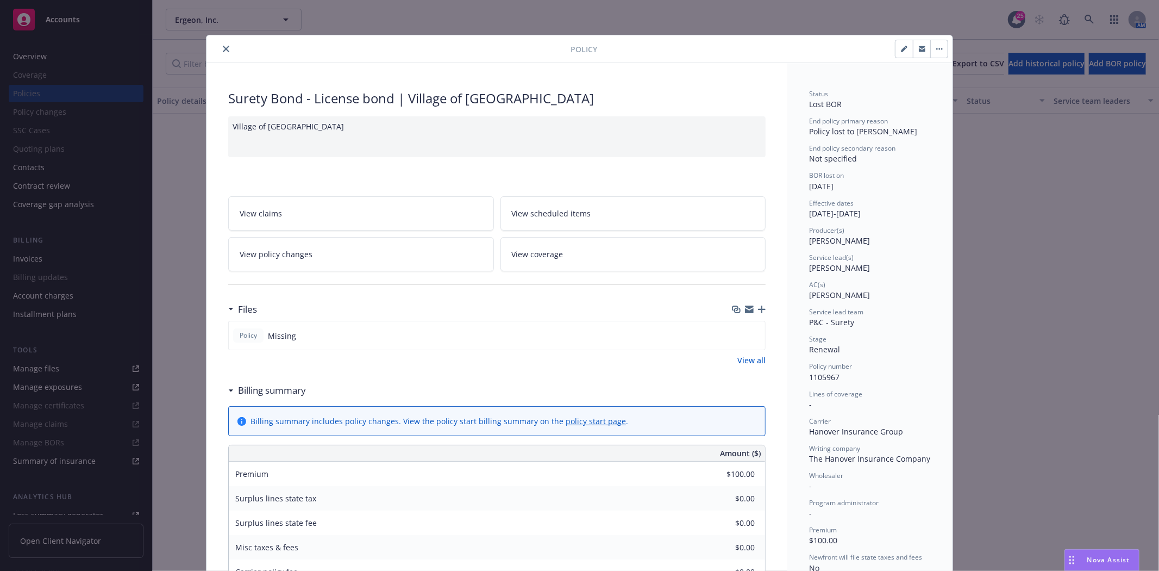
click at [212, 49] on div at bounding box center [391, 48] width 360 height 13
click at [223, 46] on icon "close" at bounding box center [226, 49] width 7 height 7
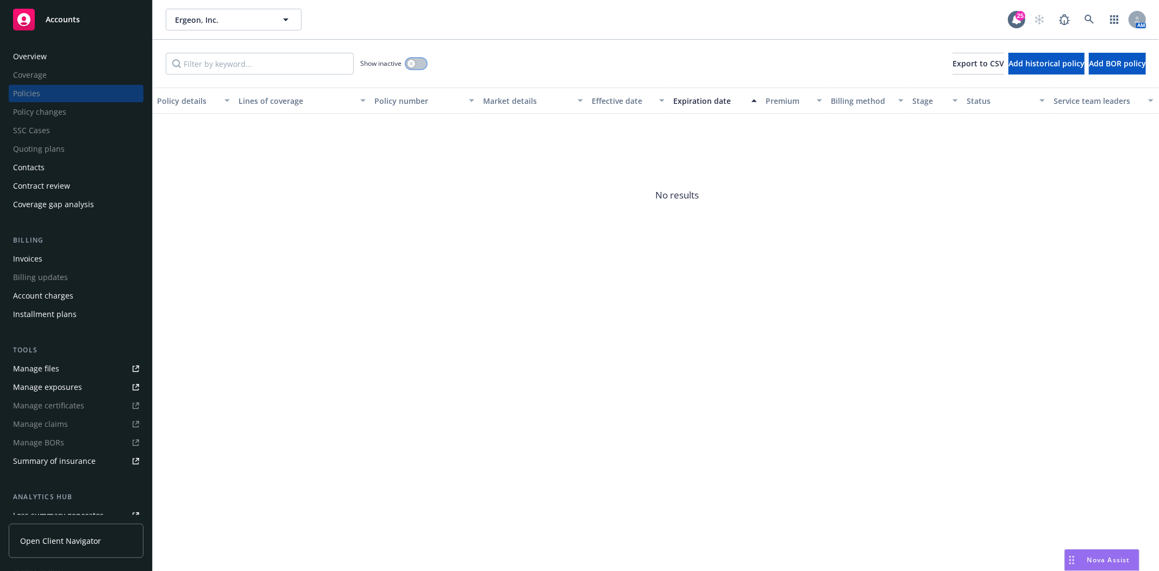
click at [416, 65] on button "button" at bounding box center [416, 63] width 21 height 11
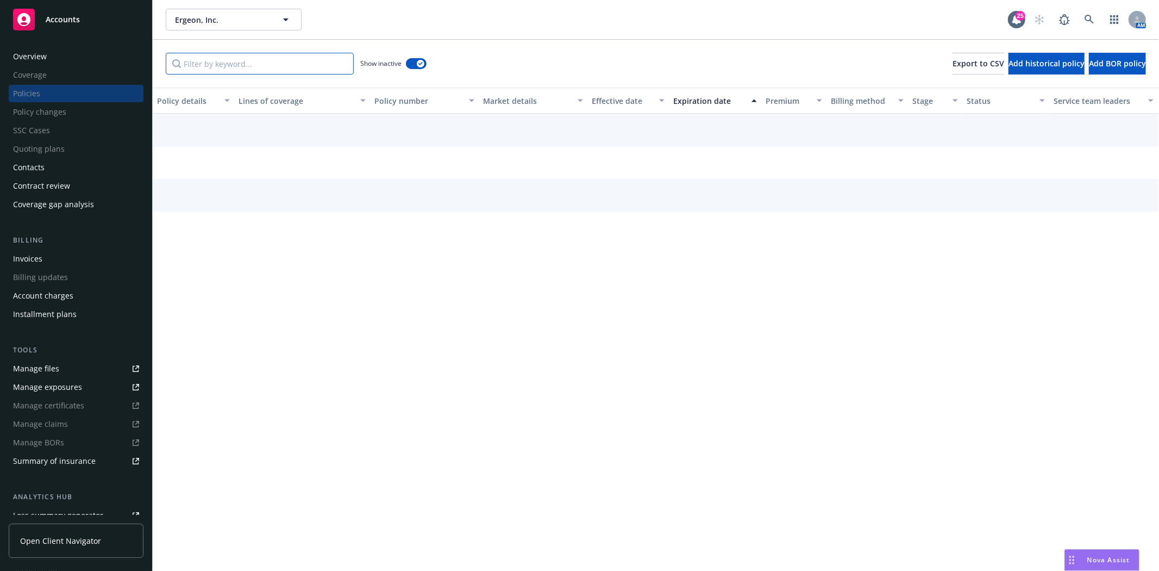
click at [285, 71] on input "Filter by keyword..." at bounding box center [260, 64] width 188 height 22
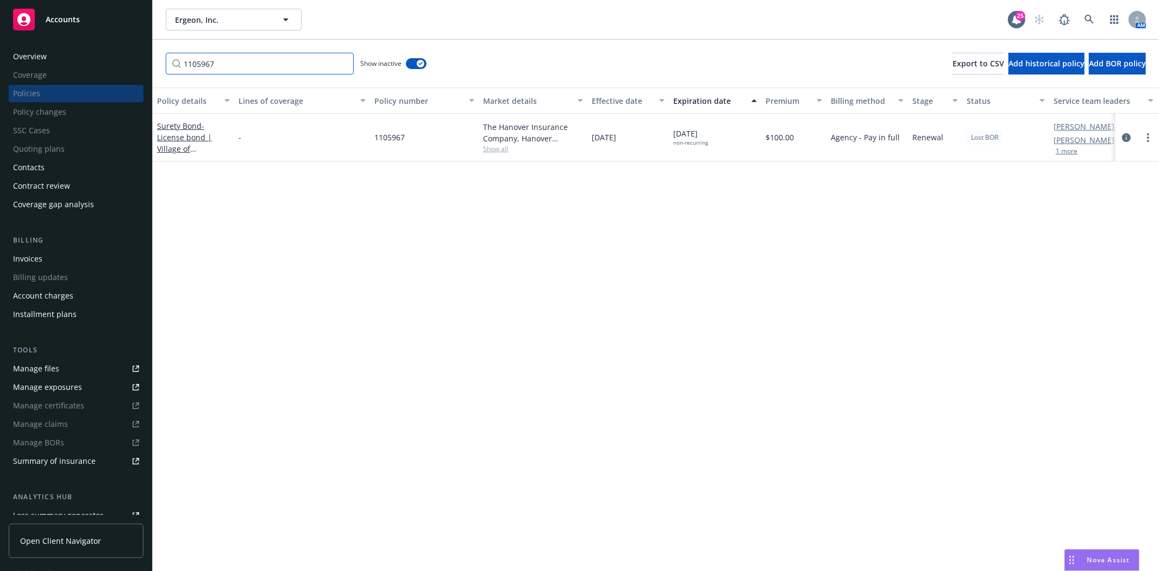
click at [231, 67] on input "1105967" at bounding box center [260, 64] width 188 height 22
paste input "72"
click at [227, 69] on input "1105972" at bounding box center [260, 64] width 188 height 22
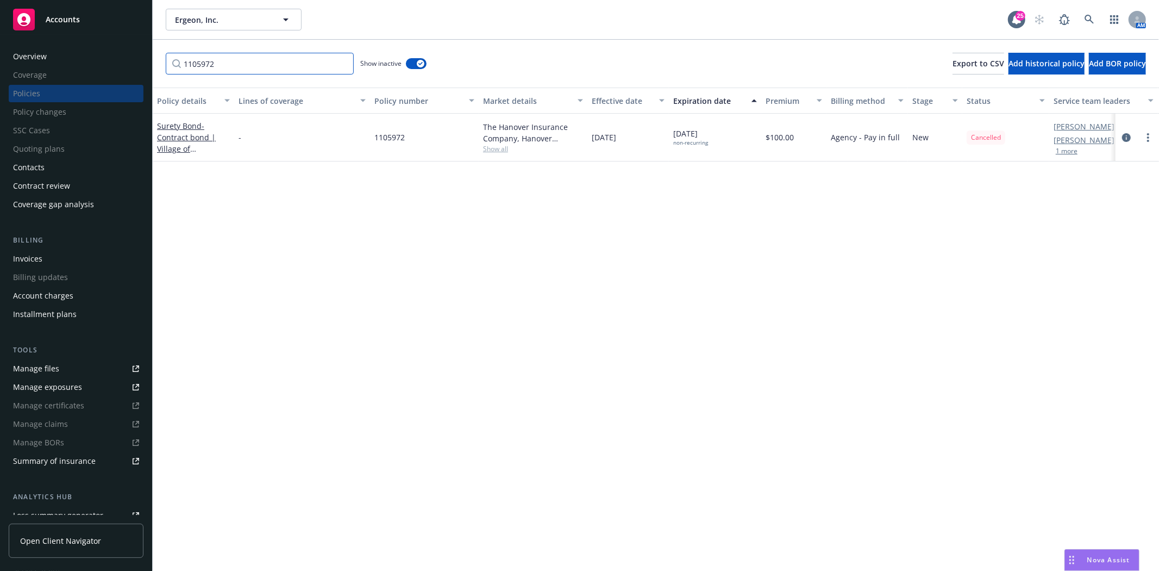
paste input "0"
click at [251, 67] on input "1105970" at bounding box center [260, 64] width 188 height 22
paste input "68"
click at [246, 57] on input "1105968" at bounding box center [260, 64] width 188 height 22
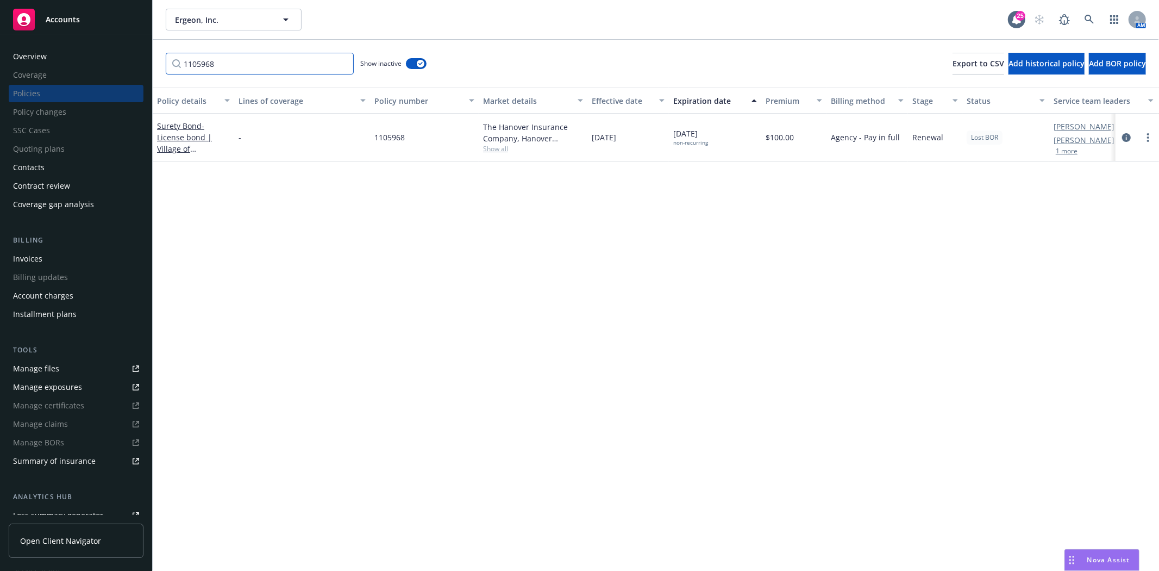
click at [246, 57] on input "1105968" at bounding box center [260, 64] width 188 height 22
paste input "6"
click at [240, 55] on input "1105966" at bounding box center [260, 64] width 188 height 22
paste input "73"
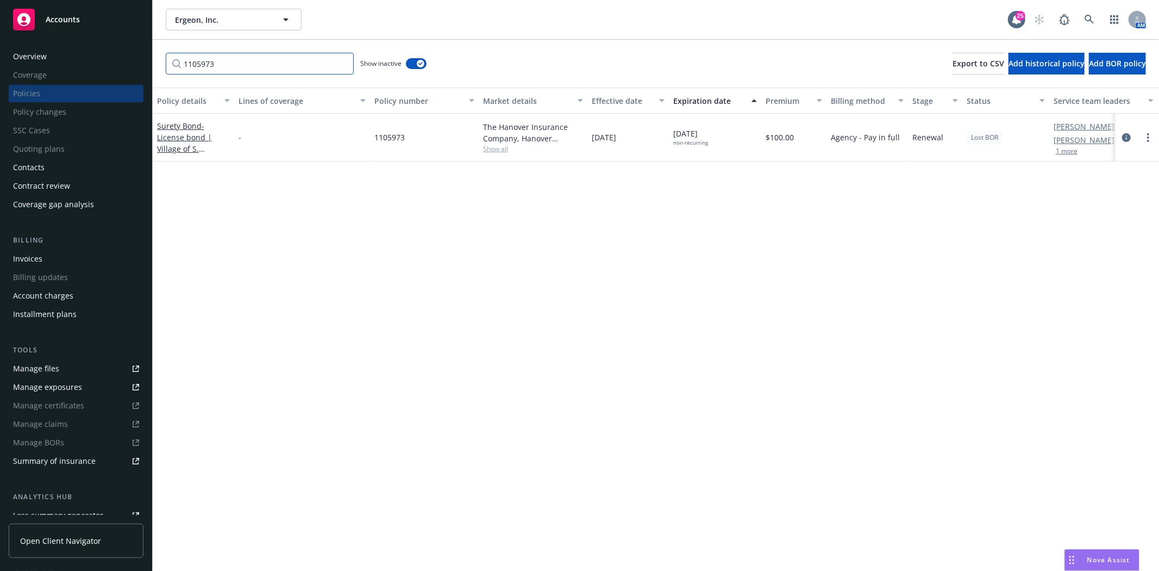
click at [225, 56] on input "1105973" at bounding box center [260, 64] width 188 height 22
paste input "8"
click at [220, 68] on input "1105978" at bounding box center [260, 64] width 188 height 22
click at [220, 67] on input "1105978" at bounding box center [260, 64] width 188 height 22
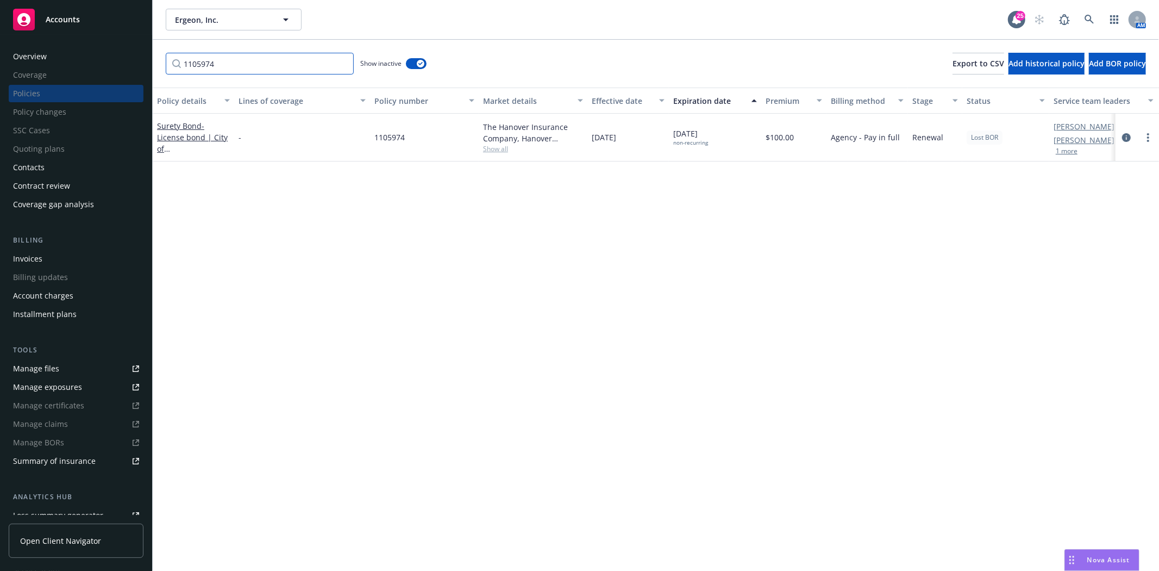
click at [258, 66] on input "1105974" at bounding box center [260, 64] width 188 height 22
paste input "7"
click at [239, 66] on input "1105977" at bounding box center [260, 64] width 188 height 22
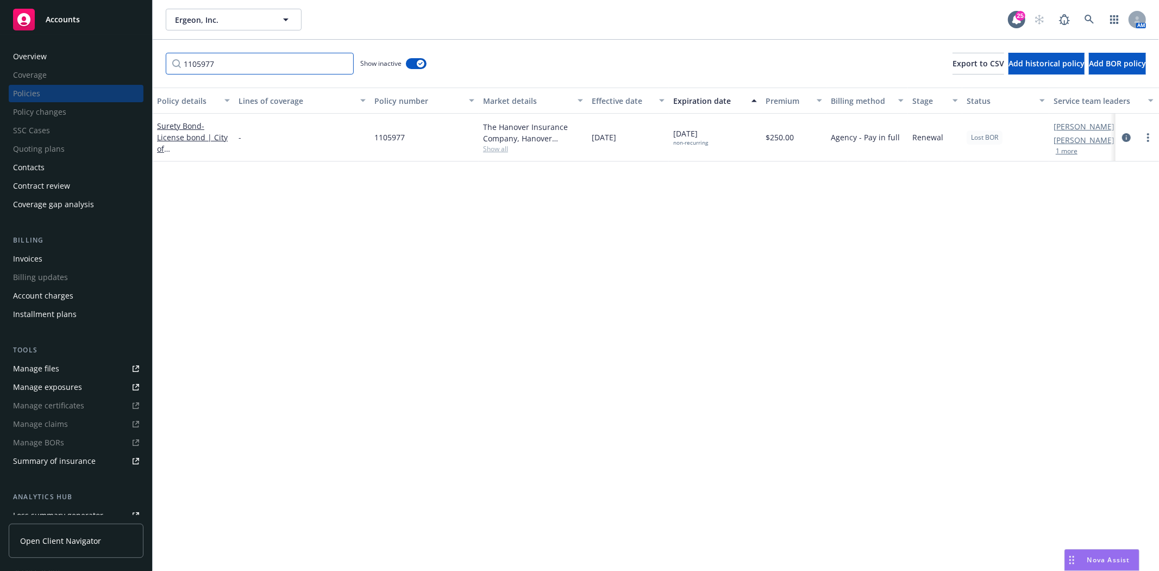
click at [239, 66] on input "1105977" at bounding box center [260, 64] width 188 height 22
paste input "5"
click at [232, 71] on input "1105975" at bounding box center [260, 64] width 188 height 22
paste input "6"
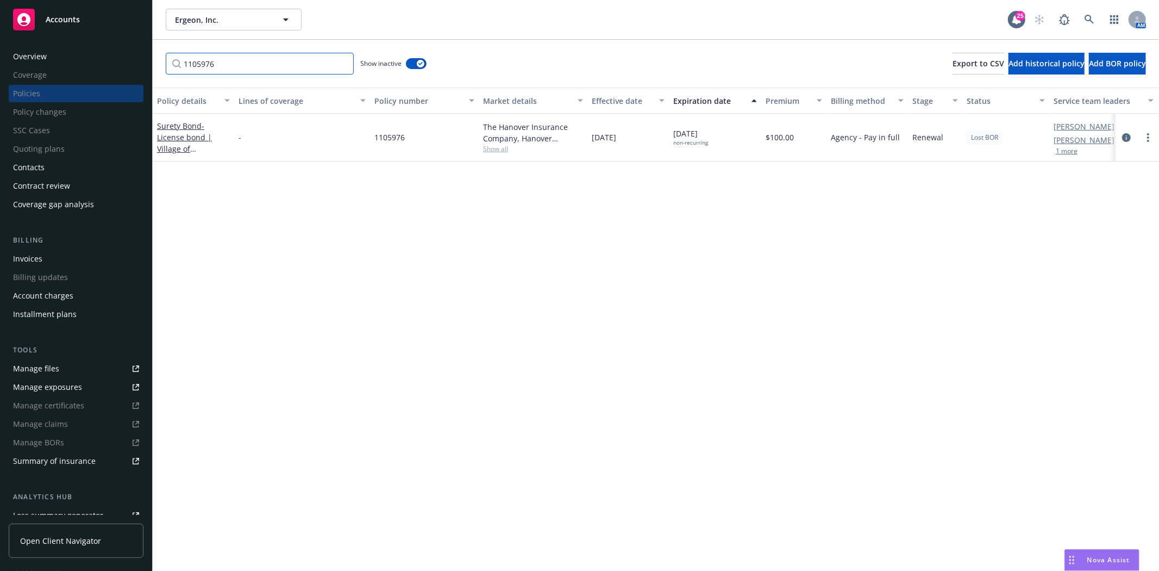
click at [235, 60] on input "1105976" at bounding box center [260, 64] width 188 height 22
paste input "9"
click at [227, 60] on input "1105979" at bounding box center [260, 64] width 188 height 22
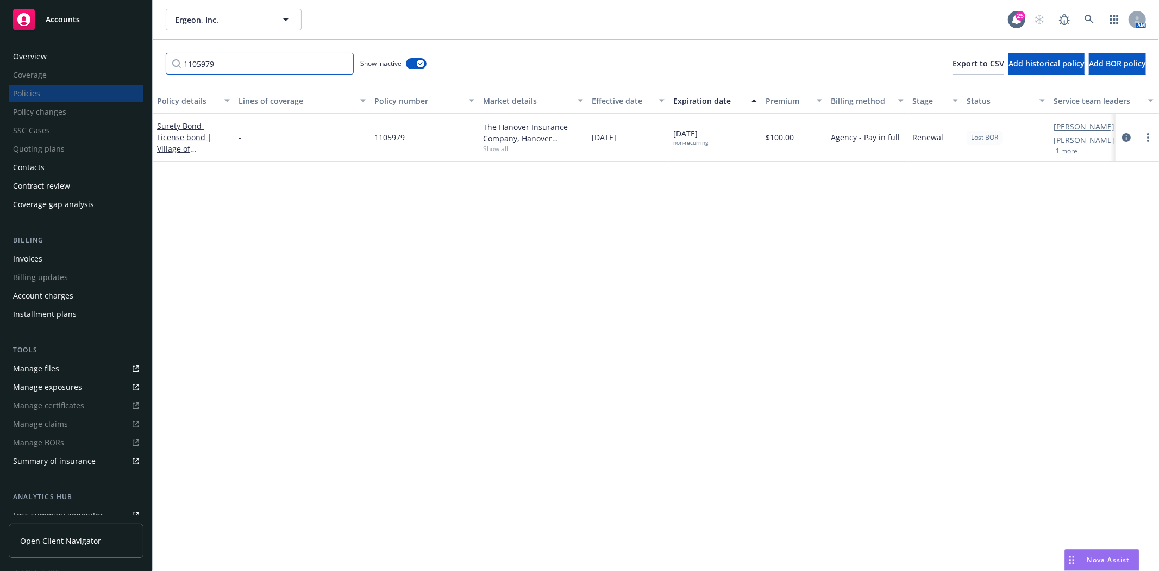
paste input "80"
drag, startPoint x: 246, startPoint y: 65, endPoint x: 114, endPoint y: 51, distance: 132.8
click at [114, 51] on div "Accounts Overview Coverage Policies Policy changes SSC Cases Quoting plans Cont…" at bounding box center [579, 285] width 1159 height 571
paste input "2"
click at [265, 66] on input "1105982" at bounding box center [260, 64] width 188 height 22
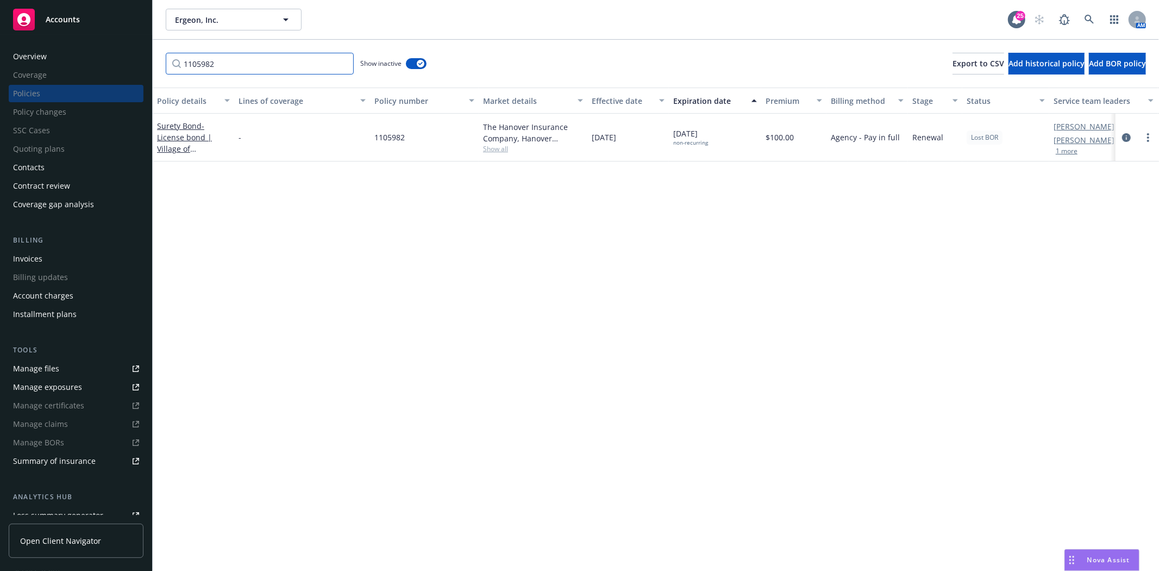
click at [265, 66] on input "1105982" at bounding box center [260, 64] width 188 height 22
paste input "3"
click at [312, 53] on input "1105983" at bounding box center [260, 64] width 188 height 22
paste input "1"
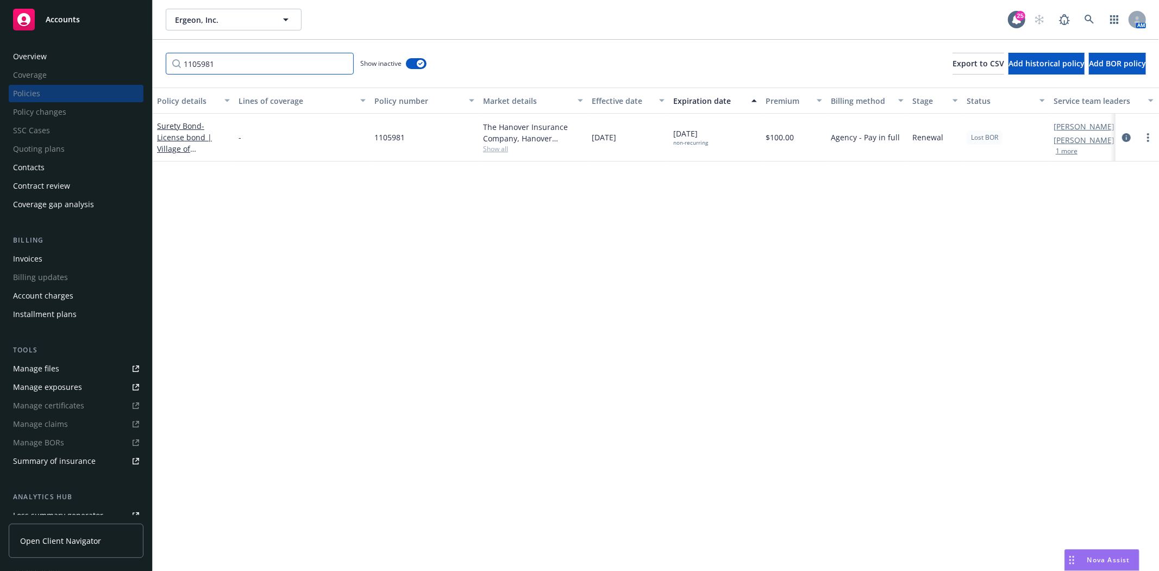
click at [306, 55] on input "1105981" at bounding box center [260, 64] width 188 height 22
paste input "4"
click at [250, 73] on input "1105984" at bounding box center [260, 64] width 188 height 22
click at [250, 72] on input "1105984" at bounding box center [260, 64] width 188 height 22
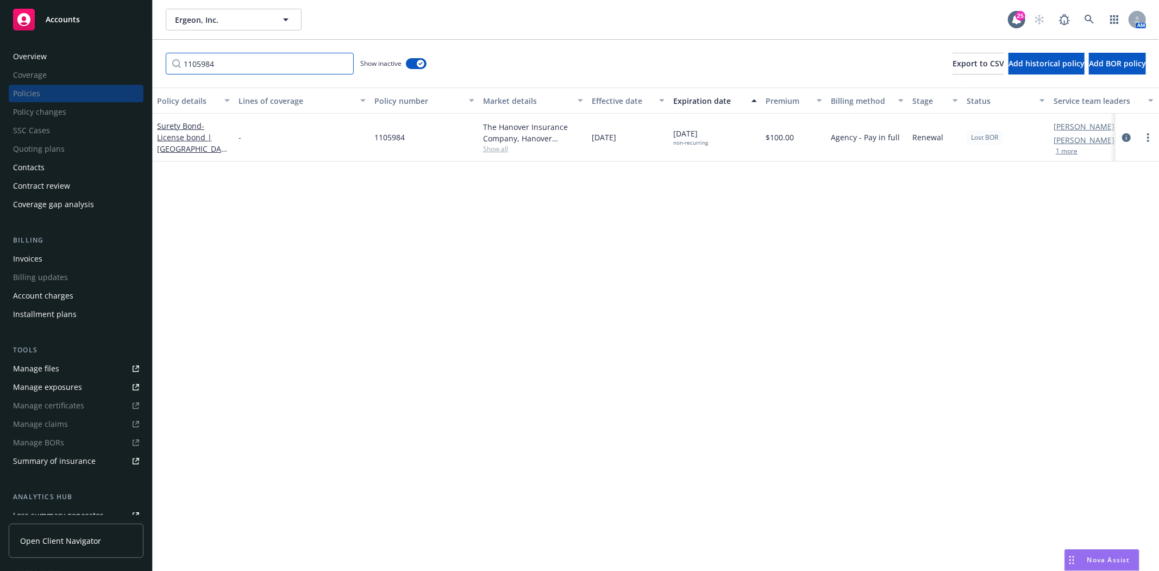
paste input "62"
click at [253, 69] on input "1105962" at bounding box center [260, 64] width 188 height 22
paste input "88"
click at [243, 72] on input "1105988" at bounding box center [260, 64] width 188 height 22
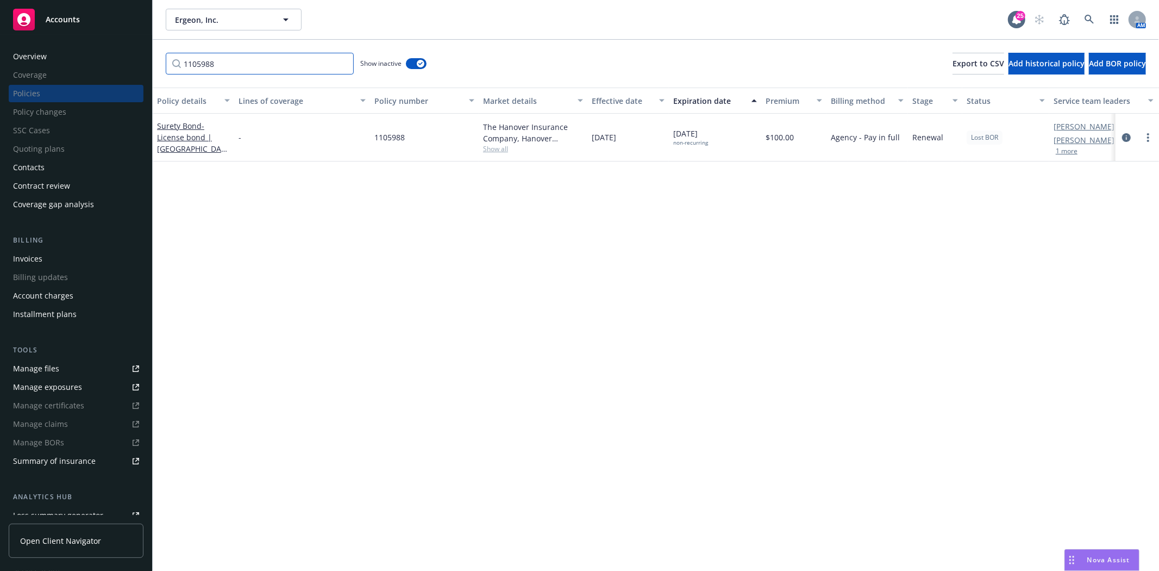
click at [243, 72] on input "1105988" at bounding box center [260, 64] width 188 height 22
paste input "7"
click at [253, 69] on input "1105987" at bounding box center [260, 64] width 188 height 22
paste input "5"
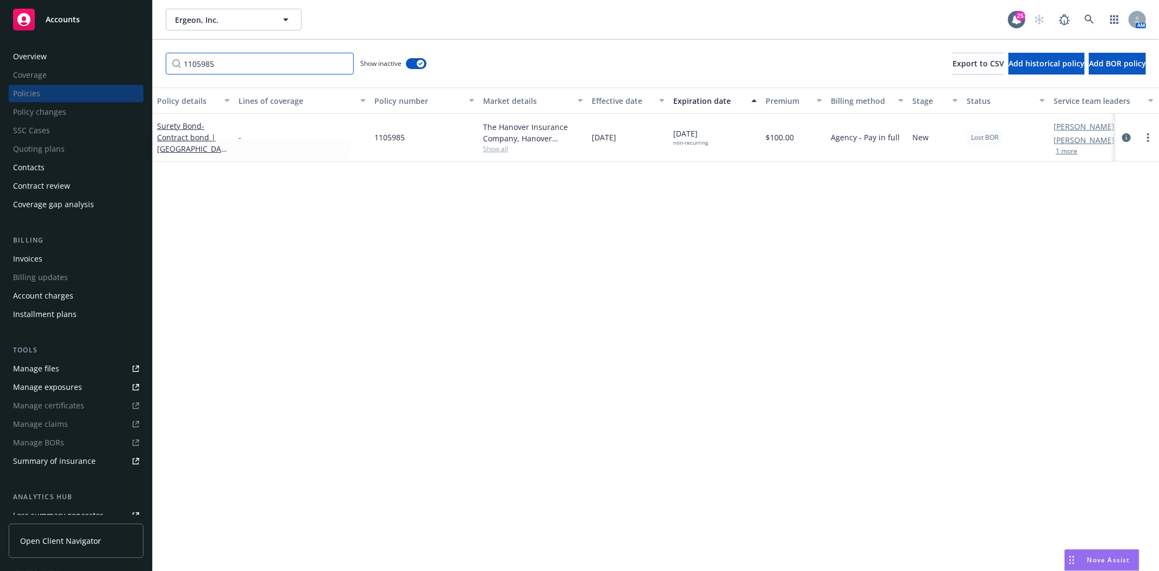
click at [236, 62] on input "1105985" at bounding box center [260, 64] width 188 height 22
paste input "6"
click at [257, 72] on input "1105986" at bounding box center [260, 64] width 188 height 22
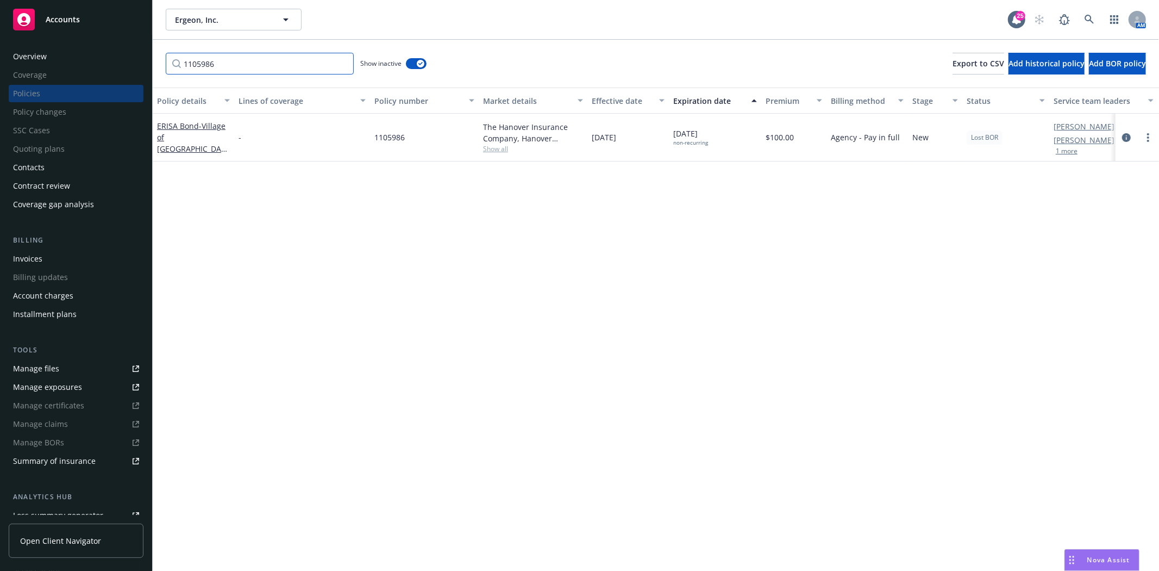
paste input "9"
click at [281, 71] on input "1105989" at bounding box center [260, 64] width 188 height 22
paste input "00697345"
click at [309, 59] on input "100697345" at bounding box center [260, 64] width 188 height 22
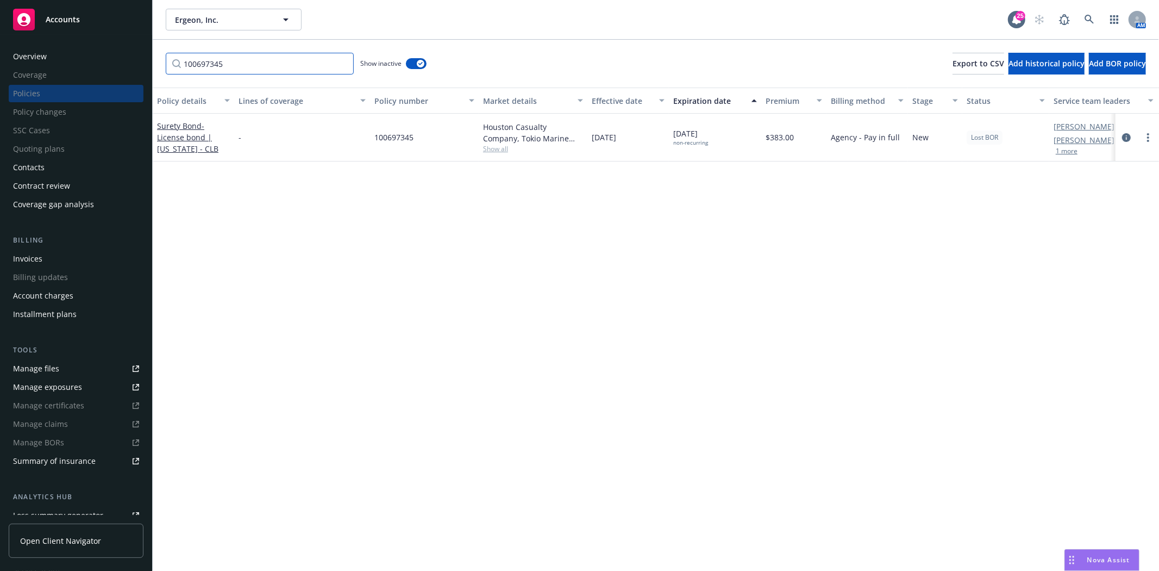
click at [309, 59] on input "100697345" at bounding box center [260, 64] width 188 height 22
paste input "68"
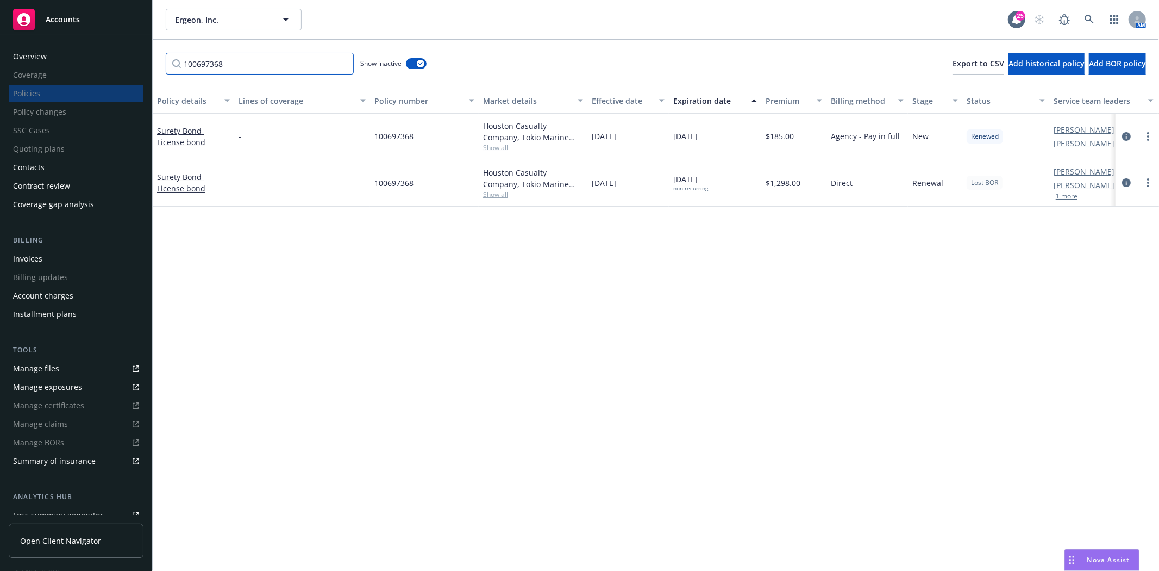
click at [241, 59] on input "100697368" at bounding box center [260, 64] width 188 height 22
paste input "44071"
type input "100644071"
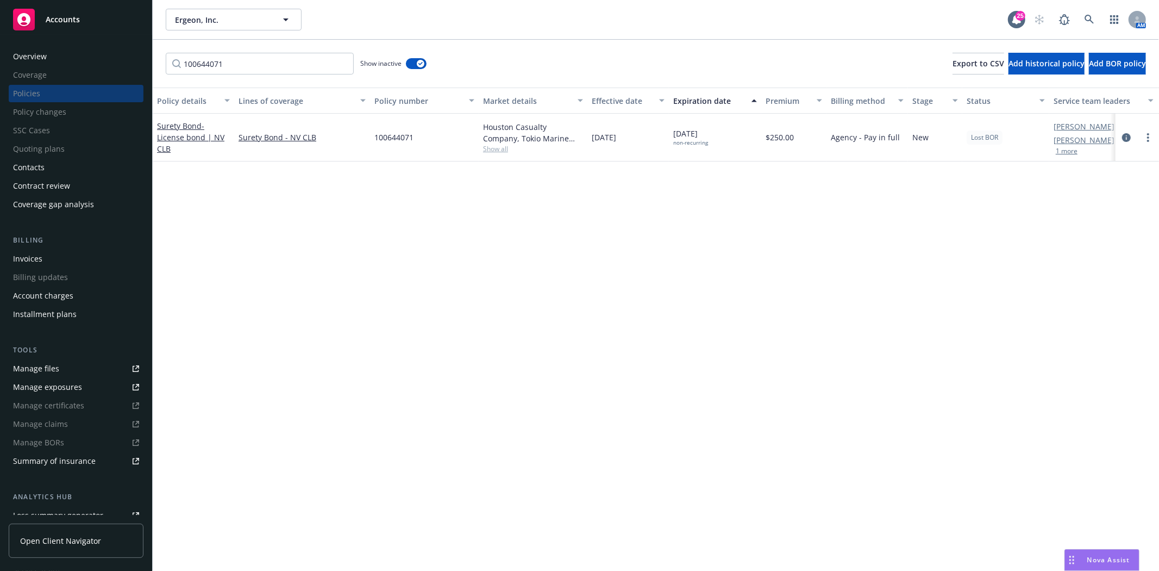
click at [99, 22] on div "Accounts" at bounding box center [76, 20] width 126 height 22
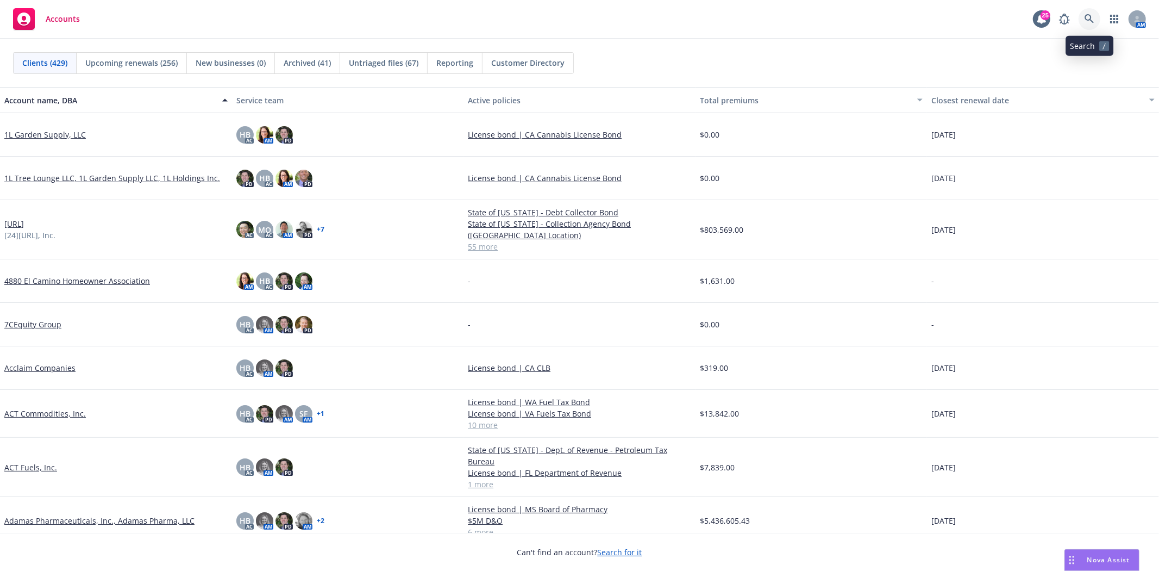
click at [1079, 19] on link at bounding box center [1090, 19] width 22 height 22
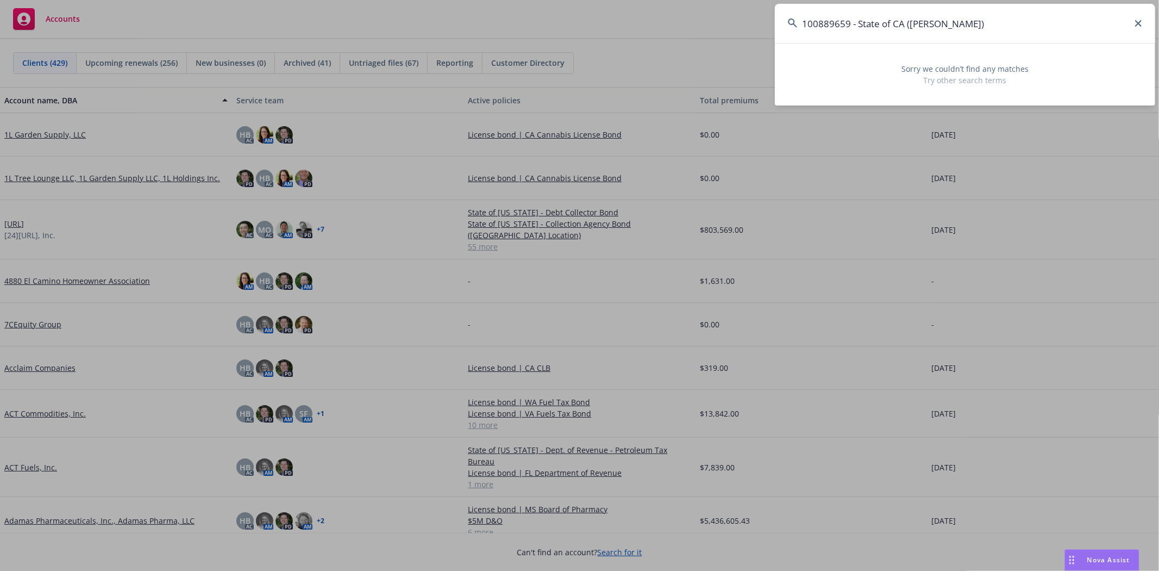
drag, startPoint x: 993, startPoint y: 18, endPoint x: 850, endPoint y: 17, distance: 142.9
click at [850, 17] on input "100889659 - State of CA (QI Bond)" at bounding box center [965, 23] width 380 height 39
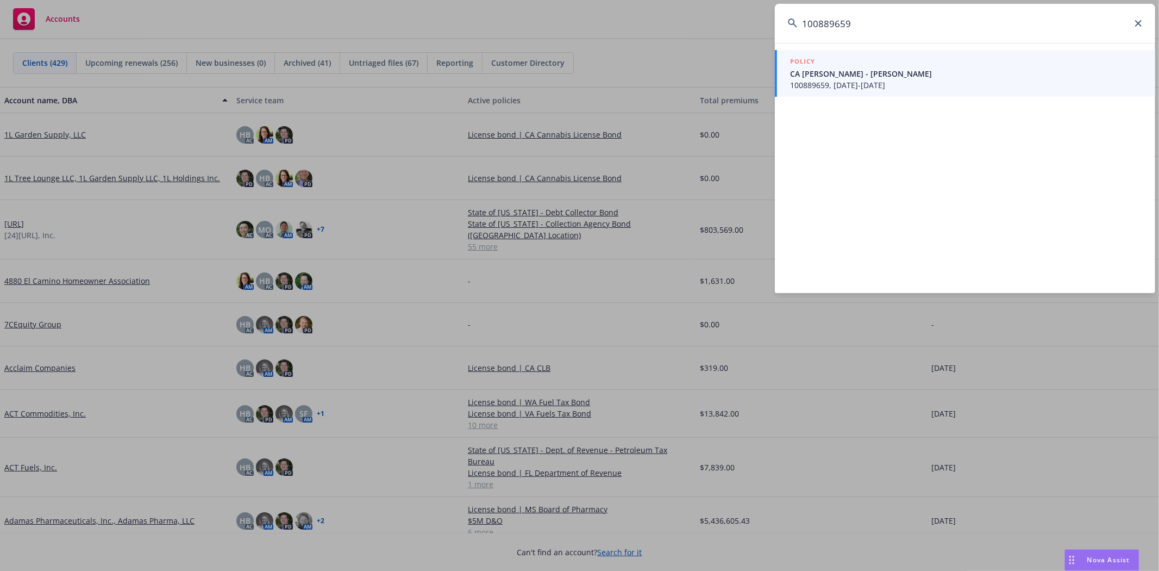
type input "100889659"
click at [850, 61] on div "POLICY" at bounding box center [966, 62] width 352 height 12
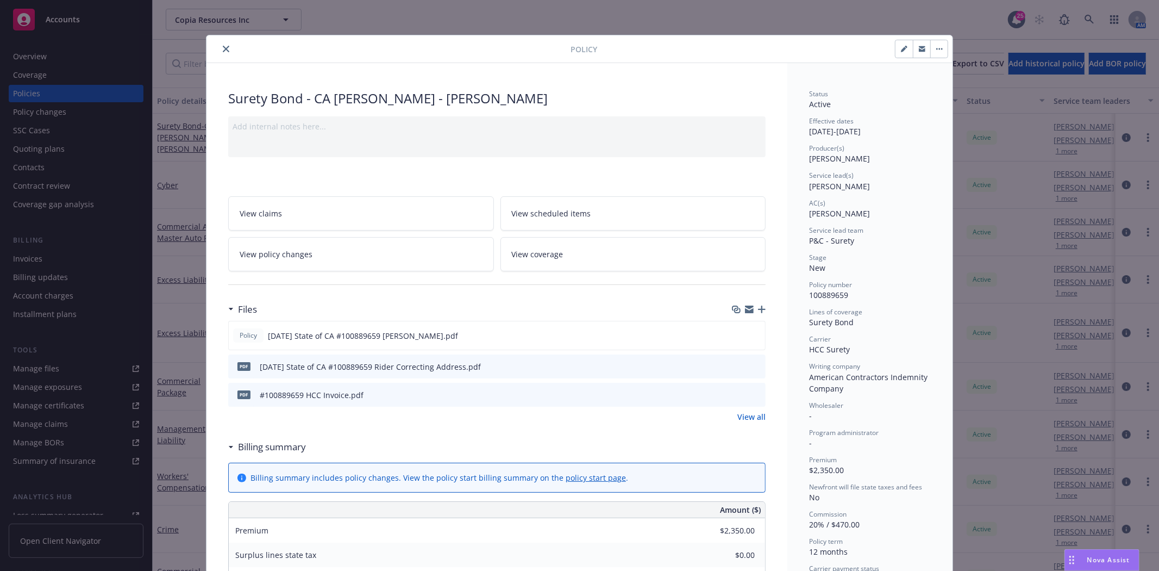
click at [227, 47] on button "close" at bounding box center [226, 48] width 13 height 13
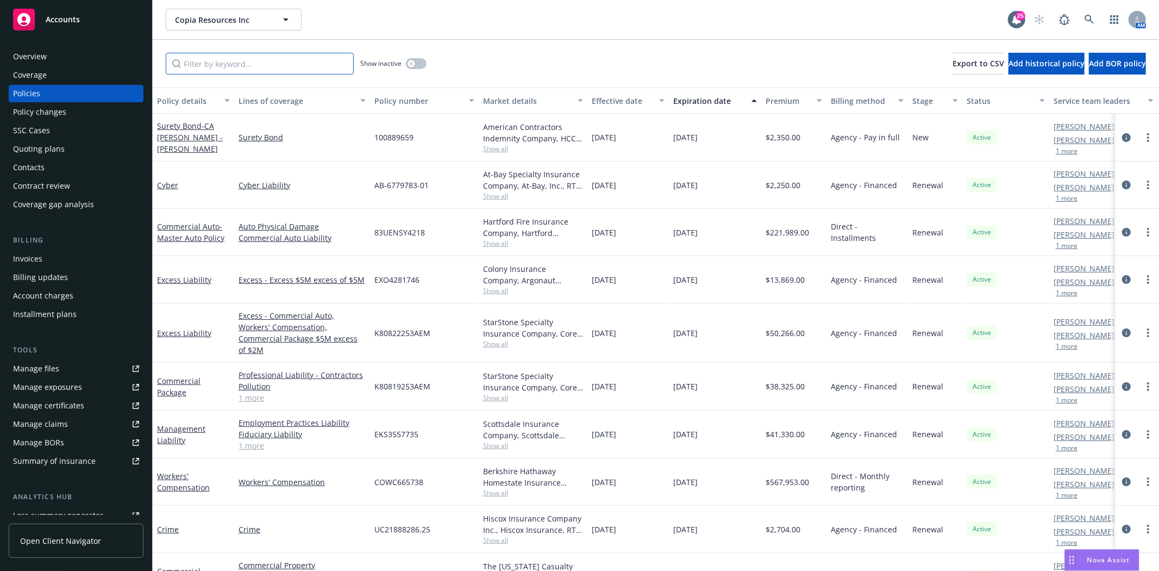
click at [220, 60] on input "Filter by keyword..." at bounding box center [260, 64] width 188 height 22
paste input "100889659 - State of CA (QI Bond)"
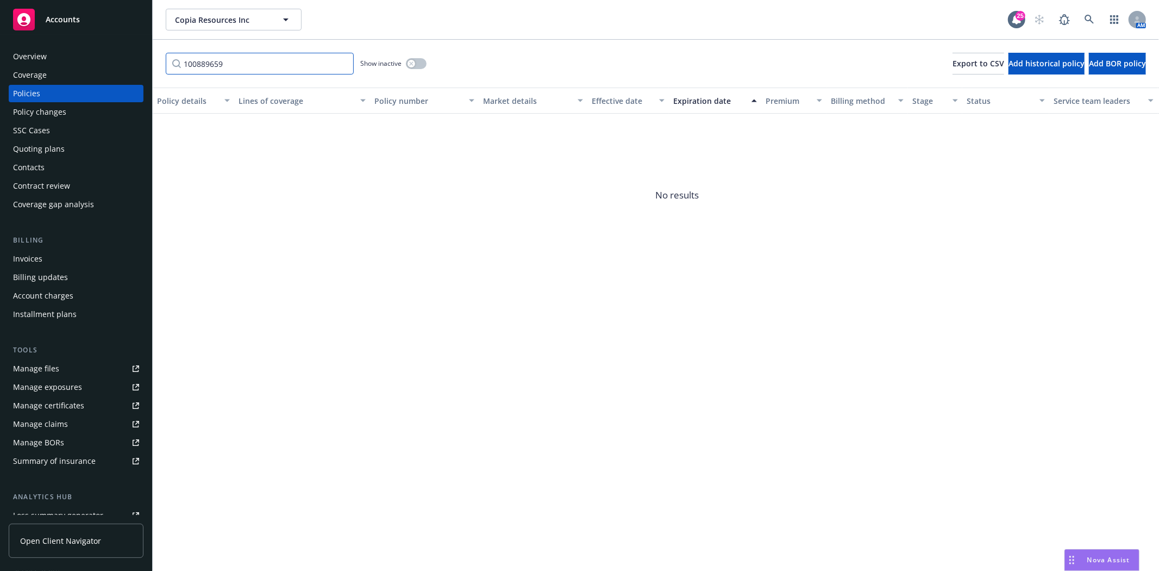
type input "100889659"
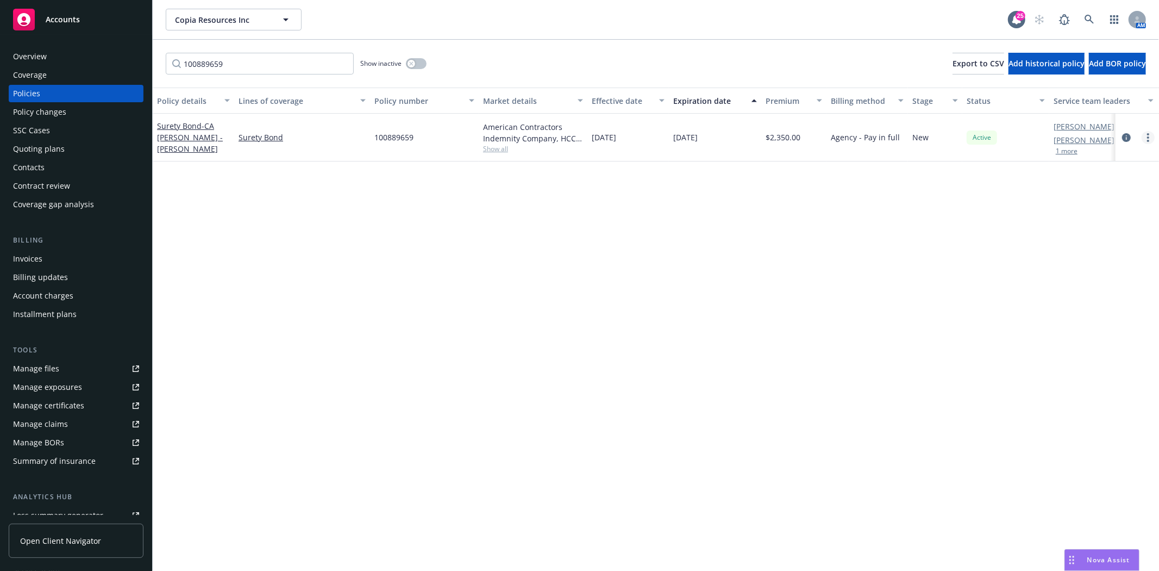
click at [1147, 138] on link "more" at bounding box center [1148, 137] width 13 height 13
click at [1075, 181] on link "Renew with incumbent" at bounding box center [1090, 181] width 128 height 22
select select "12"
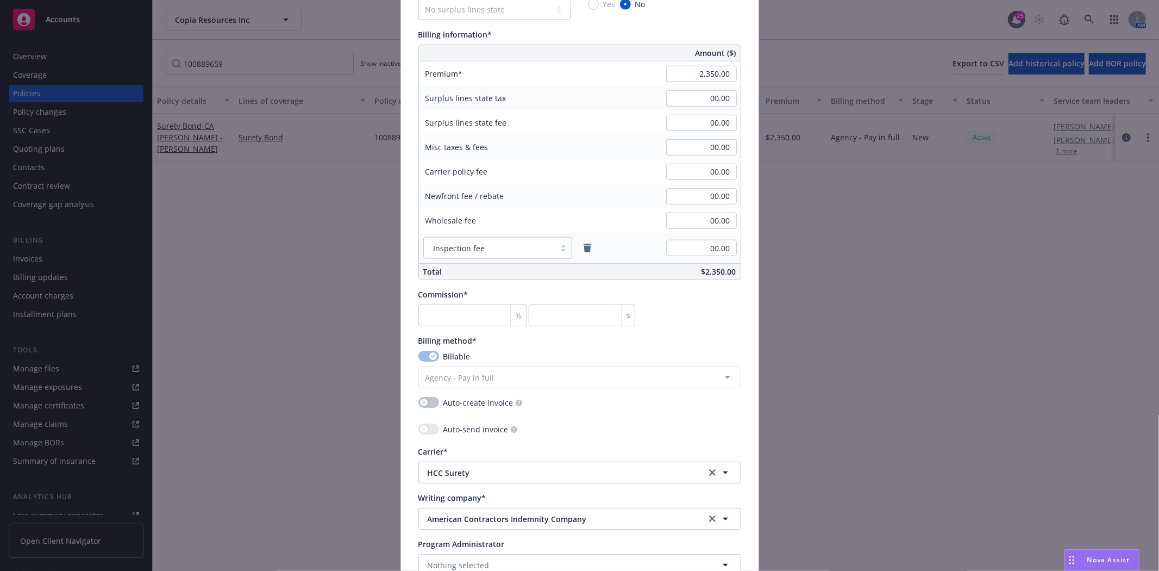
scroll to position [604, 0]
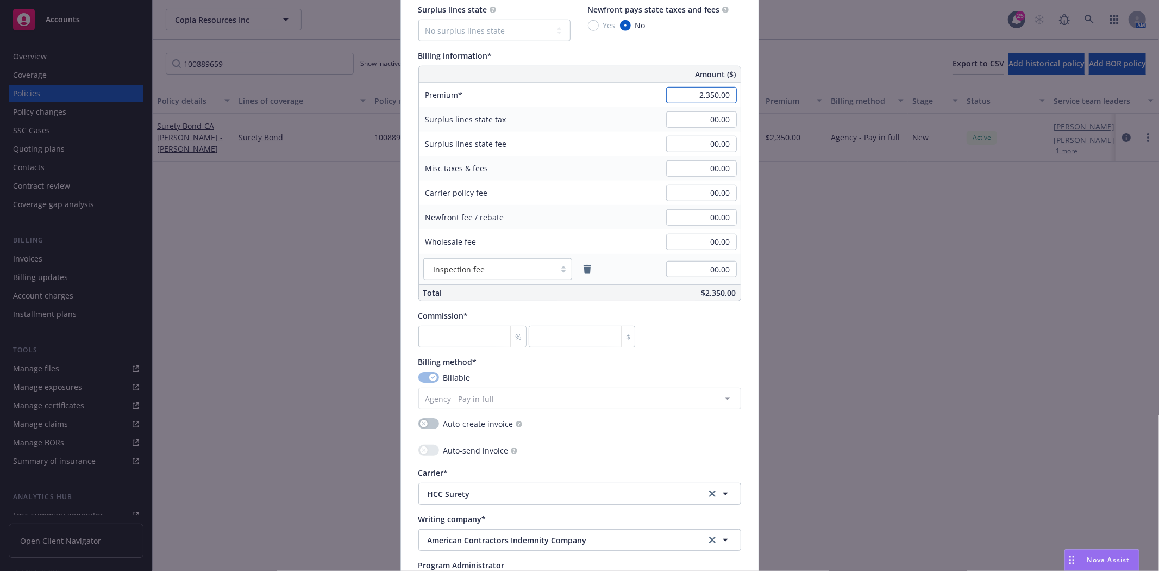
click at [692, 99] on input "2,350.00" at bounding box center [701, 95] width 71 height 16
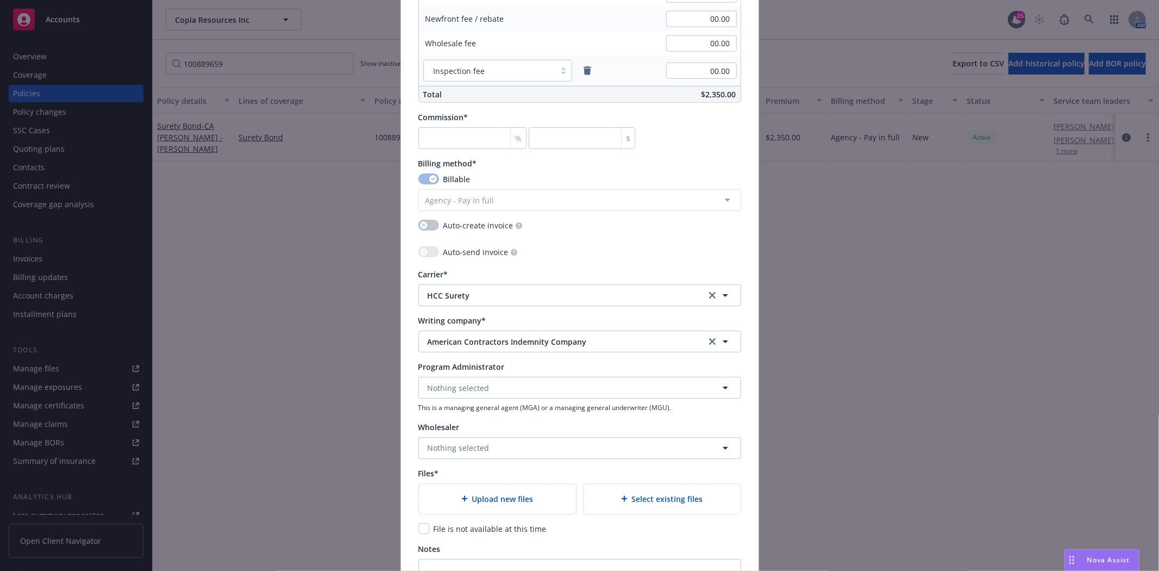
scroll to position [905, 0]
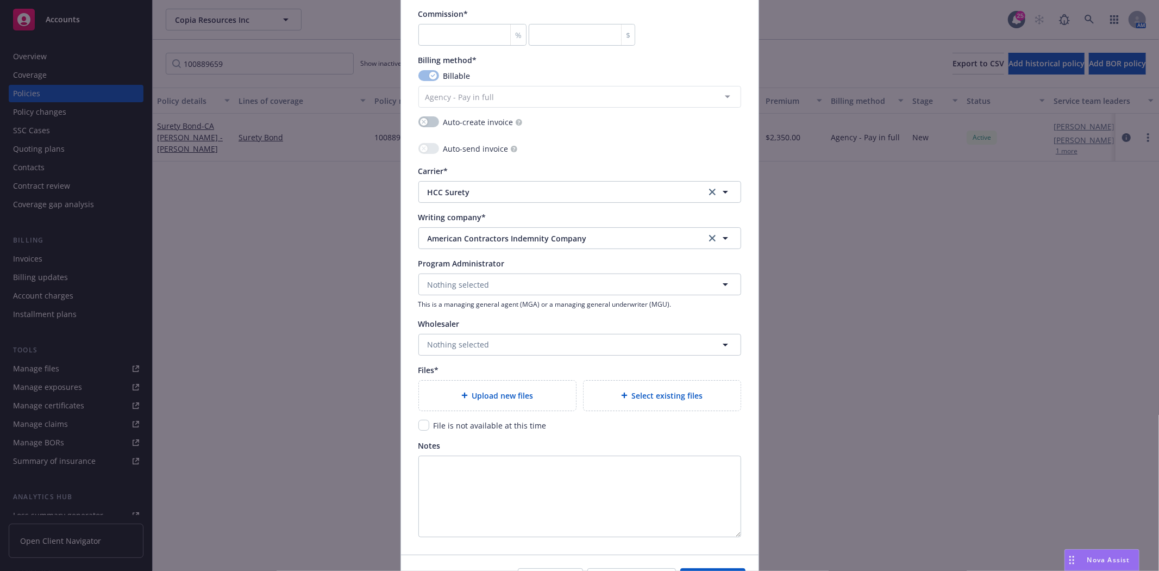
type input "1,150.00"
type textarea "x"
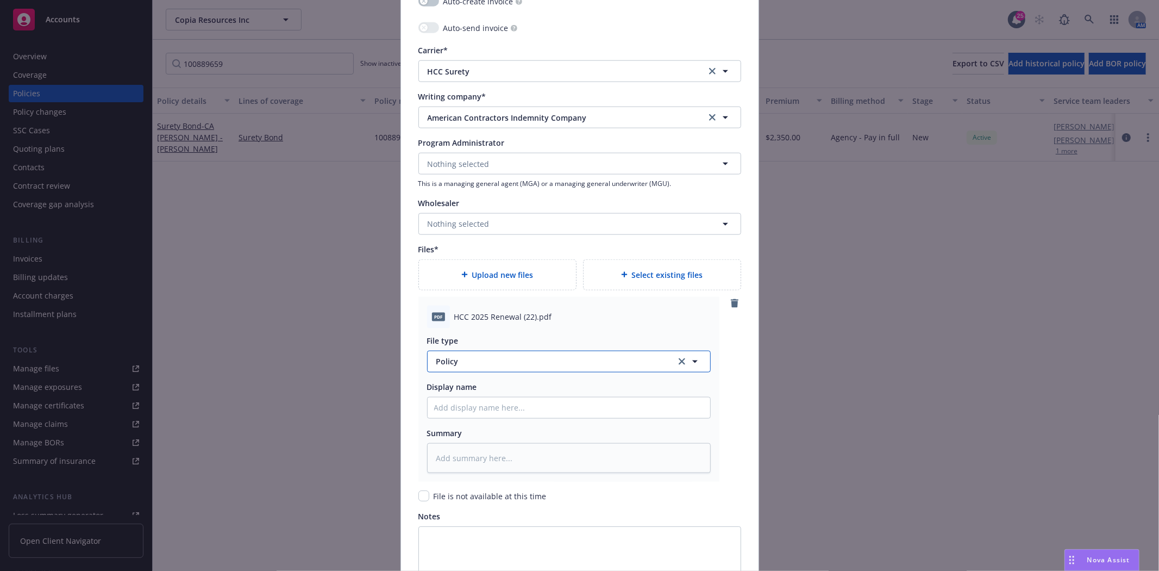
click at [448, 367] on span "Policy" at bounding box center [549, 360] width 227 height 11
type input "Invoi"
click at [471, 330] on span "Invoice - Third Party" at bounding box center [475, 330] width 75 height 11
click at [476, 406] on input "Policy display name" at bounding box center [569, 407] width 283 height 21
type textarea "x"
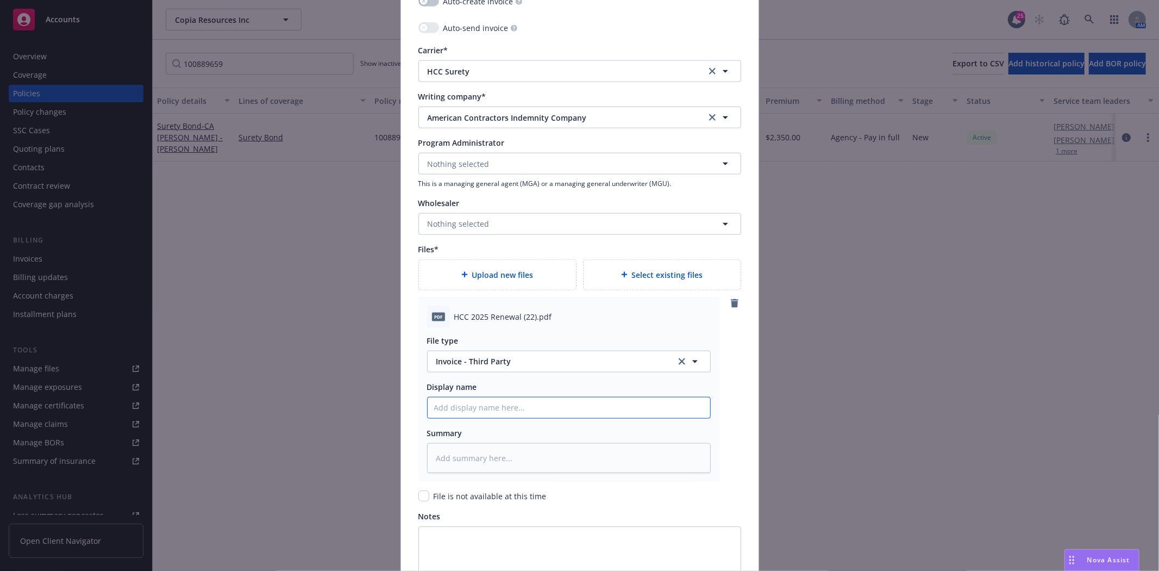
type input "H"
type textarea "x"
type input "HC"
type textarea "x"
type input "HCC"
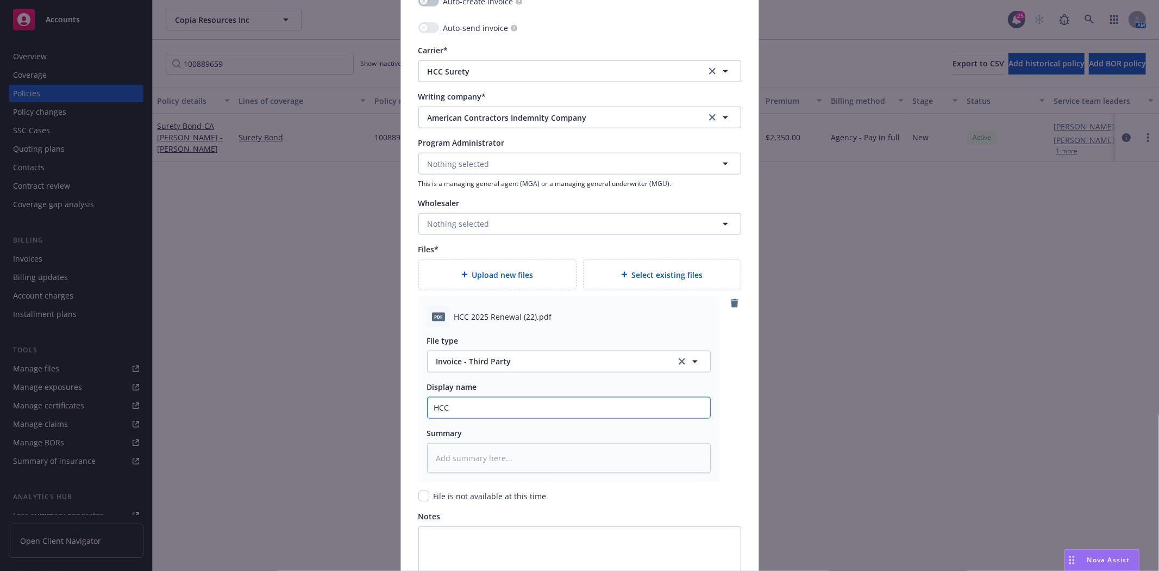
type textarea "x"
type input "HCC"
type textarea "x"
type input "HCC 2"
type textarea "x"
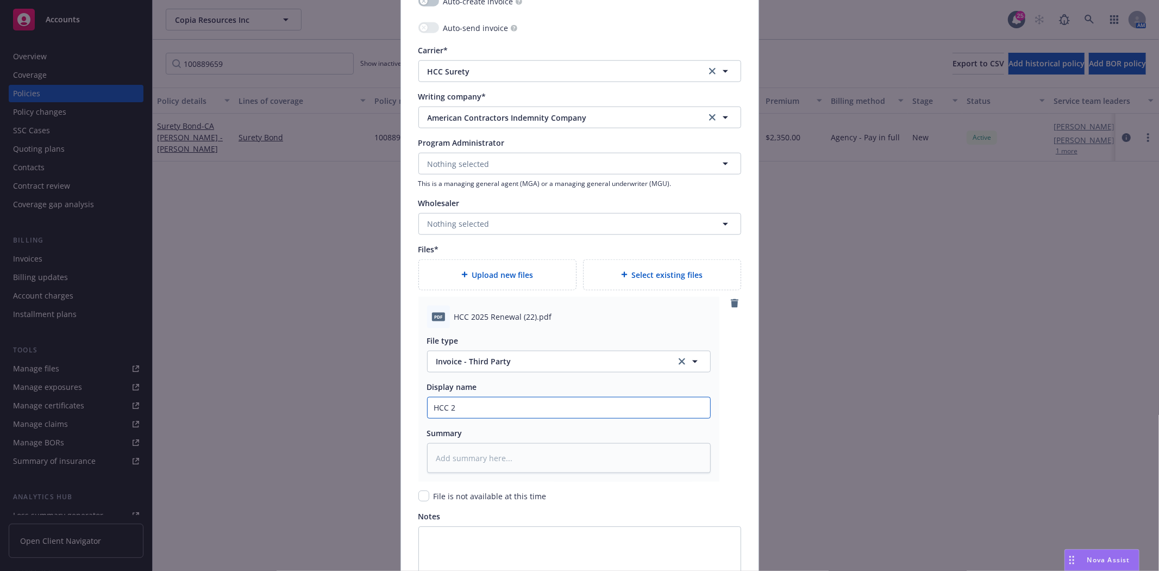
type input "HCC 20"
type textarea "x"
type input "HCC 202"
type textarea "x"
type input "HCC 2025"
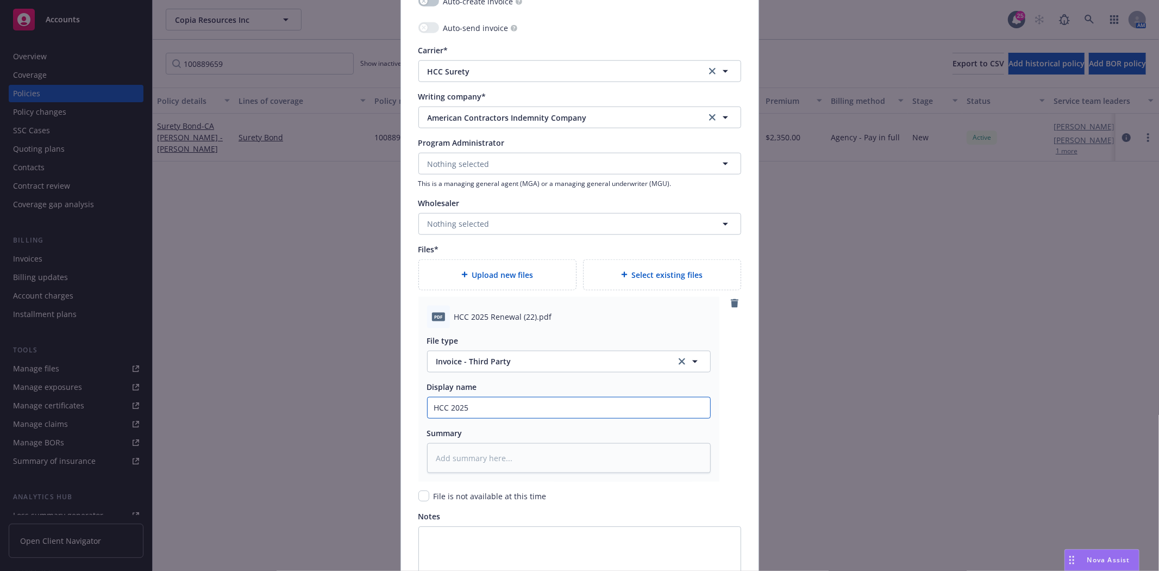
type textarea "x"
type input "HCC 2025"
type textarea "x"
type input "HCC 2025 R"
type textarea "x"
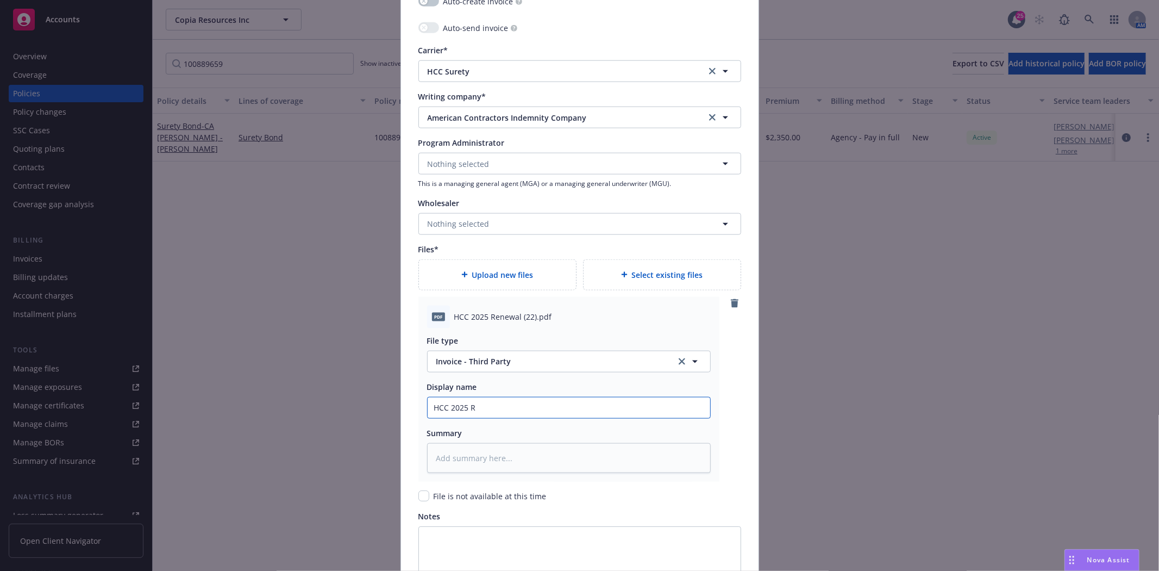
type input "HCC 2025 Re"
type textarea "x"
type input "HCC 2025 Ren"
type textarea "x"
type input "HCC 2025 Rene"
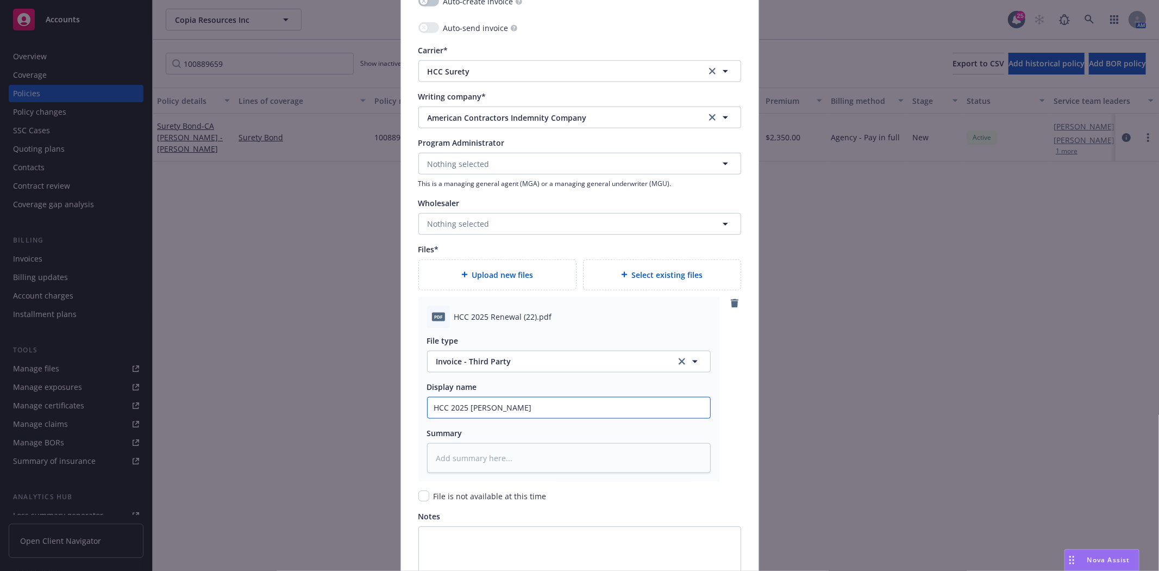
type textarea "x"
type input "HCC 2025 Renew"
type textarea "x"
type input "HCC 2025 Renewa"
type textarea "x"
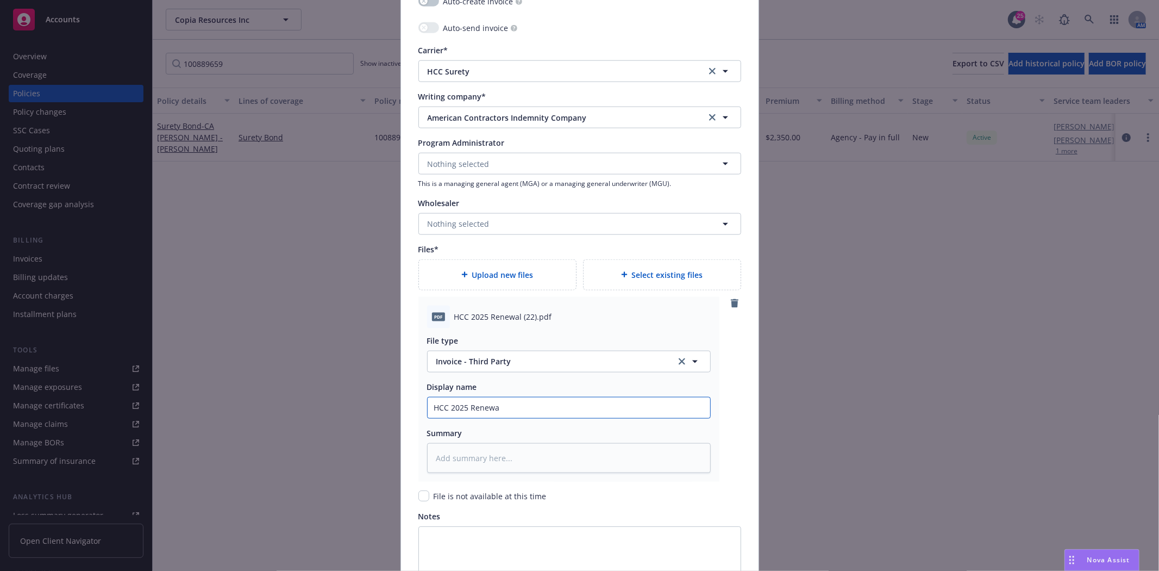
type input "HCC 2025 Renewal"
type textarea "x"
type input "HCC 2025 Renewal"
type textarea "x"
type input "HCC 2025 Renewal B"
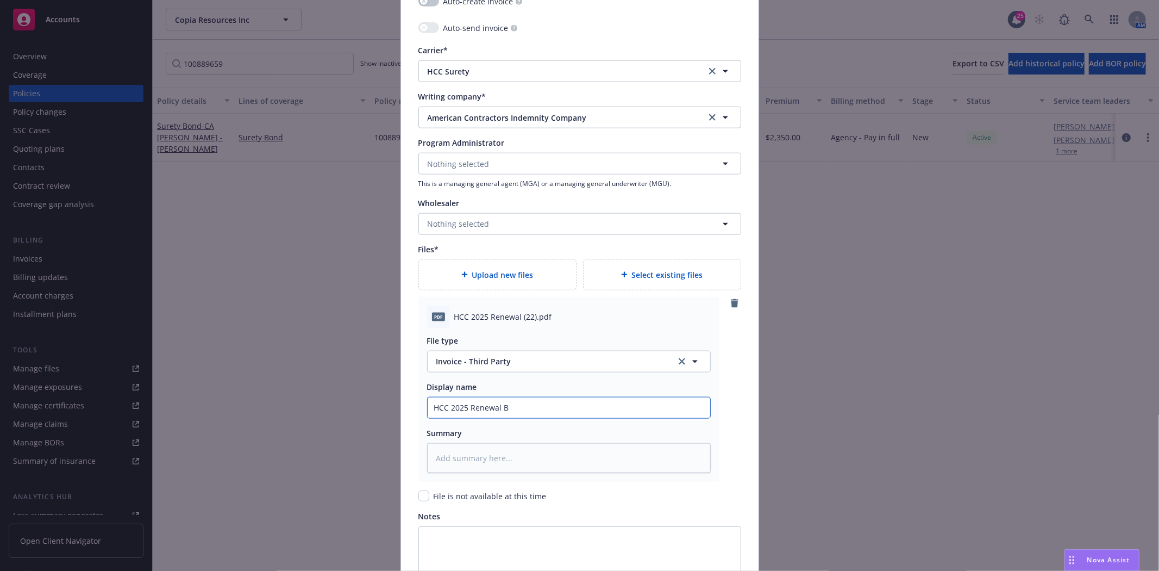
type textarea "x"
type input "HCC 2025 Renewal Bo"
type textarea "x"
type input "HCC 2025 Renewal Bon"
type textarea "x"
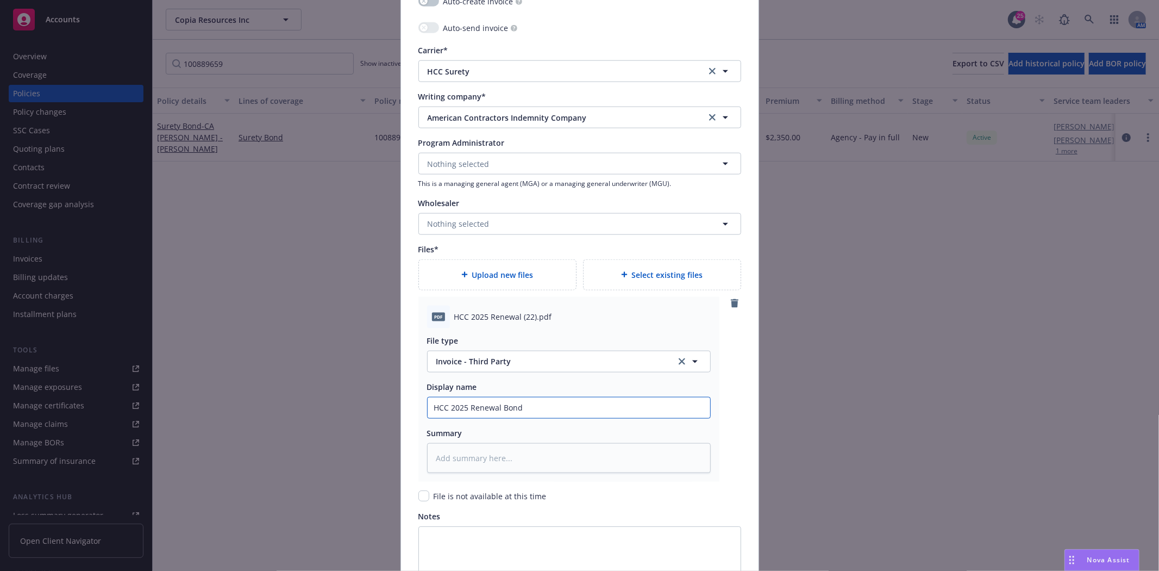
type input "HCC 2025 Renewal Bond"
type textarea "x"
type input "HCC 2025 Renewal Bond #"
type textarea "x"
type input "HCC 2025 Renewal Bond #1"
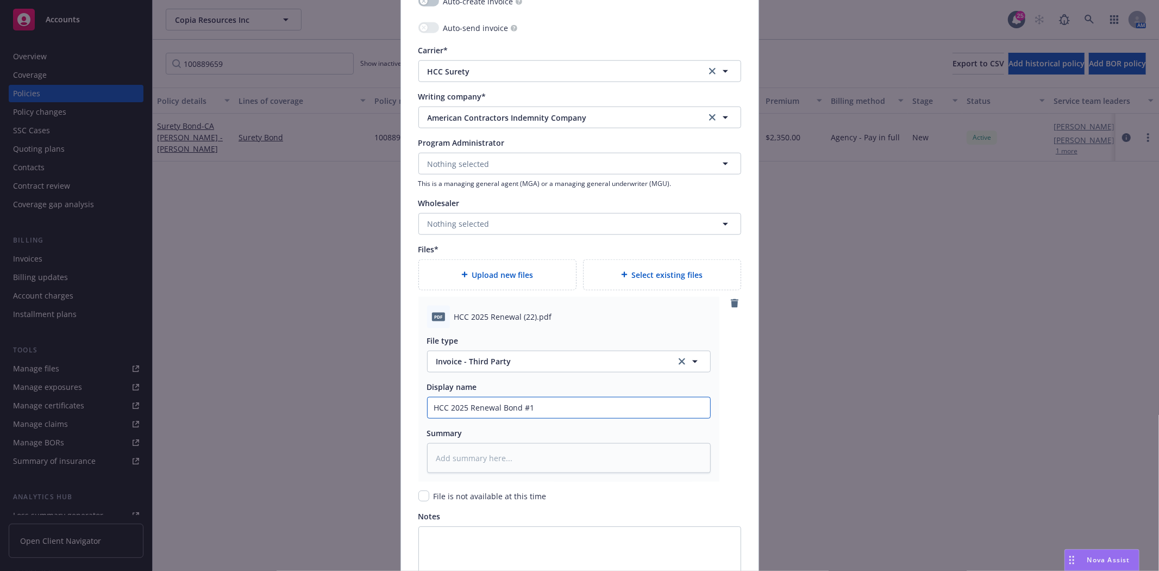
type textarea "x"
type input "HCC 2025 Renewal Bond #10"
type textarea "x"
type input "HCC 2025 Renewal Bond #100"
type textarea "x"
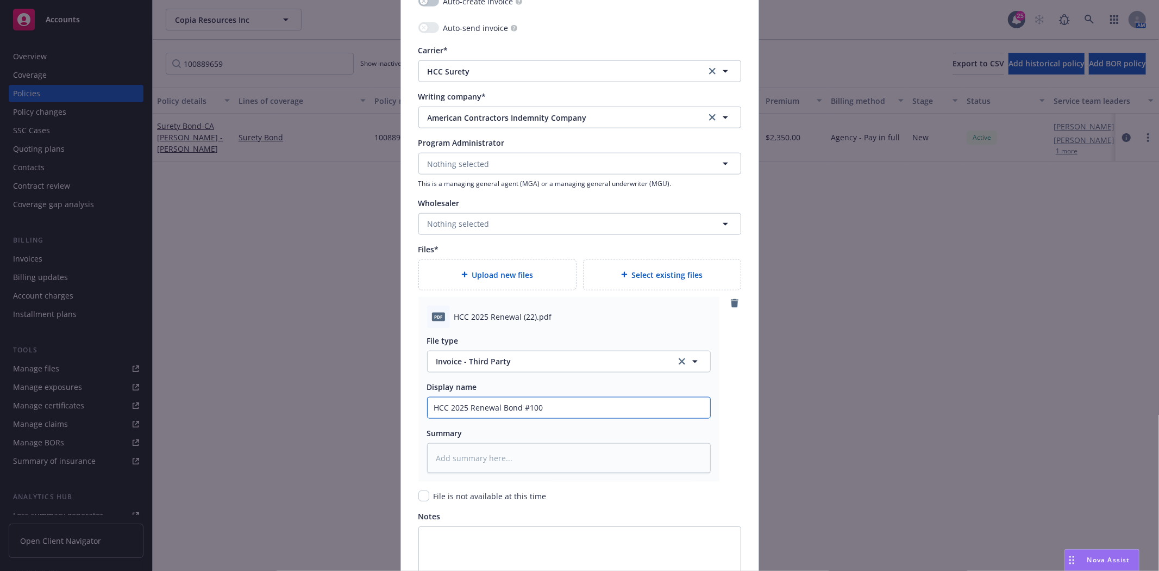
type input "HCC 2025 Renewal Bond #1008"
type textarea "x"
type input "HCC 2025 Renewal Bond #10088"
type textarea "x"
type input "HCC 2025 Renewal Bond #100889"
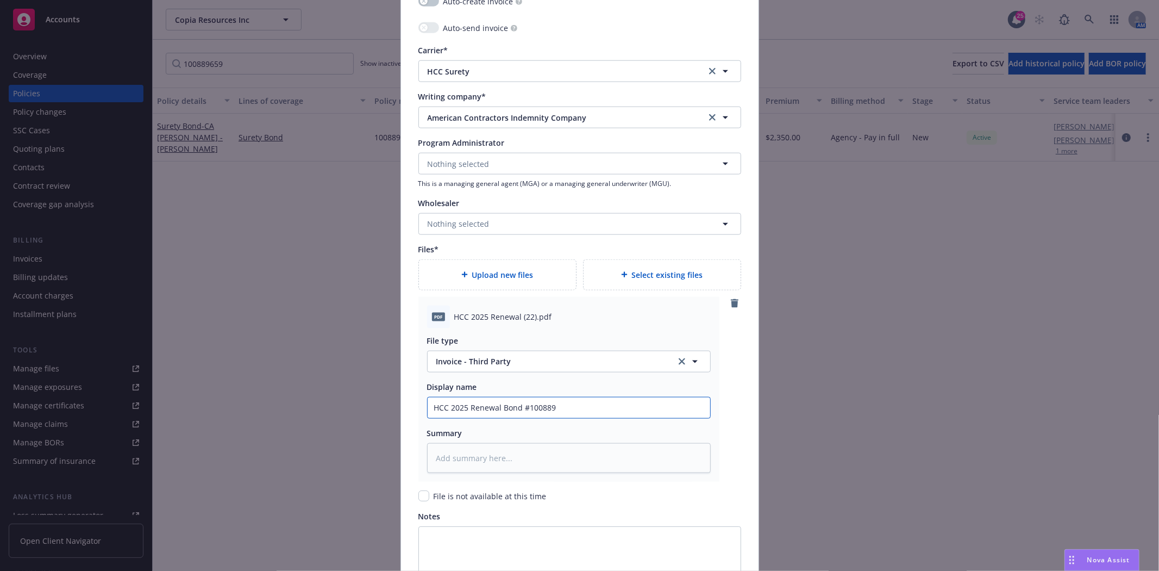
type textarea "x"
type input "HCC 2025 Renewal Bond #1008896"
type textarea "x"
type input "HCC 2025 Renewal Bond #10088965"
type textarea "x"
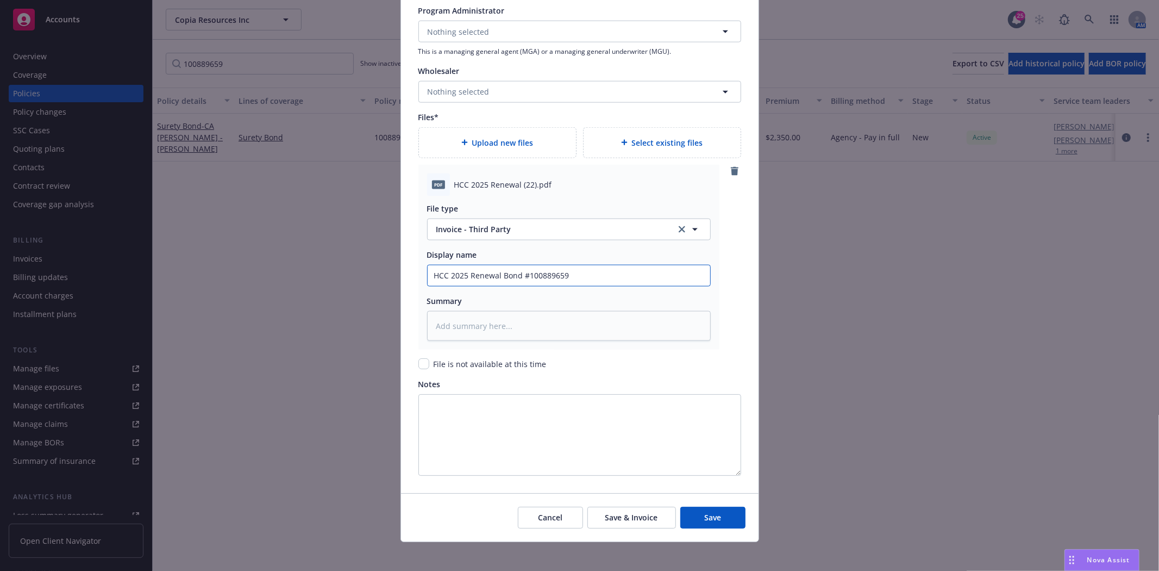
scroll to position [1165, 0]
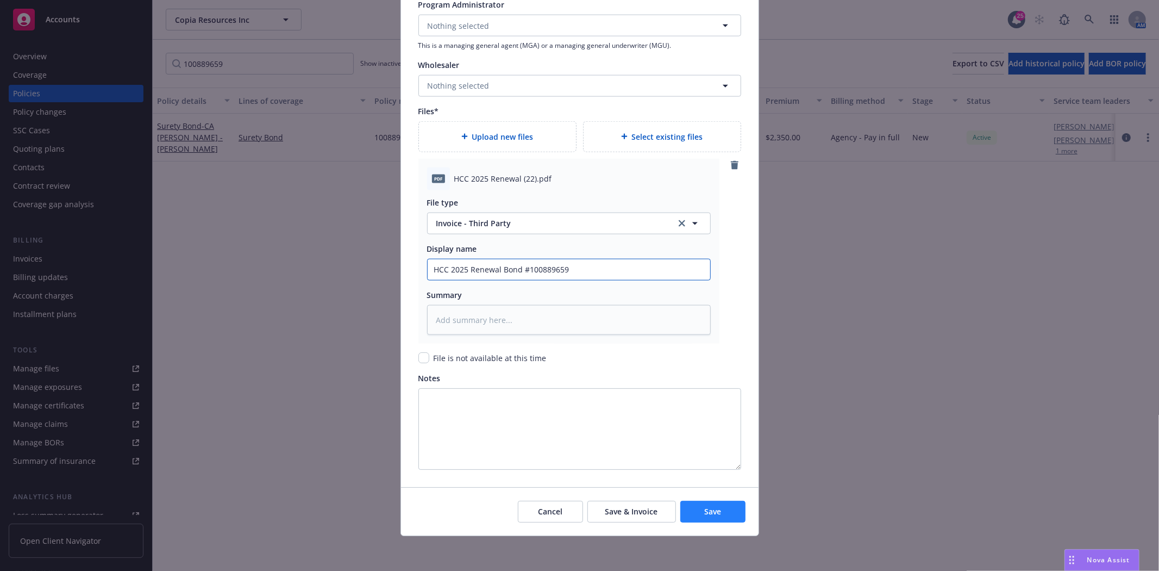
type input "HCC 2025 Renewal Bond #100889659"
click at [717, 509] on button "Save" at bounding box center [712, 511] width 65 height 22
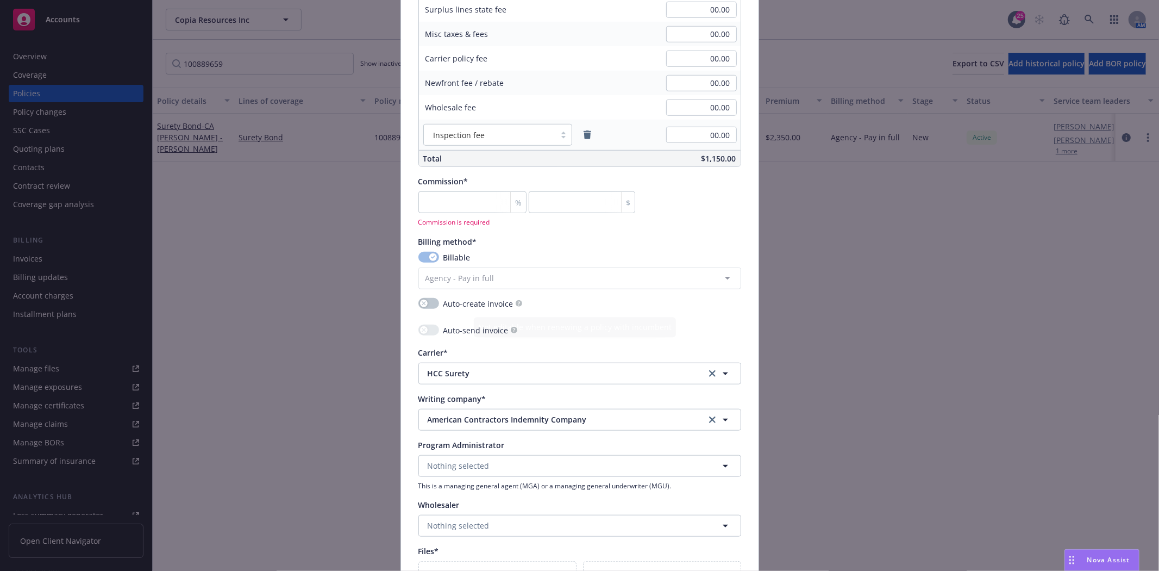
scroll to position [636, 0]
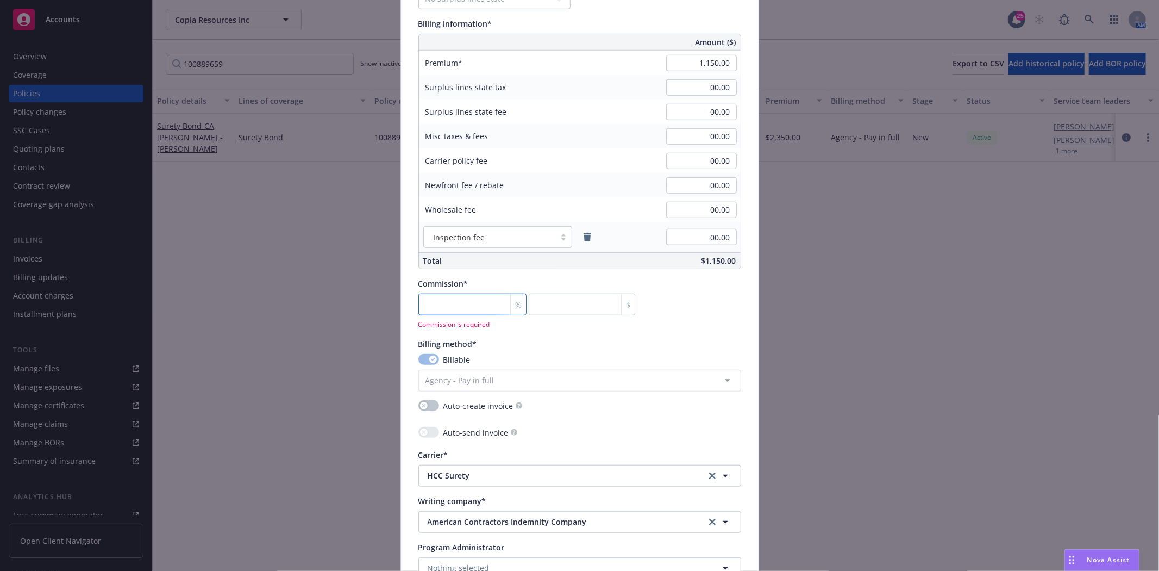
click at [470, 307] on input "number" at bounding box center [472, 304] width 109 height 22
type textarea "x"
type input "2"
type input "23"
type textarea "x"
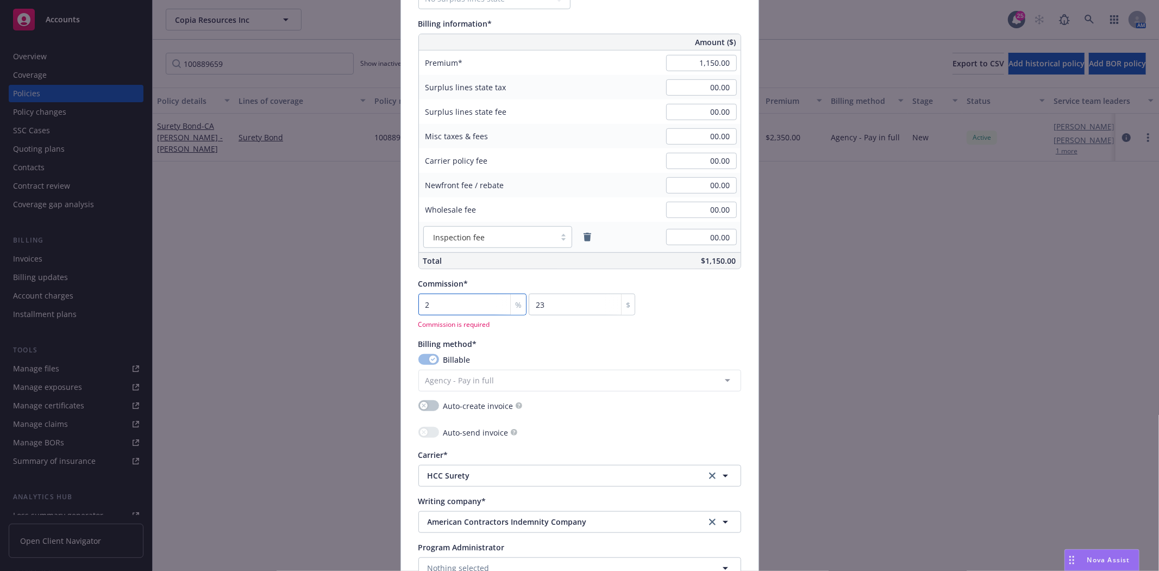
type input "20"
type input "230"
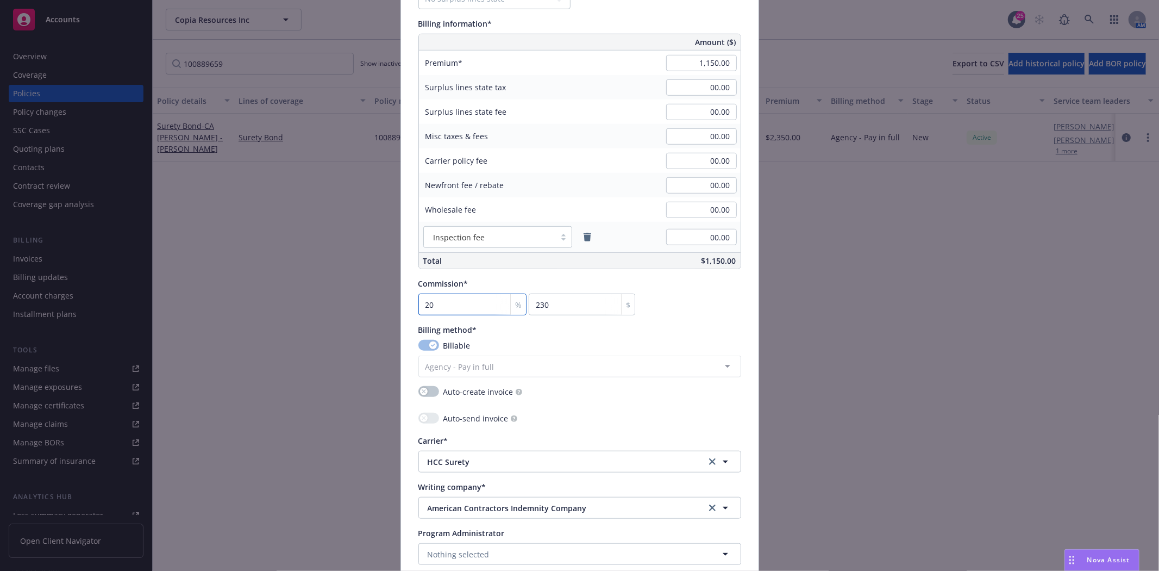
type input "20"
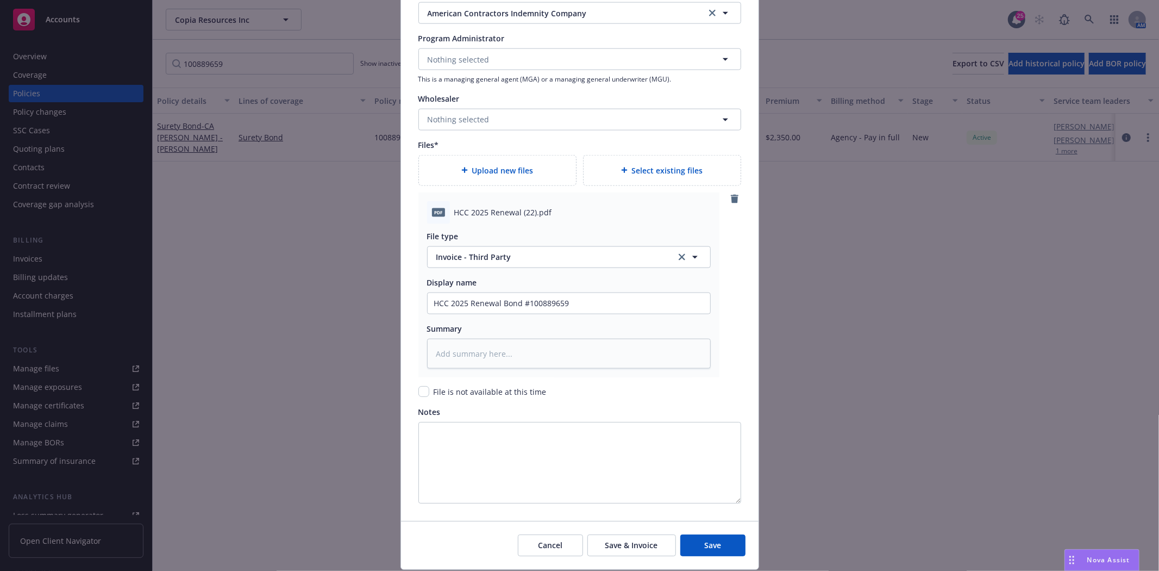
scroll to position [1165, 0]
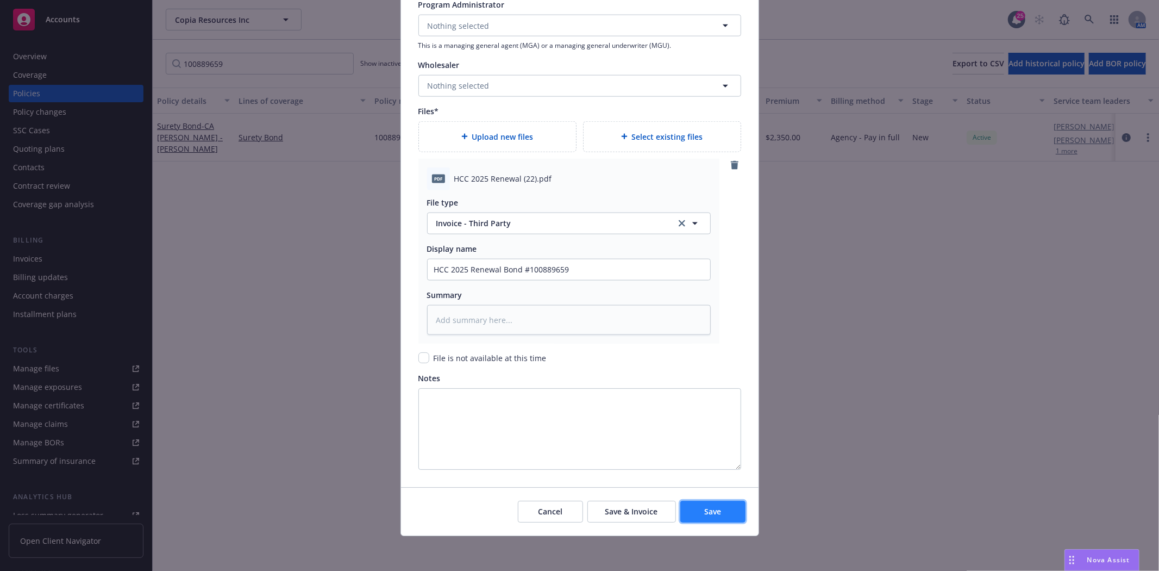
click at [704, 519] on button "Save" at bounding box center [712, 511] width 65 height 22
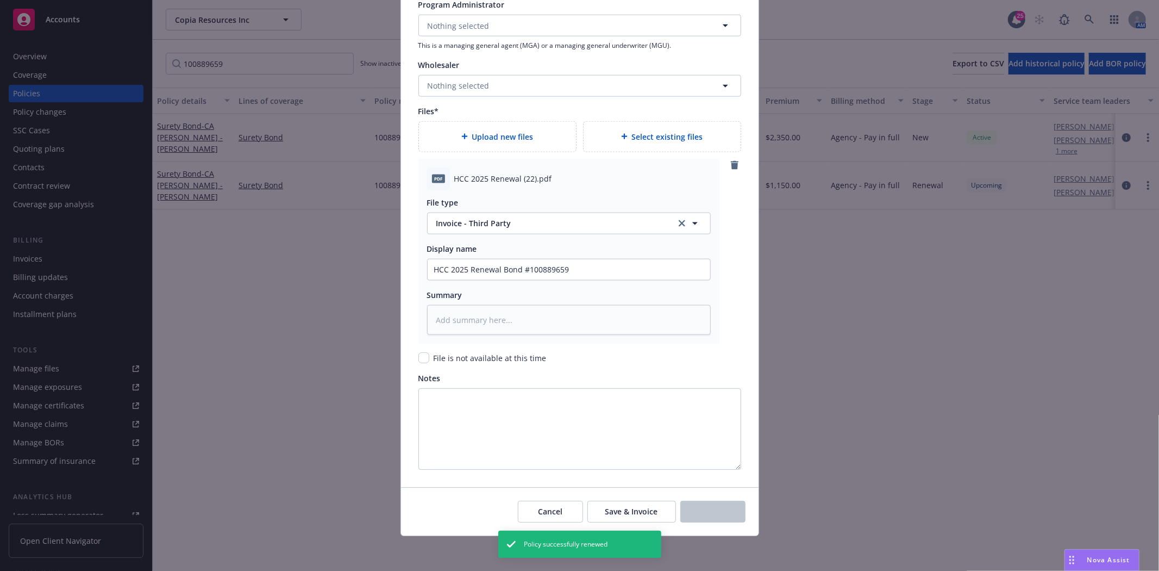
type textarea "x"
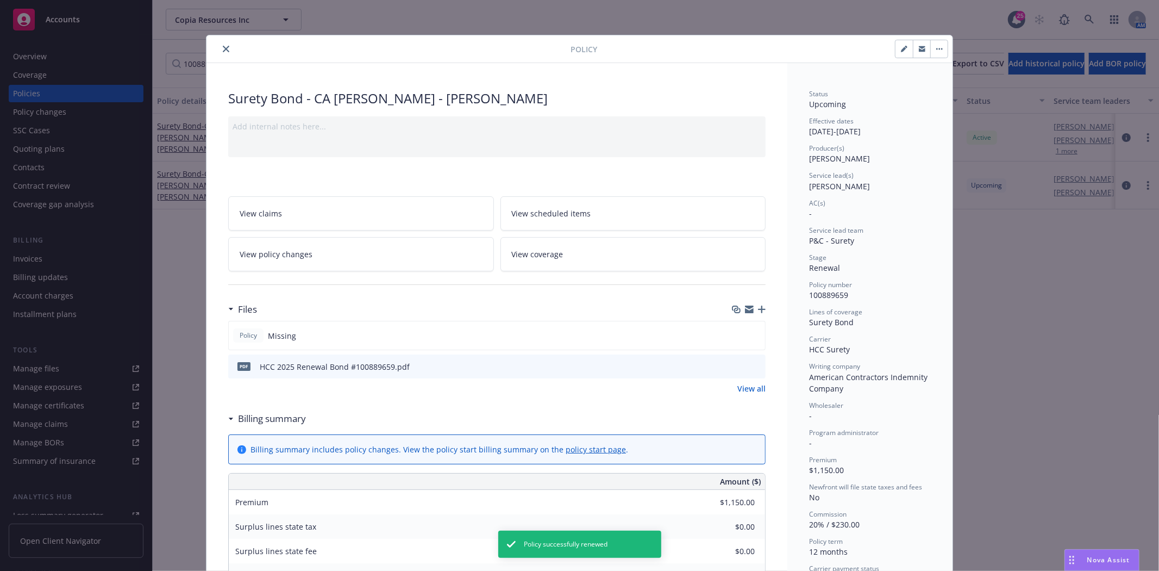
click at [895, 49] on button "button" at bounding box center [903, 48] width 17 height 17
select select "RENEWAL"
select select "12"
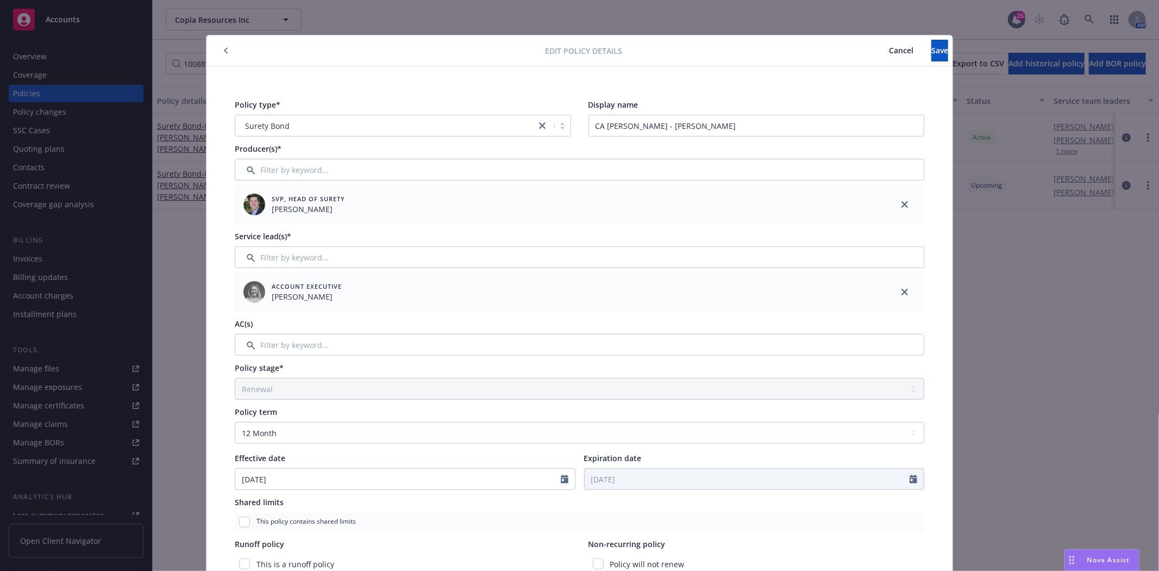
click at [224, 51] on icon "button" at bounding box center [226, 50] width 4 height 7
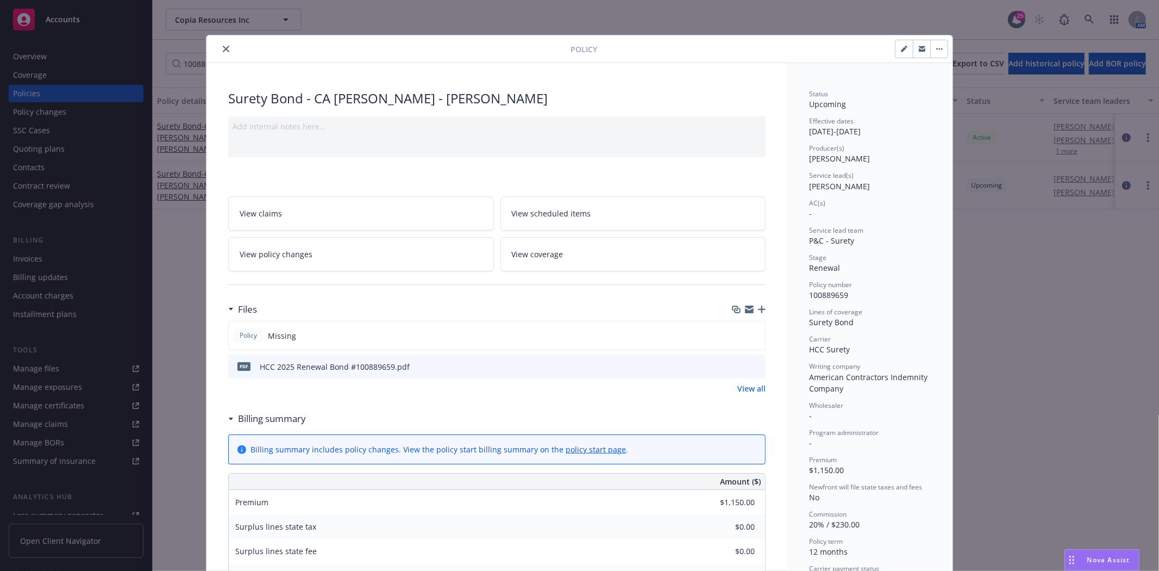
click at [225, 52] on button "close" at bounding box center [226, 48] width 13 height 13
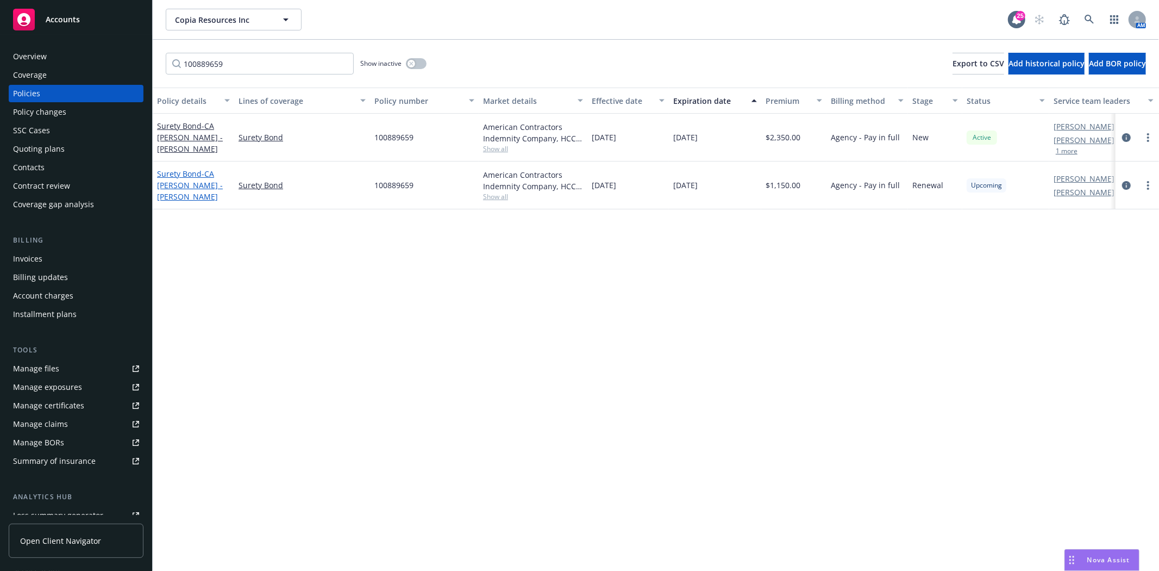
click at [206, 176] on span "- CA QI Bond - Robert Techaira" at bounding box center [190, 184] width 66 height 33
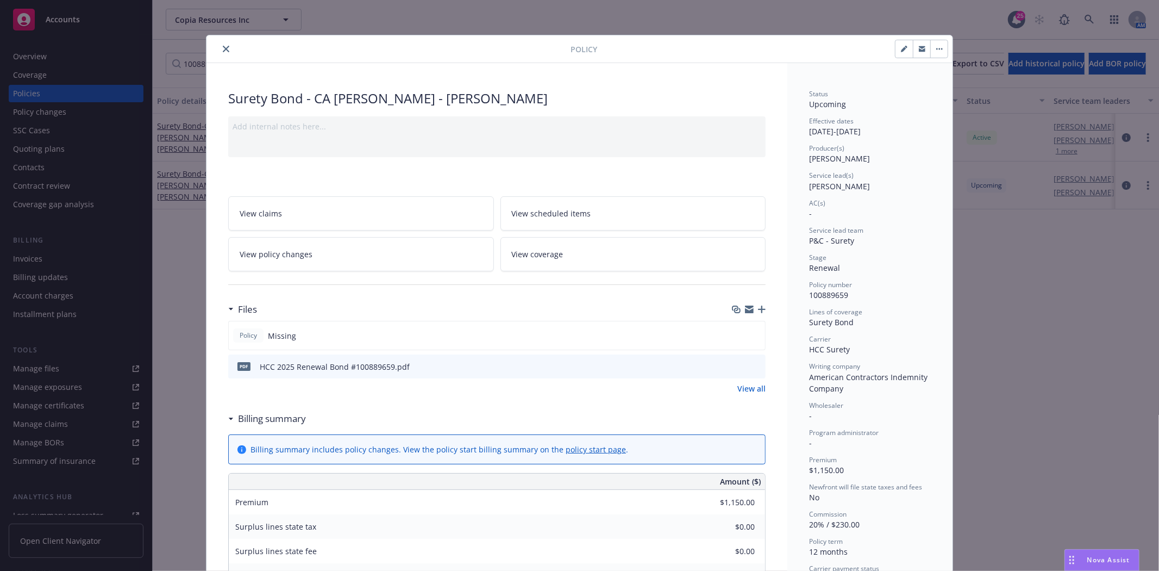
scroll to position [33, 0]
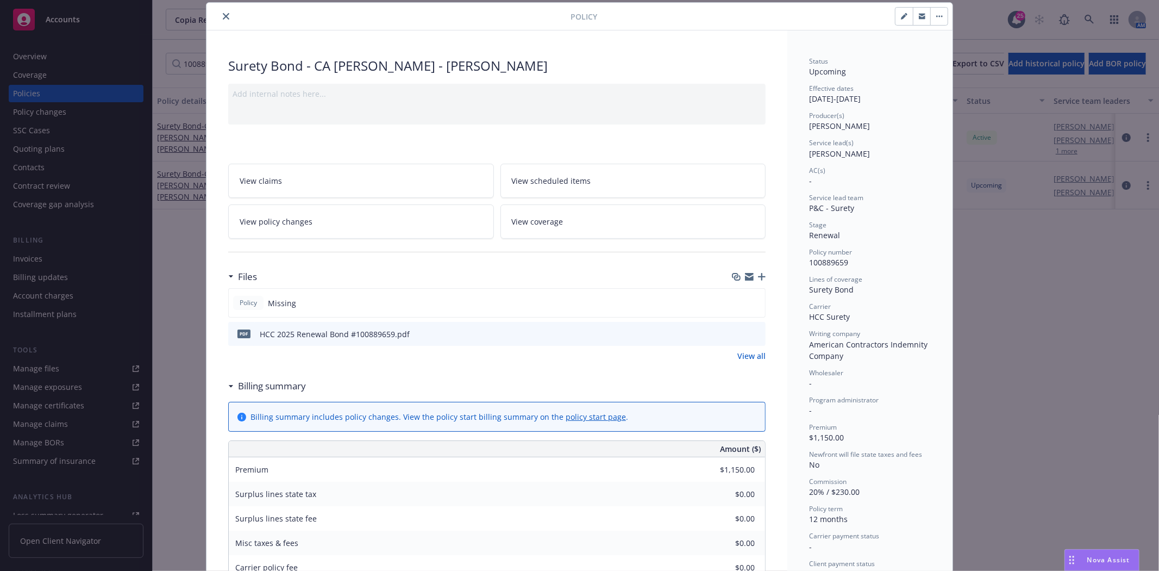
click at [895, 21] on button "button" at bounding box center [903, 16] width 17 height 17
select select "RENEWAL"
select select "12"
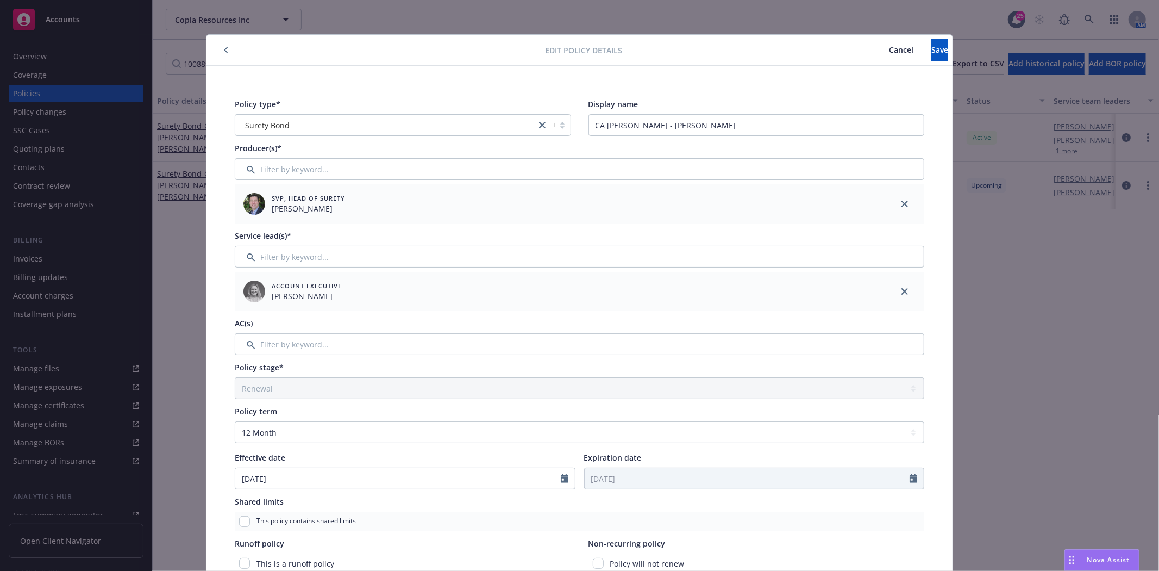
scroll to position [0, 0]
click at [220, 46] on button "button" at bounding box center [226, 50] width 13 height 13
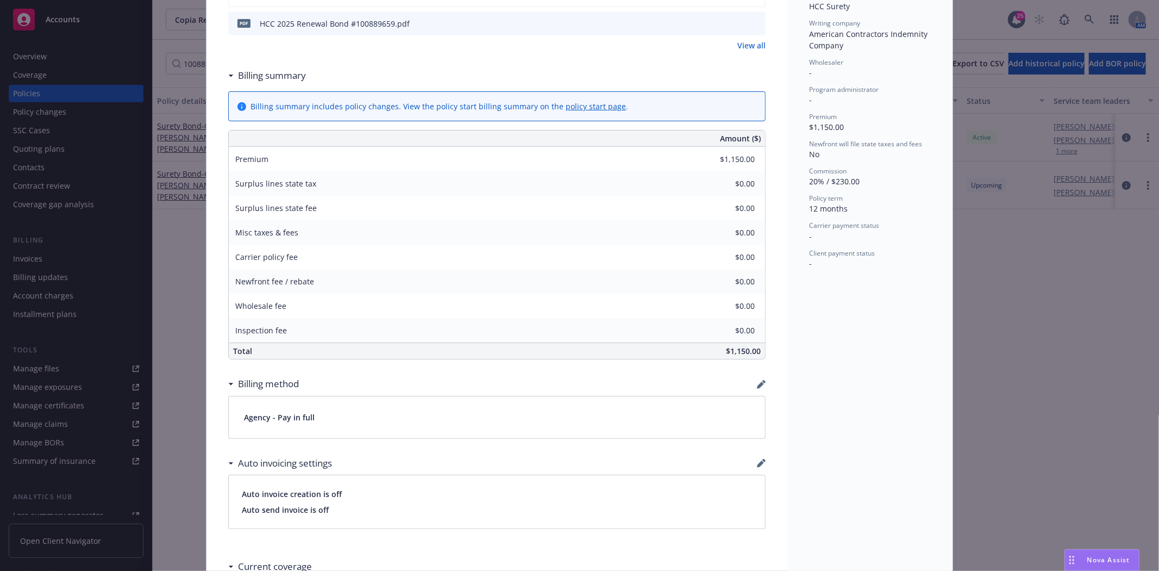
scroll to position [362, 0]
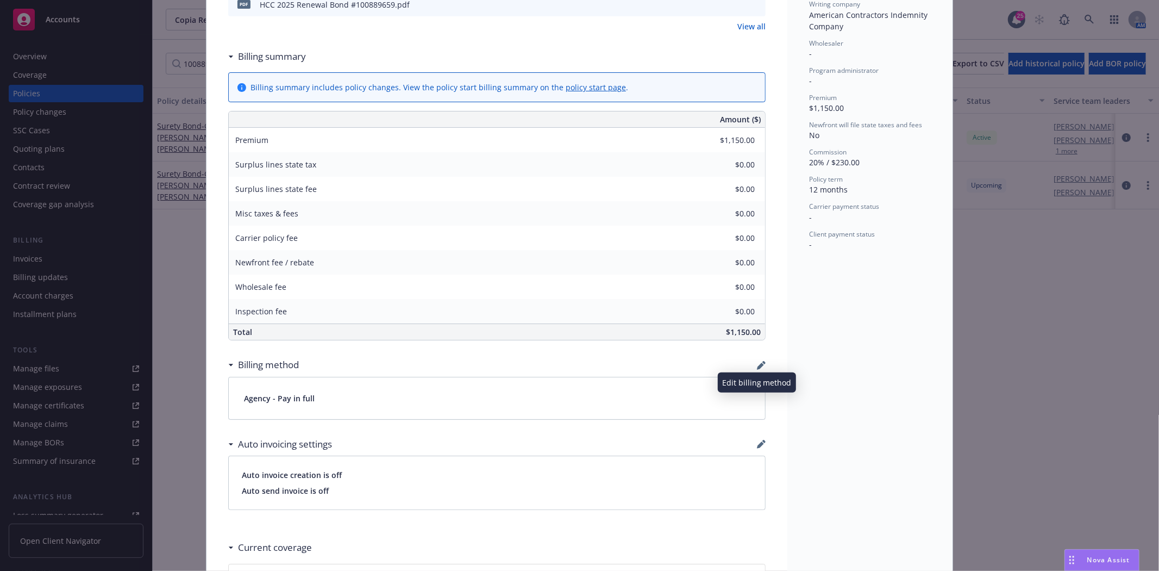
click at [757, 366] on icon "button" at bounding box center [760, 365] width 7 height 7
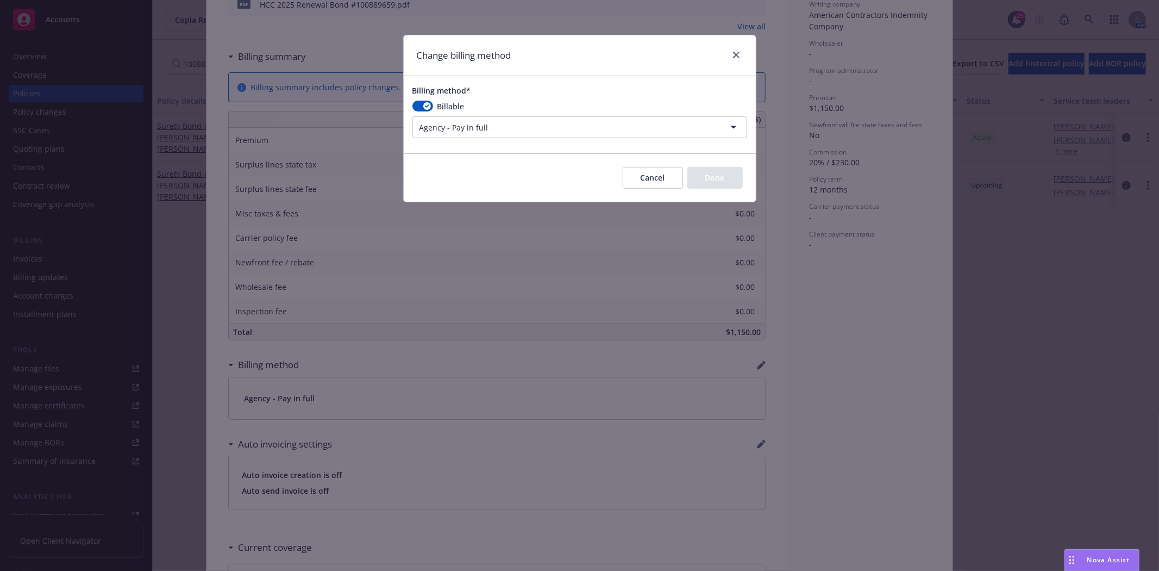
click at [479, 128] on html "Accounts Overview Coverage Policies Policy changes SSC Cases Quoting plans Cont…" at bounding box center [579, 285] width 1159 height 571
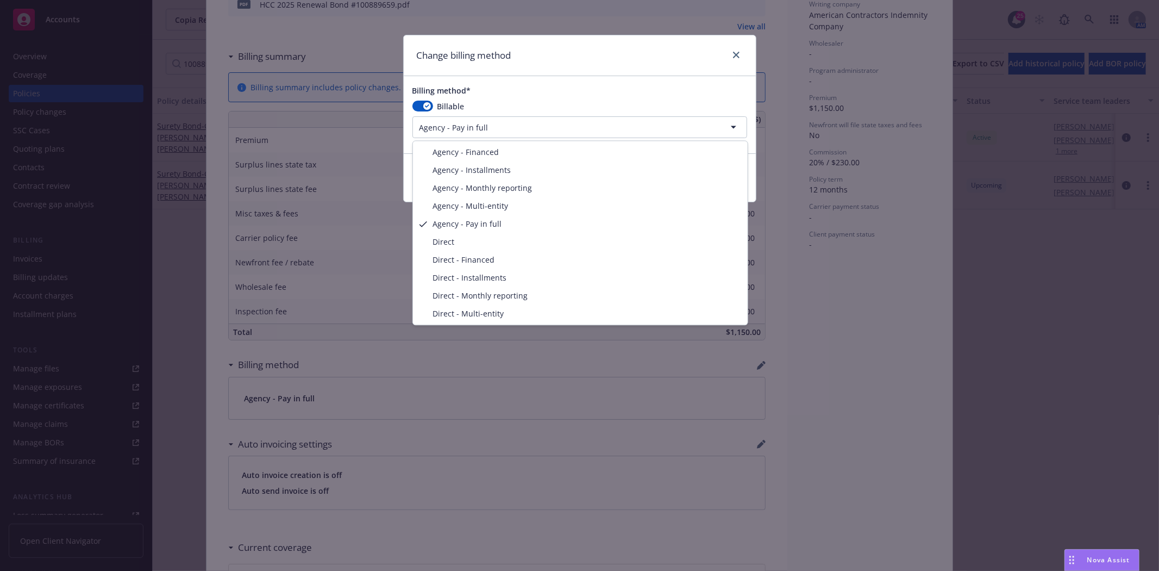
select select "DIRECT"
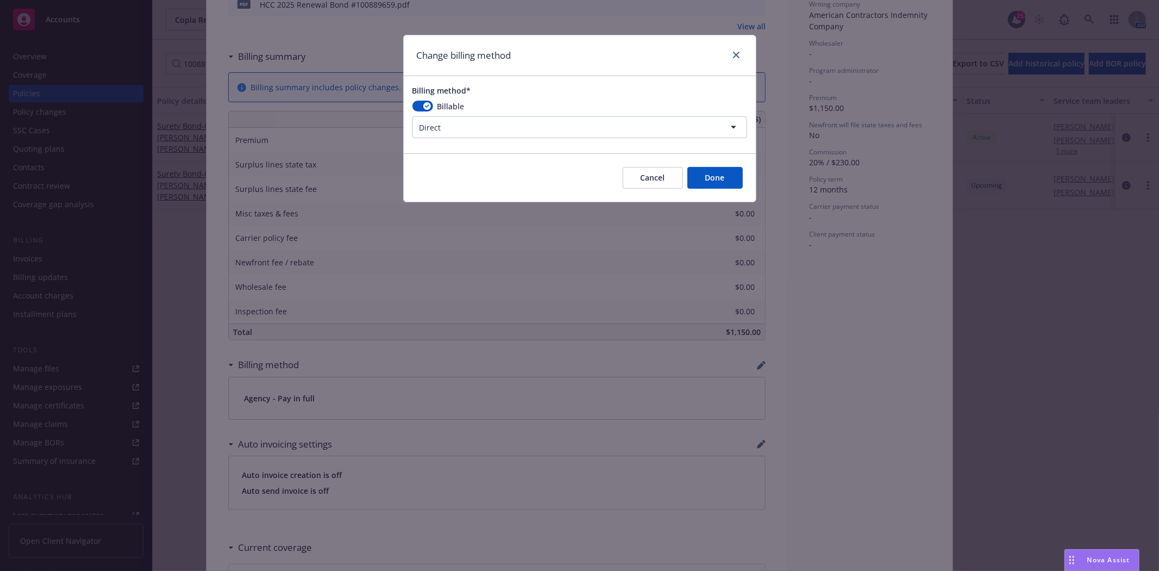
click at [716, 183] on button "Done" at bounding box center [714, 178] width 55 height 22
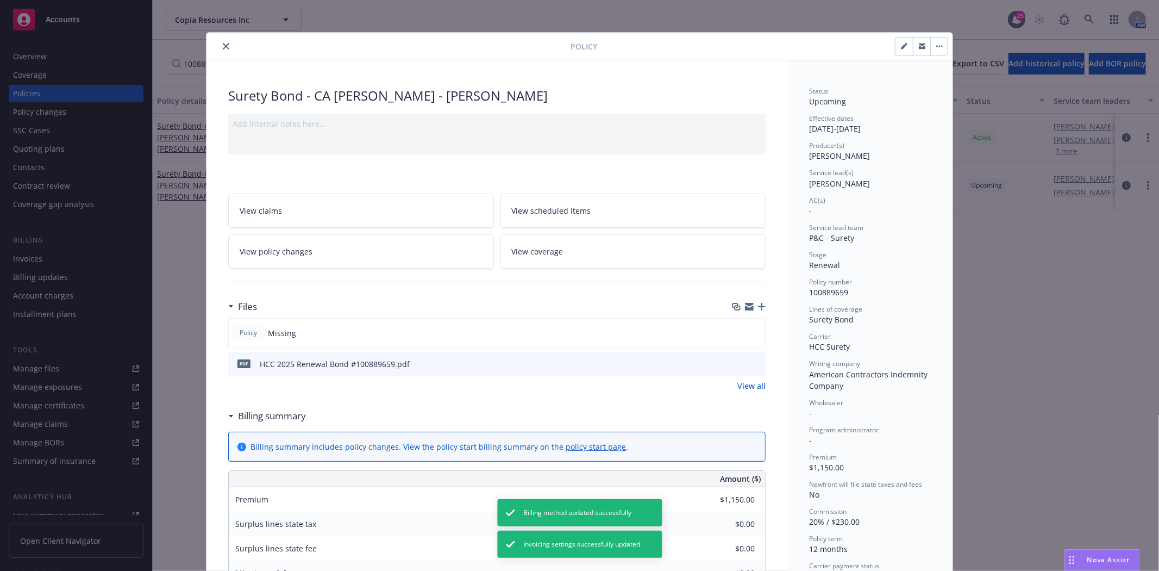
scroll to position [0, 0]
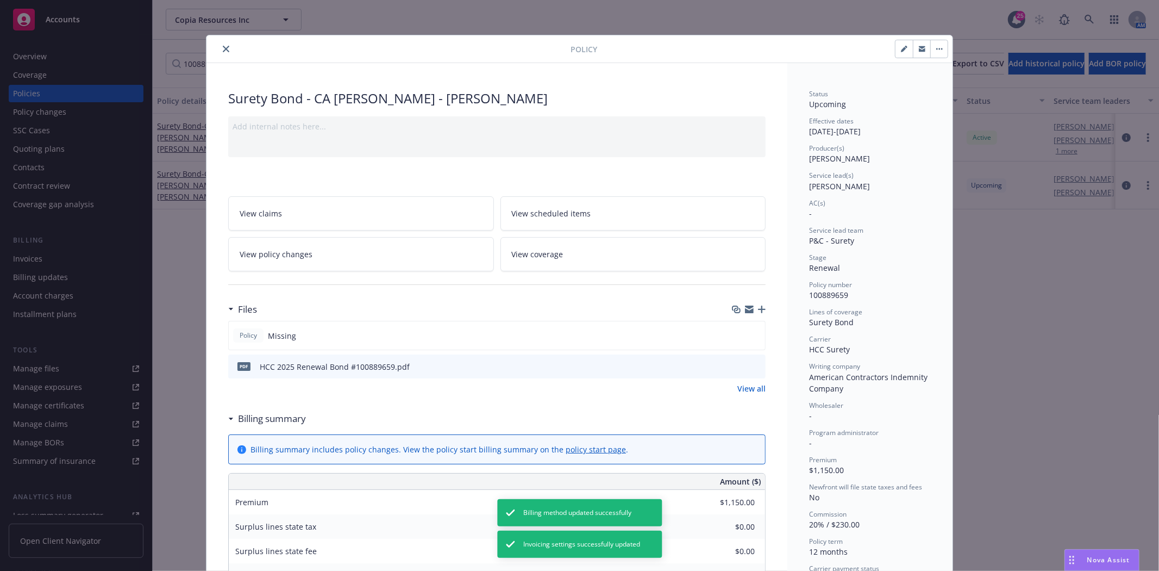
click at [223, 51] on icon "close" at bounding box center [226, 49] width 7 height 7
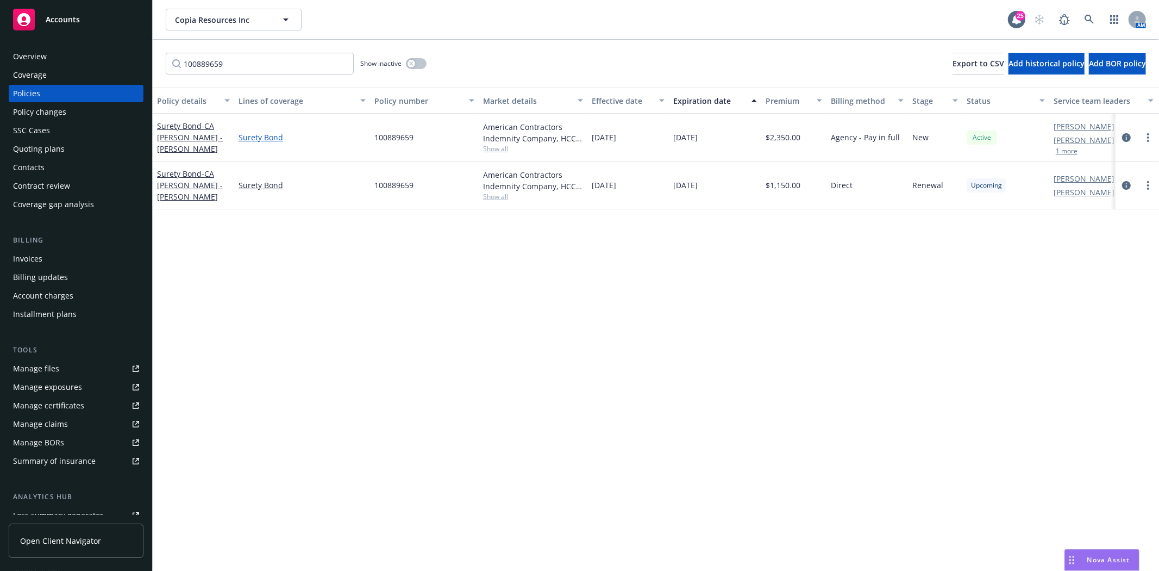
click at [264, 142] on link "Surety Bond" at bounding box center [302, 136] width 127 height 11
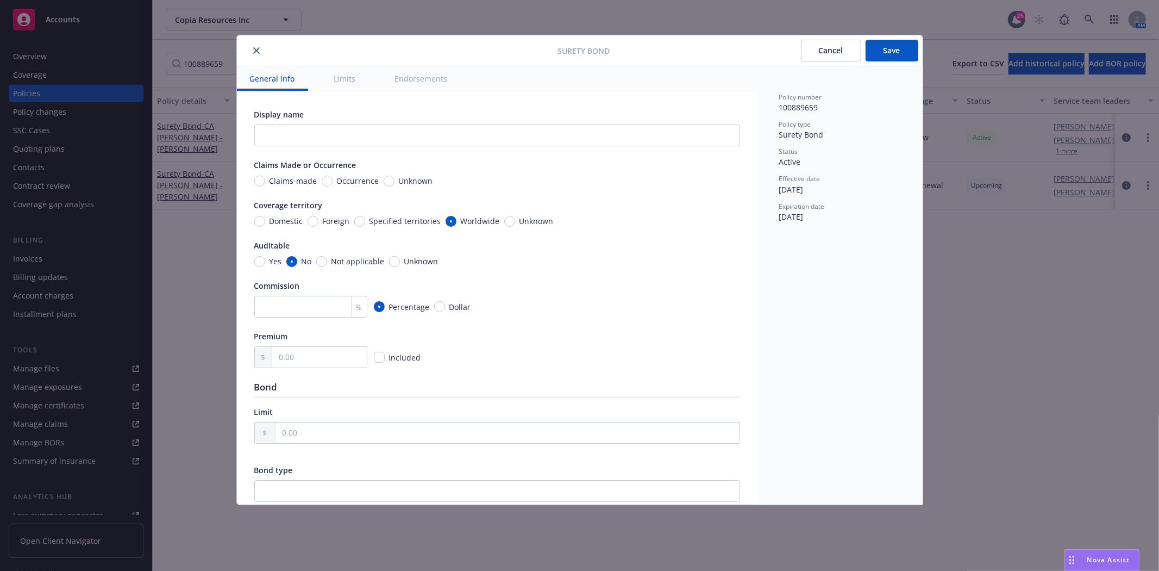
radio input "false"
radio input "true"
click at [253, 50] on icon "close" at bounding box center [256, 50] width 7 height 7
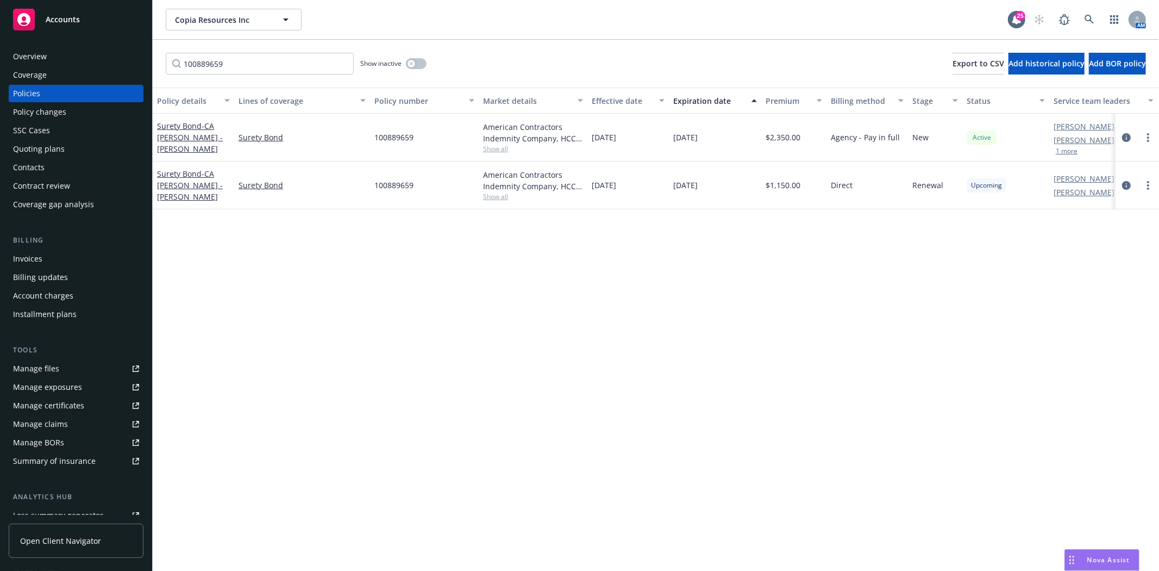
click at [84, 141] on div "Quoting plans" at bounding box center [76, 148] width 126 height 17
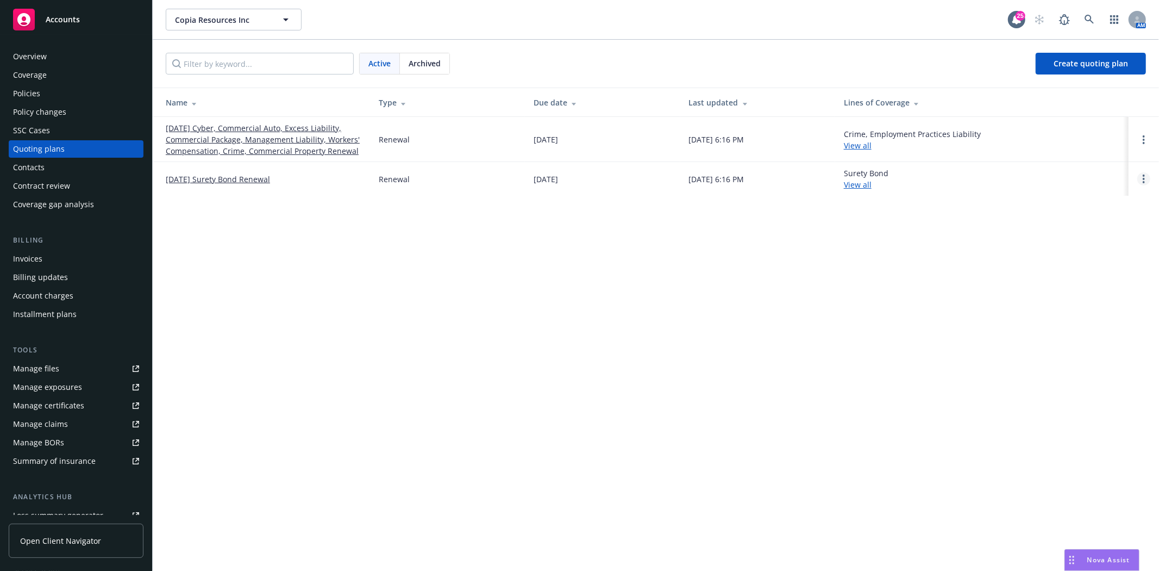
click at [1140, 180] on link "Open options" at bounding box center [1143, 178] width 13 height 13
click at [1078, 166] on span "Archive" at bounding box center [1067, 170] width 53 height 10
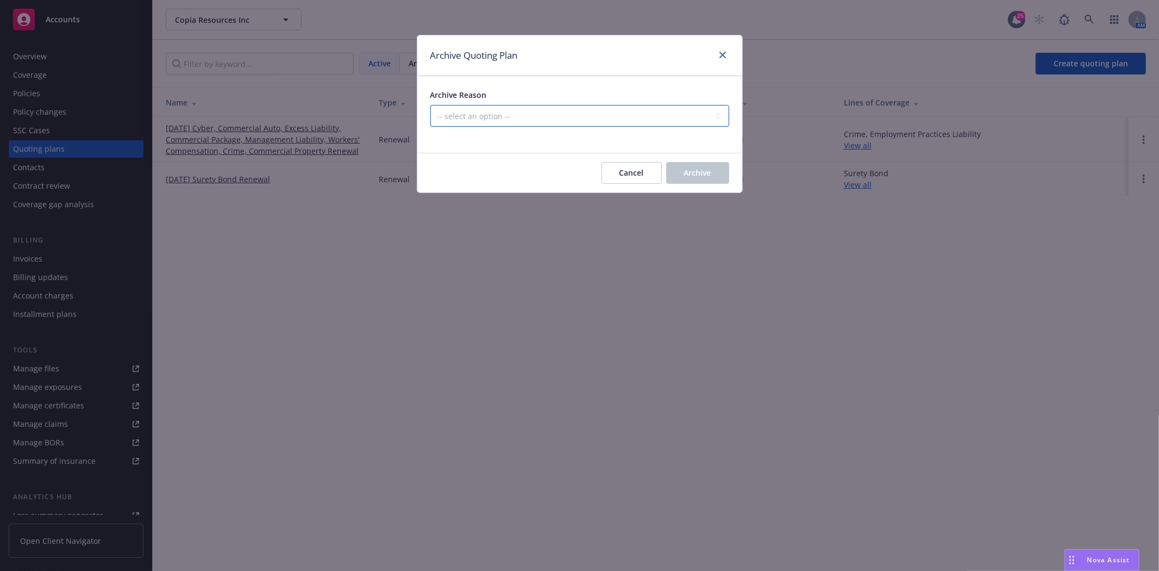
drag, startPoint x: 437, startPoint y: 117, endPoint x: 460, endPoint y: 125, distance: 24.6
click at [437, 117] on select "-- select an option -- All policies in this renewal plan are auto-renewed Creat…" at bounding box center [579, 116] width 299 height 22
select select "ARCHIVED_RENEWAL_POLICY_AUTO_RENEWED"
click at [430, 105] on select "-- select an option -- All policies in this renewal plan are auto-renewed Creat…" at bounding box center [579, 116] width 299 height 22
click at [725, 175] on button "Archive" at bounding box center [697, 173] width 63 height 22
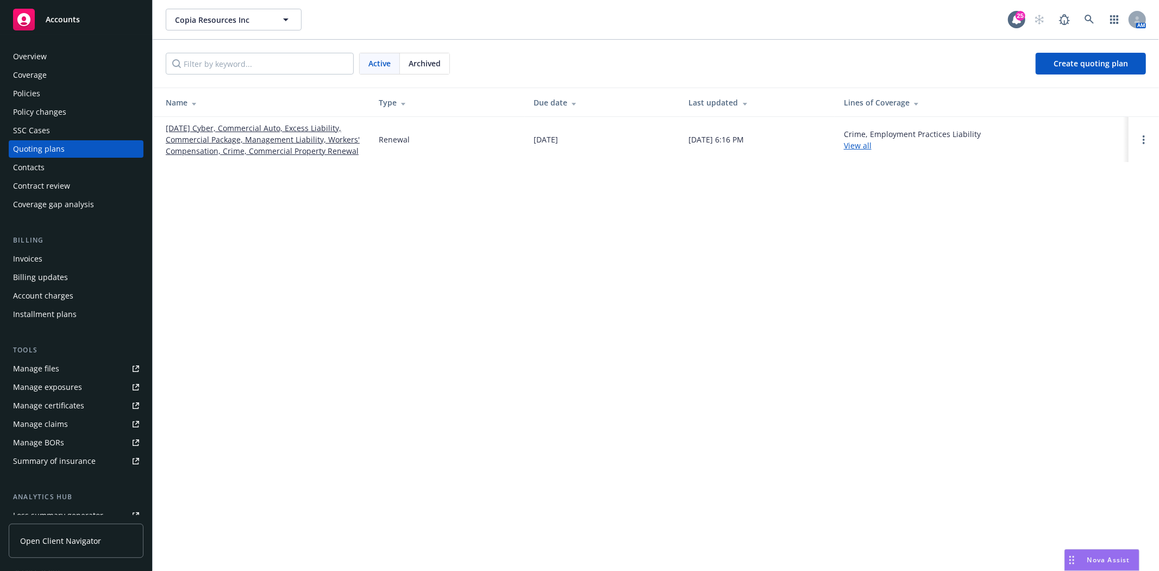
click at [477, 491] on div "Copia Resources Inc Copia Resources Inc 25 AM Active Archived Create quoting pl…" at bounding box center [656, 285] width 1006 height 571
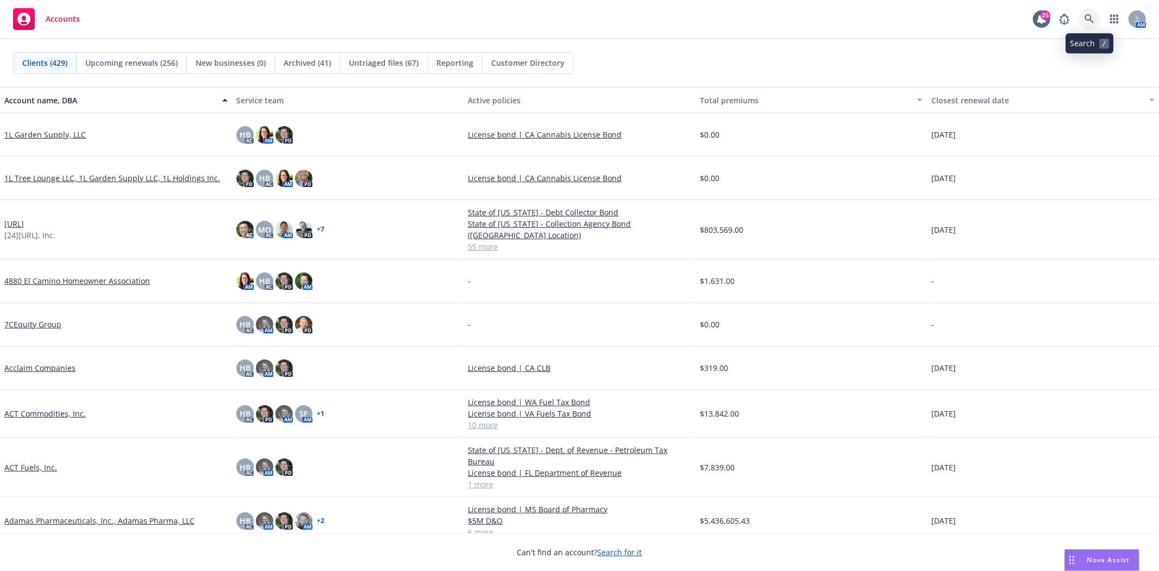
click at [1091, 20] on icon at bounding box center [1089, 18] width 9 height 9
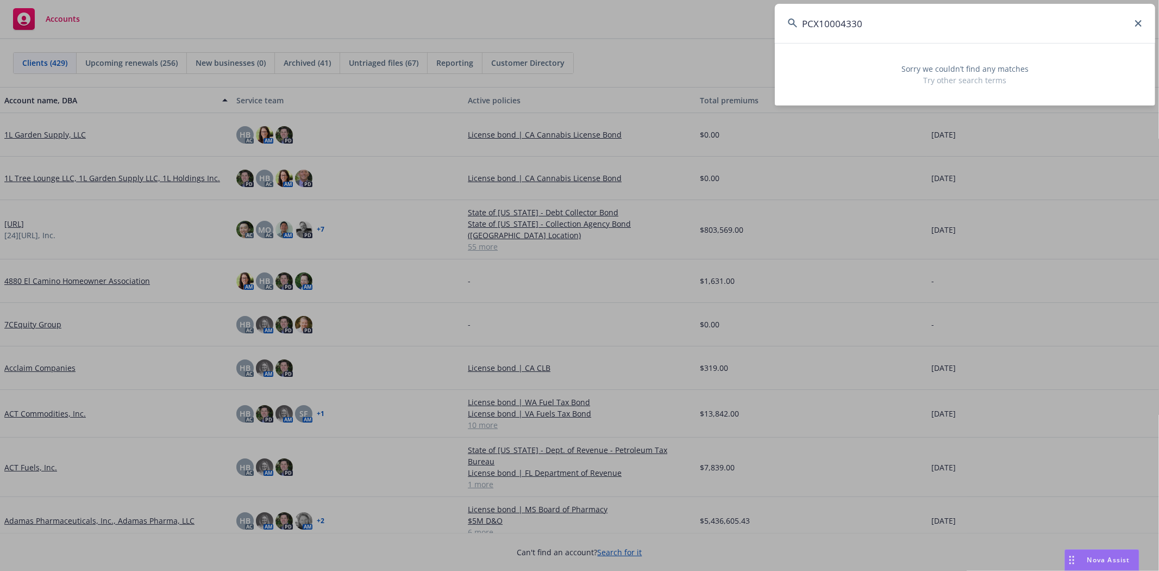
drag, startPoint x: 868, startPoint y: 32, endPoint x: 740, endPoint y: 22, distance: 128.6
click at [740, 22] on div "PCX10004330 Sorry we couldn’t find any matches Try other search terms" at bounding box center [579, 285] width 1159 height 571
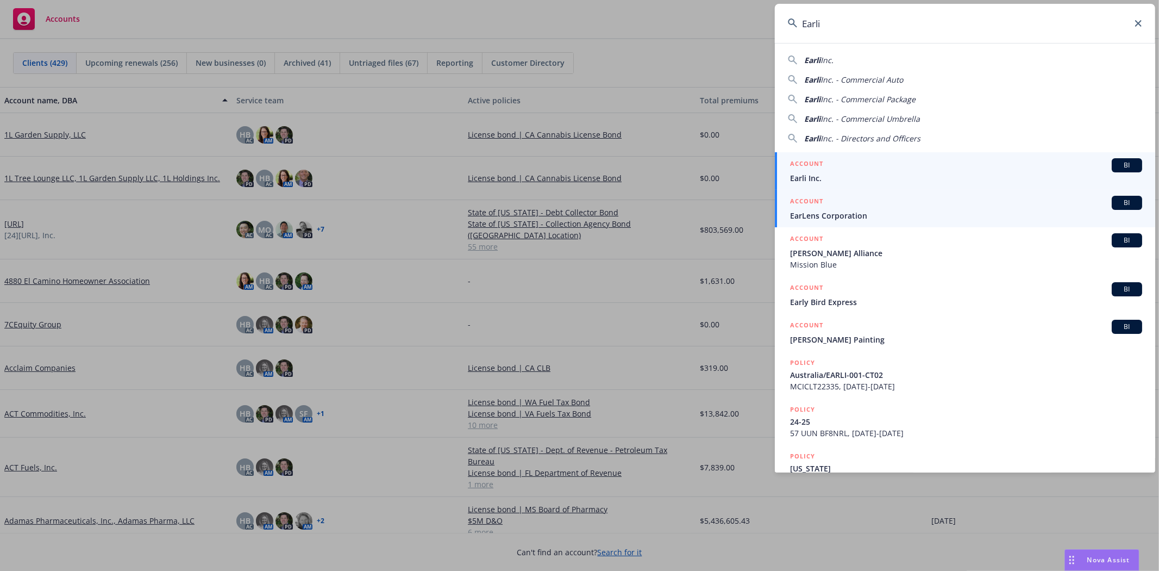
type input "Earli"
click at [827, 175] on span "Earli Inc." at bounding box center [966, 177] width 352 height 11
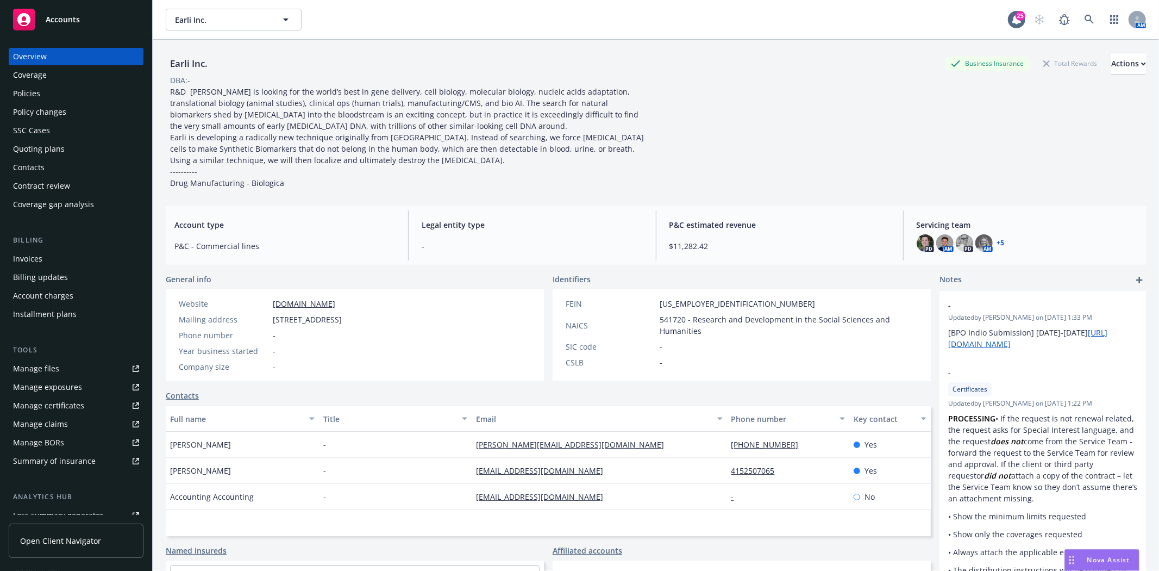
click at [66, 96] on div "Policies" at bounding box center [76, 93] width 126 height 17
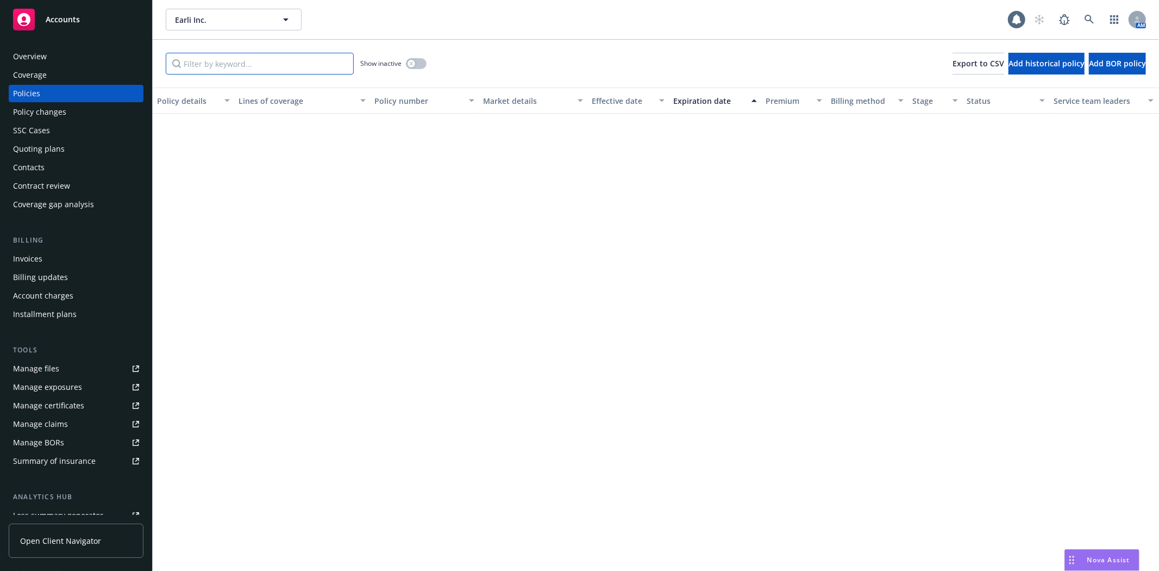
click at [249, 62] on input "Filter by keyword..." at bounding box center [260, 64] width 188 height 22
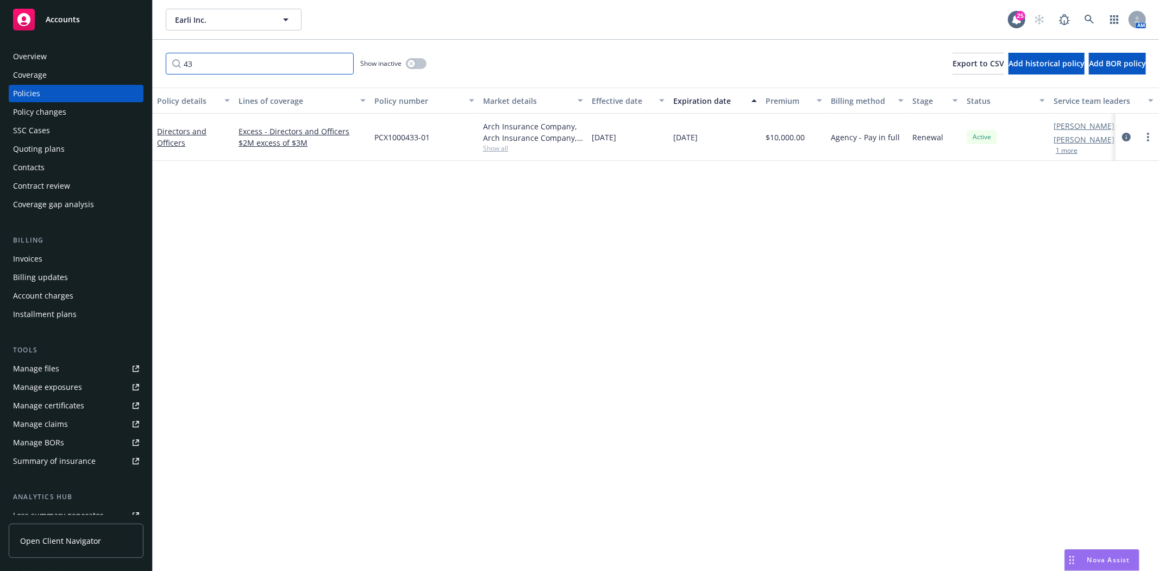
type input "43"
click at [187, 139] on div "Directors and Officers" at bounding box center [193, 137] width 73 height 23
click at [170, 143] on link "Directors and Officers" at bounding box center [181, 137] width 49 height 22
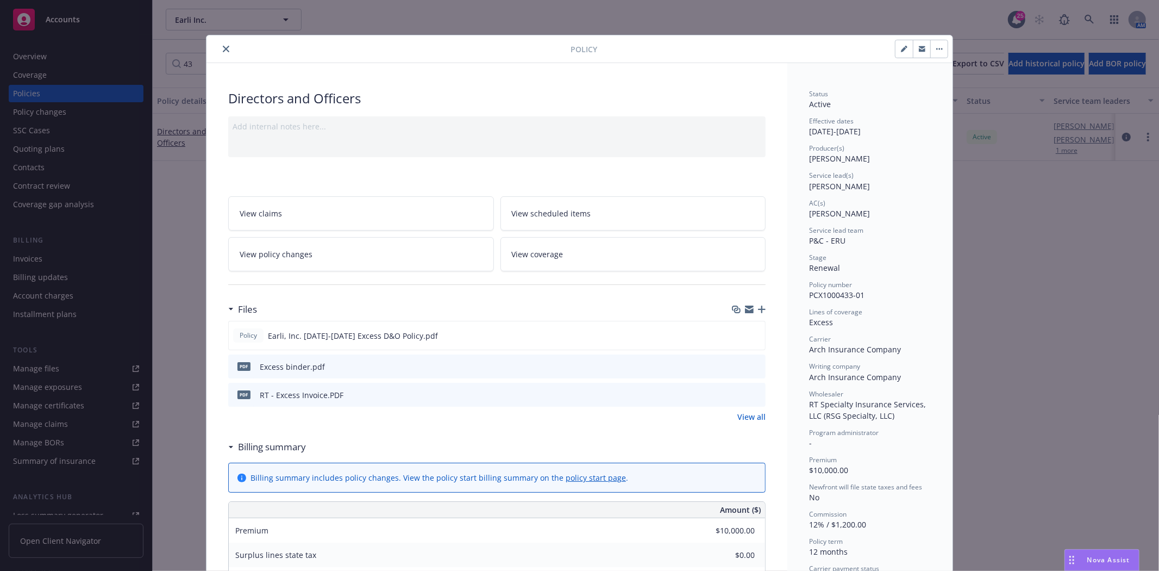
click at [220, 44] on button "close" at bounding box center [226, 48] width 13 height 13
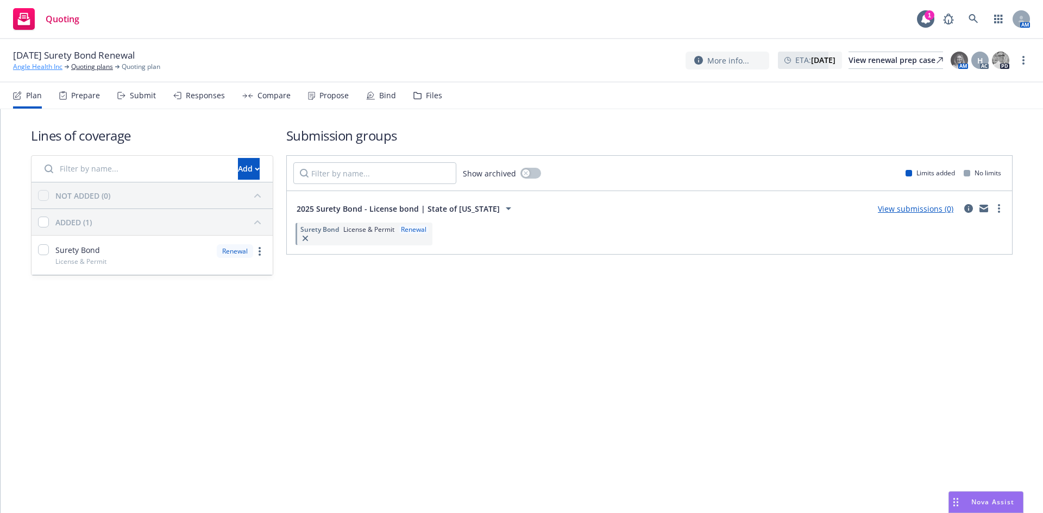
click at [54, 66] on link "Angle Health Inc" at bounding box center [37, 67] width 49 height 10
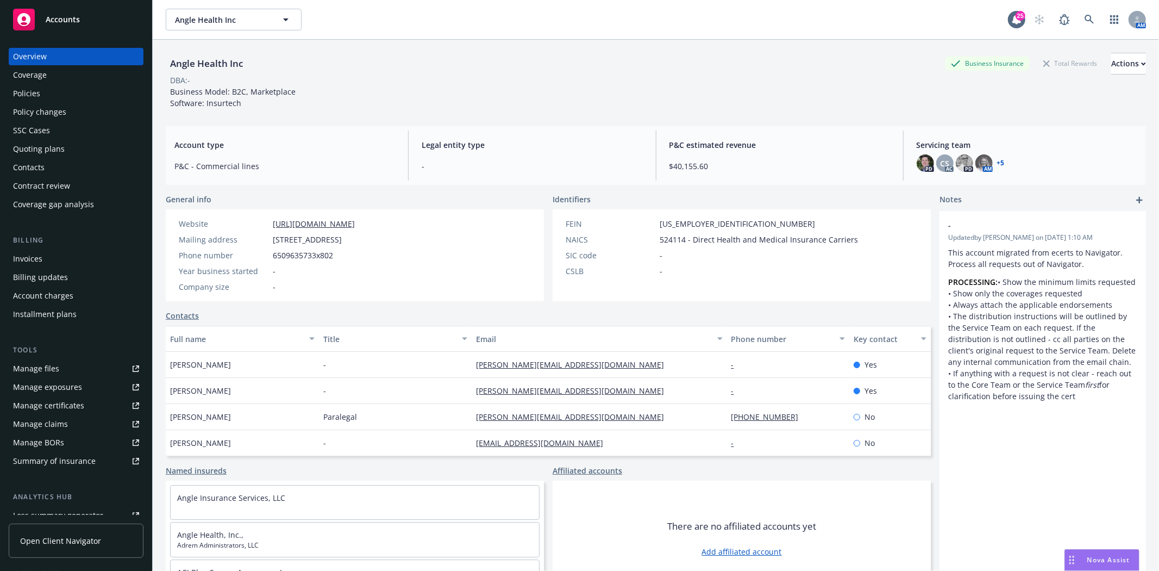
click at [48, 95] on div "Policies" at bounding box center [76, 93] width 126 height 17
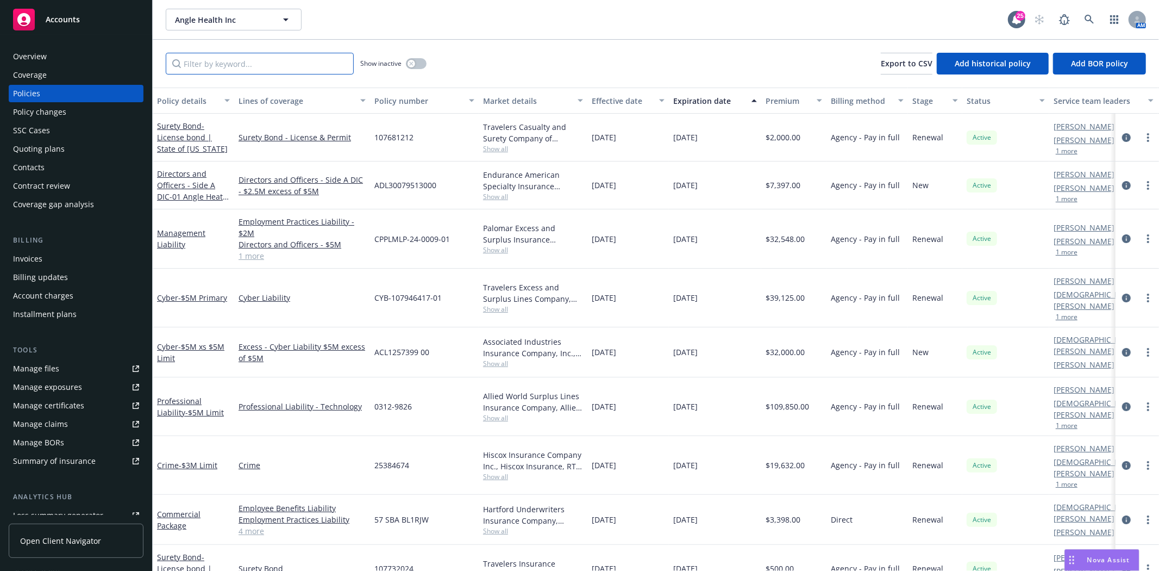
click at [258, 67] on input "Filter by keyword..." at bounding box center [260, 64] width 188 height 22
type input "09/01"
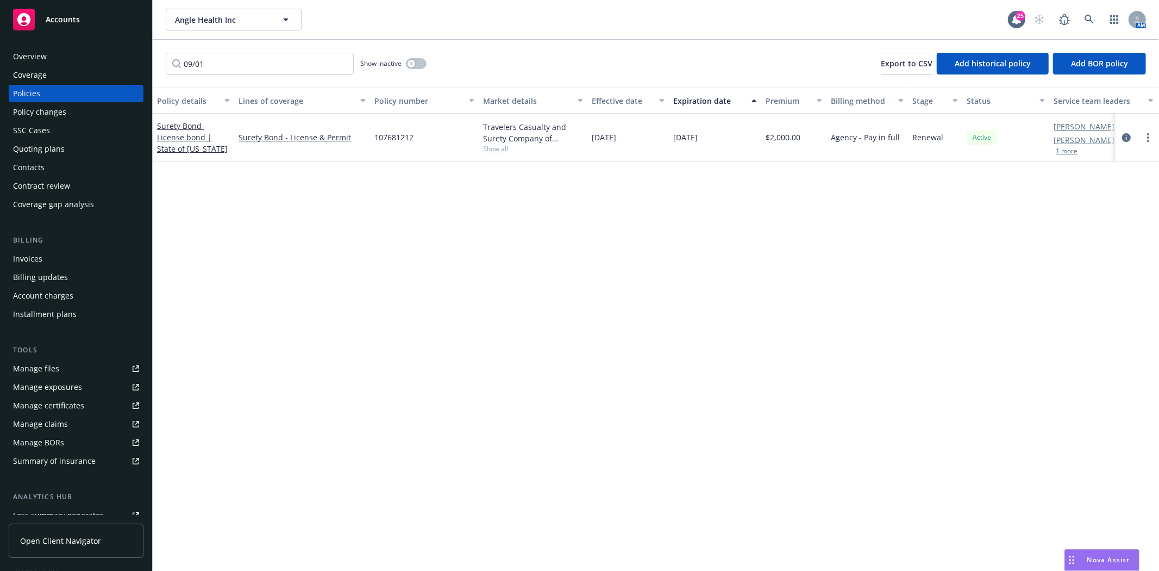
click at [405, 138] on span "107681212" at bounding box center [393, 136] width 39 height 11
copy span "107681212"
click at [1145, 142] on link "more" at bounding box center [1148, 137] width 13 height 13
click at [1098, 188] on link "Renew with incumbent" at bounding box center [1090, 181] width 128 height 22
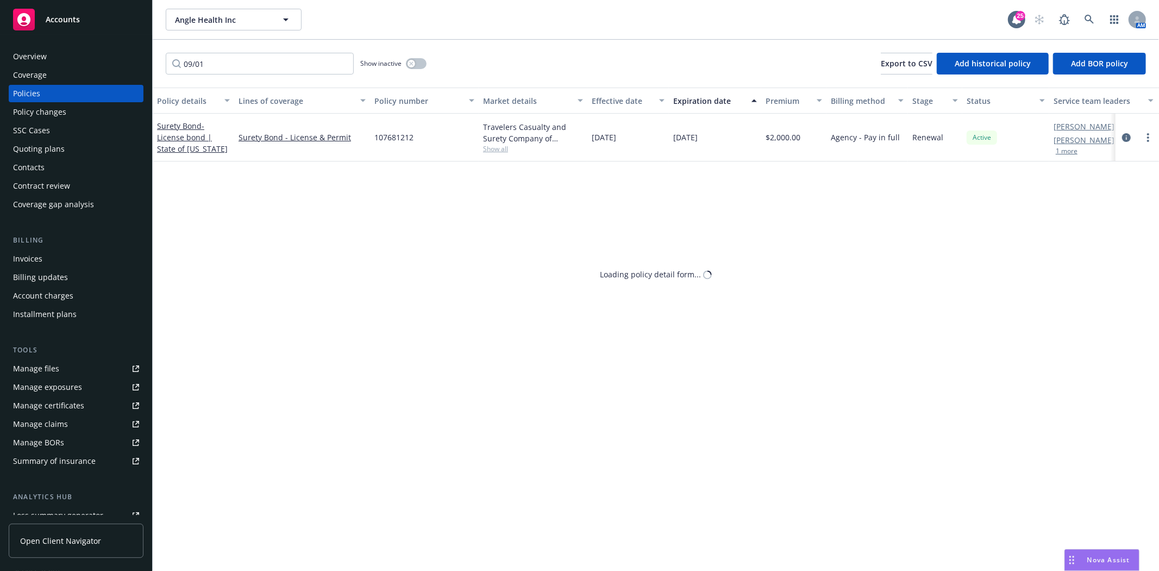
select select "12"
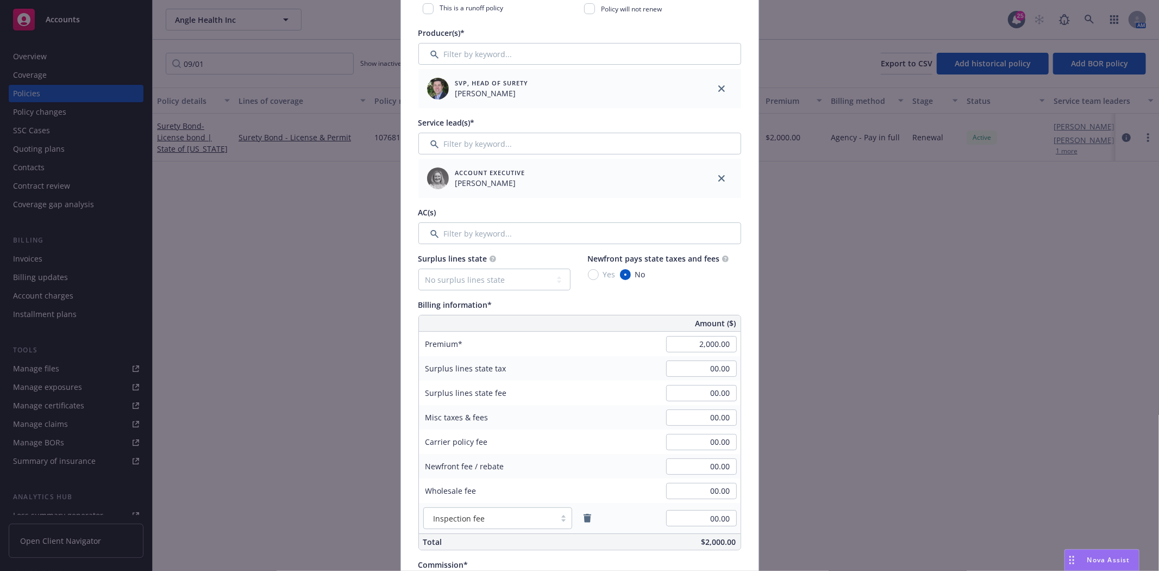
scroll to position [362, 0]
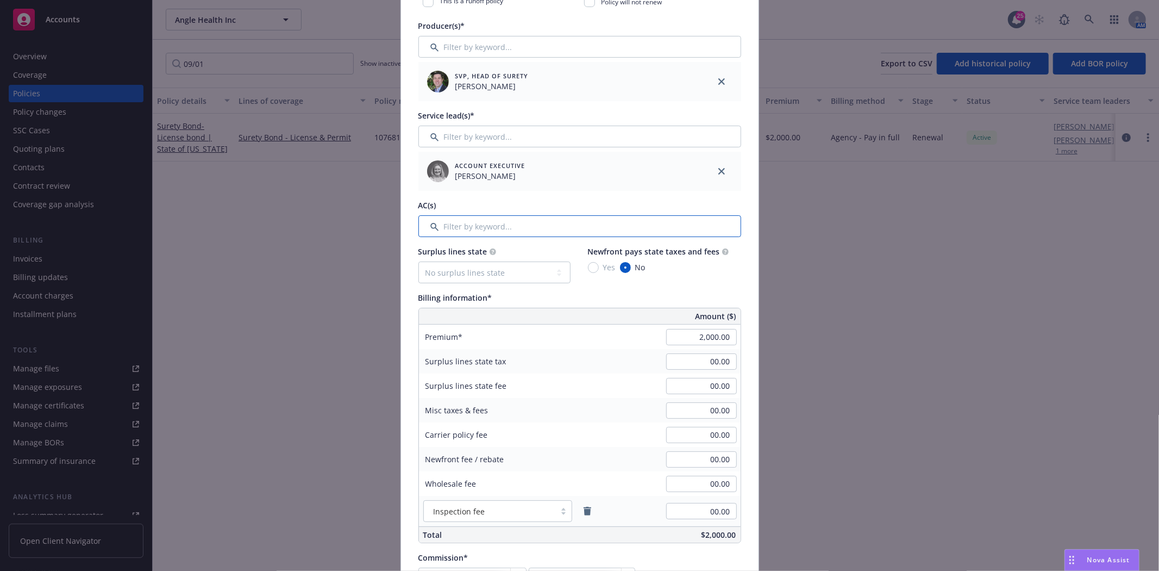
click at [495, 231] on input "Filter by keyword..." at bounding box center [579, 226] width 323 height 22
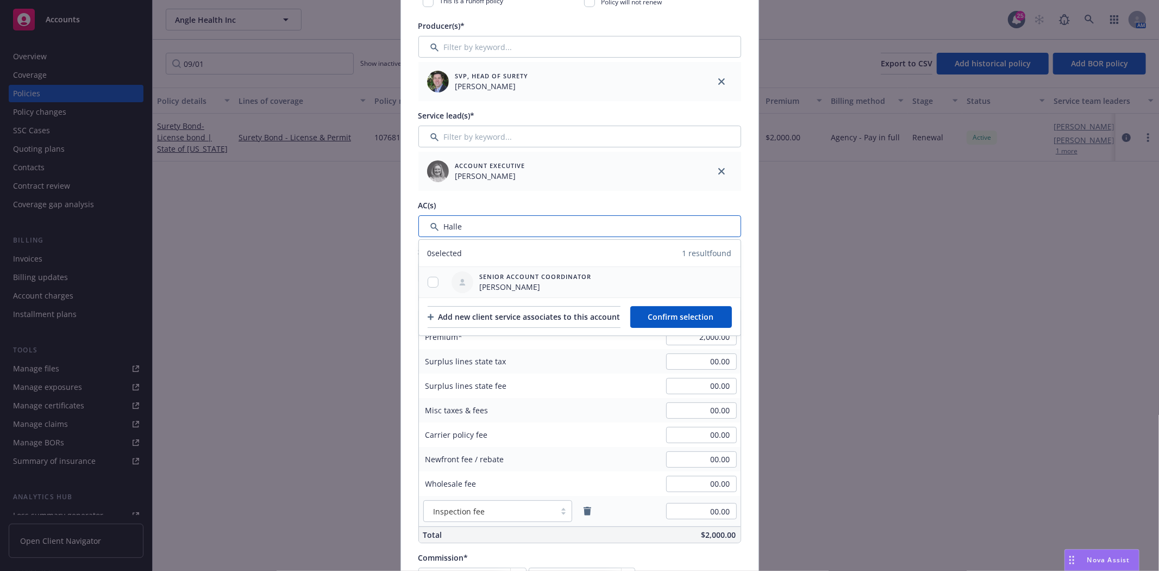
type input "Halle"
click at [433, 278] on input "checkbox" at bounding box center [433, 282] width 11 height 11
checkbox input "true"
click at [720, 322] on button "Confirm selection" at bounding box center [681, 317] width 102 height 22
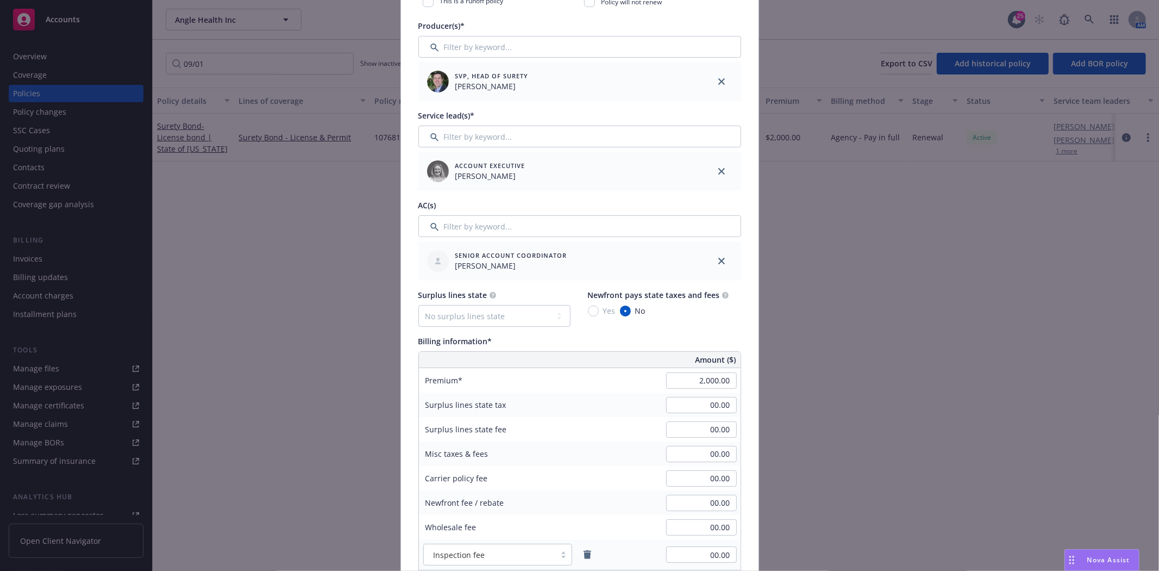
click at [587, 104] on div "Producer(s)* SVP, Head of Surety Bryan Martin Service lead(s)* Account Executiv…" at bounding box center [579, 150] width 323 height 260
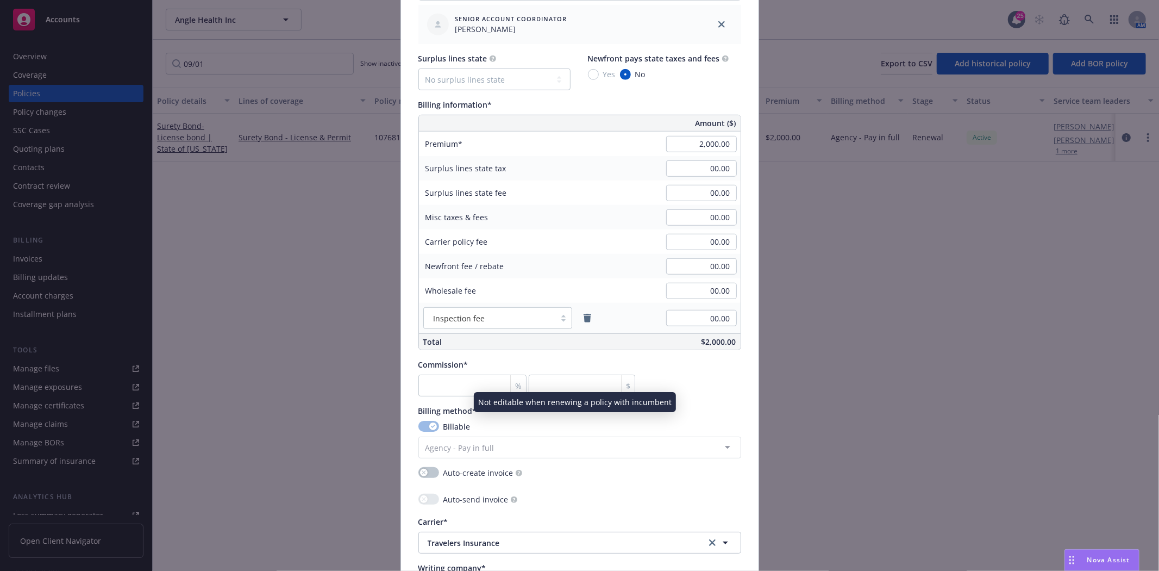
scroll to position [604, 0]
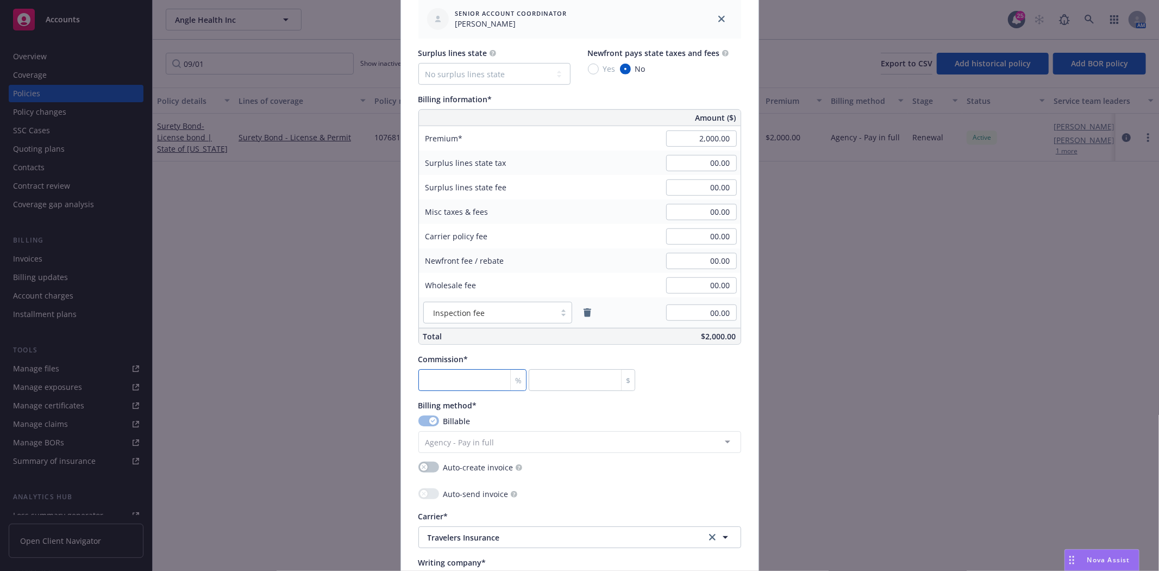
click at [468, 385] on input "number" at bounding box center [472, 380] width 109 height 22
type input "3"
type input "60"
type input "30"
type input "600"
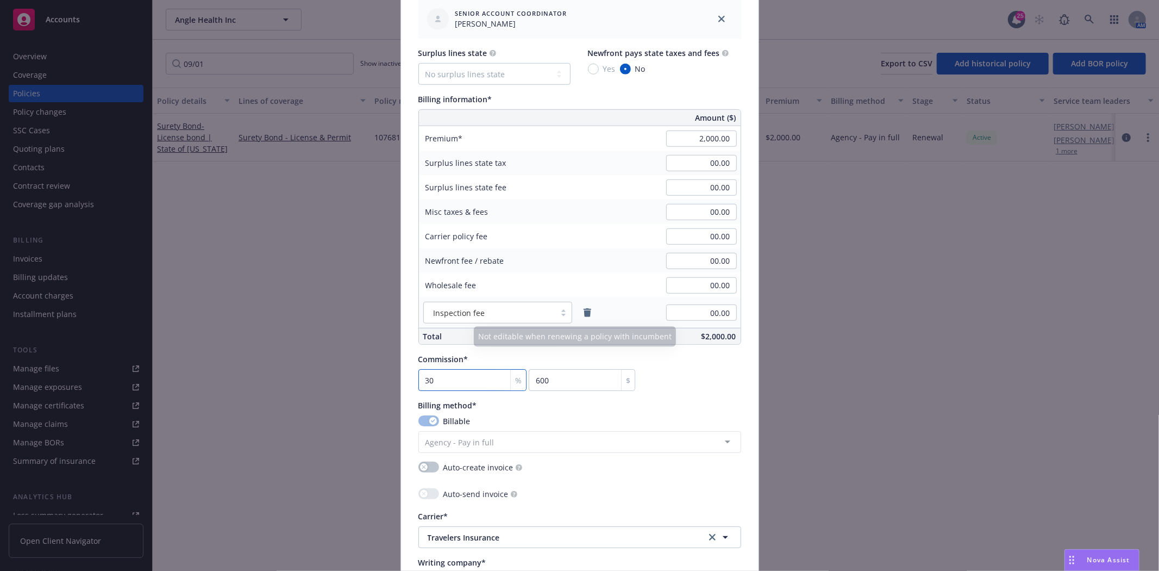
scroll to position [845, 0]
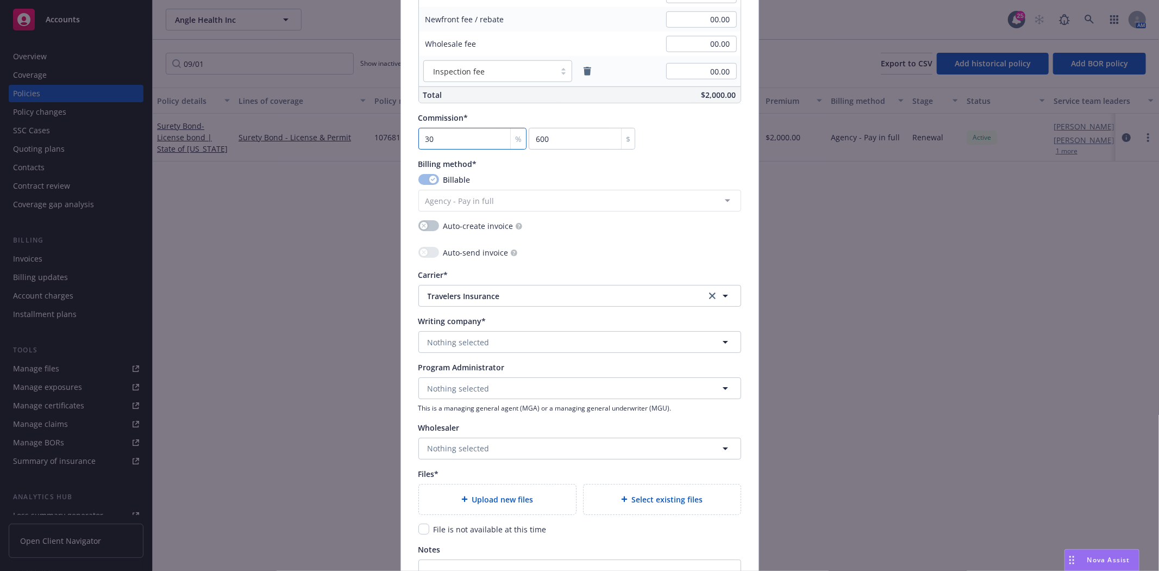
type input "30"
click at [482, 340] on span "Nothing selected" at bounding box center [459, 341] width 62 height 11
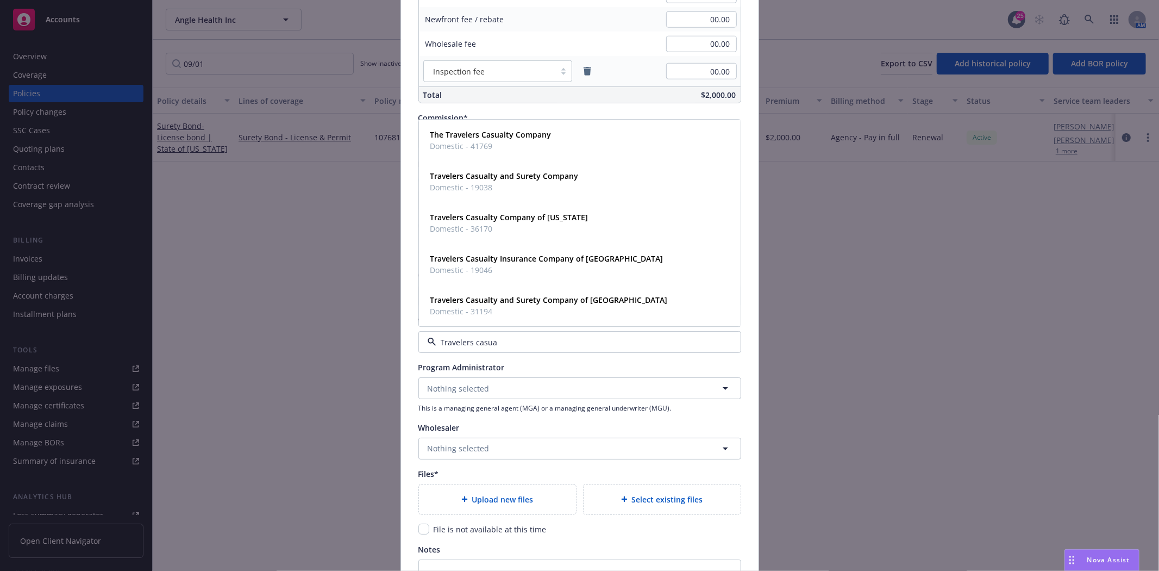
type input "Travelers casual"
click at [512, 294] on div "Travelers Casualty and Surety Company of America Domestic - 31194" at bounding box center [548, 305] width 244 height 27
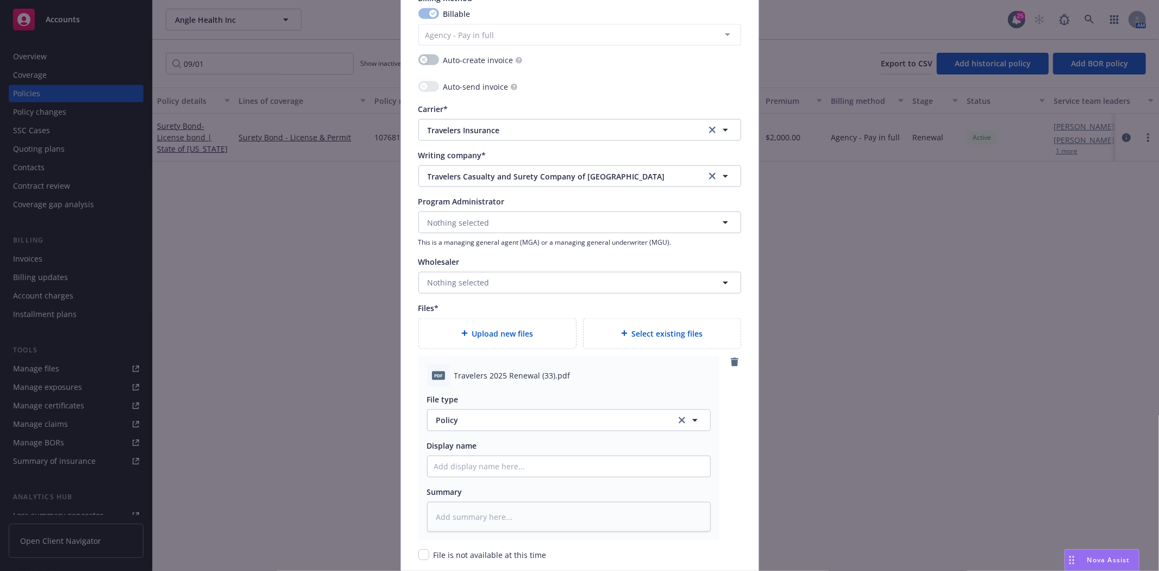
scroll to position [1087, 0]
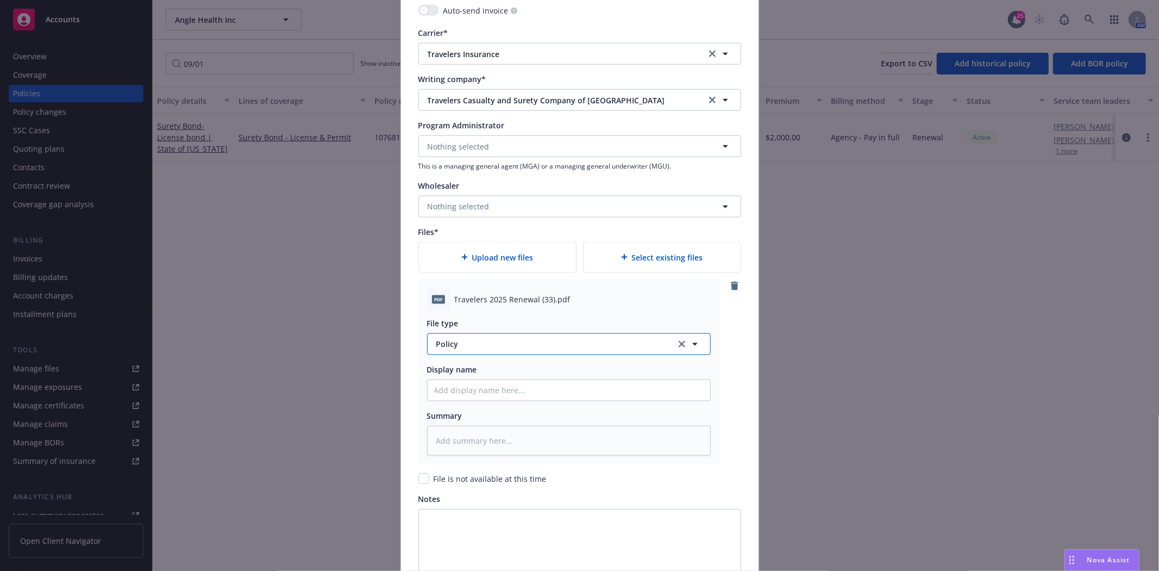
click at [456, 346] on span "Policy" at bounding box center [549, 343] width 227 height 11
type input "Invoic"
click at [474, 323] on div "Invoice - Third Party" at bounding box center [569, 313] width 283 height 29
click at [476, 300] on span "Travelers 2025 Renewal (33).pdf" at bounding box center [512, 298] width 116 height 11
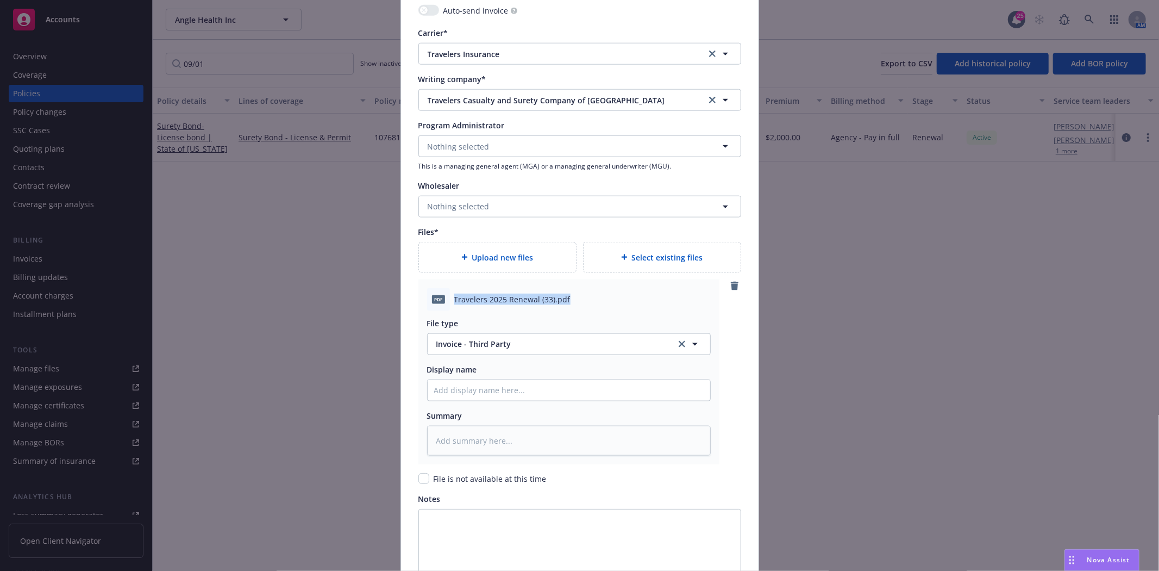
click at [476, 300] on span "Travelers 2025 Renewal (33).pdf" at bounding box center [512, 298] width 116 height 11
copy span "Travelers 2025 Renewal (33).pdf"
click at [452, 390] on input "Policy display name" at bounding box center [569, 390] width 283 height 21
paste input "Travelers 2025 Renewal (33).pdf"
type textarea "x"
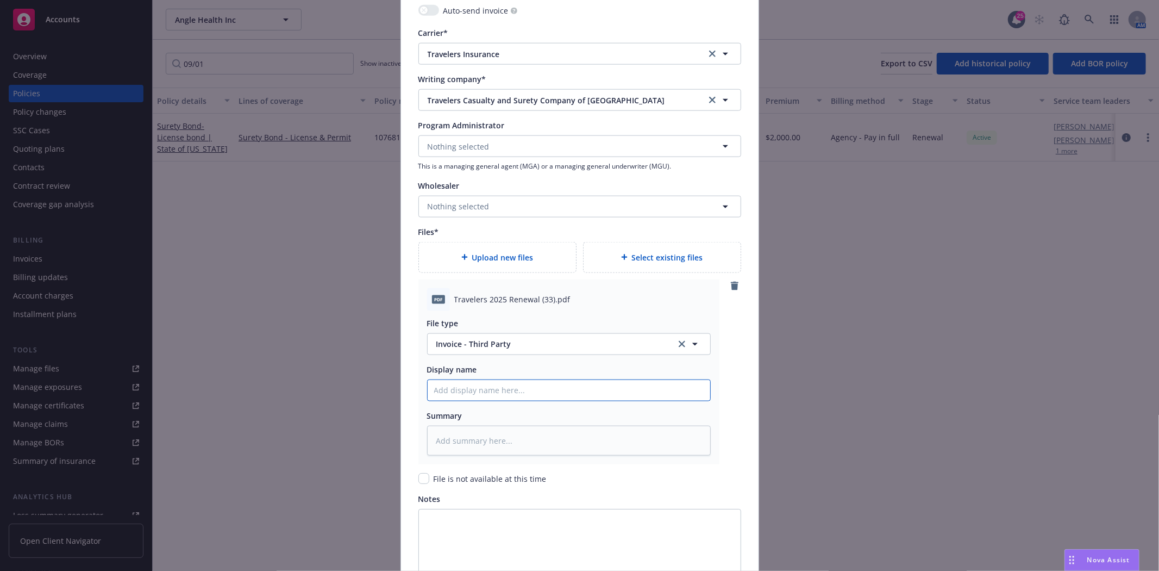
type input "Travelers 2025 Renewal (33).pdf"
type textarea "x"
type input "Travelers 2025 Renewal (33).p"
type textarea "x"
type input "Travelers 2025 Renewal (33)."
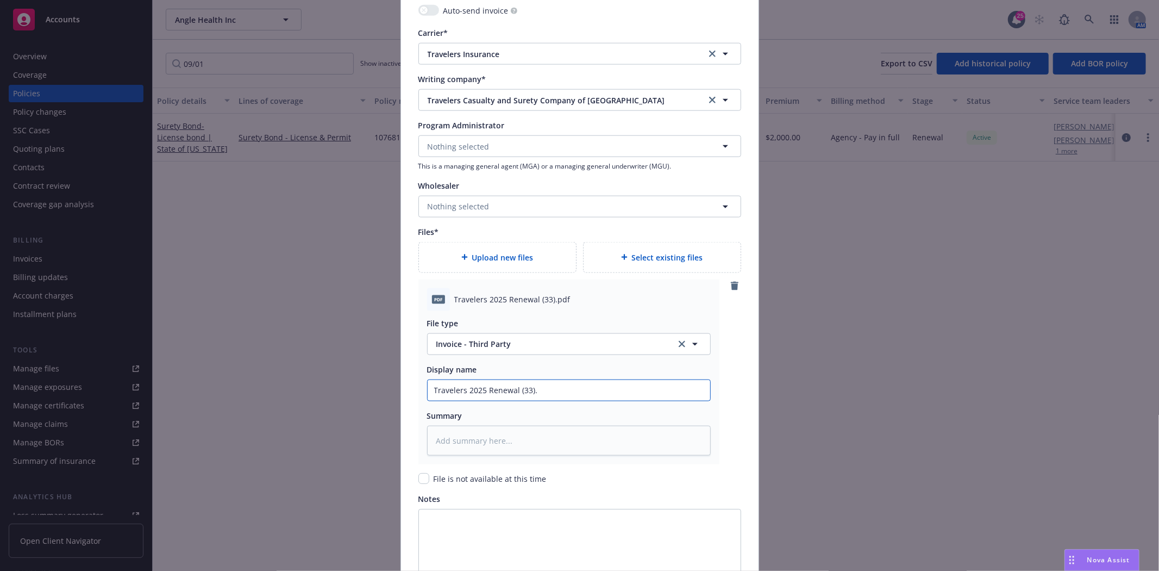
type textarea "x"
type input "Travelers 2025 Renewal (3"
type textarea "x"
type input "Travelers 2025 Renewal ("
type textarea "x"
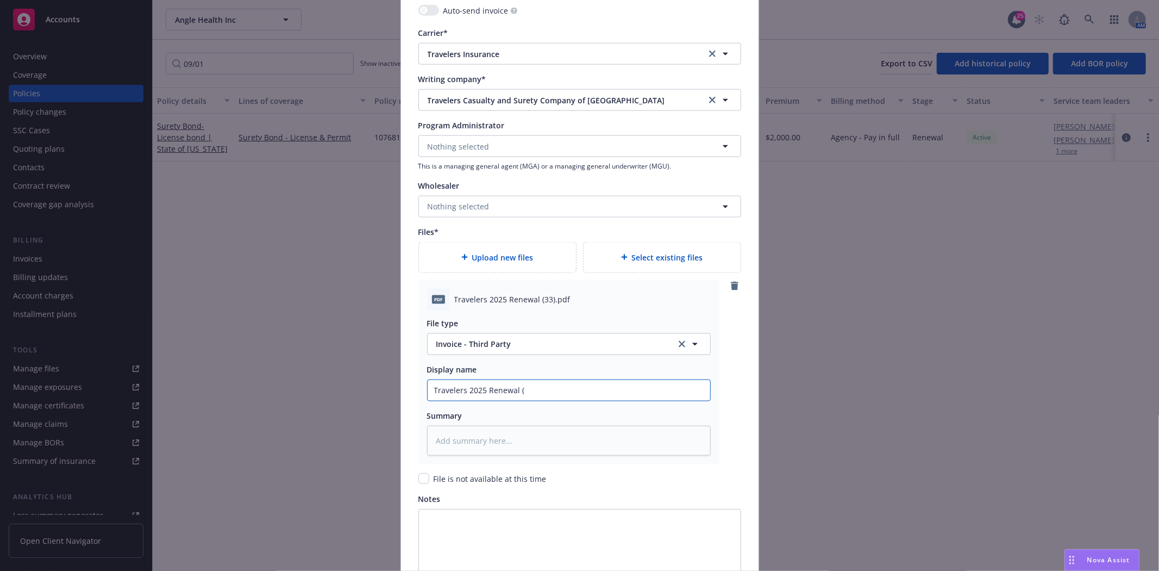
type input "Travelers 2025 Renewal"
type textarea "x"
type input "Travelers 2025 Renewal B"
type textarea "x"
type input "Travelers 2025 Renewal Bo"
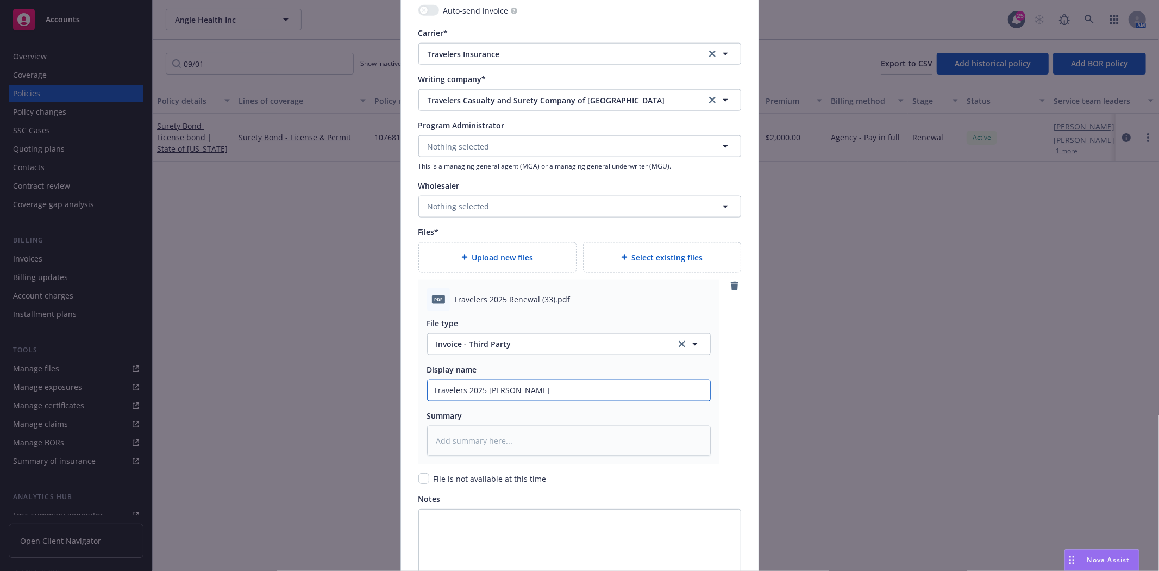
type textarea "x"
type input "Travelers 2025 Renewal Bon"
type textarea "x"
type input "Travelers 2025 Renewal Bond"
type textarea "x"
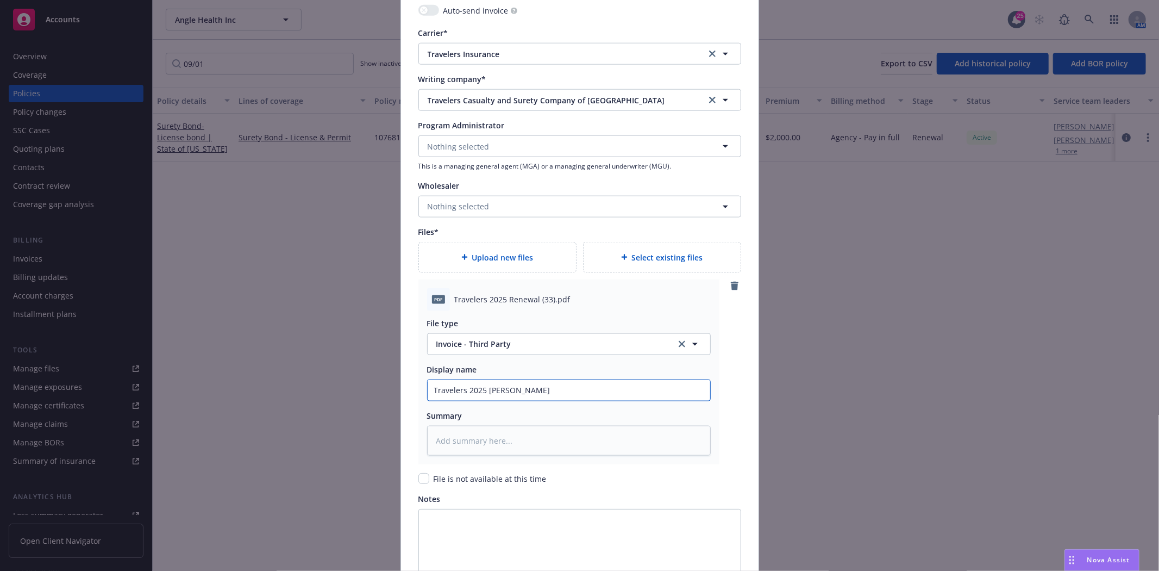
type input "Travelers 2025 Renewal Bond #"
type textarea "x"
type input "Travelers 2025 Renewal Bond #1"
type textarea "x"
type input "Travelers 2025 Renewal Bond #10"
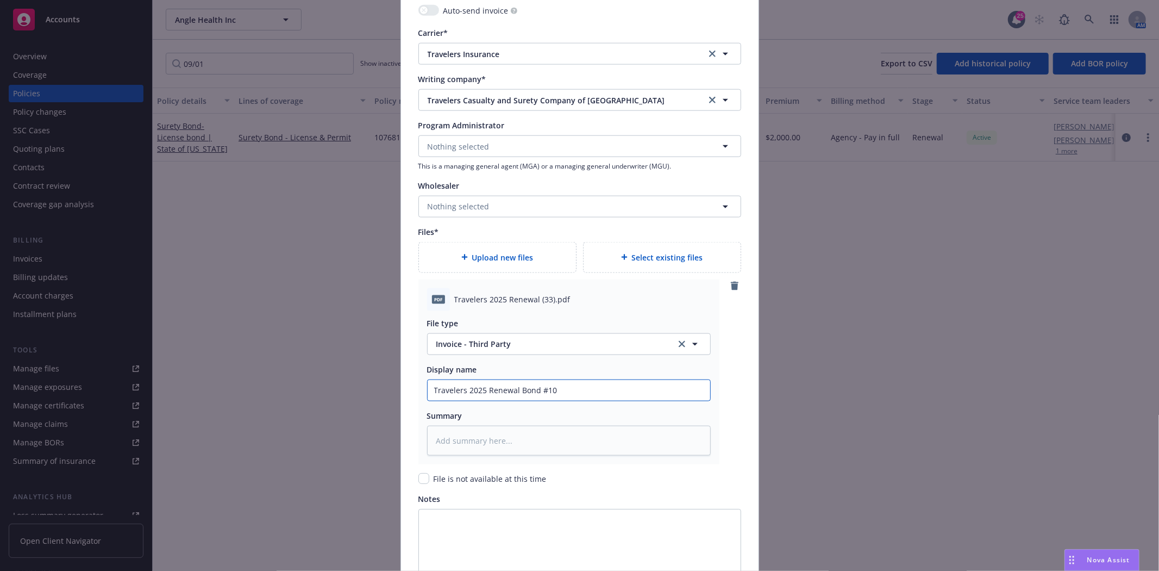
type textarea "x"
type input "Travelers 2025 Renewal Bond #107"
type textarea "x"
type input "Travelers 2025 Renewal Bond #1076"
type textarea "x"
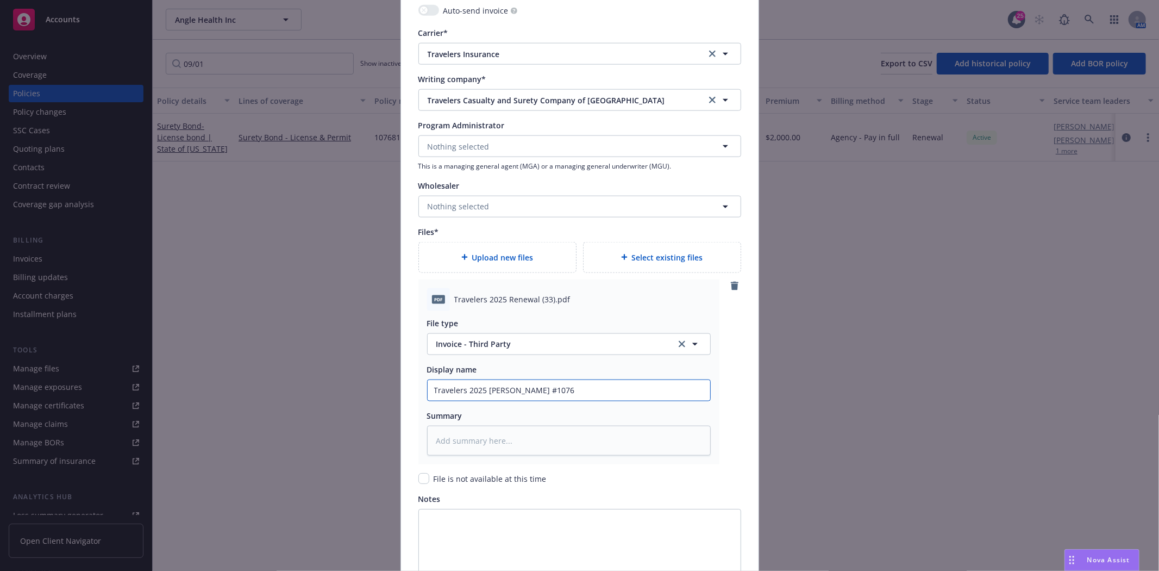
type input "Travelers 2025 Renewal Bond #10768"
type textarea "x"
type input "Travelers 2025 Renewal Bond #107681"
type textarea "x"
type input "Travelers 2025 Renewal Bond #1076812"
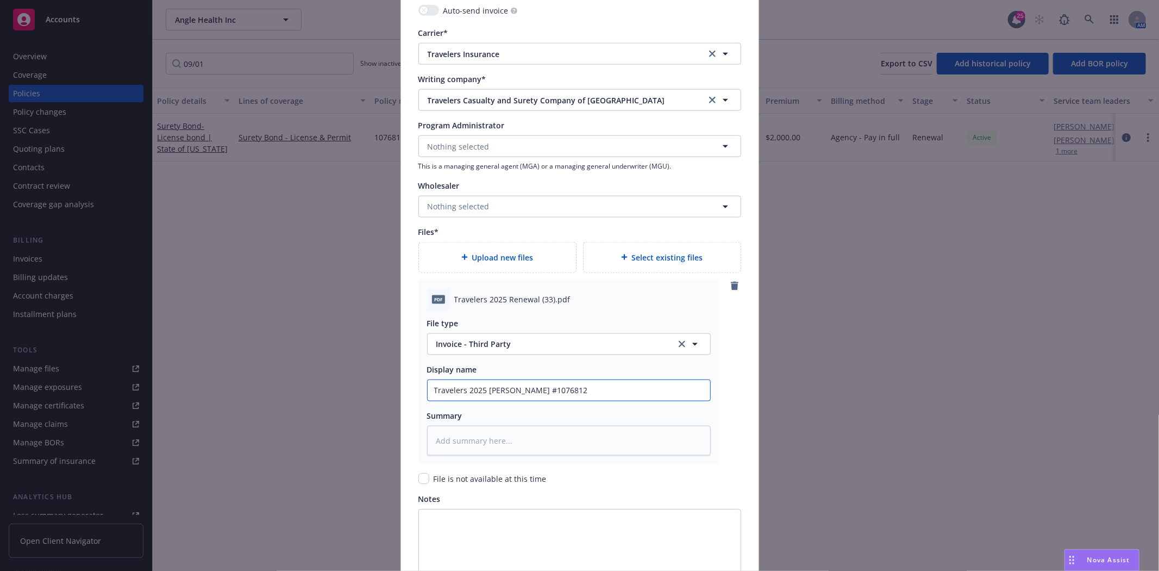
type textarea "x"
type input "Travelers 2025 Renewal Bond #10768121"
type textarea "x"
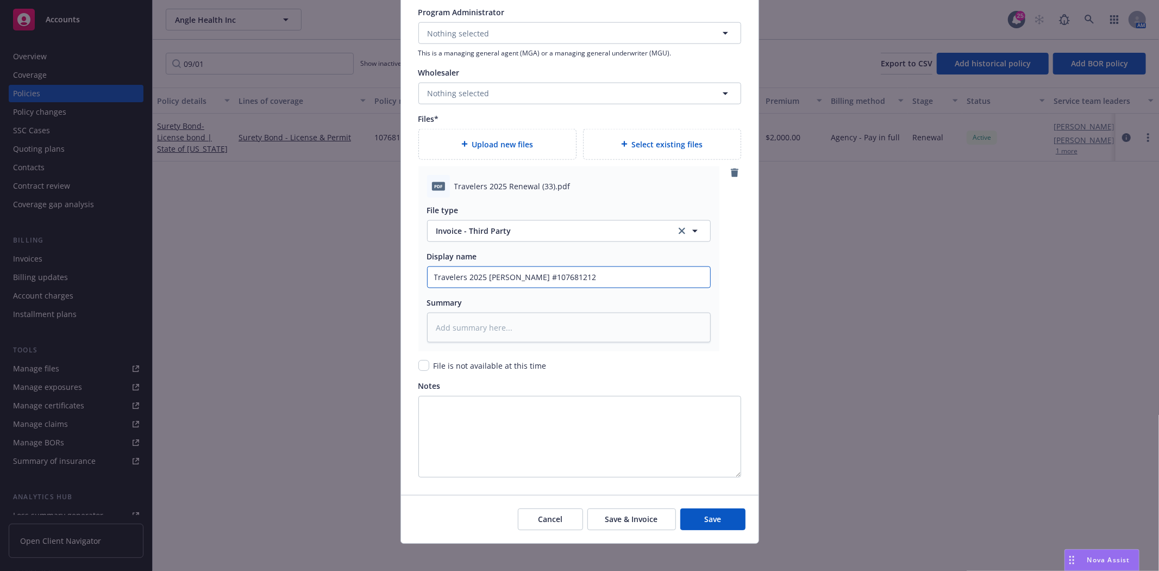
scroll to position [1207, 0]
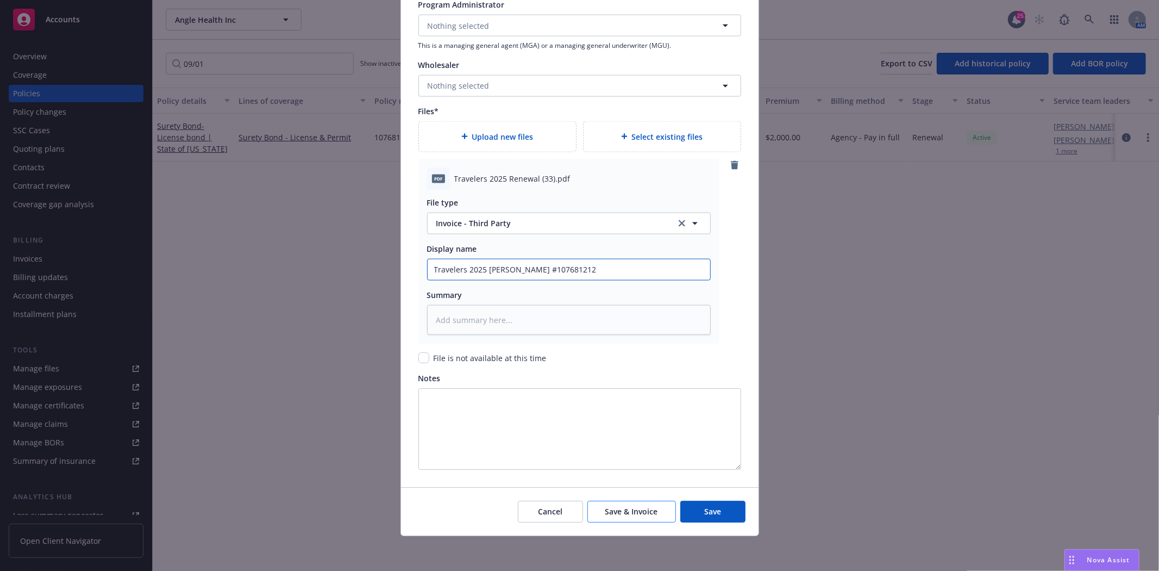
type input "Travelers 2025 Renewal Bond #107681212"
click at [603, 506] on button "Save & Invoice" at bounding box center [631, 511] width 89 height 22
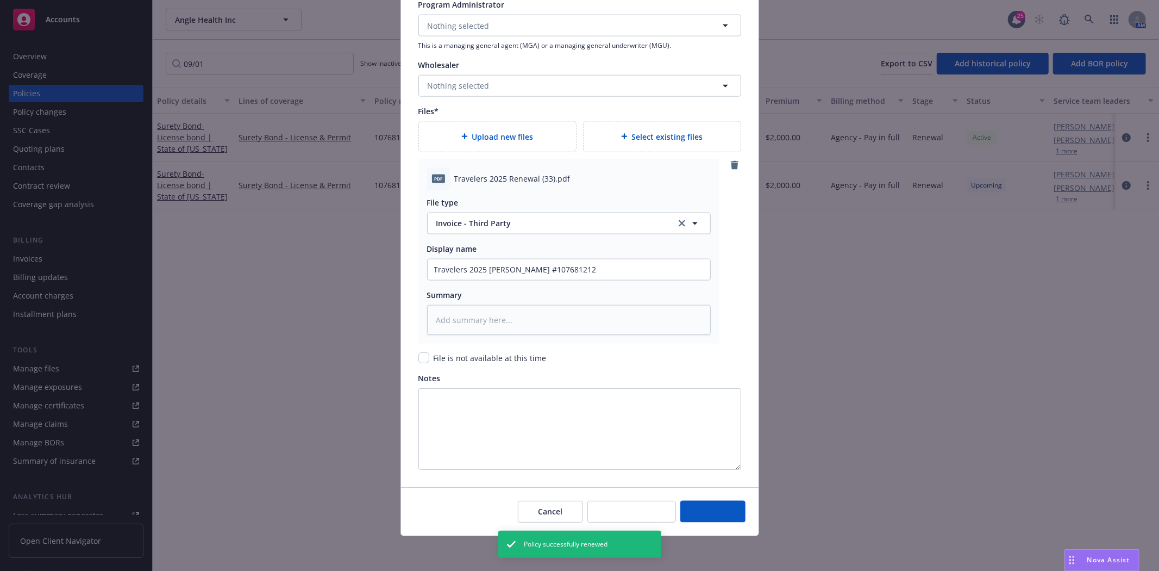
type textarea "x"
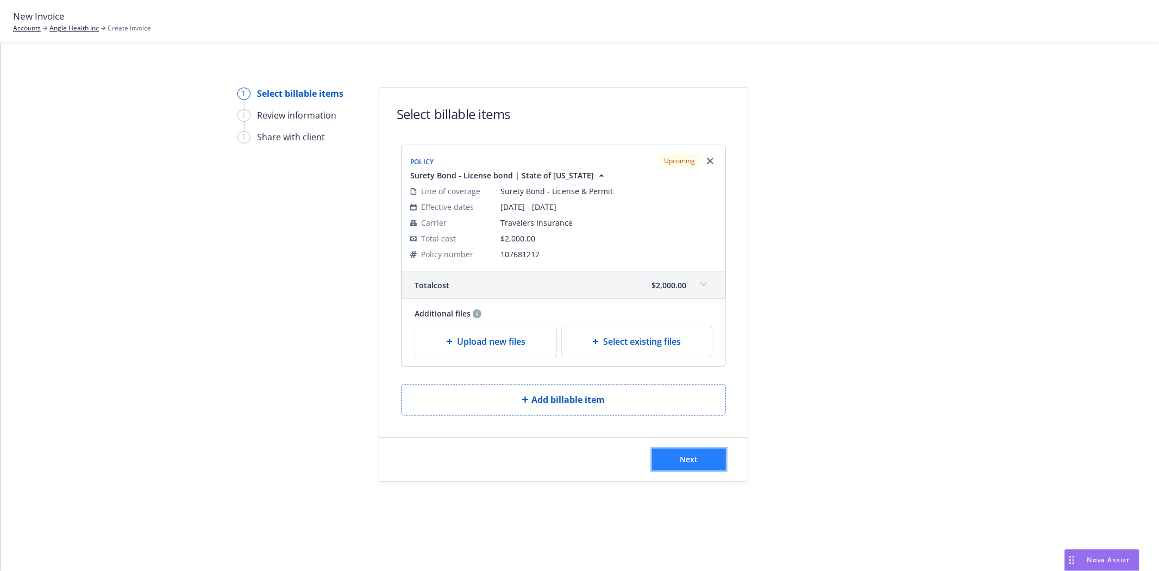
click at [683, 455] on span "Next" at bounding box center [689, 459] width 18 height 10
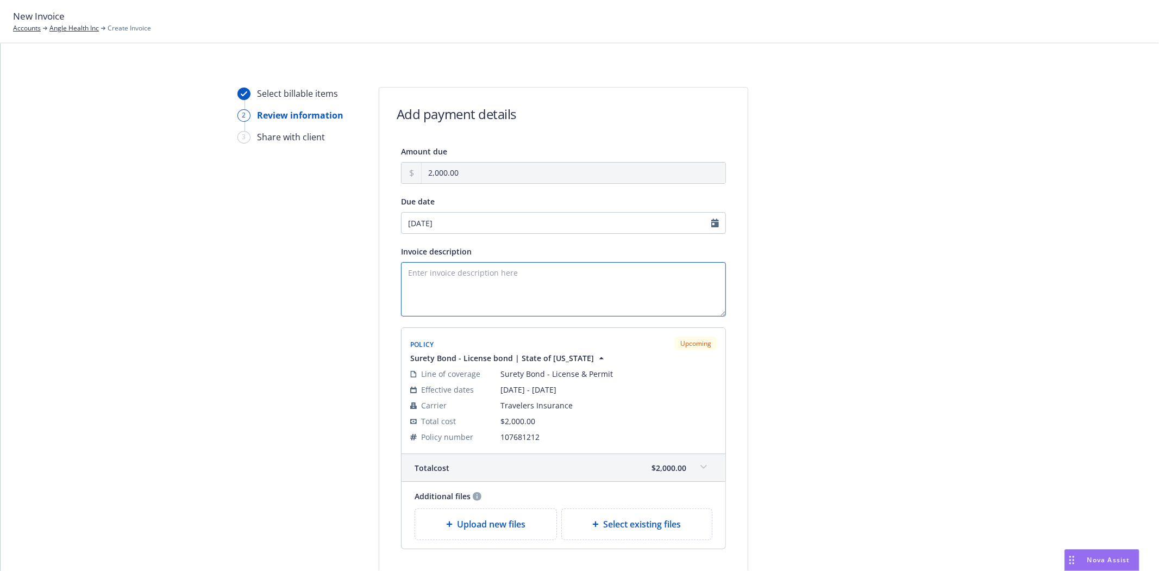
click at [568, 278] on textarea "Invoice description" at bounding box center [563, 289] width 325 height 54
paste textarea "107681212"
click at [479, 292] on textarea "107681212" at bounding box center [563, 289] width 325 height 54
click at [479, 290] on textarea "107681212" at bounding box center [563, 289] width 325 height 54
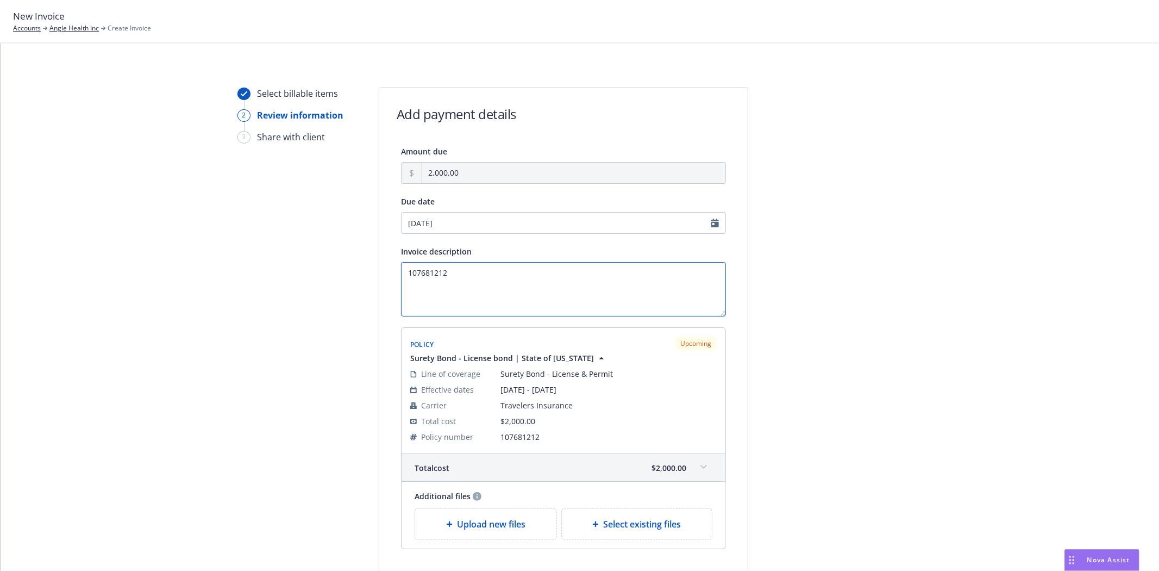
click at [479, 290] on textarea "107681212" at bounding box center [563, 289] width 325 height 54
paste textarea "Principal: Adrem Insurance Services LLC Obligee: [US_STATE] Department of Insur…"
type textarea "Principal: Adrem Insurance Services LLC Obligee: [US_STATE] Department of Insur…"
click at [911, 399] on div at bounding box center [846, 351] width 152 height 528
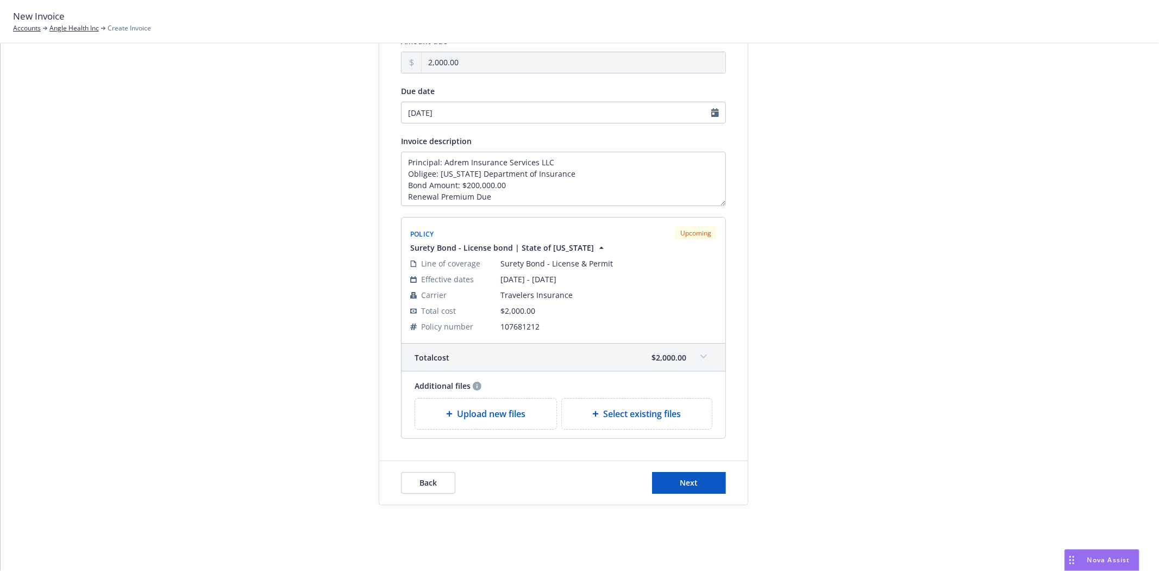
scroll to position [115, 0]
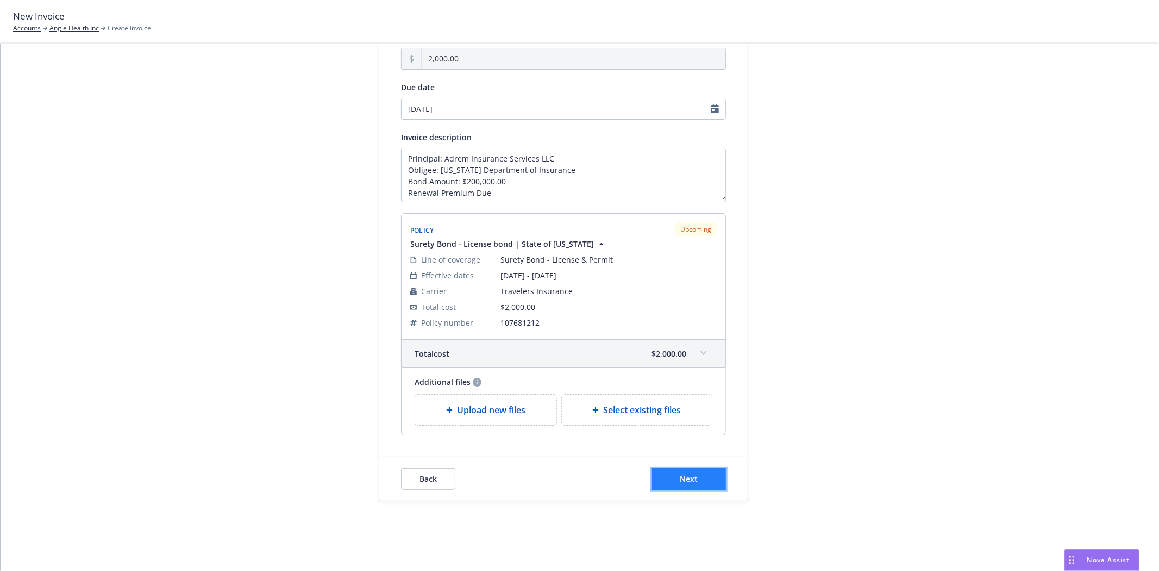
click at [713, 481] on button "Next" at bounding box center [689, 479] width 74 height 22
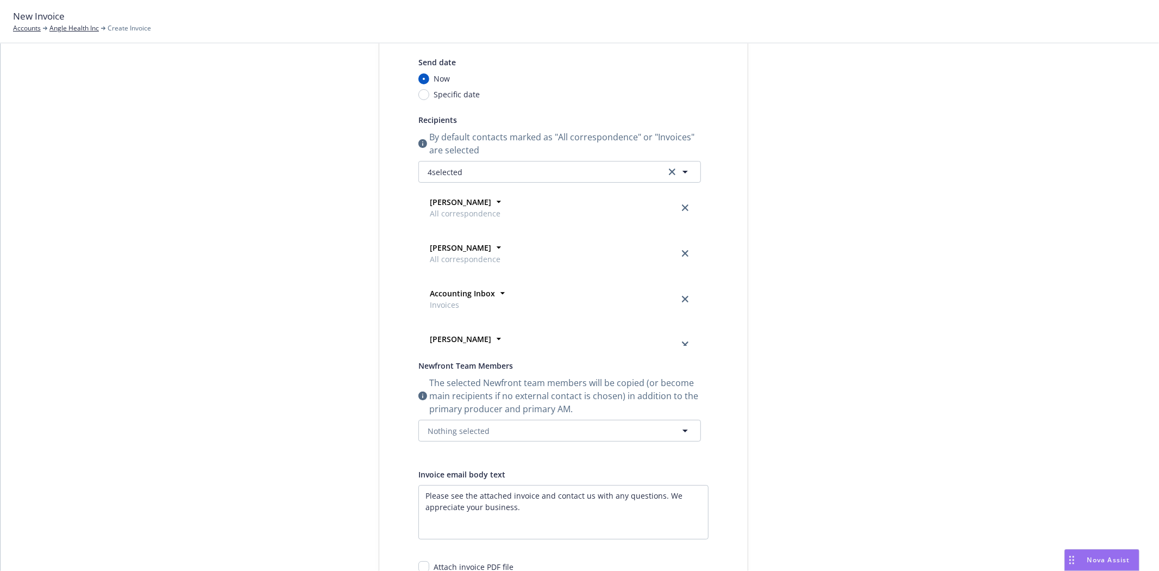
click at [463, 283] on div "Accounting Inbox Invoices Address - Email accounting@anglehealth.com Website - …" at bounding box center [559, 299] width 281 height 40
click at [456, 294] on strong "Accounting Inbox" at bounding box center [462, 293] width 65 height 10
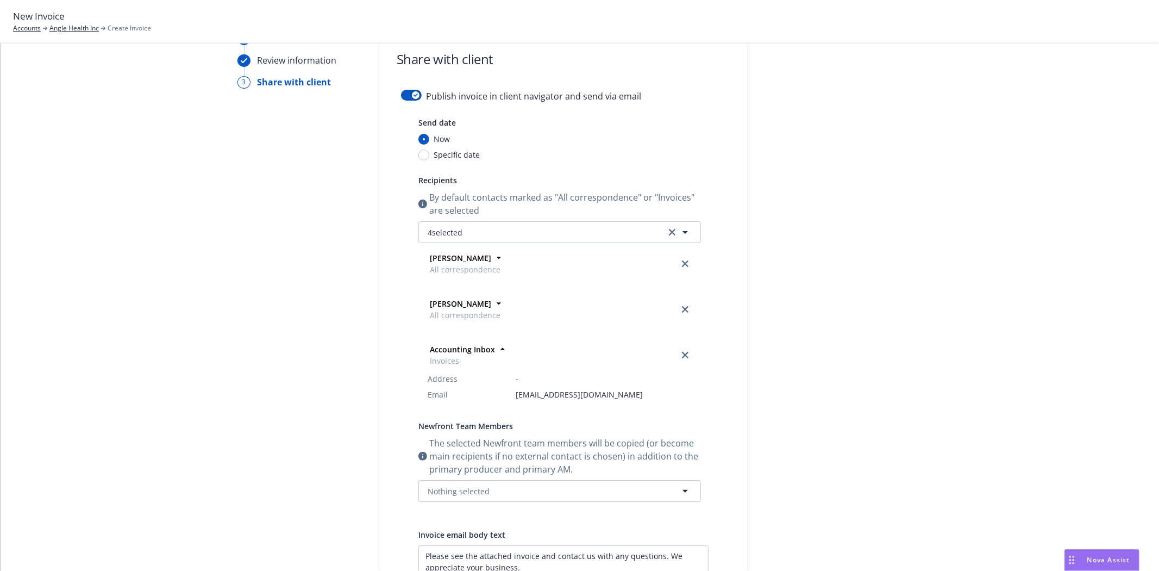
scroll to position [0, 0]
click at [454, 352] on strong "Accounting Inbox" at bounding box center [462, 353] width 65 height 10
click at [588, 230] on button "4 selected" at bounding box center [559, 232] width 283 height 22
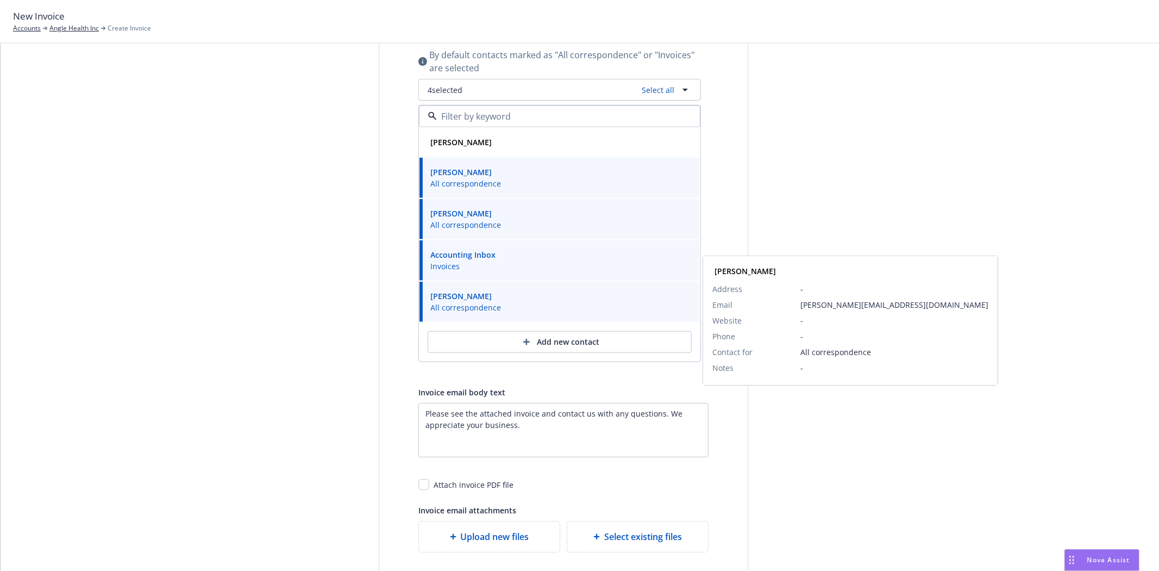
scroll to position [176, 0]
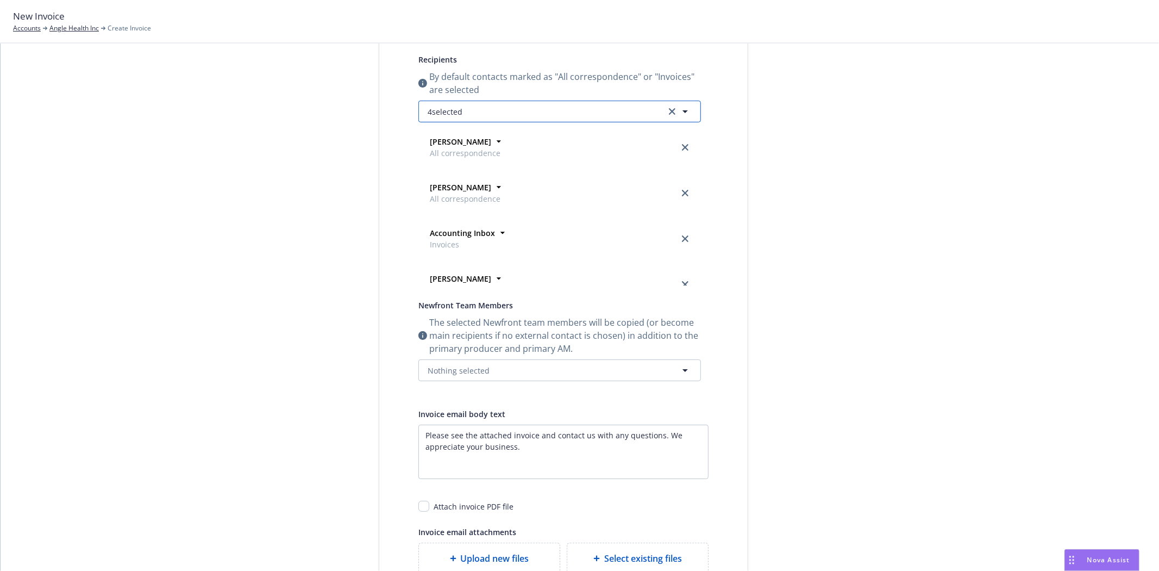
click at [443, 120] on button "4 selected" at bounding box center [559, 112] width 283 height 22
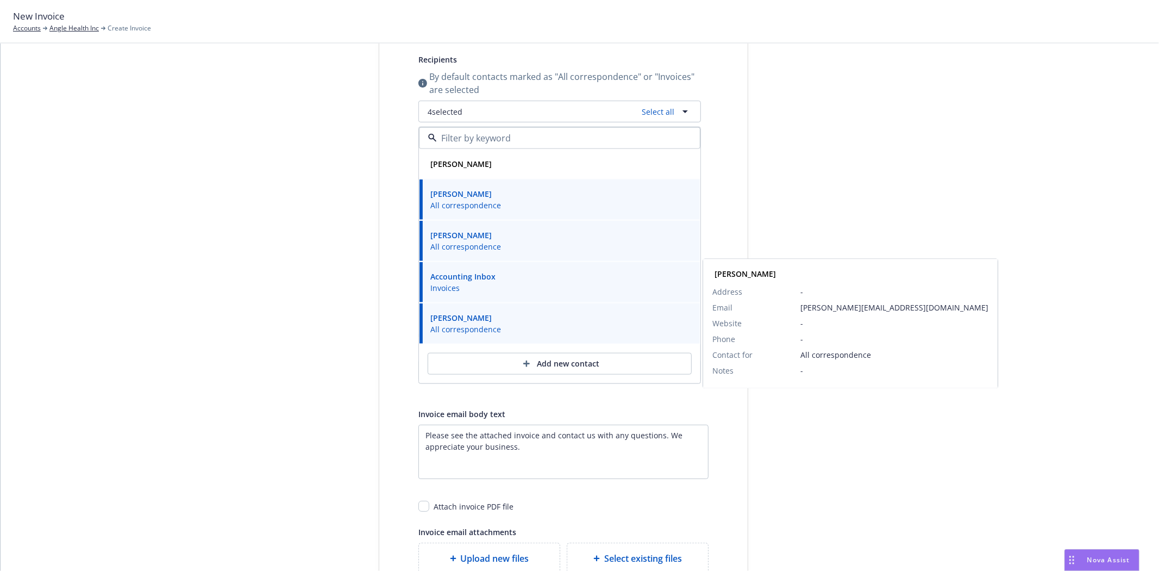
click at [486, 349] on div "Add new contact" at bounding box center [559, 363] width 281 height 39
click at [480, 361] on div "Add new contact" at bounding box center [560, 363] width 228 height 21
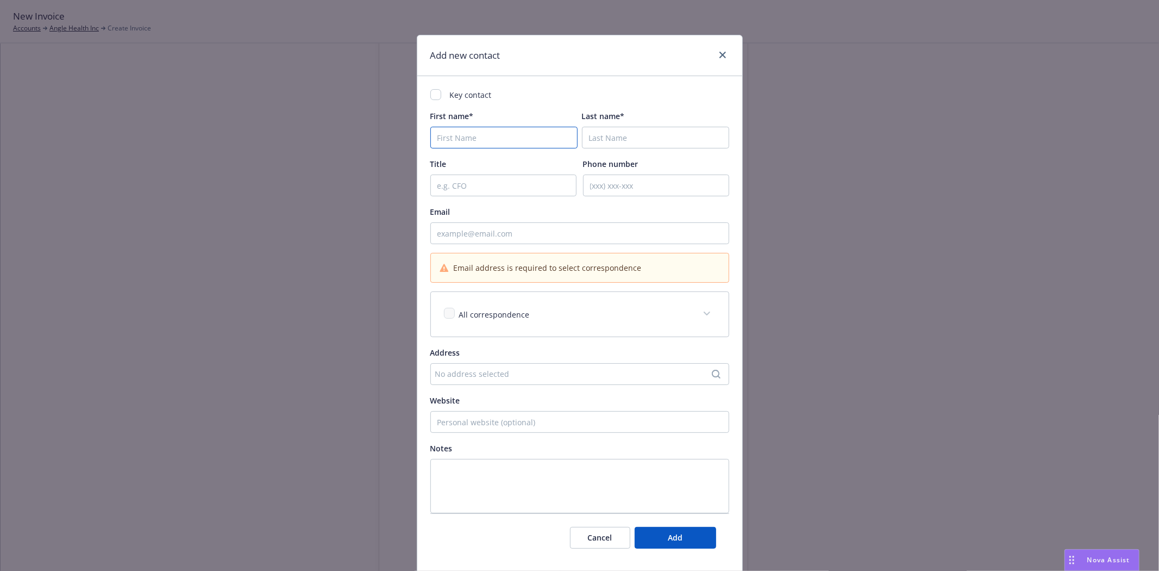
click at [442, 143] on input "First name*" at bounding box center [503, 138] width 147 height 22
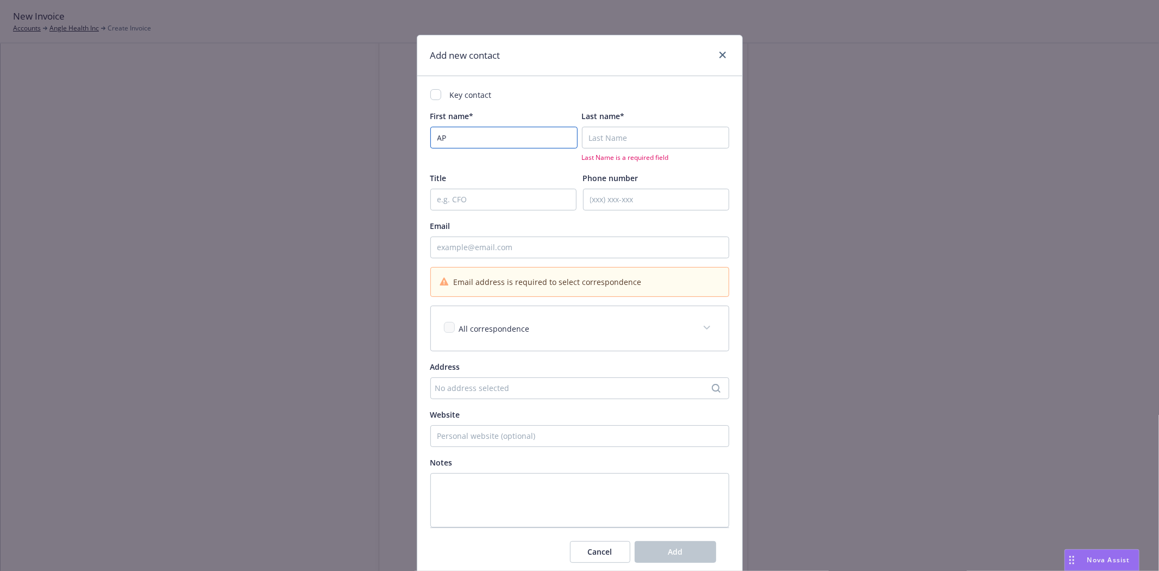
type input "AP"
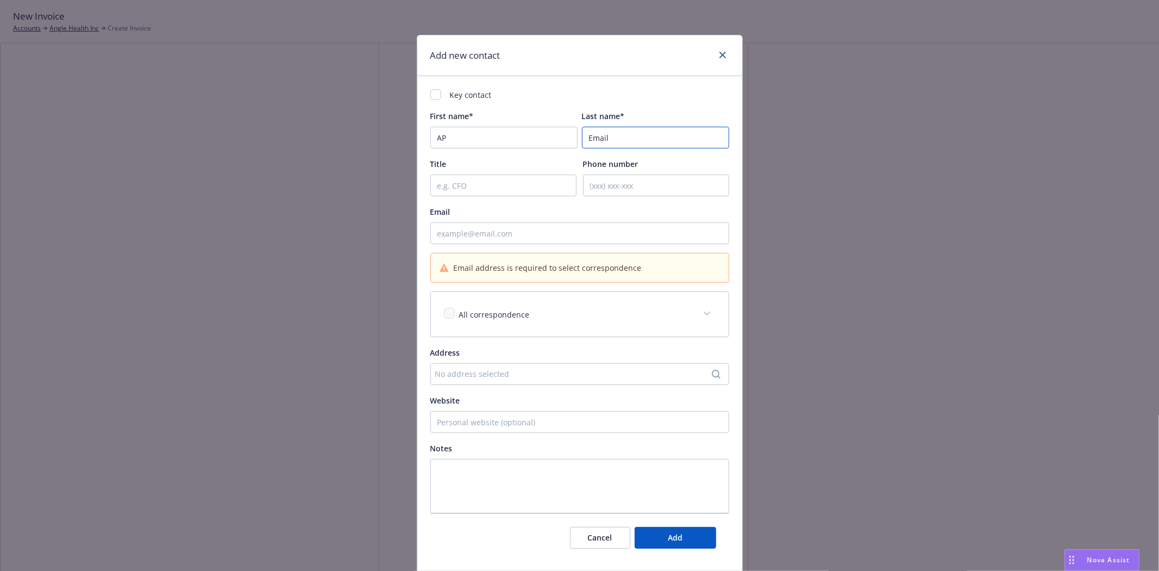
type input "Email"
click at [458, 224] on input "Email" at bounding box center [579, 233] width 299 height 22
paste input "ap@anglehealth.com"
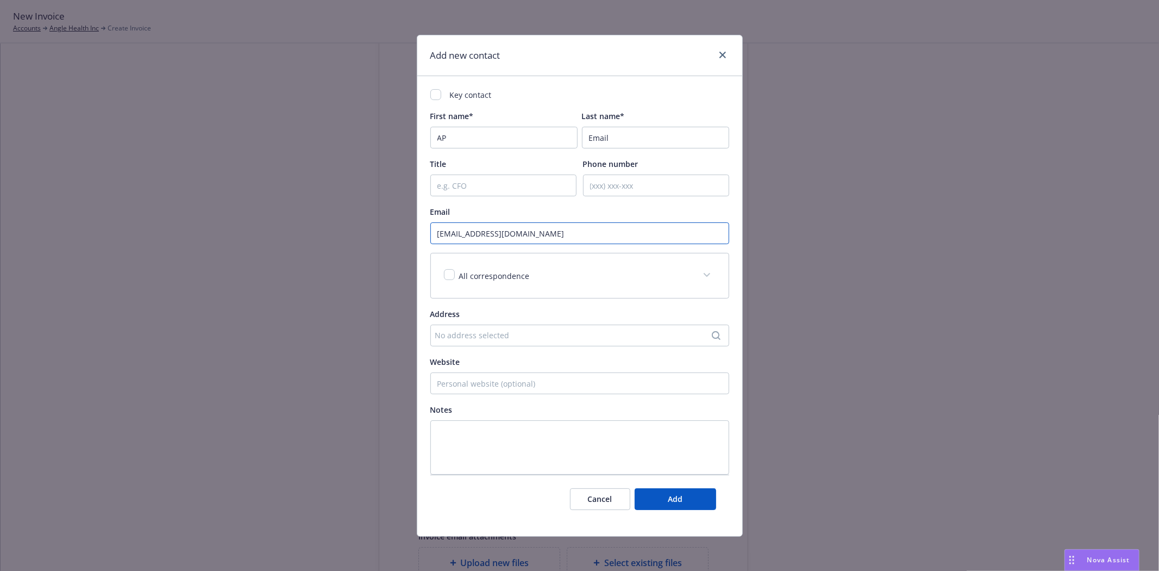
type input "ap@anglehealth.com"
click at [447, 278] on input "checkbox" at bounding box center [449, 274] width 11 height 11
checkbox input "true"
click at [528, 300] on div "Key contact First name* AP Last name* Email Title Phone number Email ap@anglehe…" at bounding box center [579, 281] width 299 height 385
click at [522, 286] on div "All correspondence" at bounding box center [580, 275] width 298 height 45
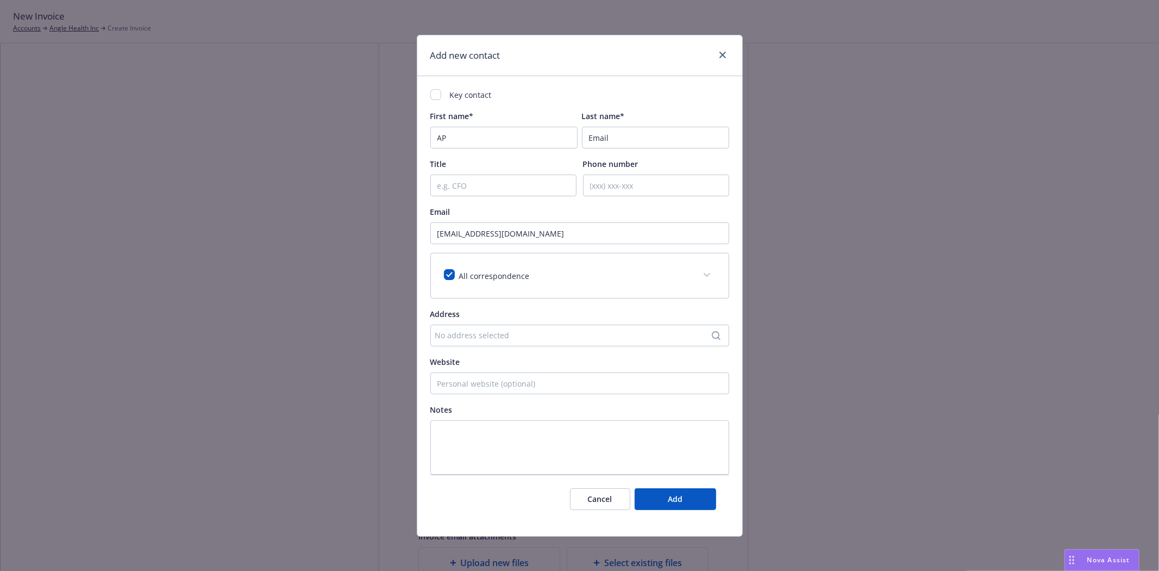
click at [698, 277] on span at bounding box center [706, 274] width 17 height 17
click at [698, 278] on span at bounding box center [706, 274] width 17 height 17
click at [668, 504] on span "Add" at bounding box center [675, 498] width 15 height 10
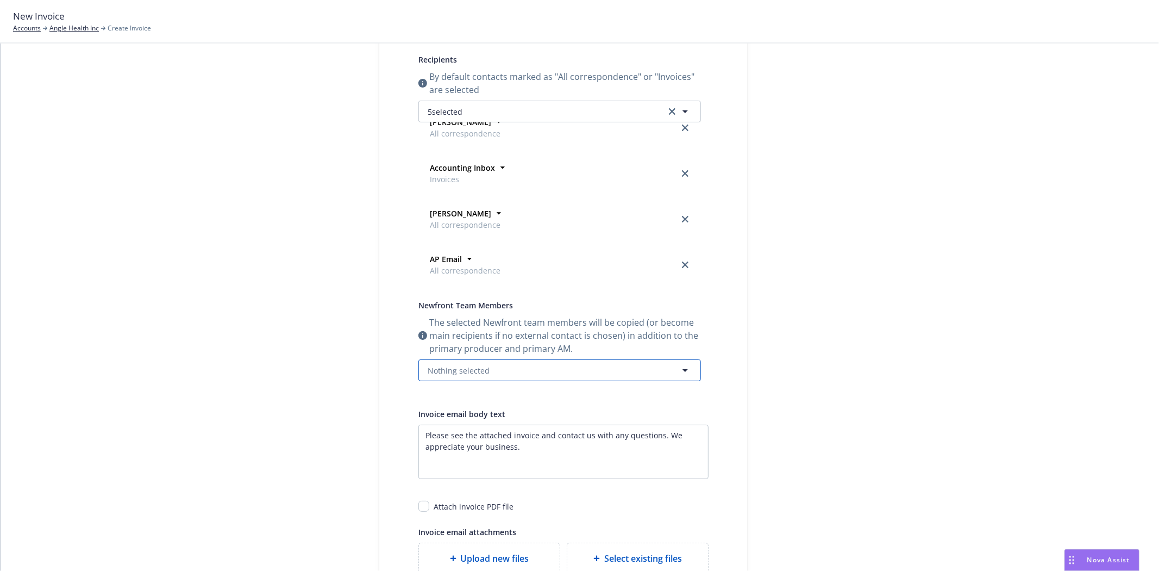
click at [555, 376] on button "Nothing selected" at bounding box center [559, 370] width 283 height 22
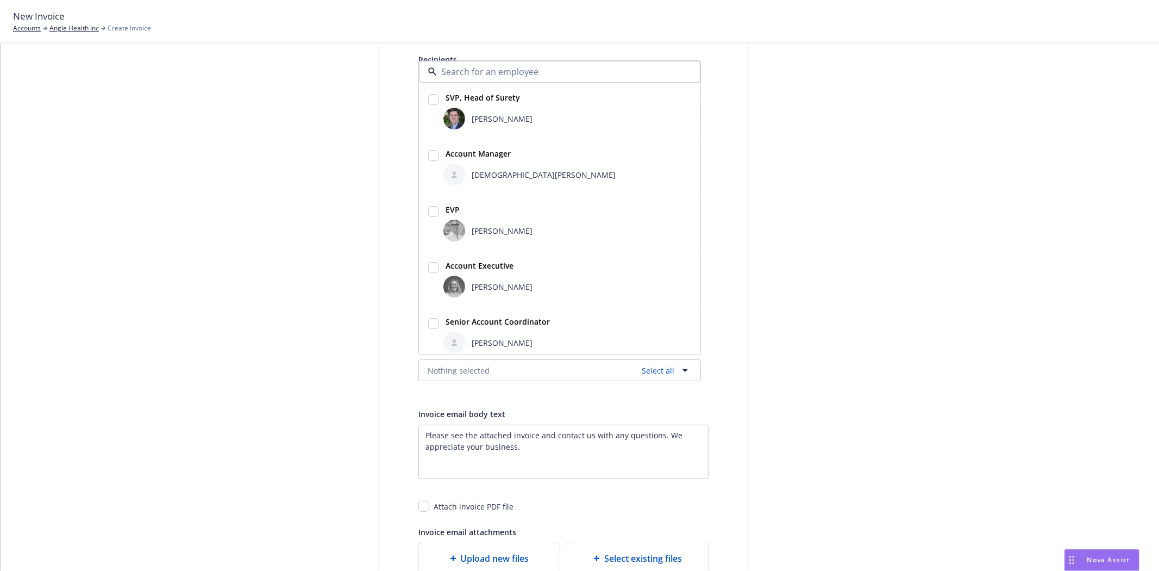
click at [472, 118] on span "[PERSON_NAME]" at bounding box center [502, 118] width 61 height 11
checkbox input "true"
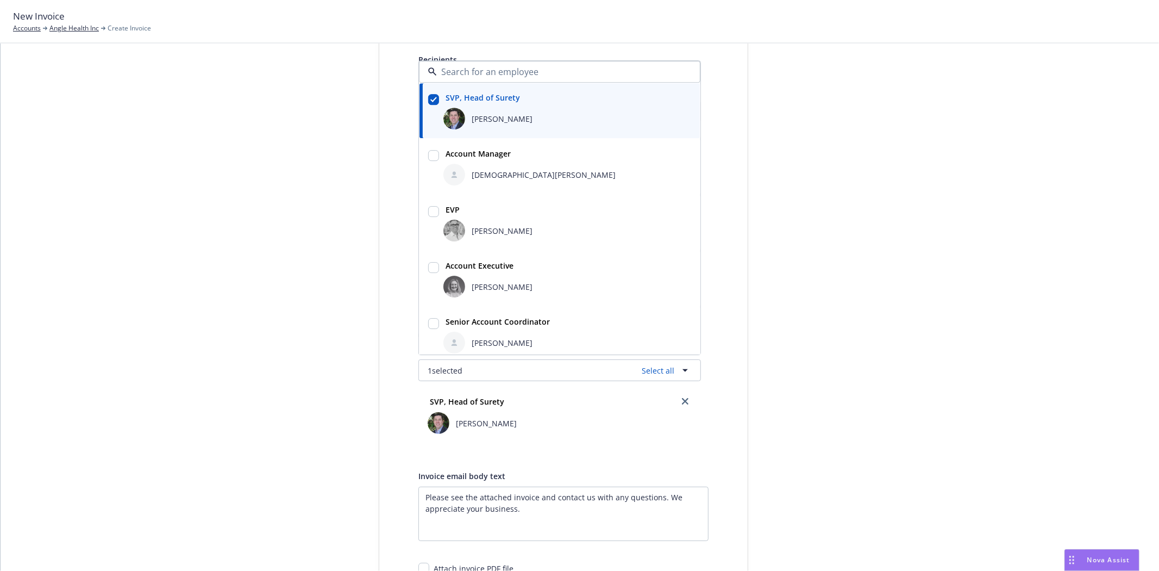
click at [479, 283] on span "[PERSON_NAME]" at bounding box center [502, 286] width 61 height 11
checkbox input "true"
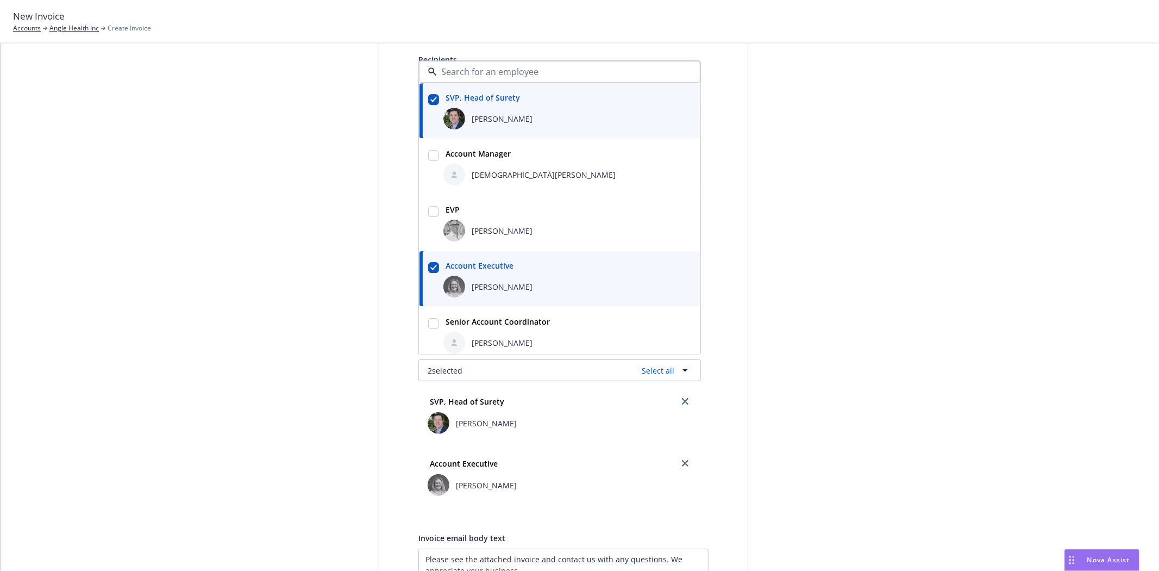
click at [479, 318] on strong "Senior Account Coordinator" at bounding box center [498, 321] width 104 height 10
checkbox input "true"
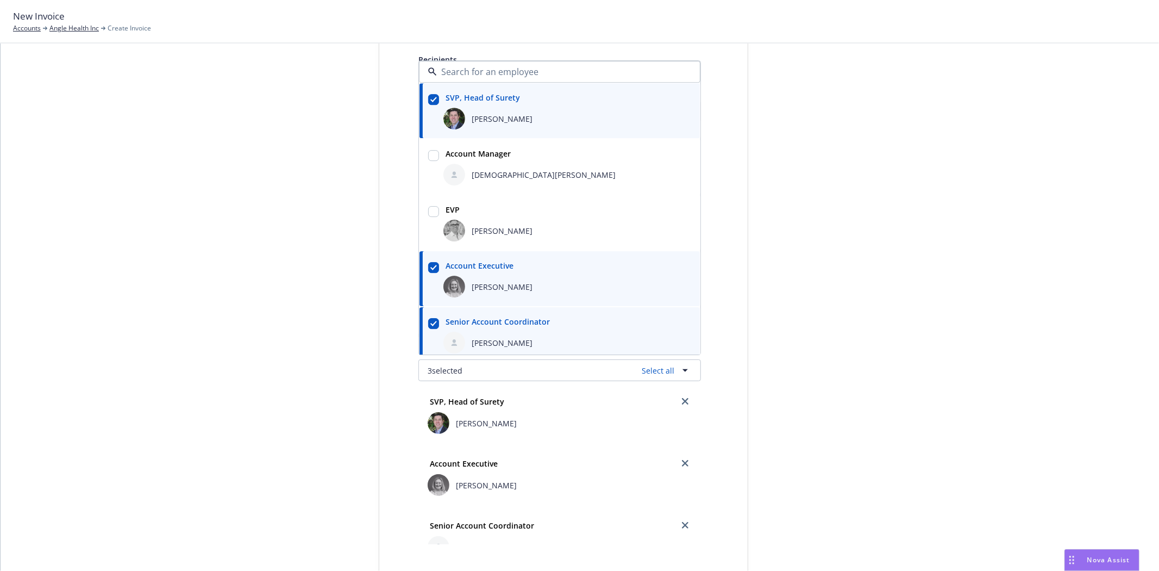
click at [239, 229] on div "Select billable items Review information 3 Share with client" at bounding box center [297, 357] width 120 height 892
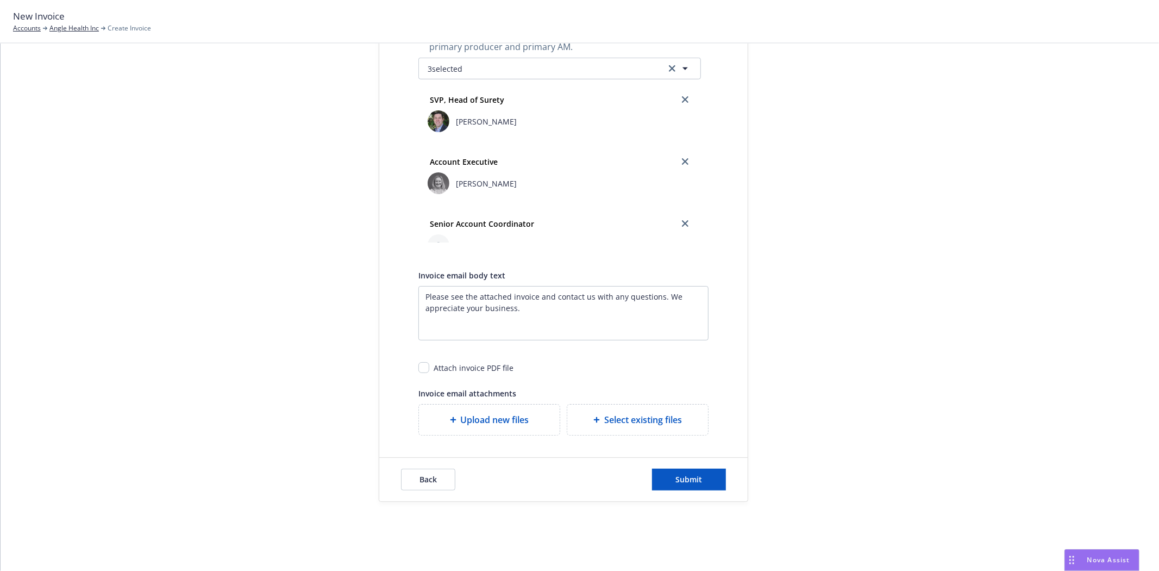
scroll to position [23, 0]
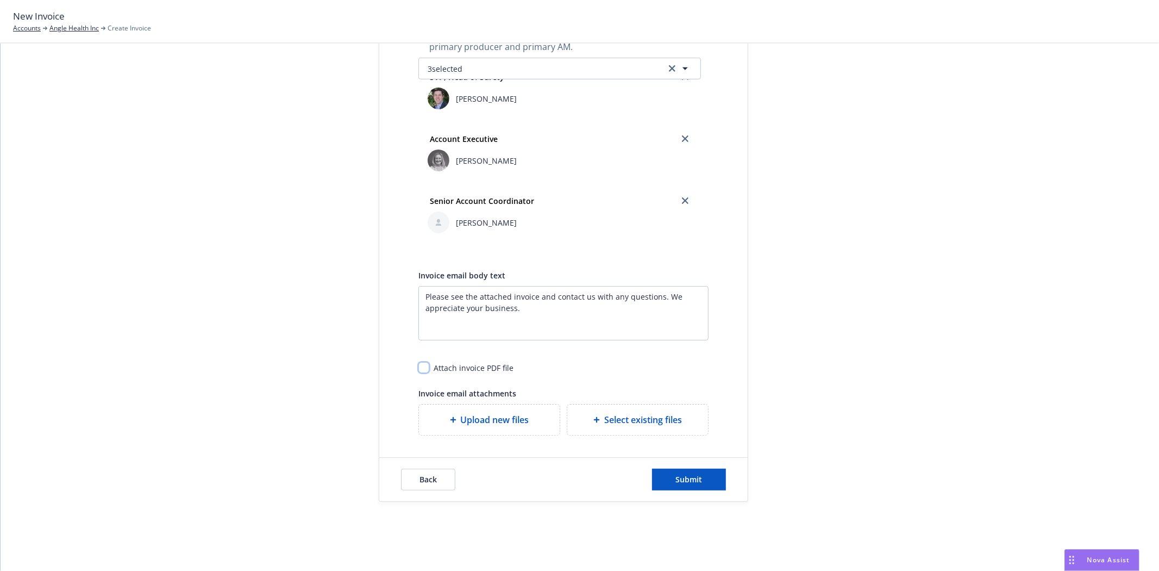
click at [418, 372] on input "checkbox" at bounding box center [423, 367] width 11 height 11
checkbox input "true"
click at [675, 470] on button "Submit" at bounding box center [689, 479] width 74 height 22
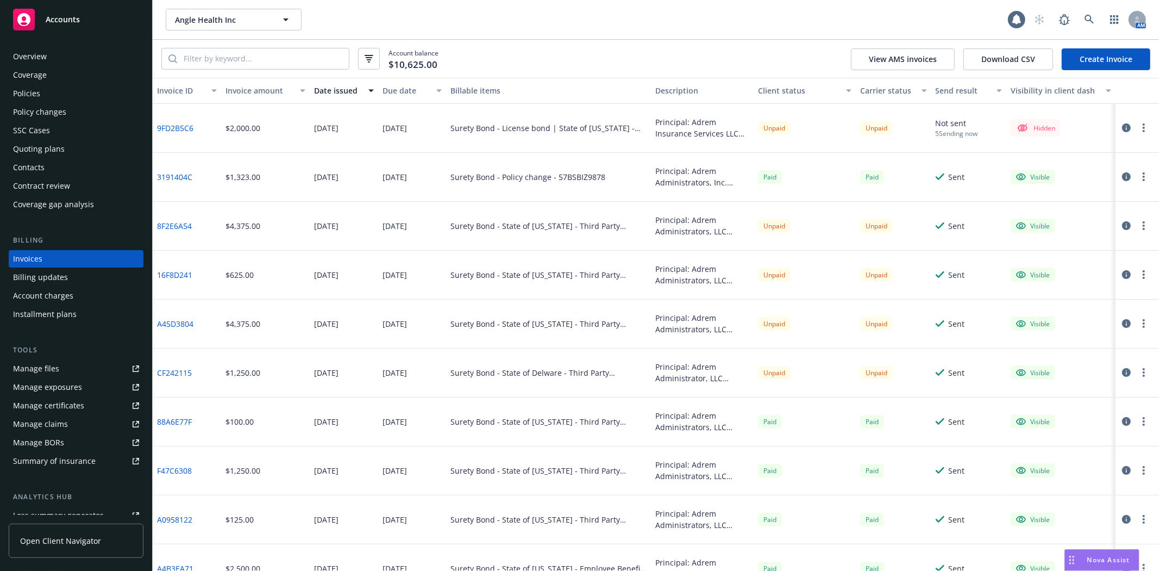
click at [1137, 127] on button "button" at bounding box center [1143, 127] width 13 height 13
click at [1057, 211] on link "Make it visible in client dash" at bounding box center [1072, 216] width 139 height 22
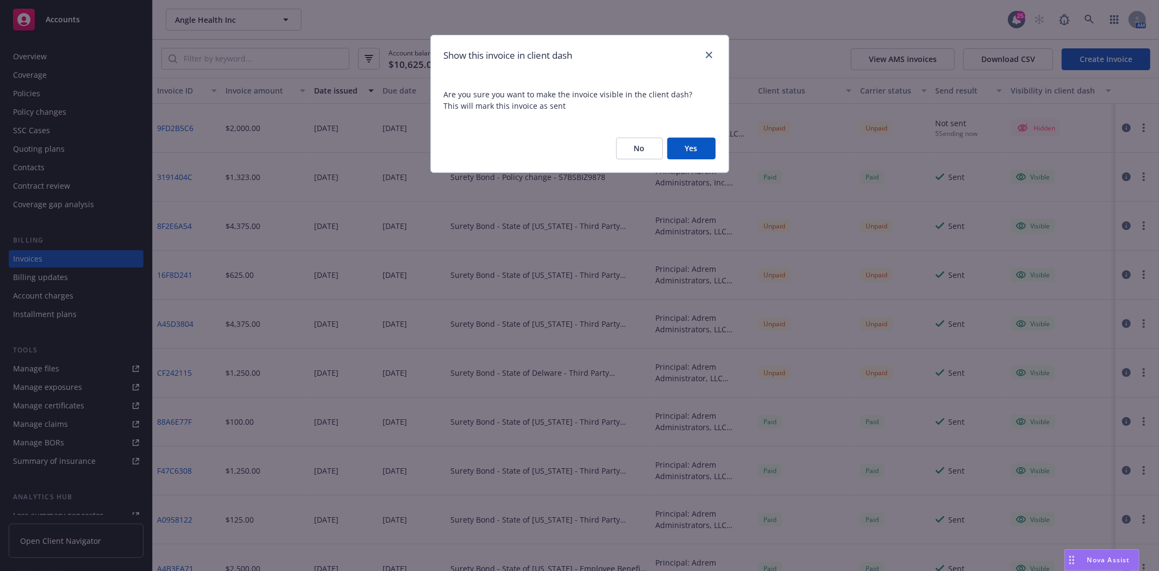
click at [690, 158] on button "Yes" at bounding box center [691, 148] width 48 height 22
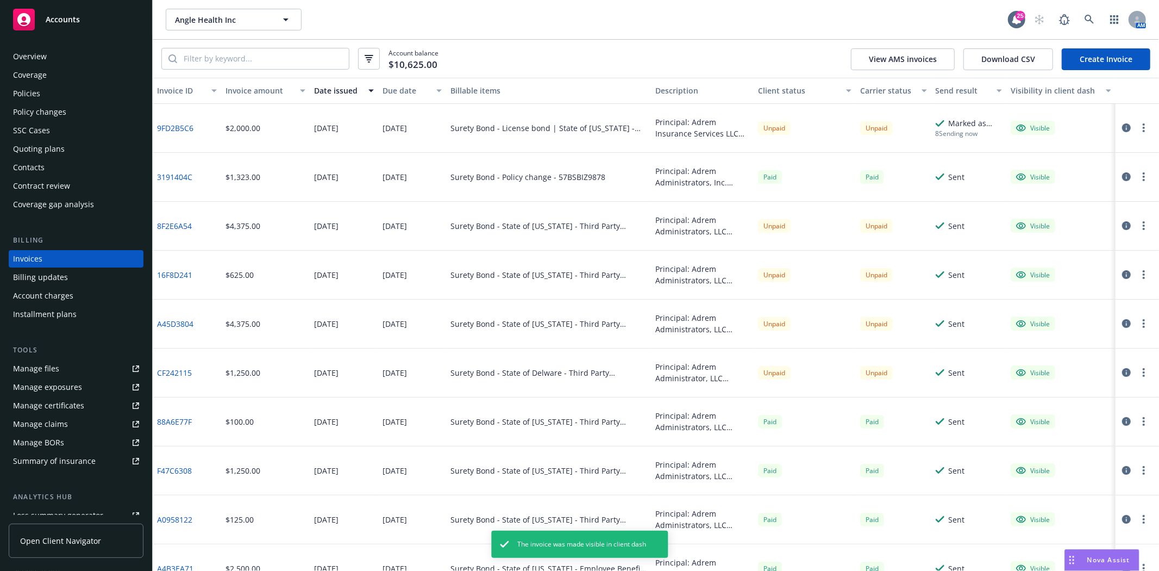
click at [1137, 128] on button "button" at bounding box center [1143, 127] width 13 height 13
drag, startPoint x: 1034, startPoint y: 257, endPoint x: 1029, endPoint y: 258, distance: 5.5
click at [1033, 257] on link "Generate invoice PDF" at bounding box center [1072, 259] width 139 height 22
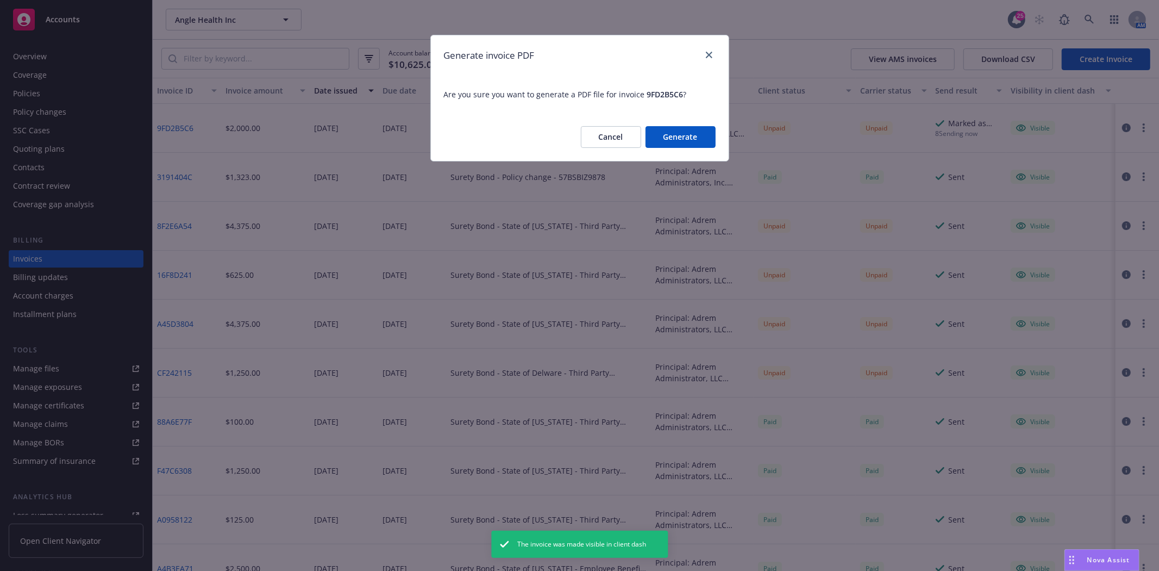
click at [684, 143] on button "Generate" at bounding box center [681, 137] width 70 height 22
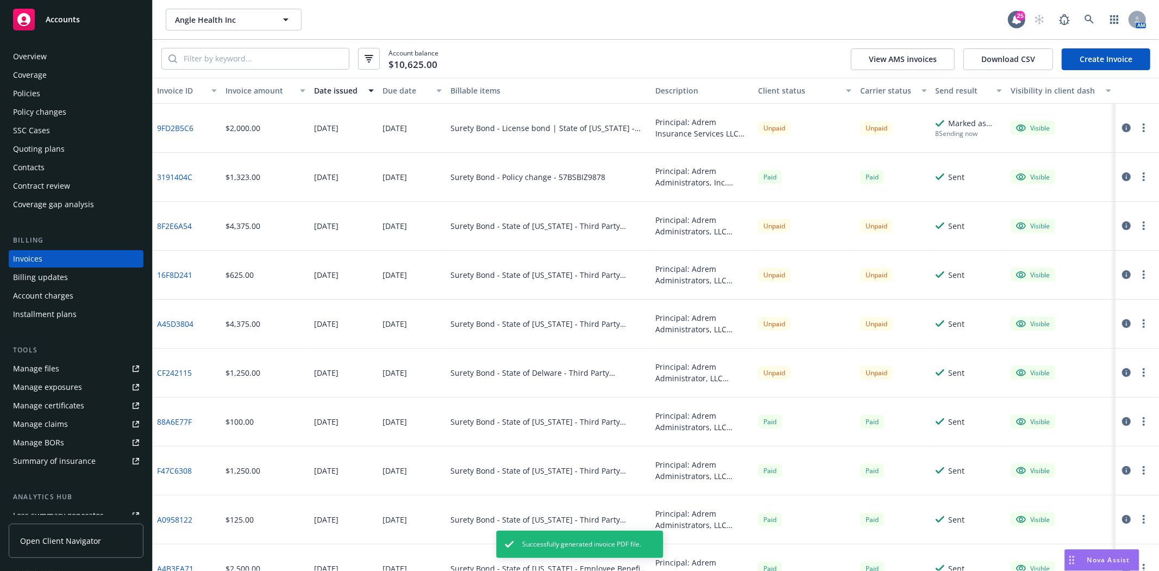
click at [1137, 129] on button "button" at bounding box center [1143, 127] width 13 height 13
click at [1047, 252] on link "Download invoice PDF" at bounding box center [1072, 259] width 139 height 22
drag, startPoint x: 66, startPoint y: 87, endPoint x: 84, endPoint y: 90, distance: 18.2
click at [66, 87] on div "Policies" at bounding box center [76, 93] width 126 height 17
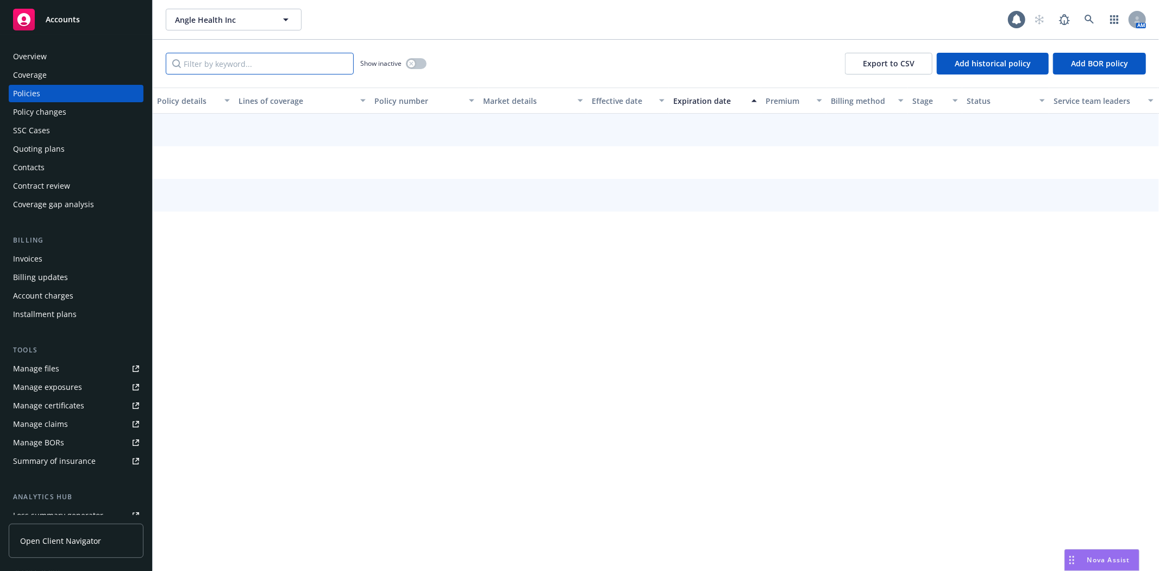
click at [252, 58] on input "Filter by keyword..." at bounding box center [260, 64] width 188 height 22
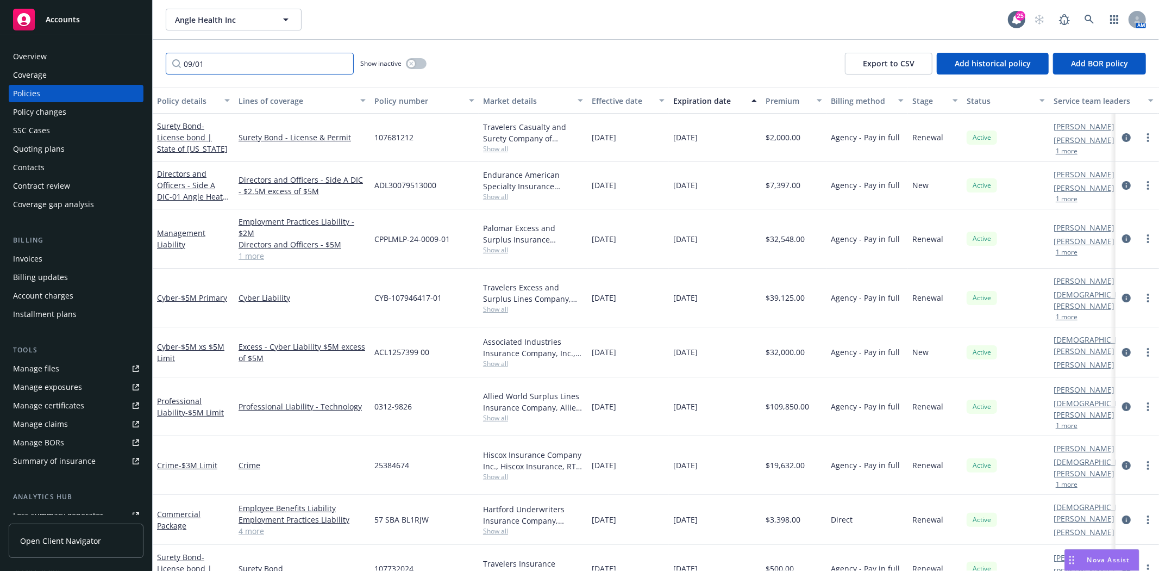
type input "09/01"
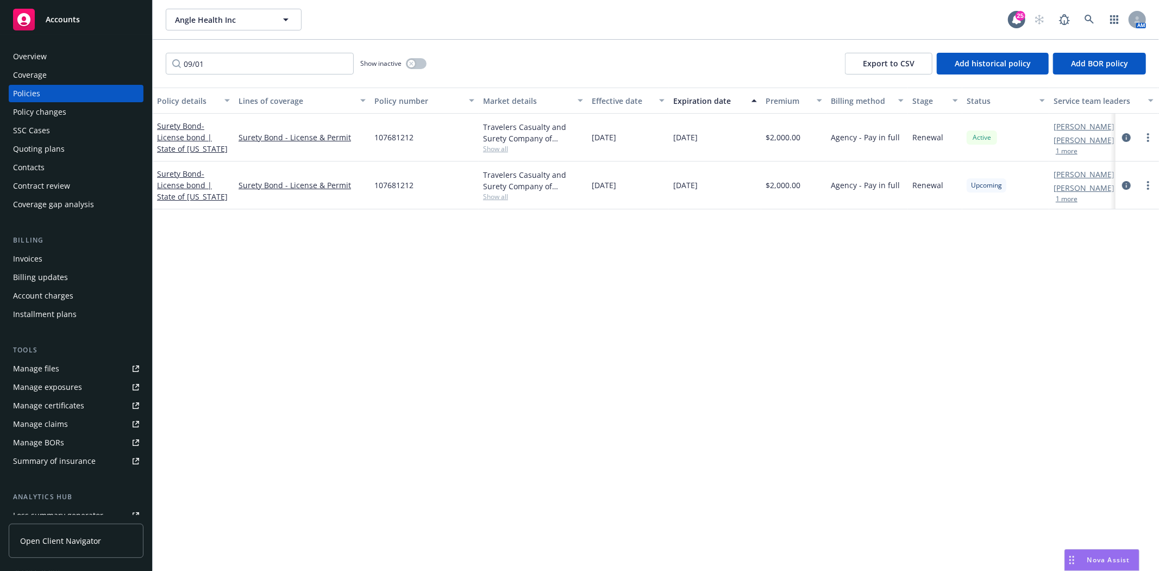
click at [52, 112] on div "Policy changes" at bounding box center [39, 111] width 53 height 17
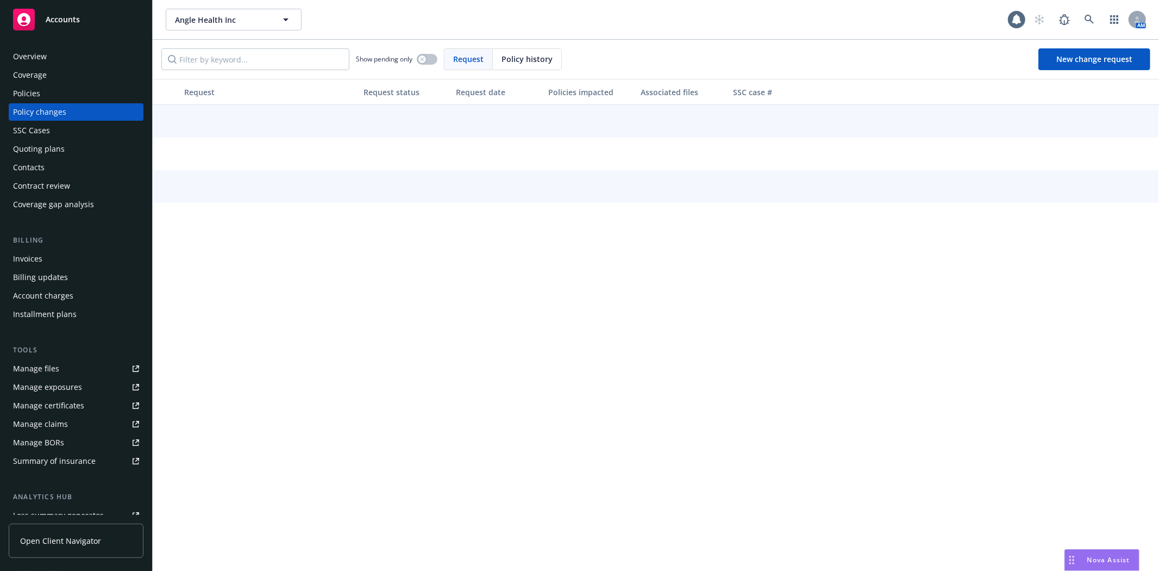
click at [60, 143] on div "Quoting plans" at bounding box center [39, 148] width 52 height 17
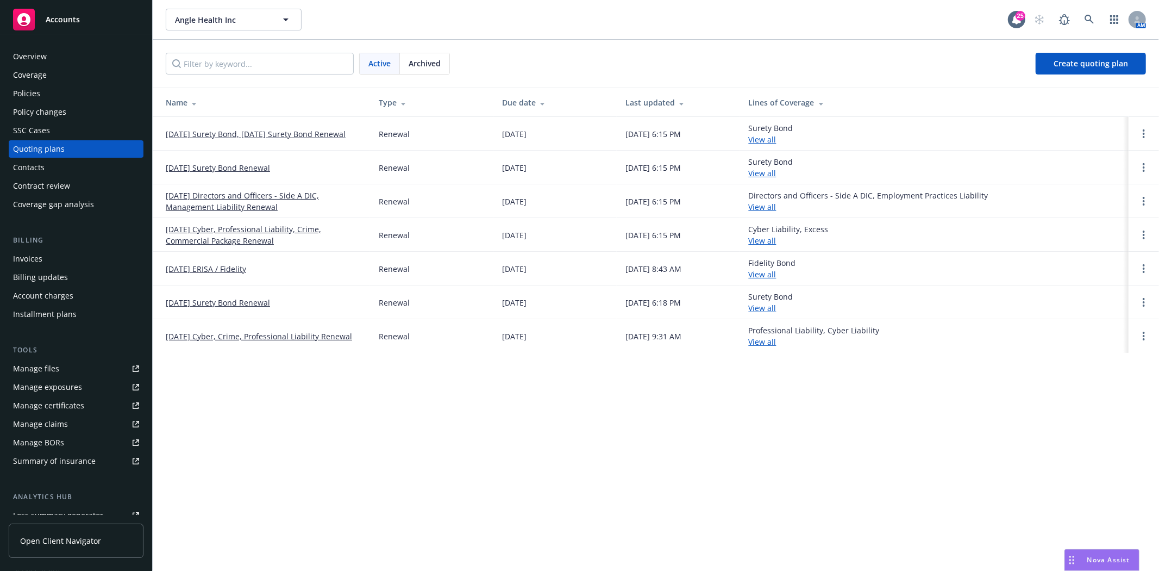
click at [64, 89] on div "Policies" at bounding box center [76, 93] width 126 height 17
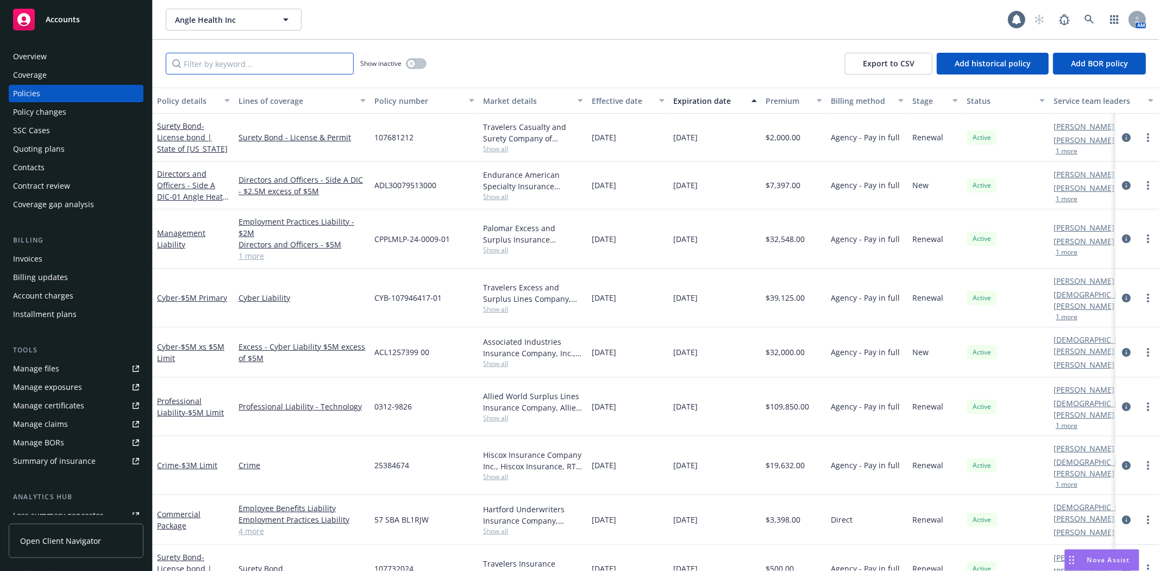
click at [257, 61] on input "Filter by keyword..." at bounding box center [260, 64] width 188 height 22
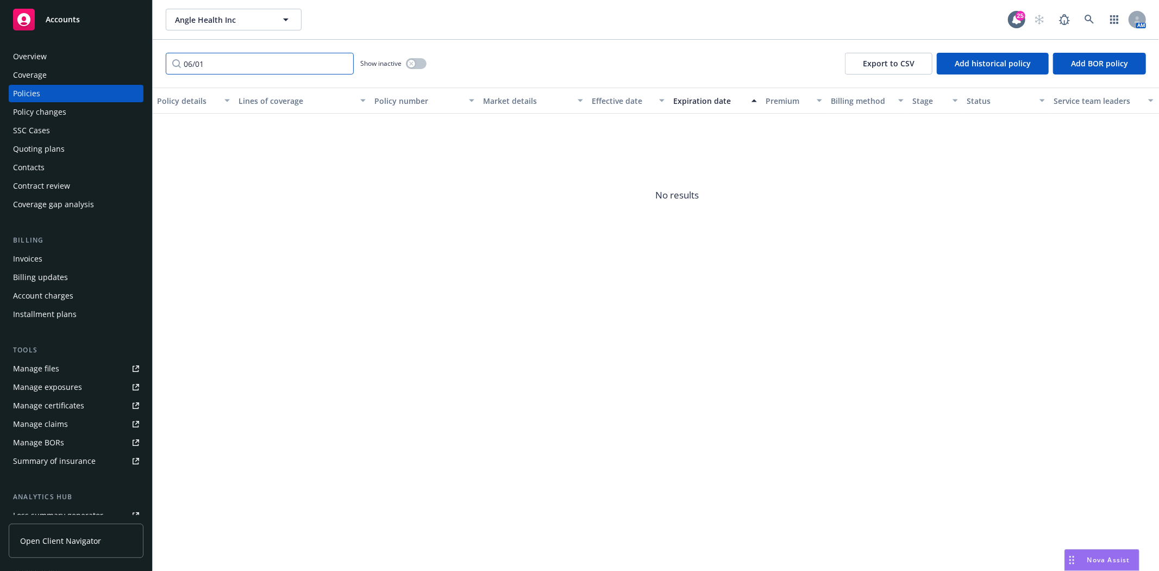
click at [290, 62] on input "06/01" at bounding box center [260, 64] width 188 height 22
type input "erisa"
click at [345, 60] on input "erisa" at bounding box center [260, 64] width 188 height 22
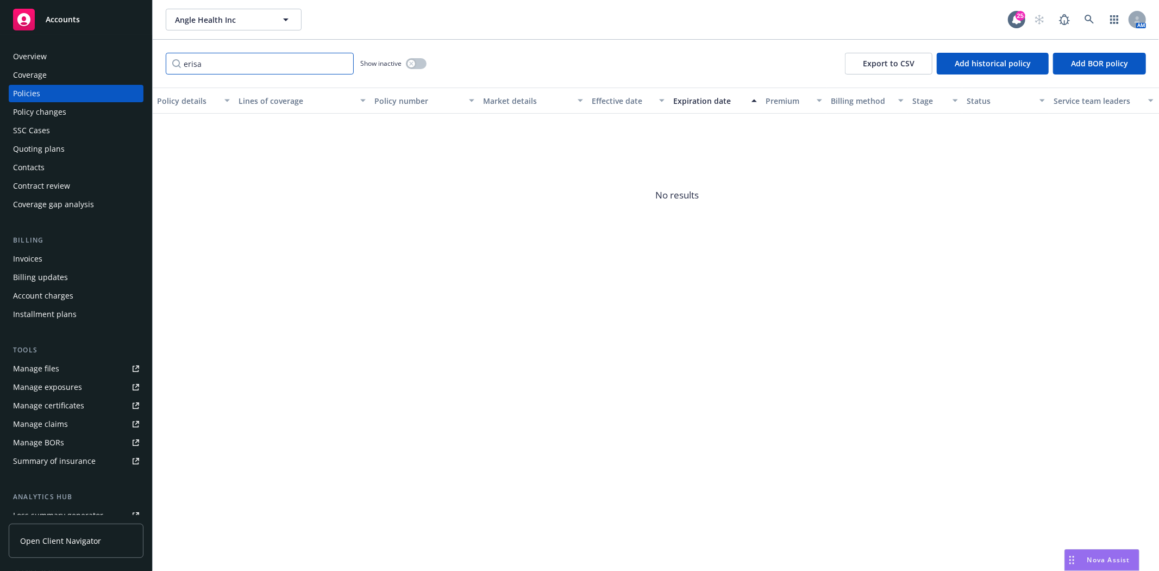
click at [345, 63] on input "erisa" at bounding box center [260, 64] width 188 height 22
click at [340, 64] on input "erisa" at bounding box center [260, 64] width 188 height 22
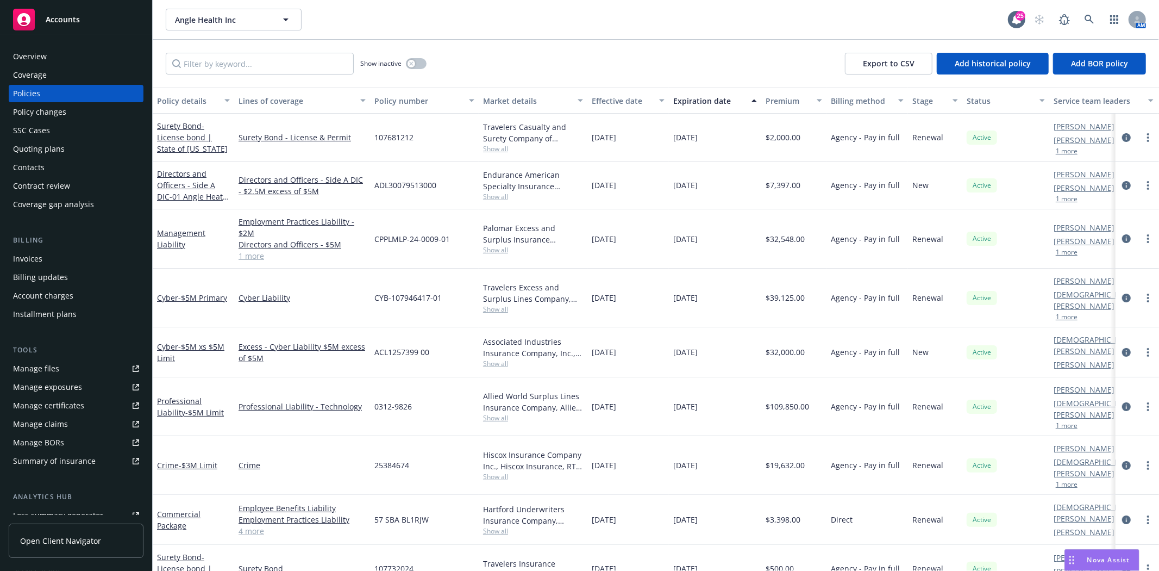
click at [68, 25] on div "Accounts" at bounding box center [76, 20] width 126 height 22
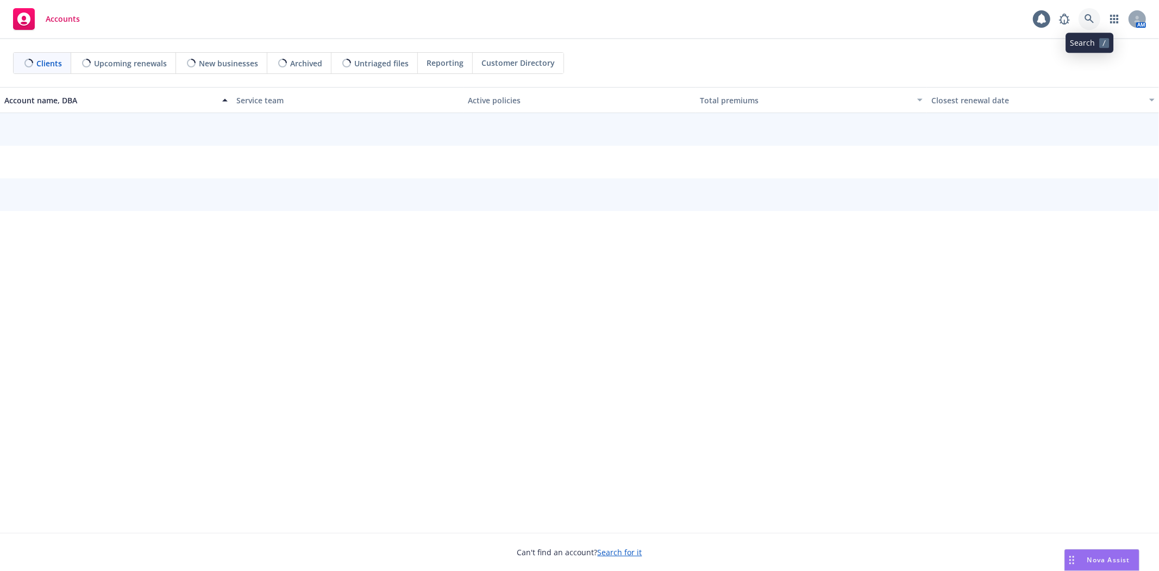
click at [1093, 25] on link at bounding box center [1090, 19] width 22 height 22
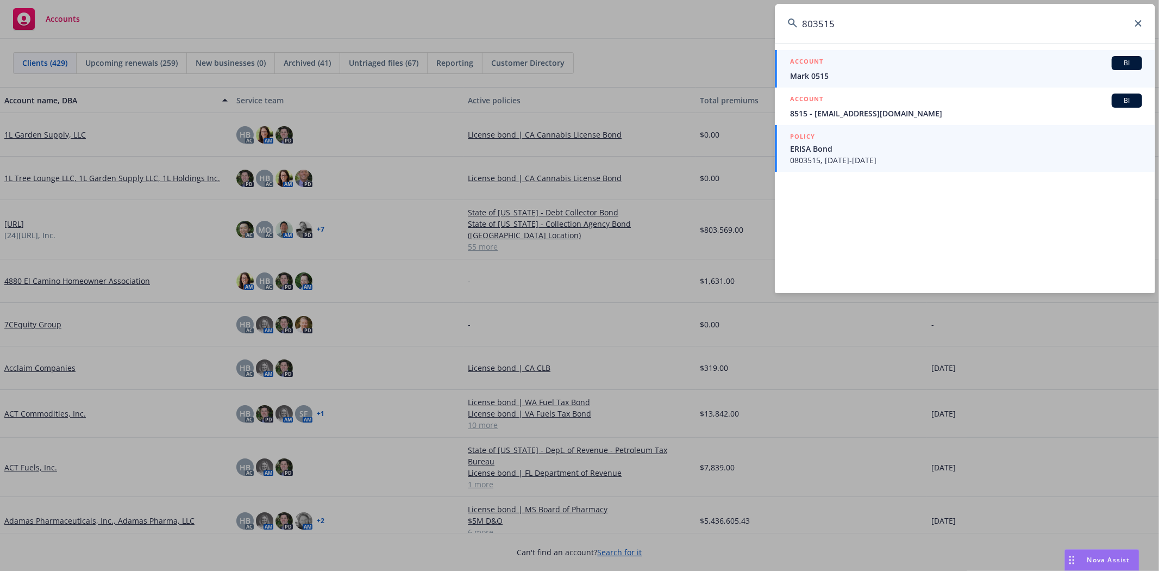
type input "803515"
click at [832, 149] on span "ERISA Bond" at bounding box center [966, 148] width 352 height 11
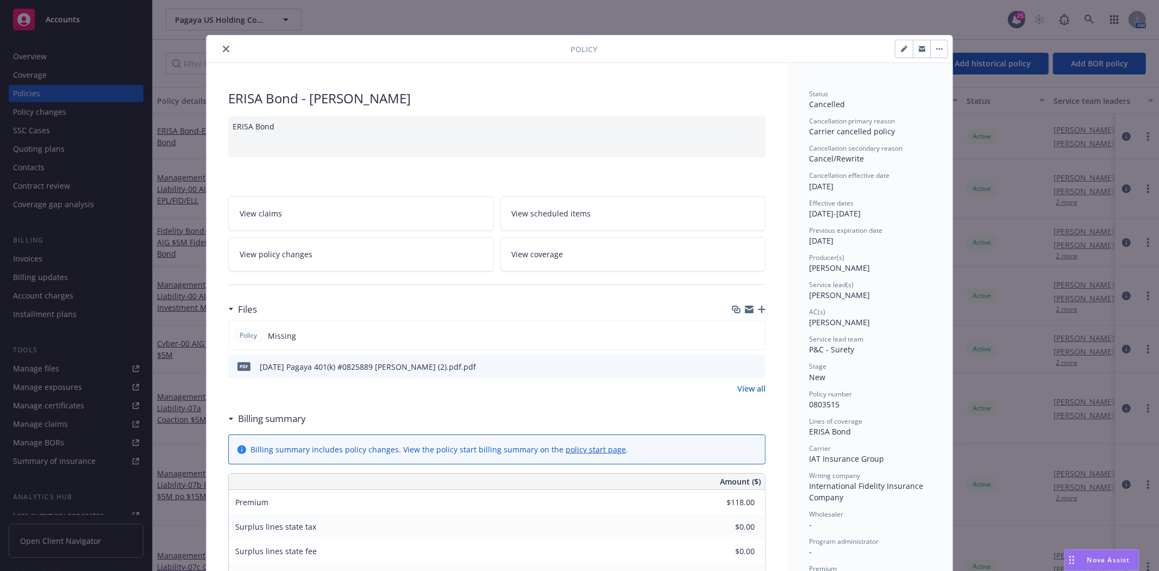
click at [223, 52] on icon "close" at bounding box center [226, 49] width 7 height 7
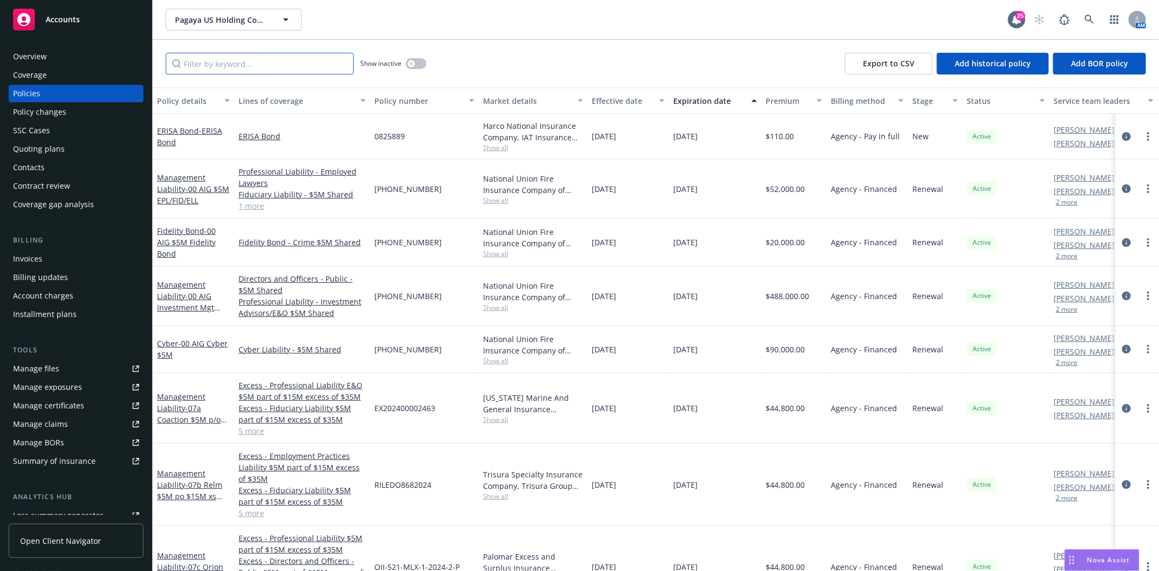
click at [220, 59] on input "Filter by keyword..." at bounding box center [260, 64] width 188 height 22
type input "erisa"
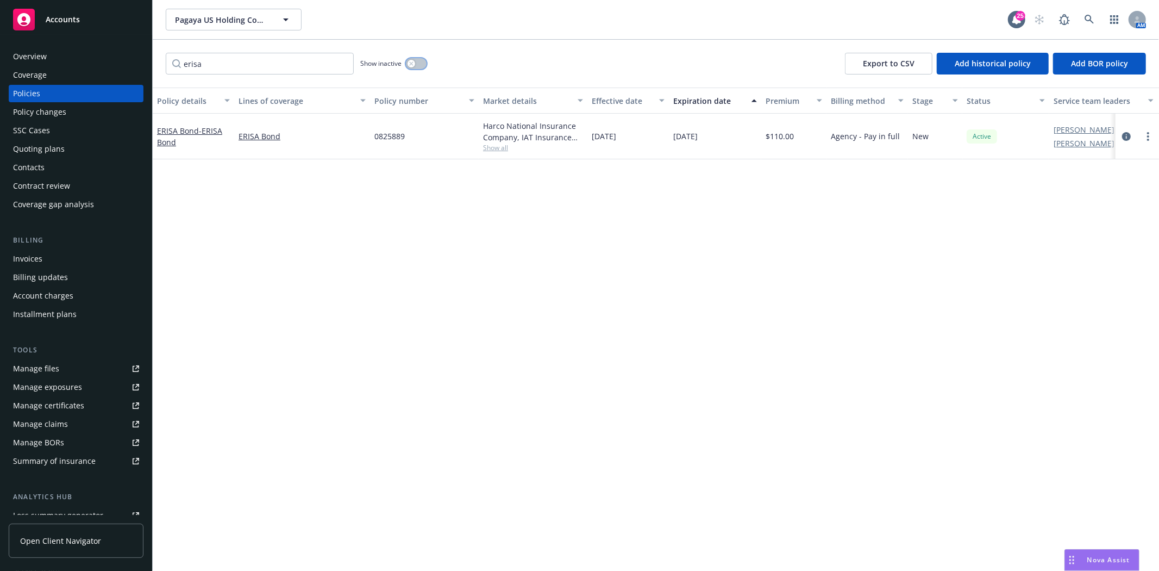
click at [412, 62] on icon "button" at bounding box center [411, 63] width 4 height 4
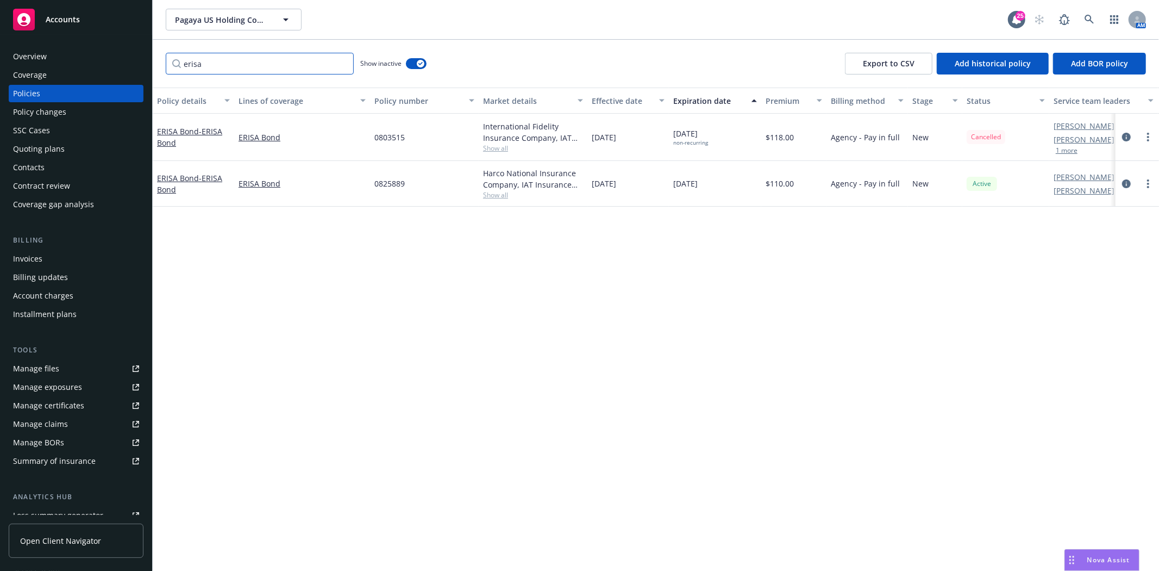
click at [308, 68] on input "erisa" at bounding box center [260, 64] width 188 height 22
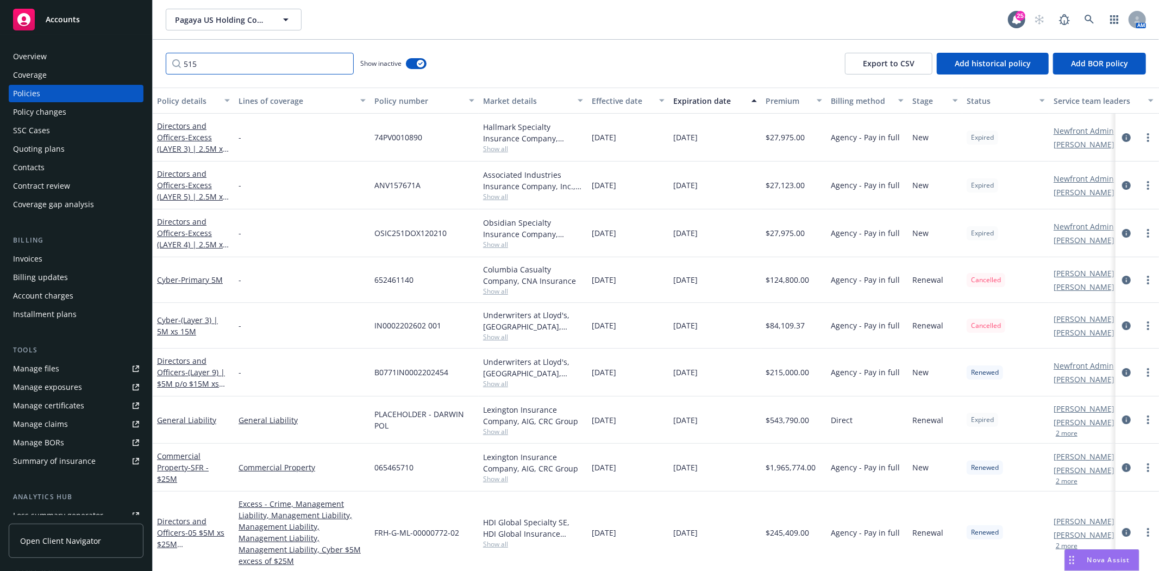
type input "515"
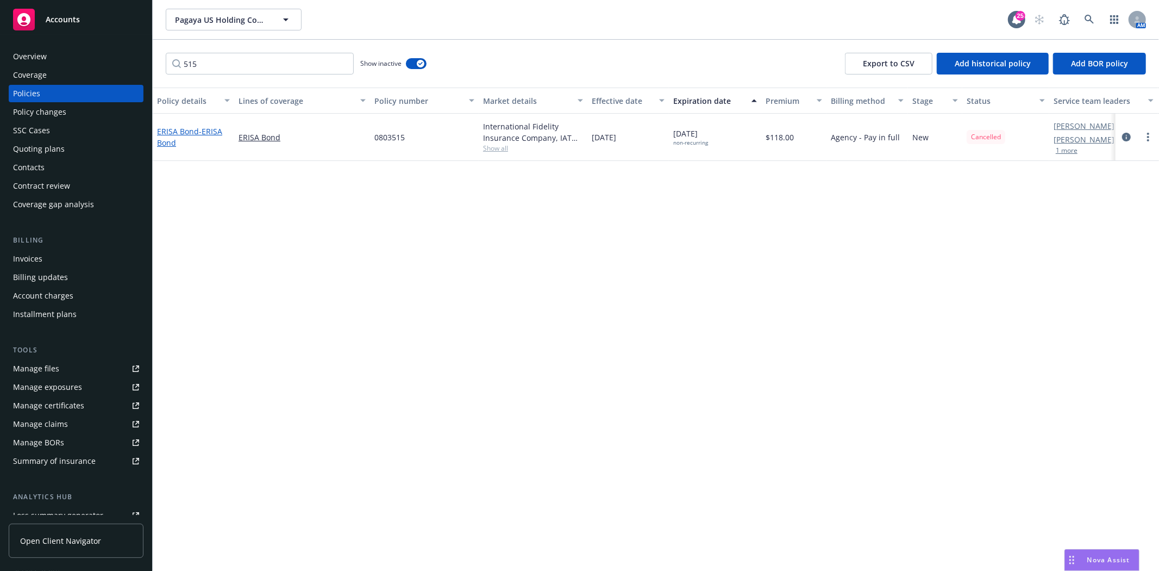
click at [208, 131] on span "- [PERSON_NAME]" at bounding box center [189, 137] width 65 height 22
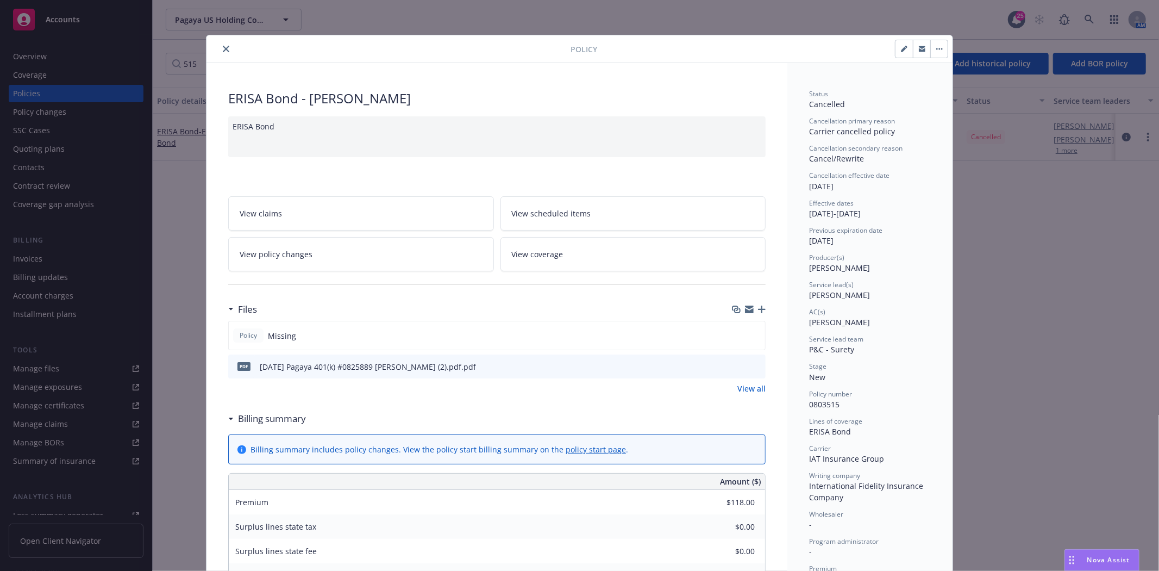
scroll to position [33, 0]
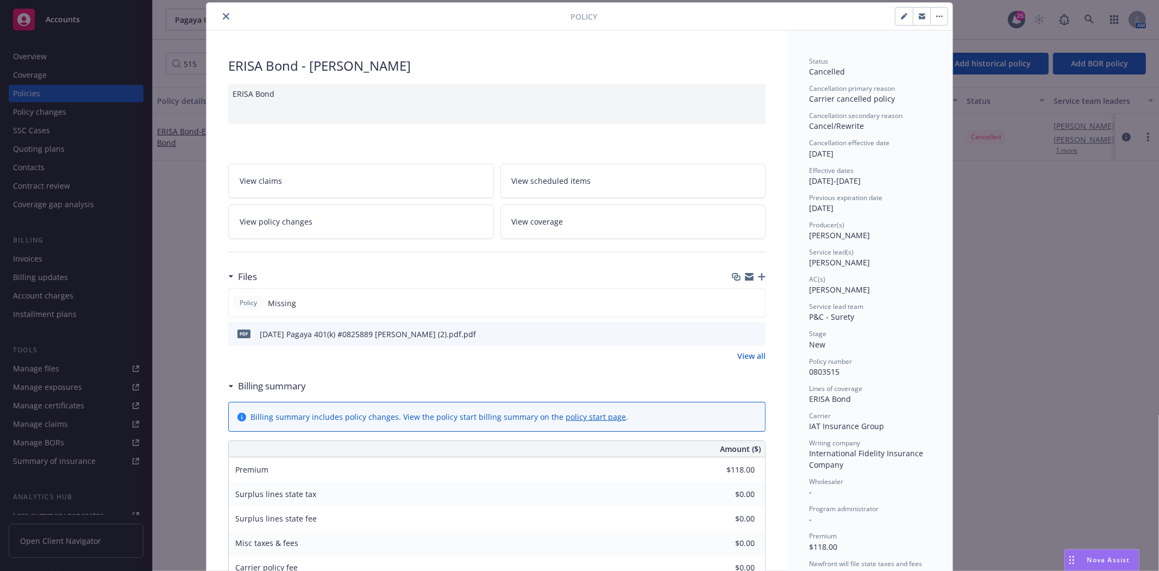
click at [895, 18] on button "button" at bounding box center [903, 16] width 17 height 17
select select "NEW"
select select "36"
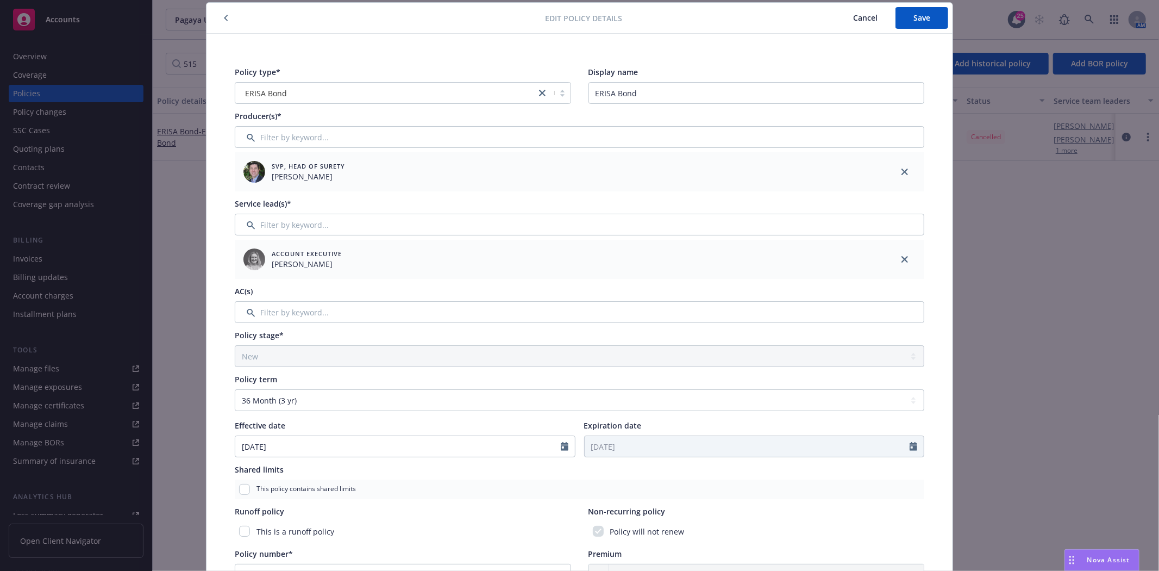
click at [227, 22] on div at bounding box center [378, 17] width 335 height 13
click at [856, 24] on button "Cancel" at bounding box center [865, 18] width 60 height 22
